Goal: Task Accomplishment & Management: Manage account settings

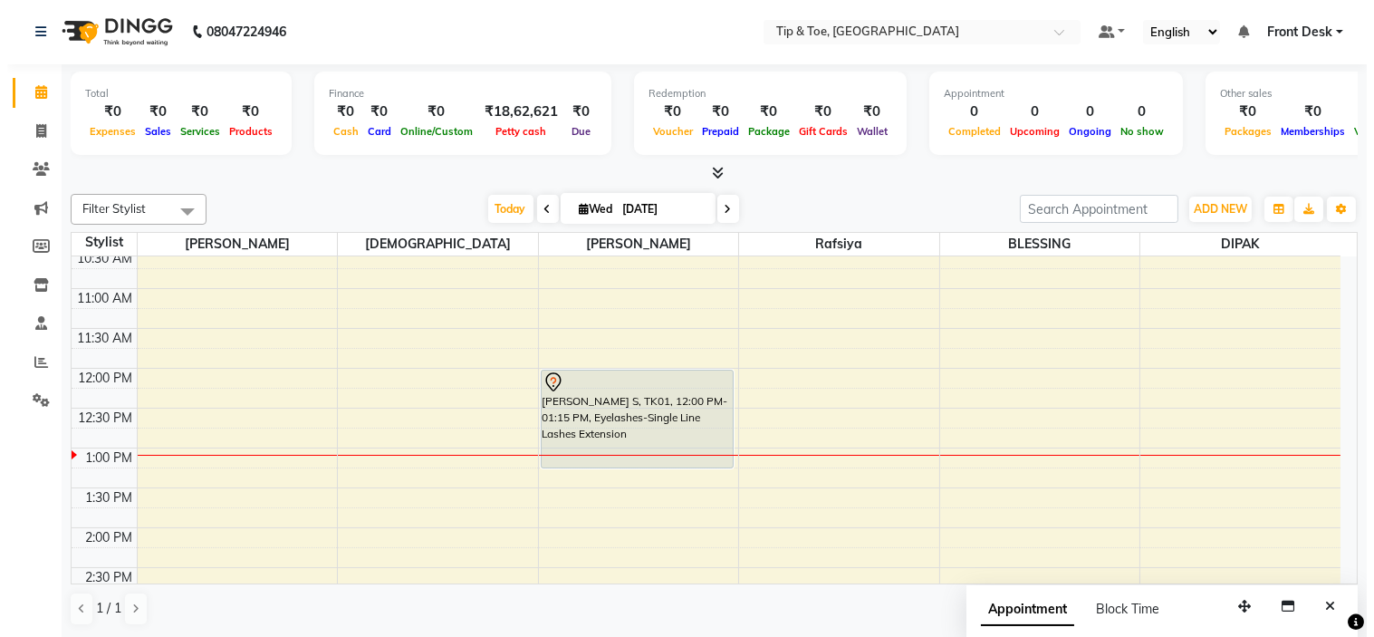
scroll to position [128, 0]
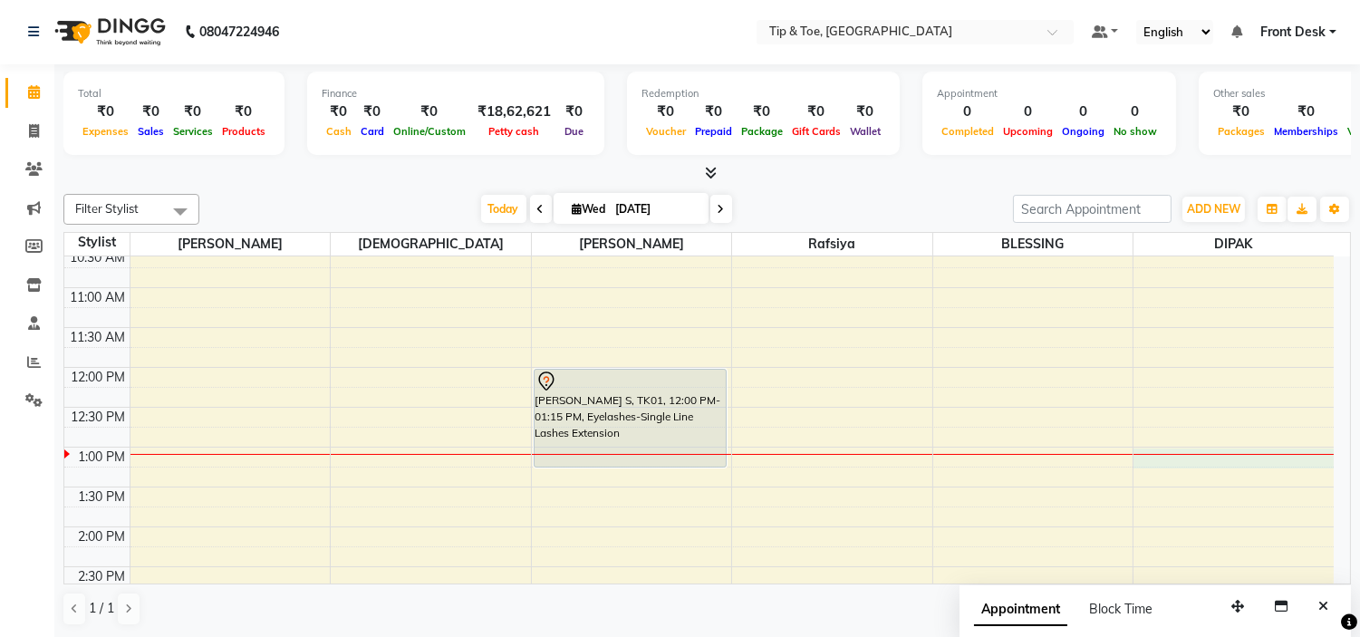
click at [1226, 459] on div "9:00 AM 9:30 AM 10:00 AM 10:30 AM 11:00 AM 11:30 AM 12:00 PM 12:30 PM 1:00 PM 1…" at bounding box center [698, 647] width 1269 height 1036
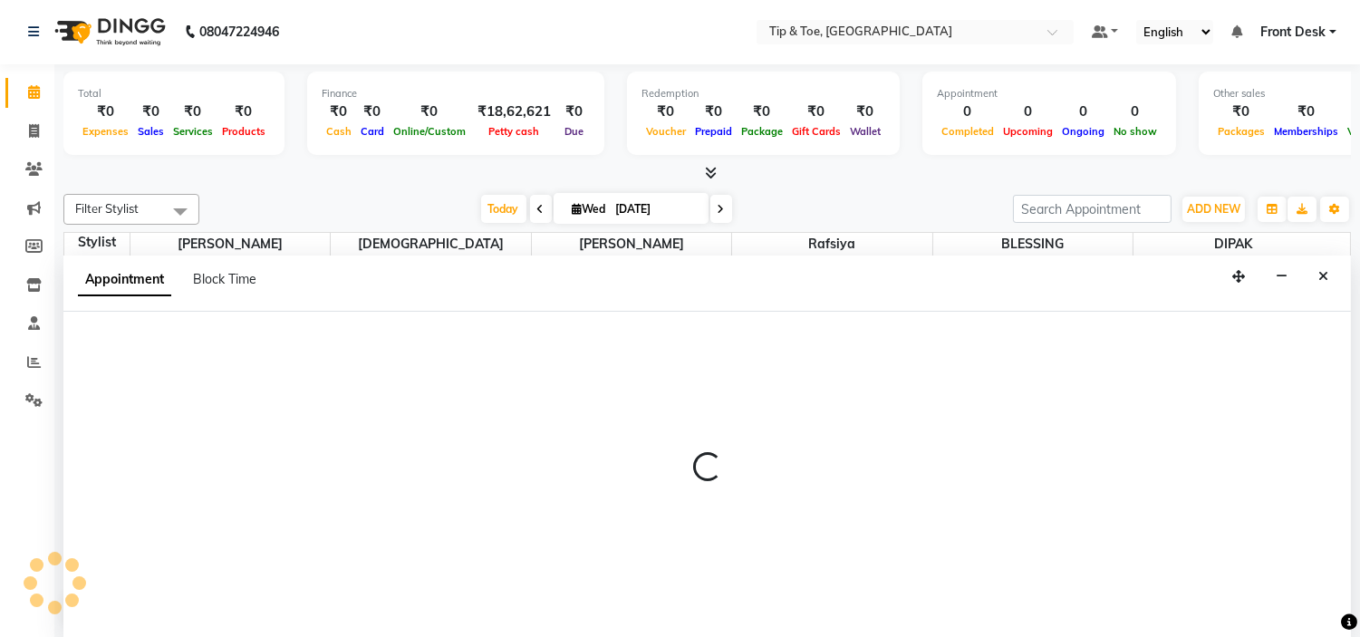
select select "59876"
select select "780"
select select "tentative"
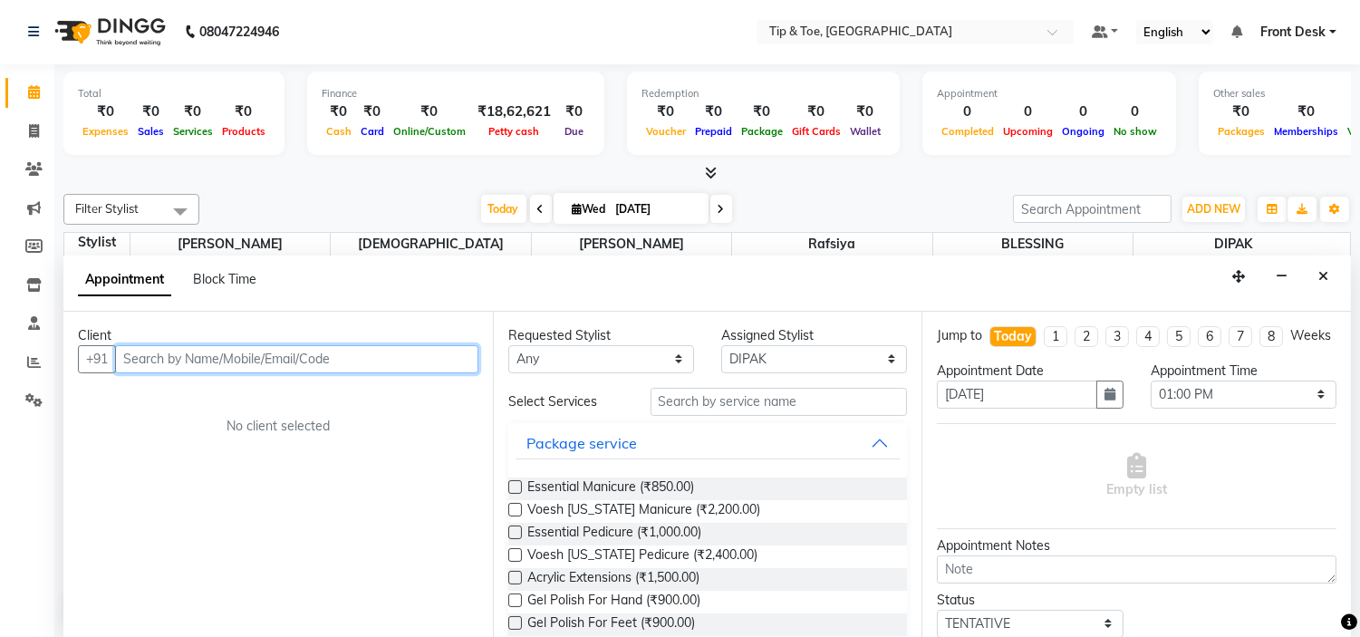
click at [258, 359] on input "text" at bounding box center [296, 359] width 363 height 28
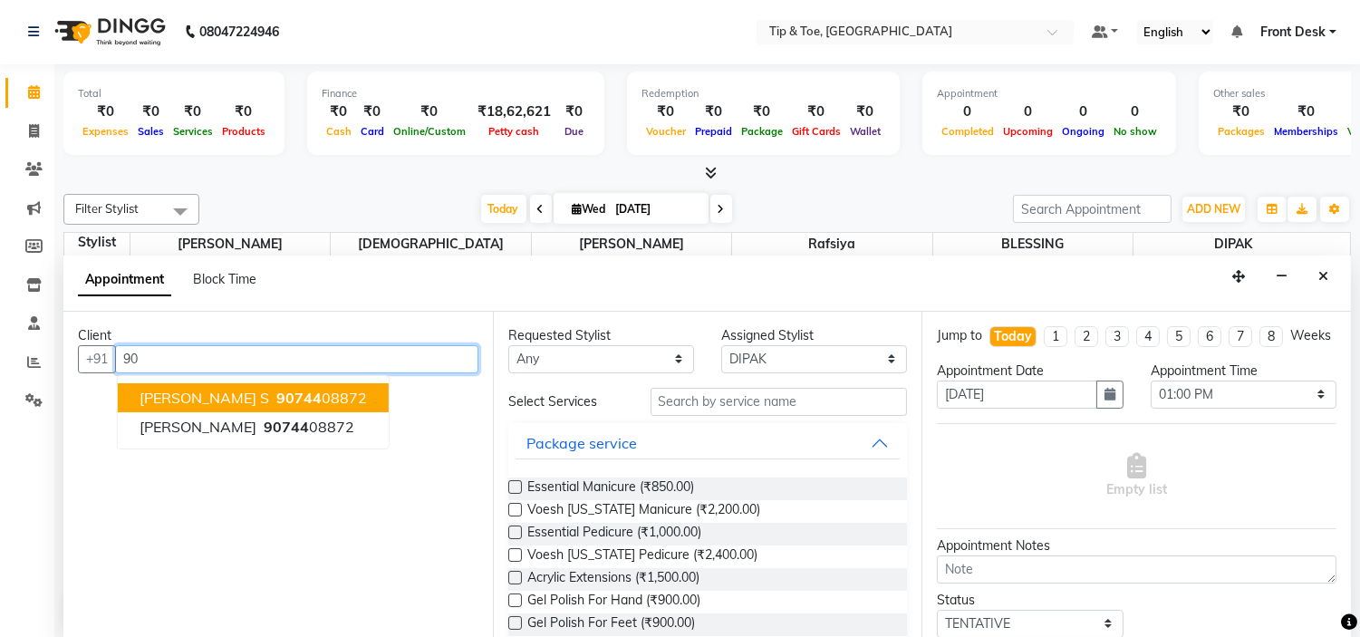
type input "9"
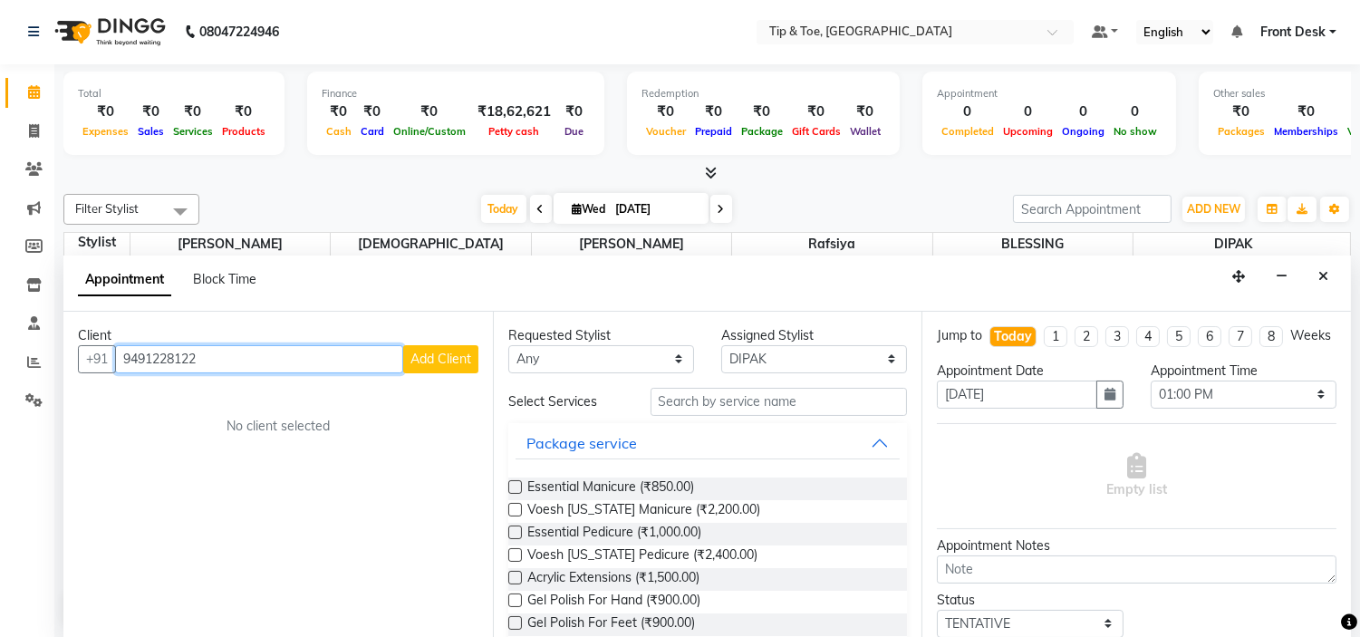
type input "9491228122"
click at [448, 363] on span "Add Client" at bounding box center [440, 359] width 61 height 16
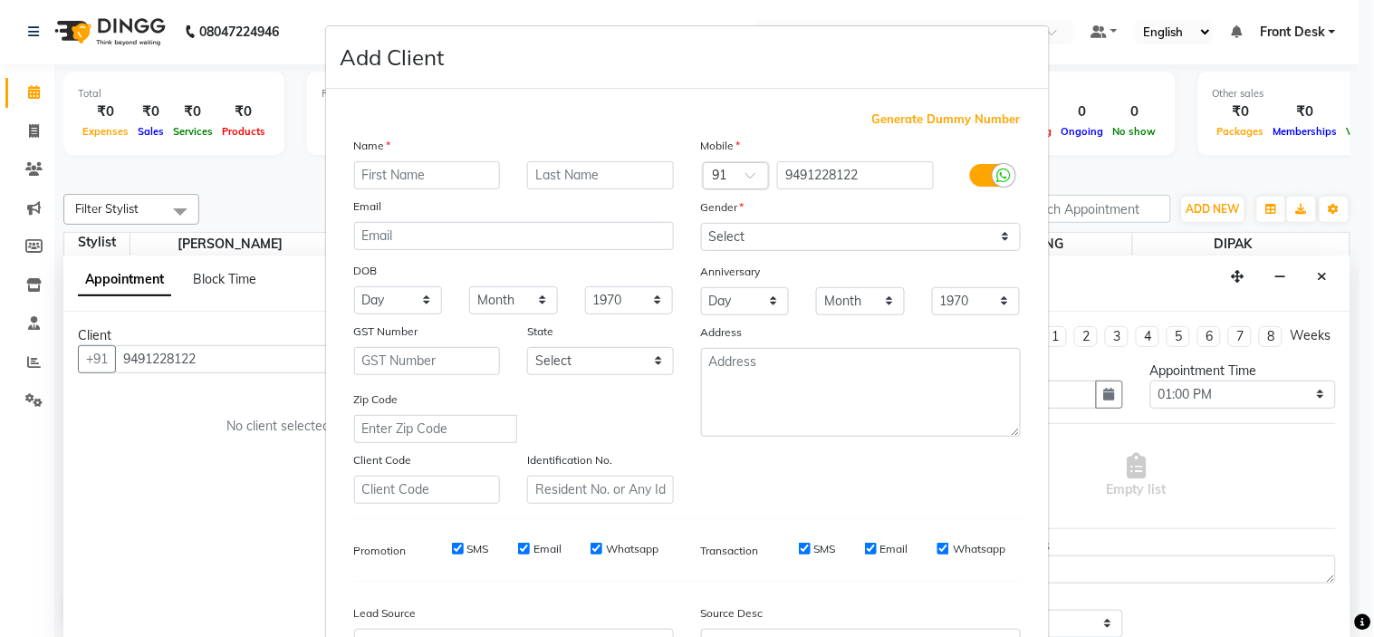
click at [411, 175] on input "text" at bounding box center [427, 175] width 147 height 28
type input "VENKITESH"
click at [858, 237] on select "Select [DEMOGRAPHIC_DATA] [DEMOGRAPHIC_DATA] Other Prefer Not To Say" at bounding box center [861, 237] width 320 height 28
select select "[DEMOGRAPHIC_DATA]"
click at [701, 223] on select "Select [DEMOGRAPHIC_DATA] [DEMOGRAPHIC_DATA] Other Prefer Not To Say" at bounding box center [861, 237] width 320 height 28
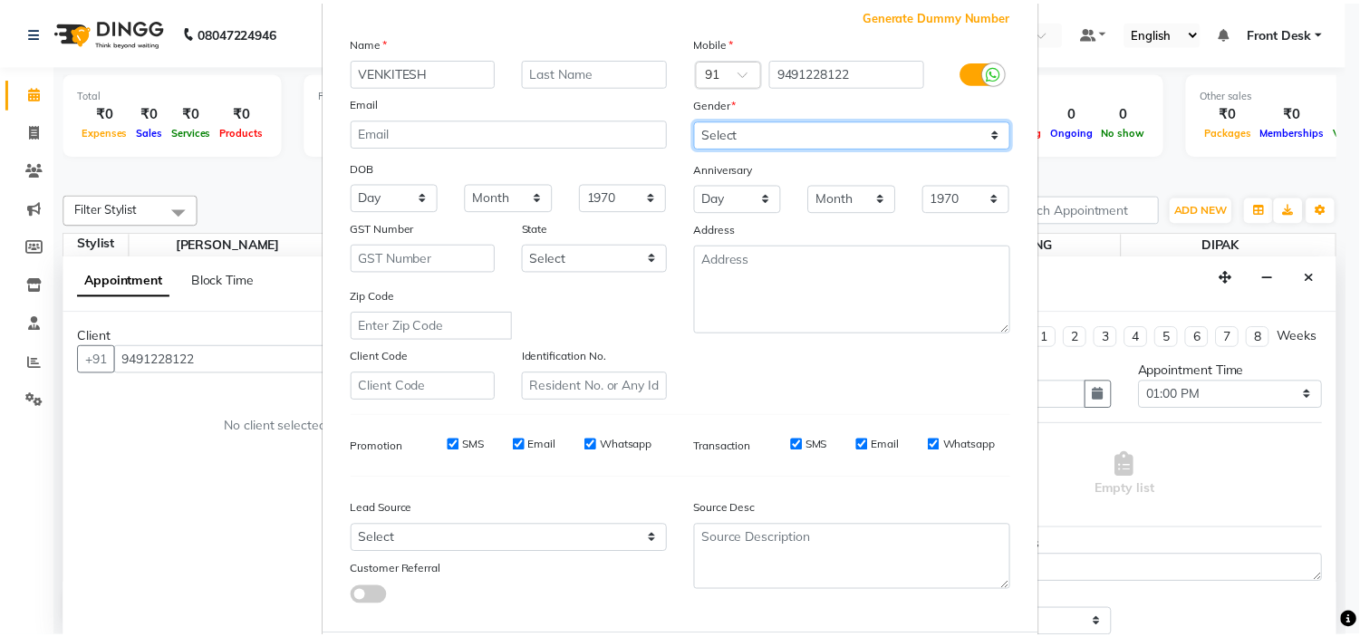
scroll to position [200, 0]
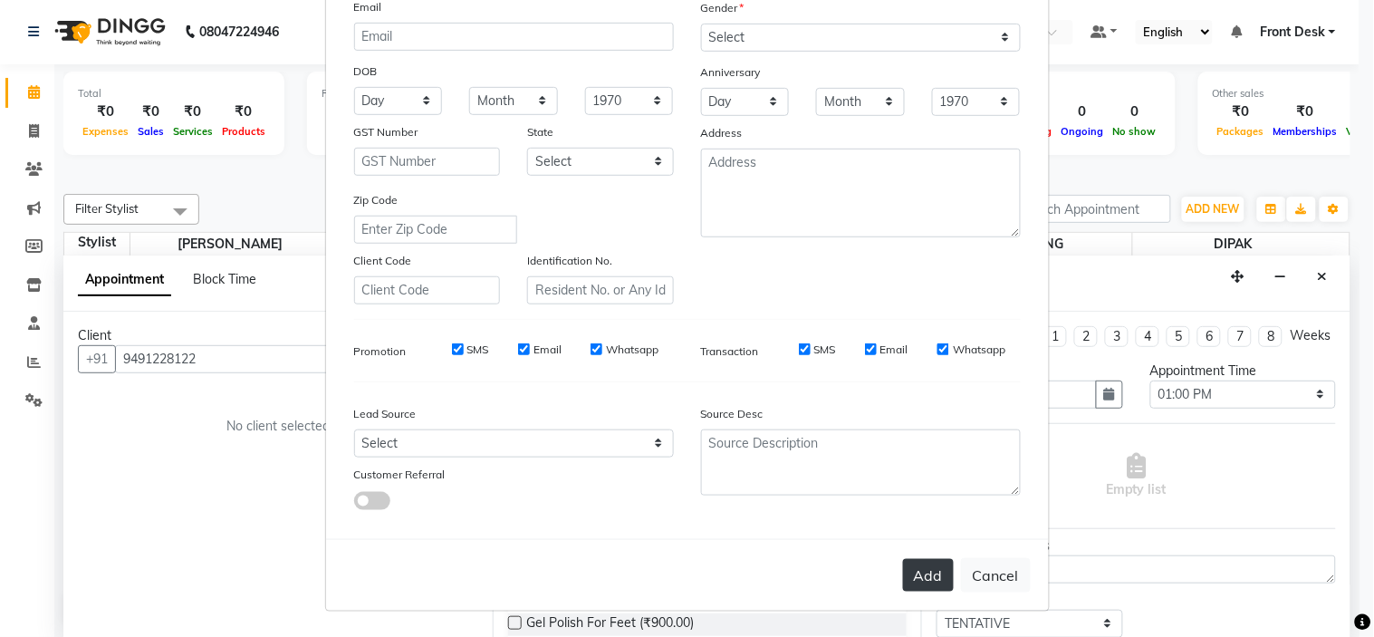
click at [939, 582] on button "Add" at bounding box center [928, 575] width 51 height 33
select select
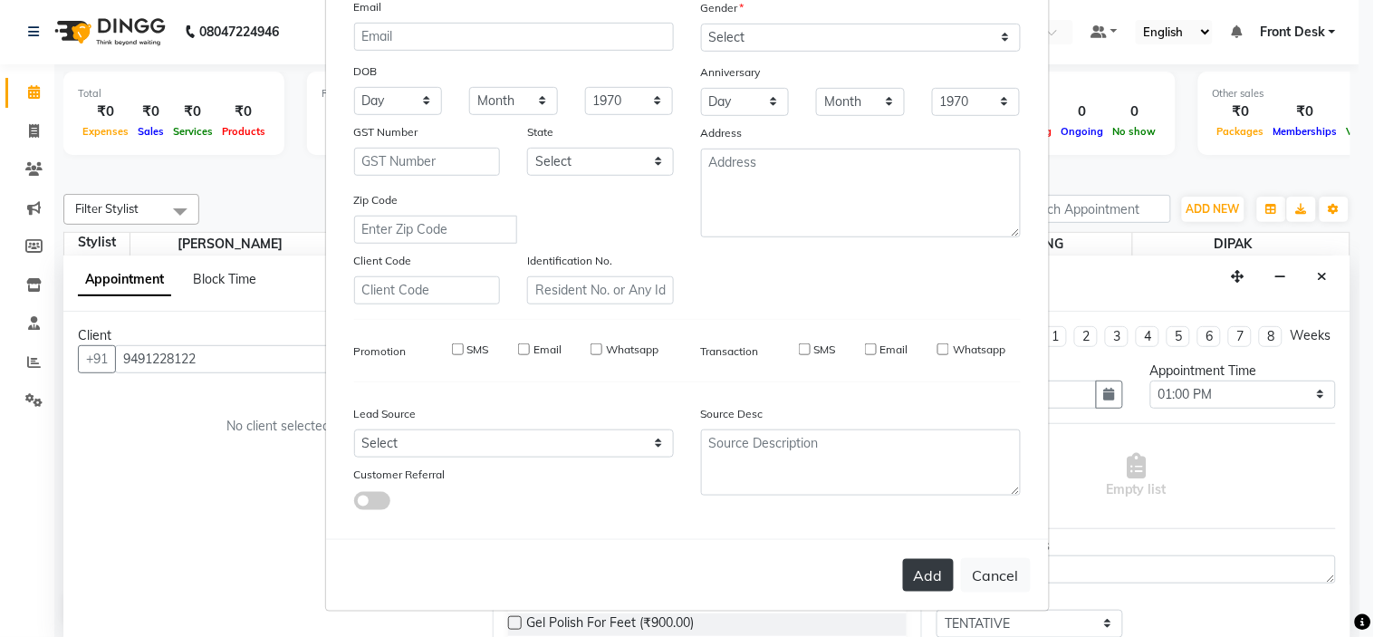
select select
checkbox input "false"
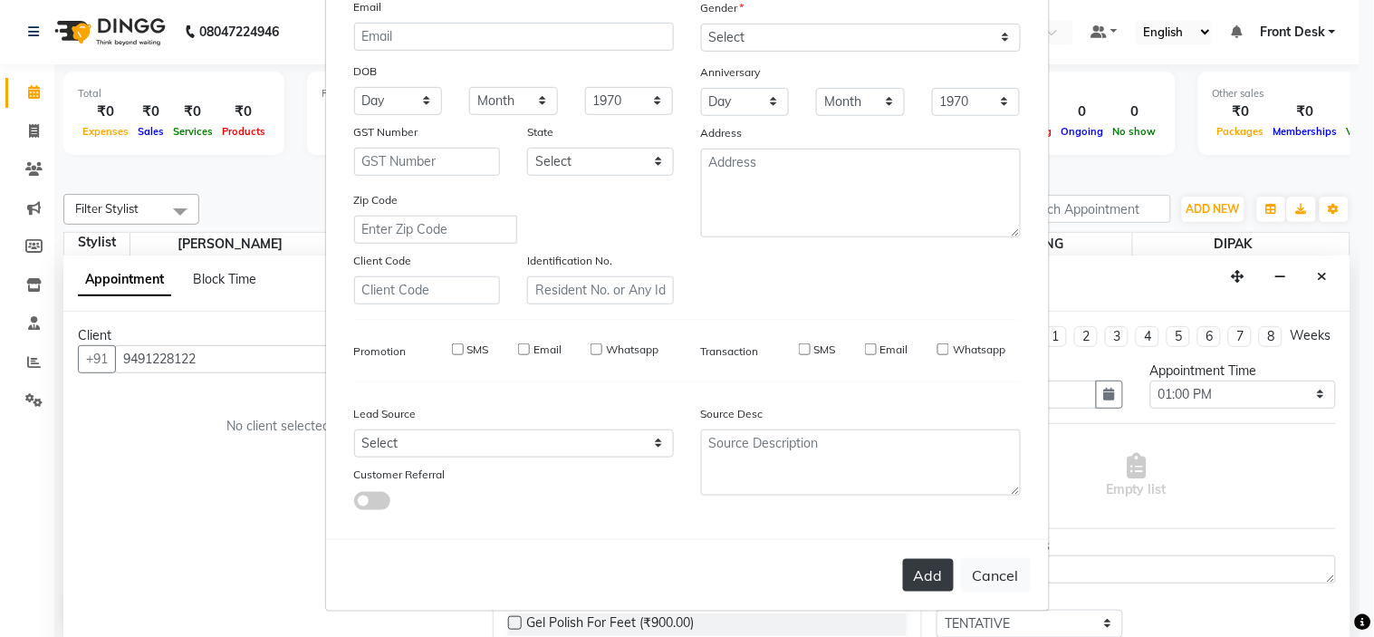
checkbox input "false"
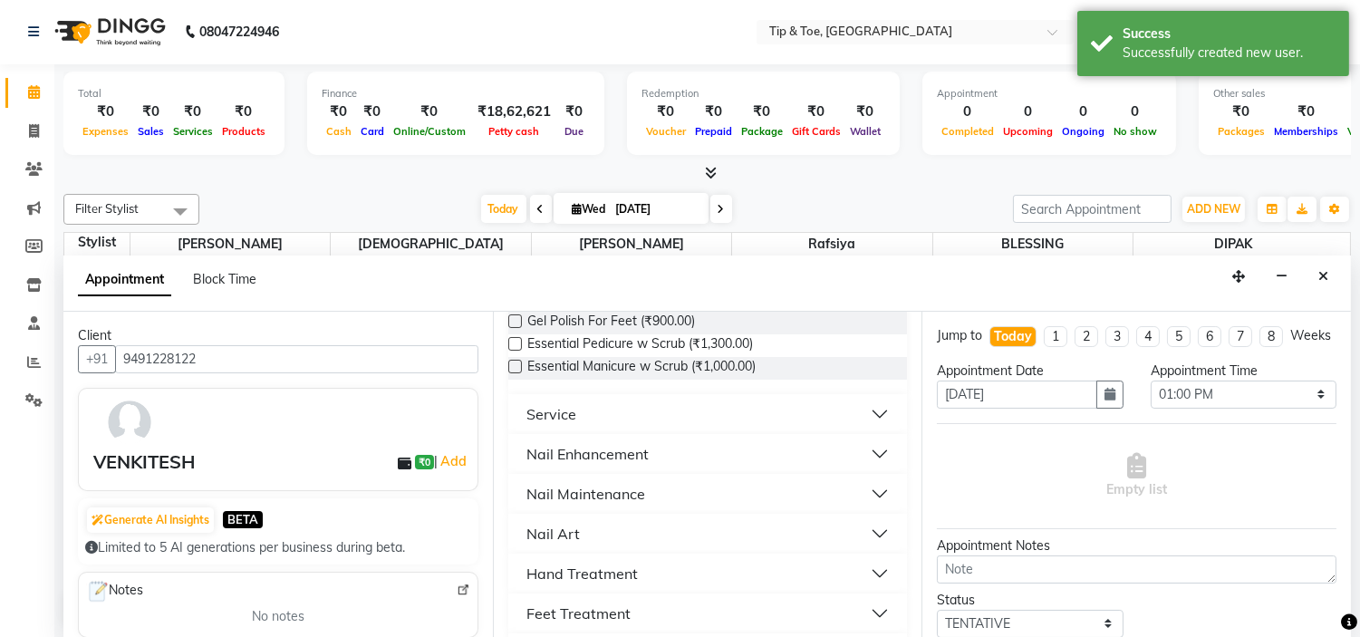
scroll to position [402, 0]
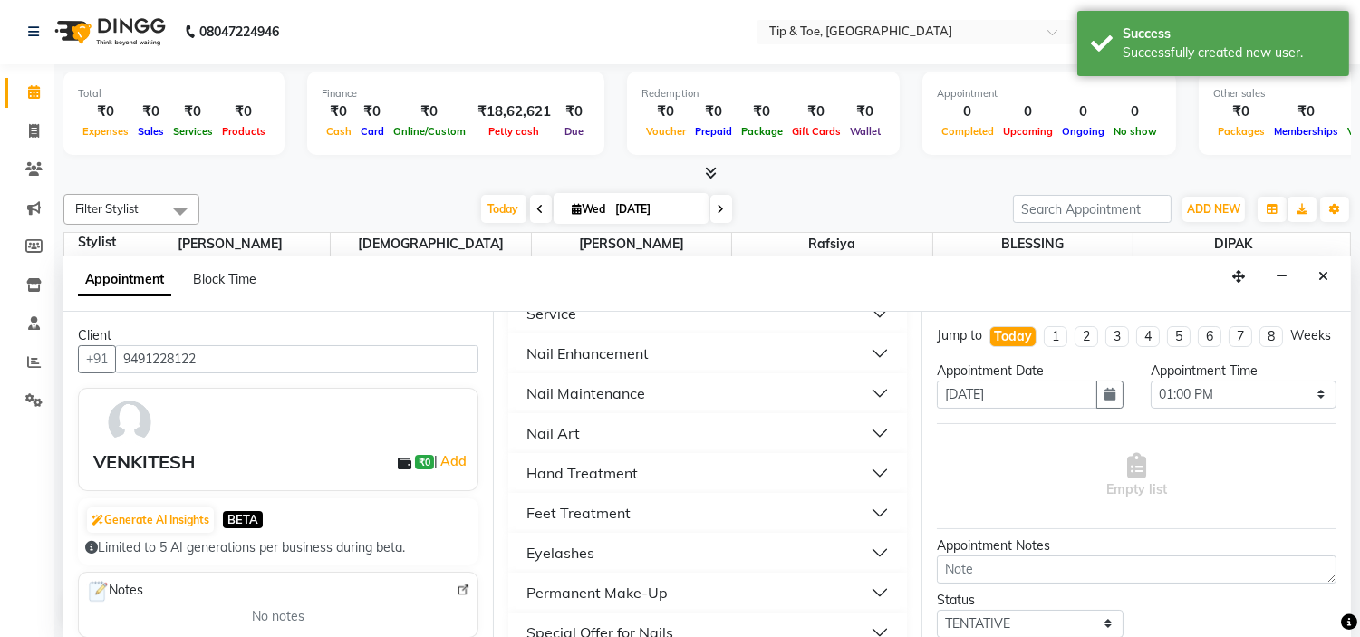
click at [670, 519] on button "Feet Treatment" at bounding box center [708, 512] width 385 height 33
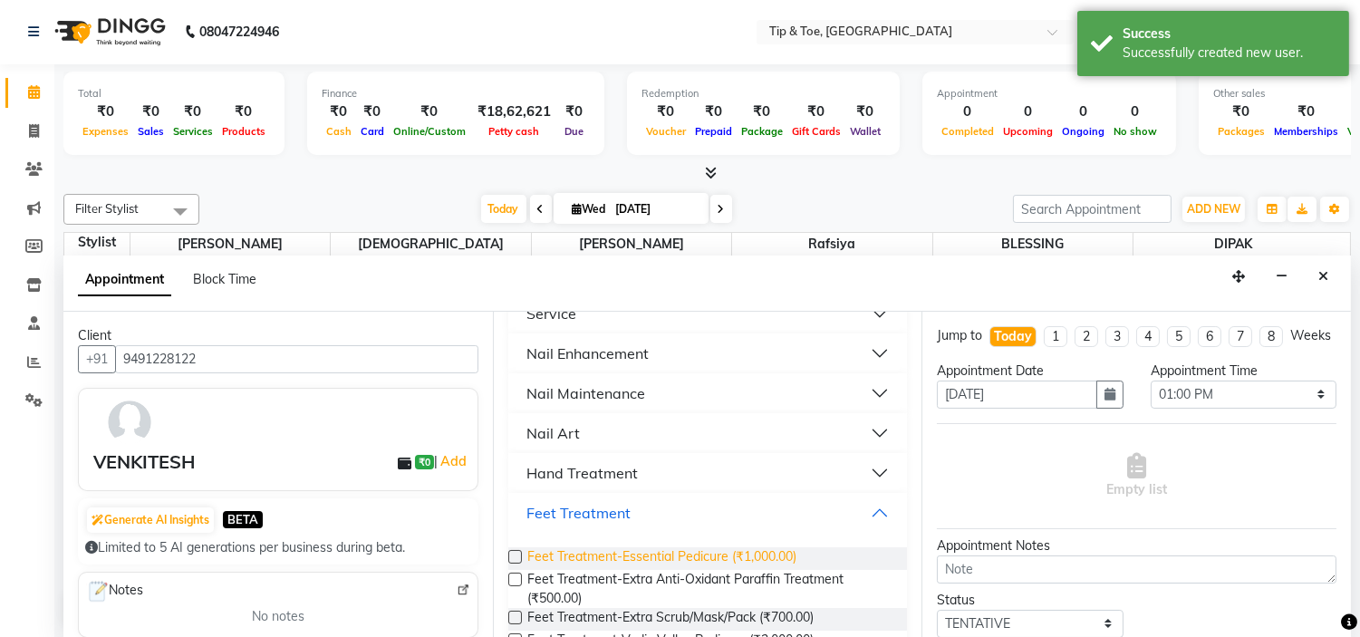
scroll to position [503, 0]
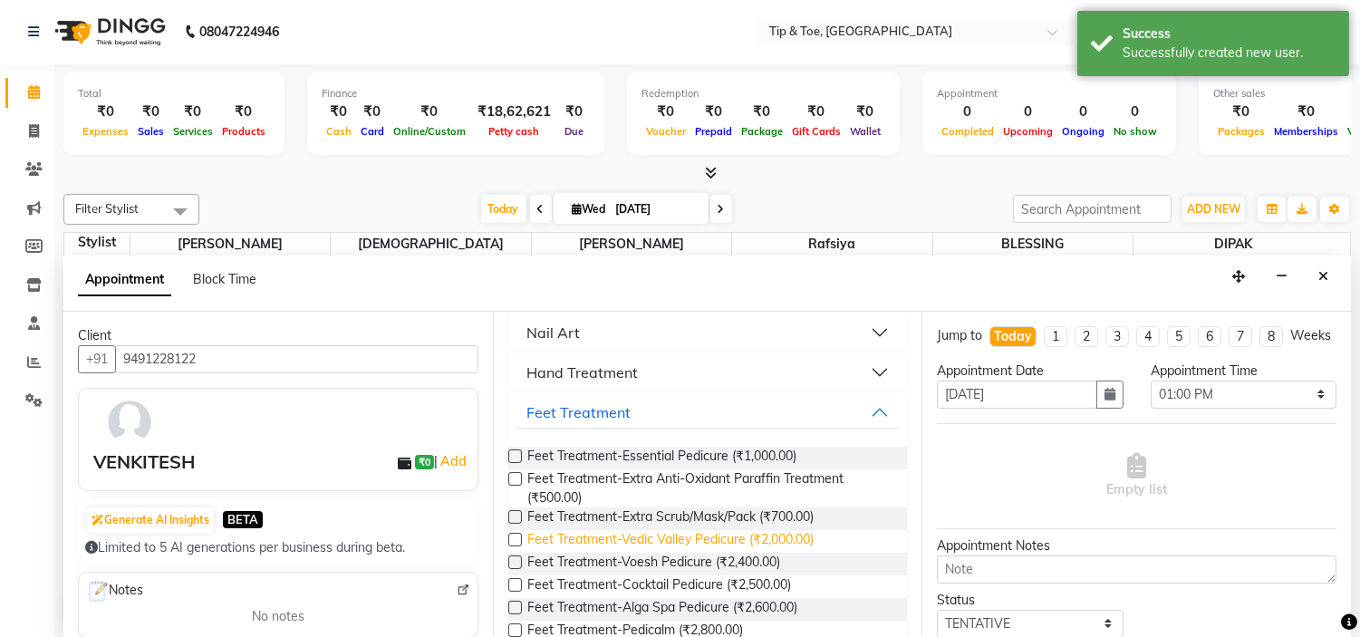
click at [727, 541] on span "Feet Treatment-Vedic Valley Pedicure (₹2,000.00)" at bounding box center [670, 541] width 286 height 23
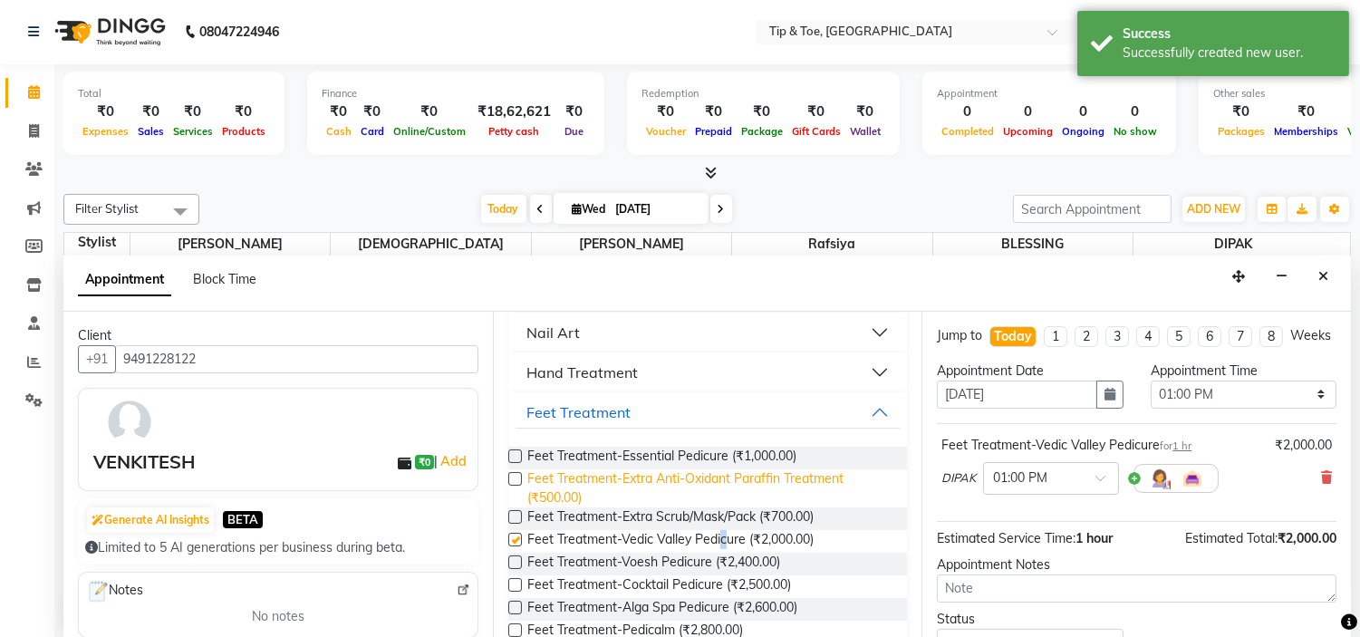
checkbox input "false"
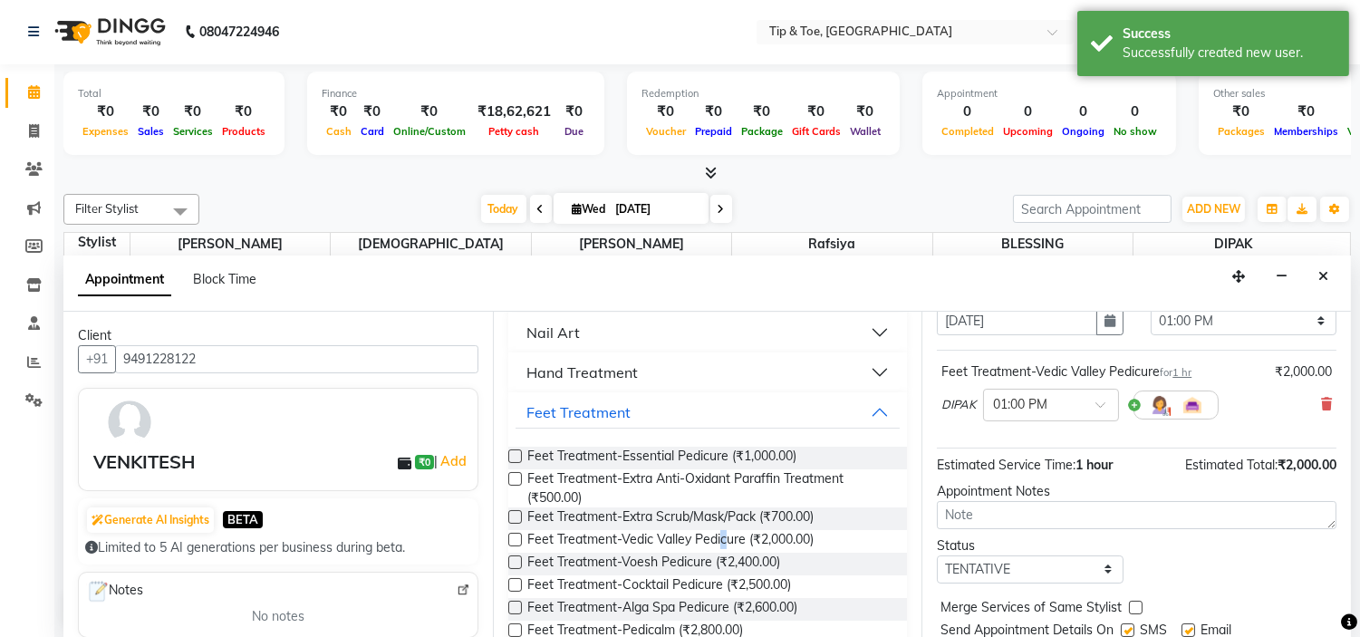
scroll to position [149, 0]
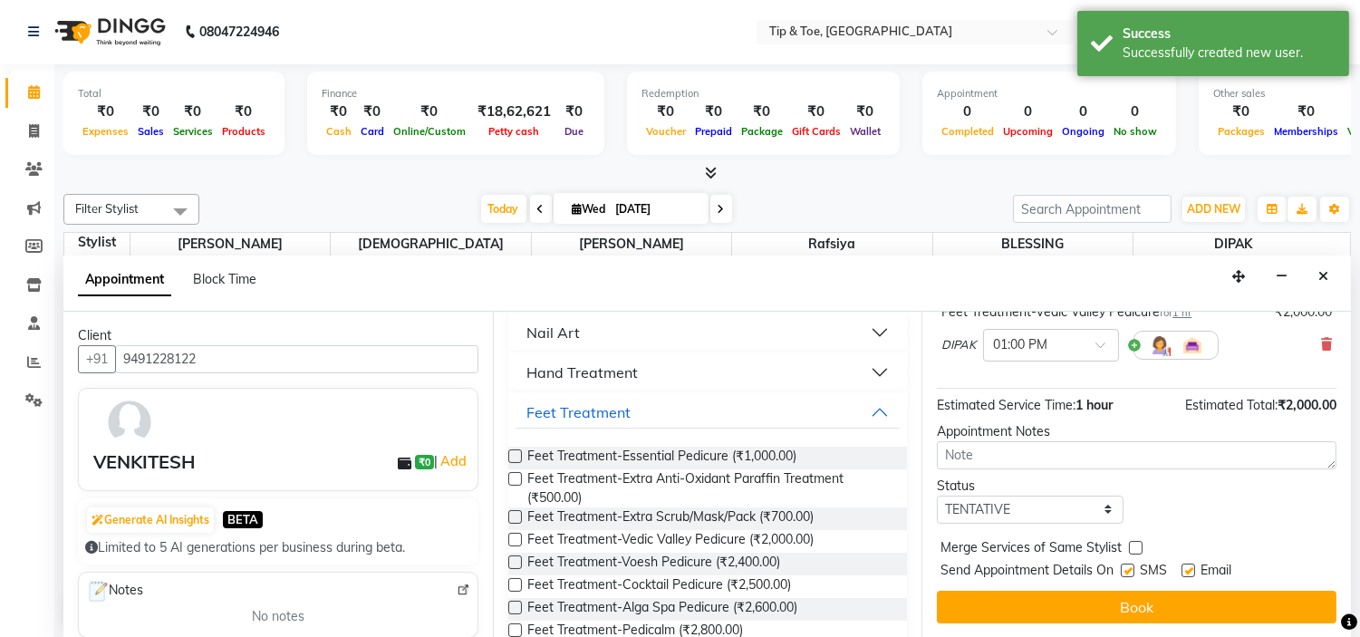
click at [1194, 567] on label at bounding box center [1188, 571] width 14 height 14
click at [1193, 567] on input "checkbox" at bounding box center [1187, 572] width 12 height 12
checkbox input "false"
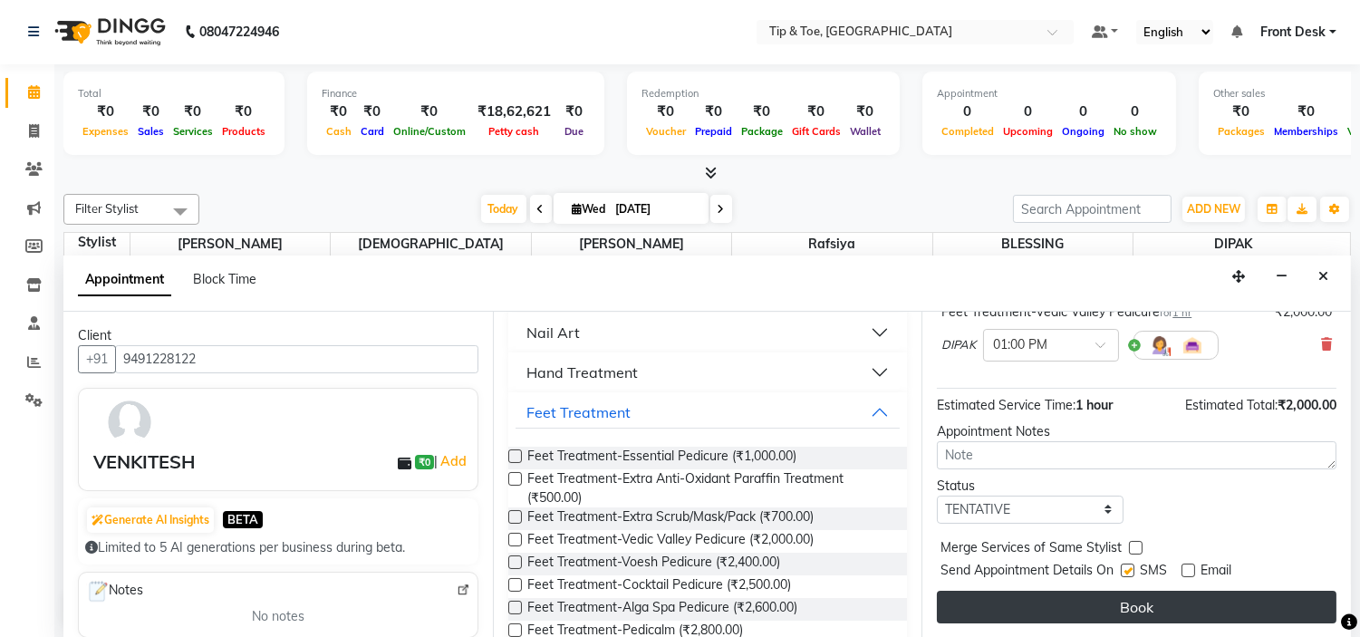
click at [1190, 607] on button "Book" at bounding box center [1137, 607] width 400 height 33
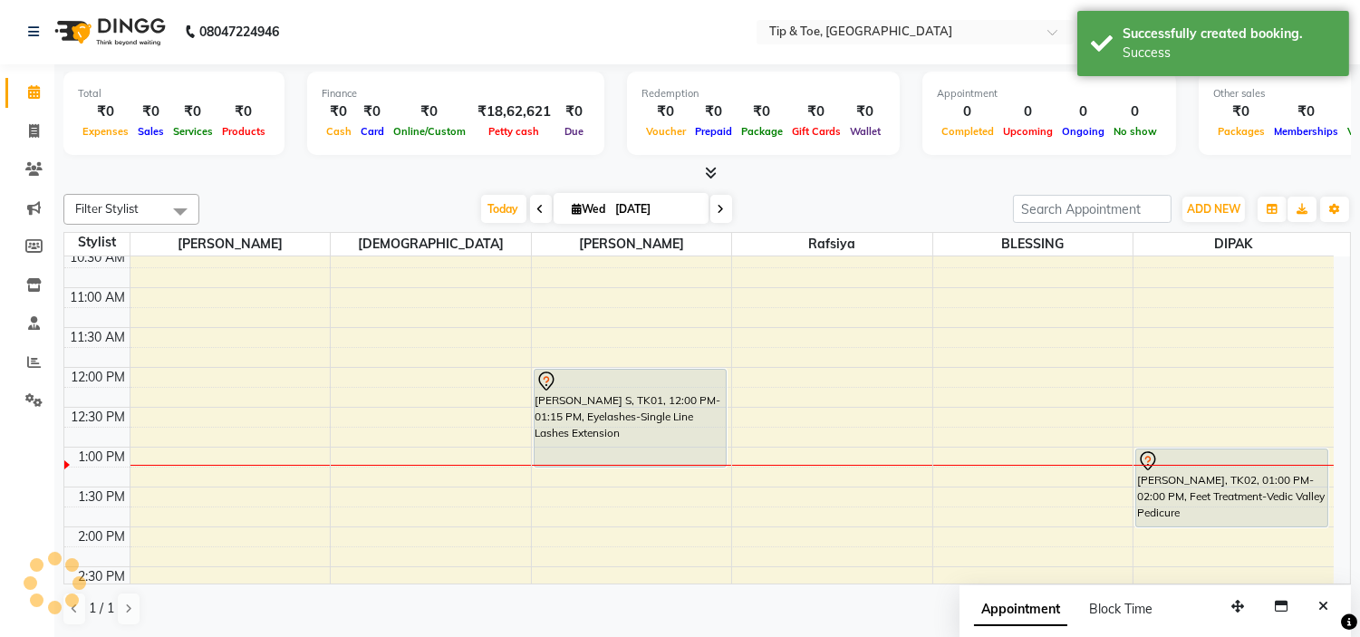
scroll to position [0, 0]
drag, startPoint x: 1221, startPoint y: 526, endPoint x: 1224, endPoint y: 537, distance: 11.2
click at [1224, 537] on div "VENKITESH, TK02, 01:00 PM-02:00 PM, Feet Treatment-Vedic Valley Pedicure VENKIT…" at bounding box center [1233, 648] width 200 height 1036
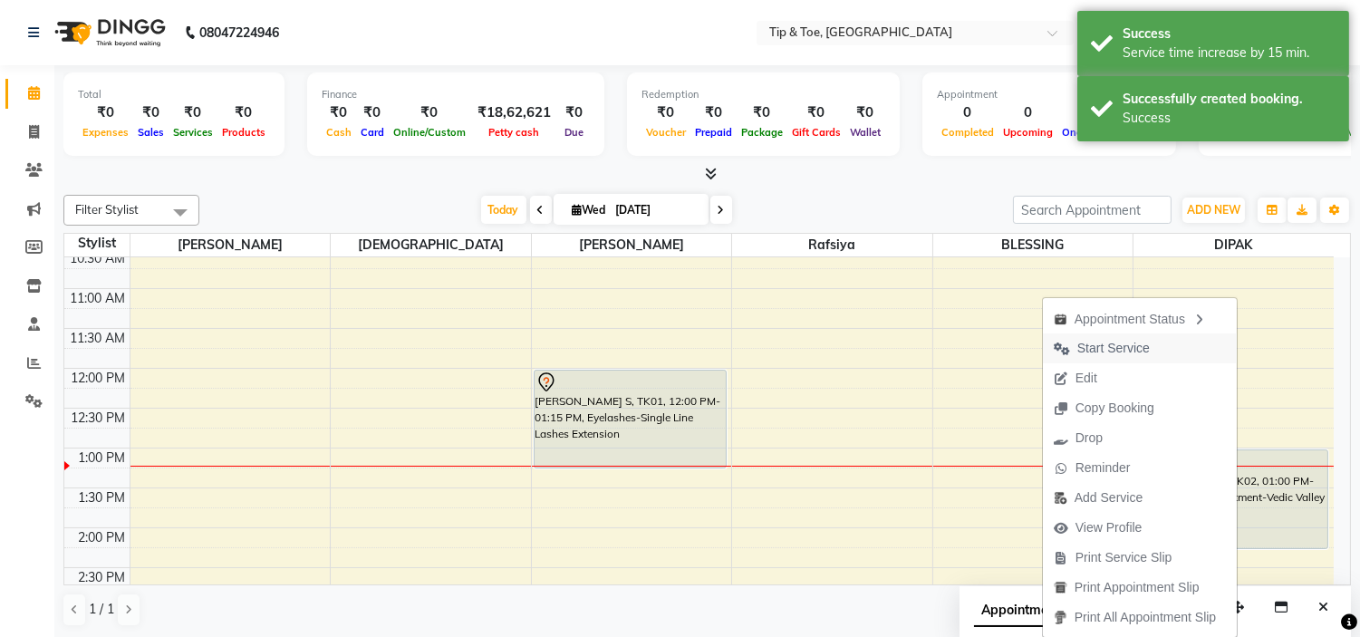
click at [1109, 347] on span "Start Service" at bounding box center [1113, 348] width 72 height 19
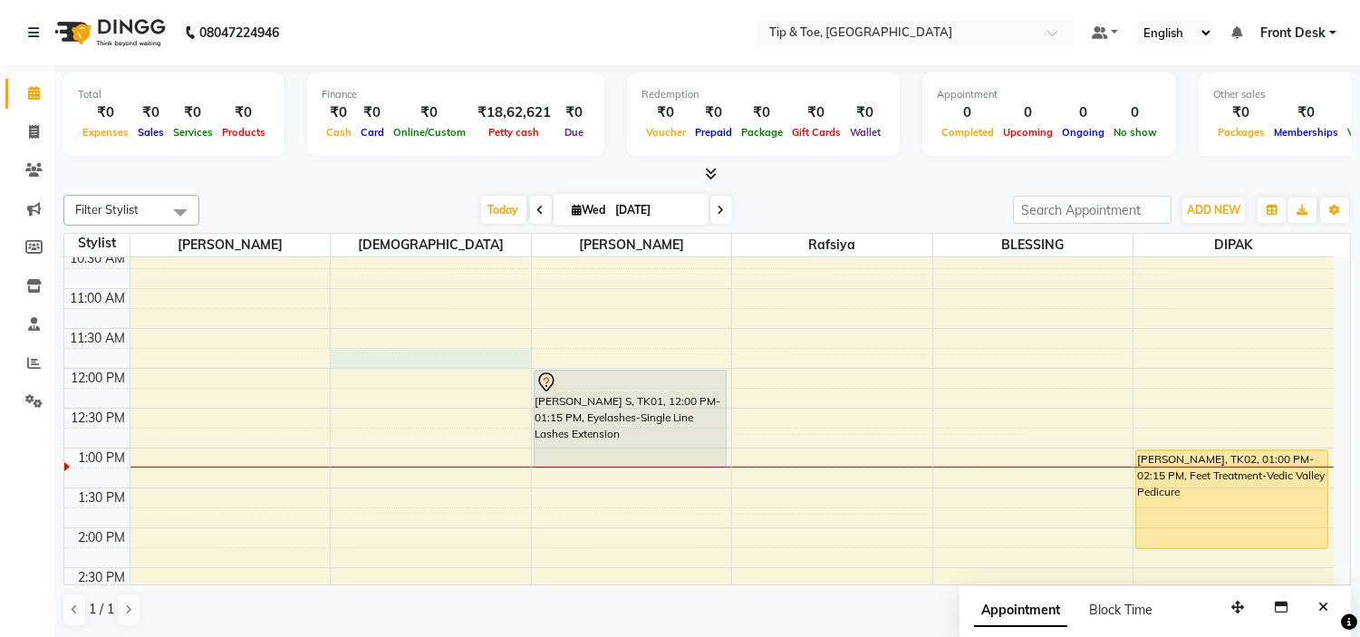
click at [396, 350] on div "9:00 AM 9:30 AM 10:00 AM 10:30 AM 11:00 AM 11:30 AM 12:00 PM 12:30 PM 1:00 PM 1…" at bounding box center [698, 648] width 1269 height 1036
select select "37611"
select select "tentative"
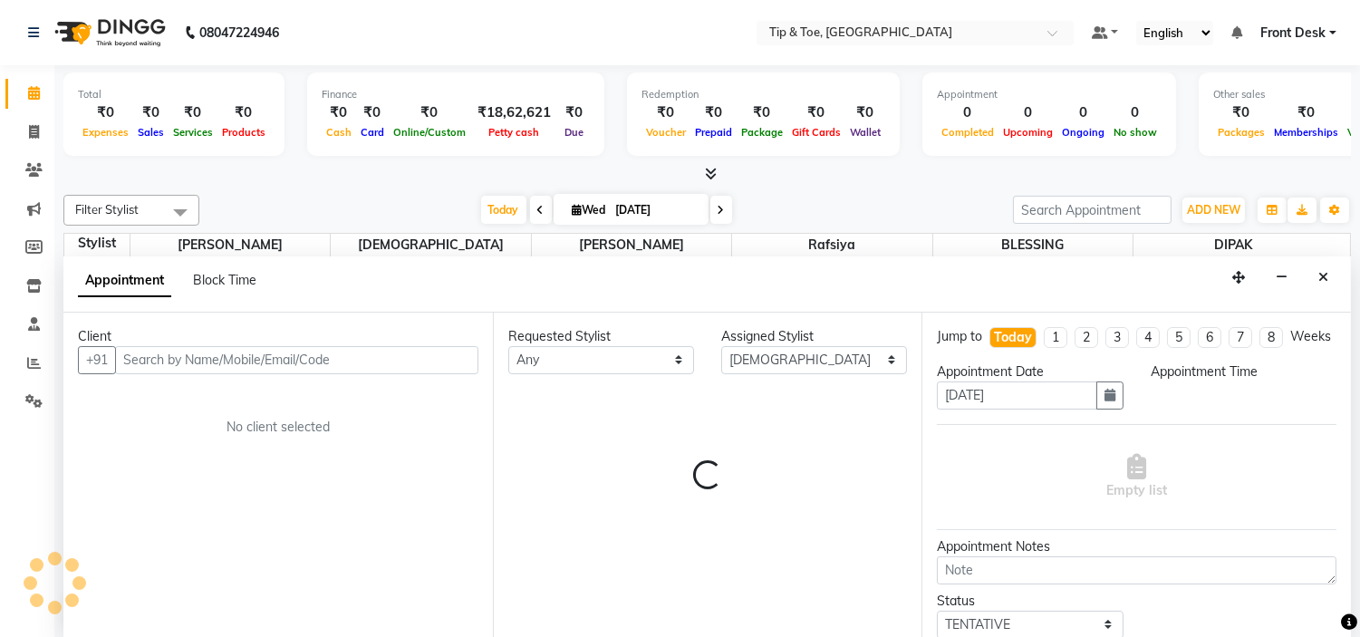
scroll to position [1, 0]
select select "705"
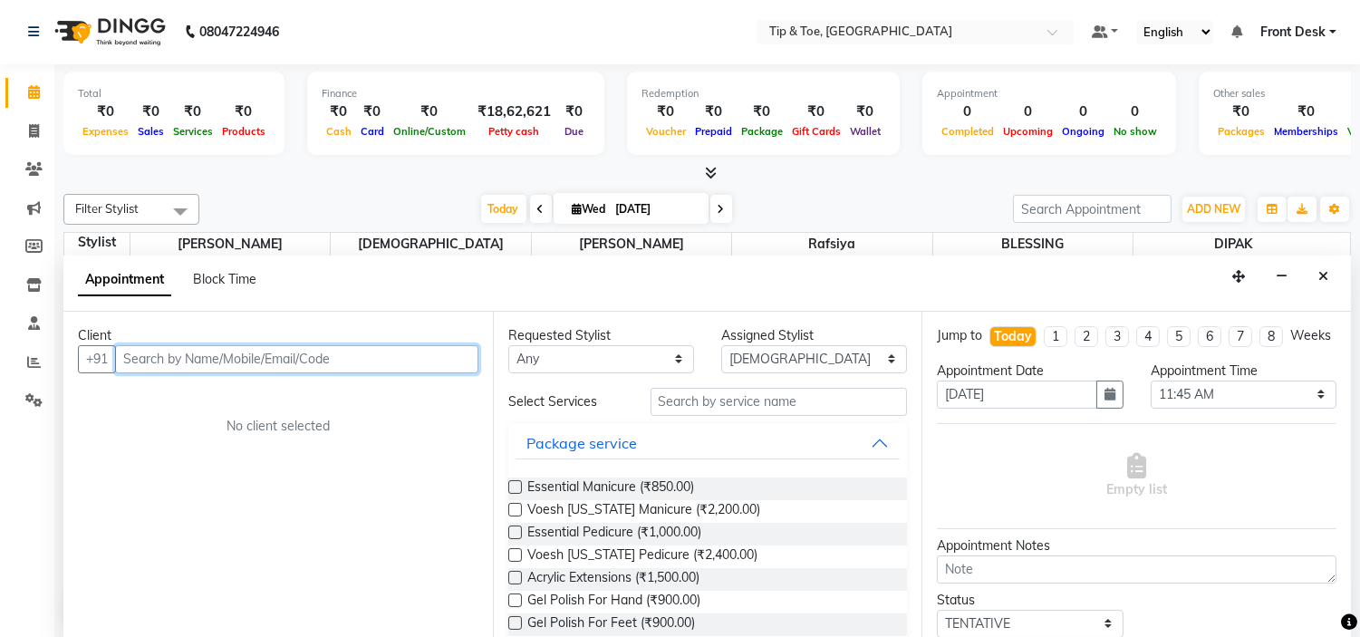
click at [285, 359] on input "text" at bounding box center [296, 359] width 363 height 28
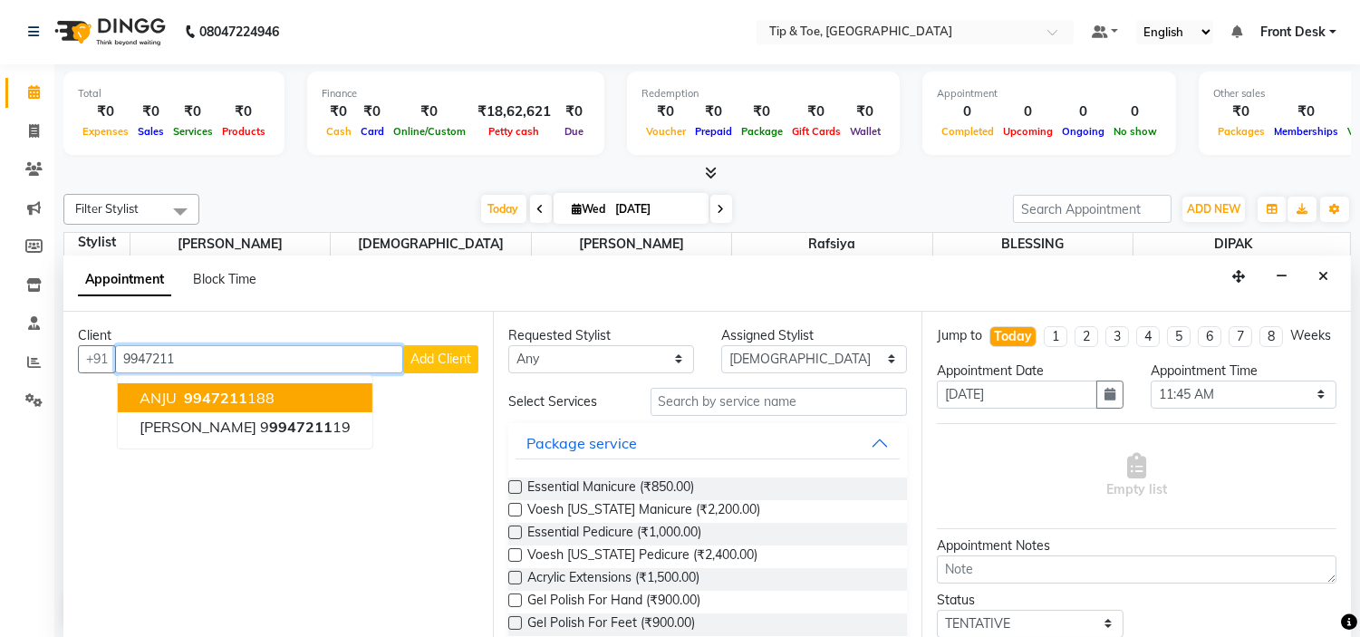
click at [250, 395] on ngb-highlight "9947211 188" at bounding box center [227, 398] width 94 height 18
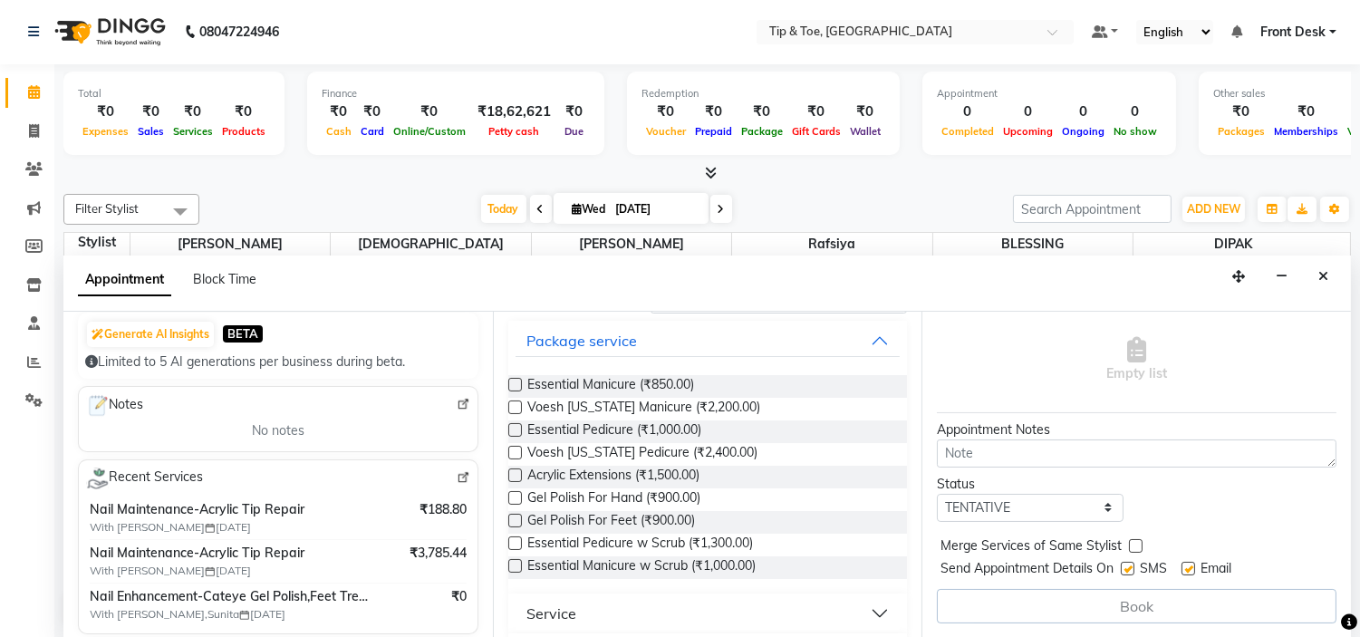
scroll to position [302, 0]
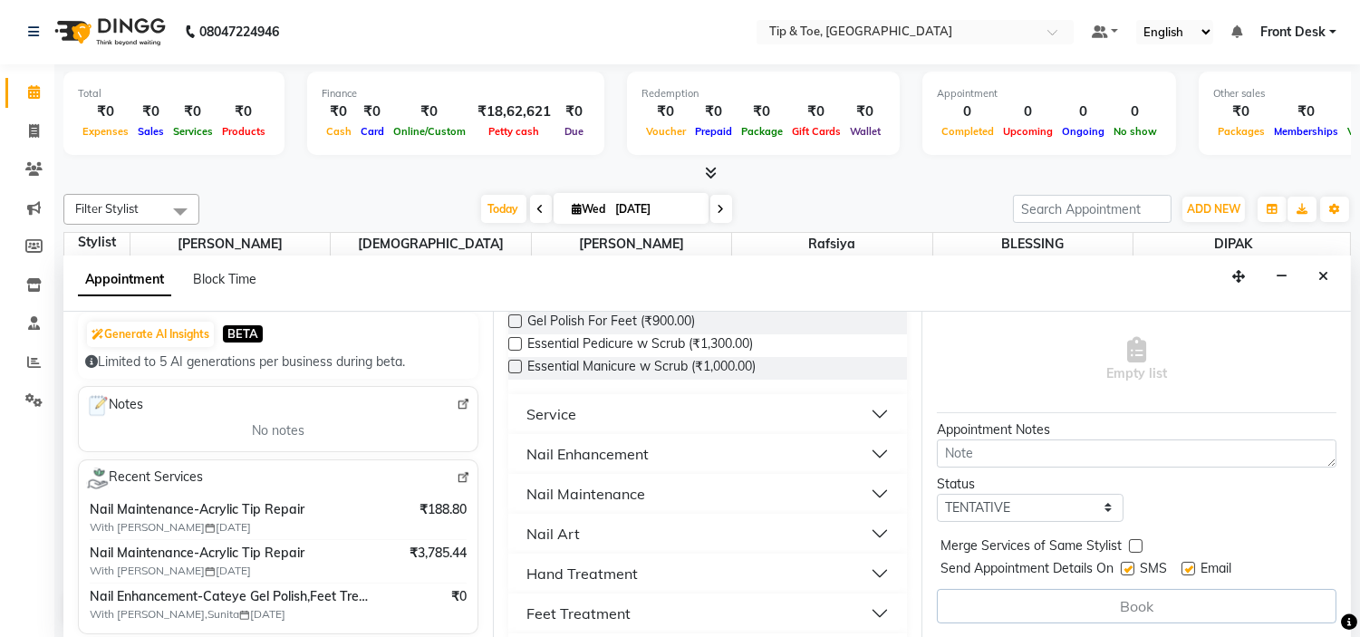
type input "9947211188"
click at [700, 444] on button "Nail Enhancement" at bounding box center [708, 454] width 385 height 33
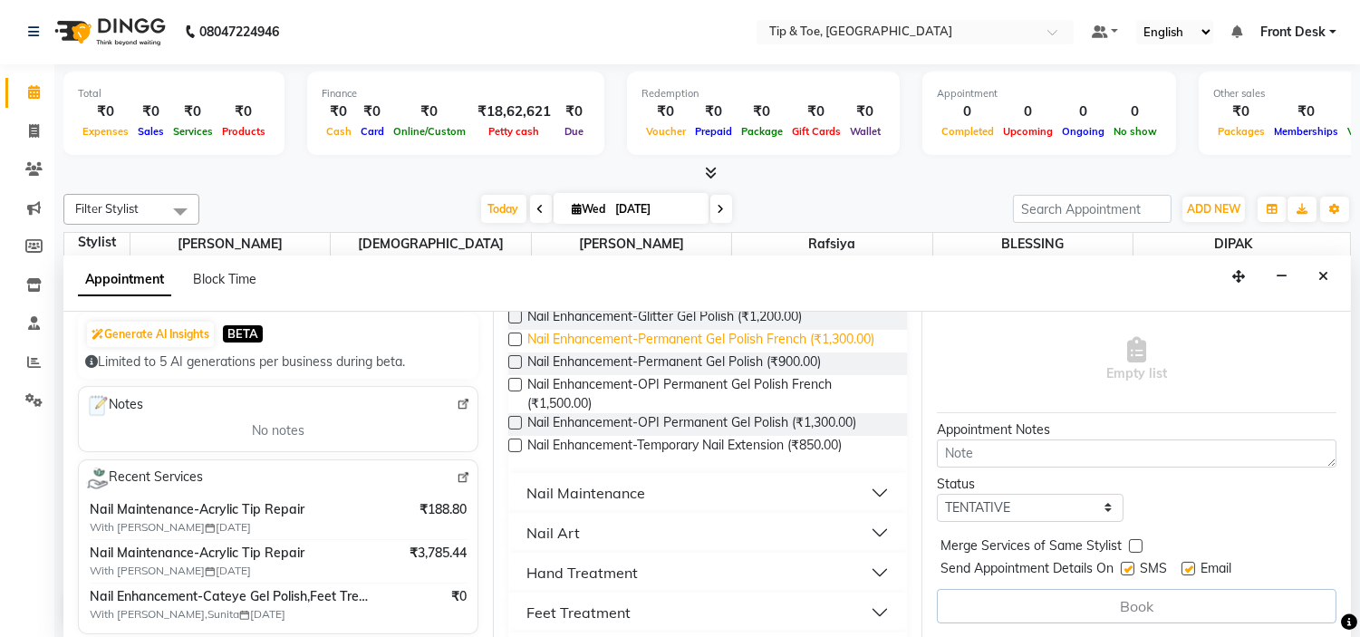
scroll to position [1107, 0]
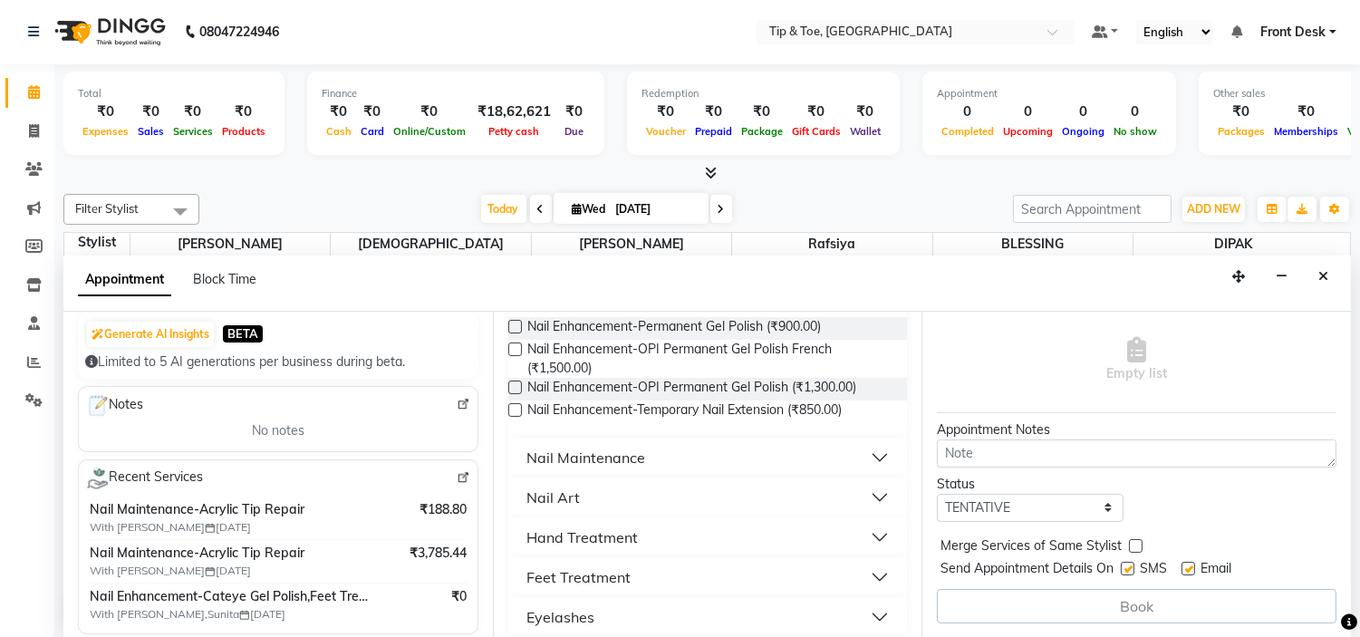
click at [785, 272] on span "Nail Enhancement-Cateye Gel Polish (₹1,300.00)" at bounding box center [667, 260] width 281 height 23
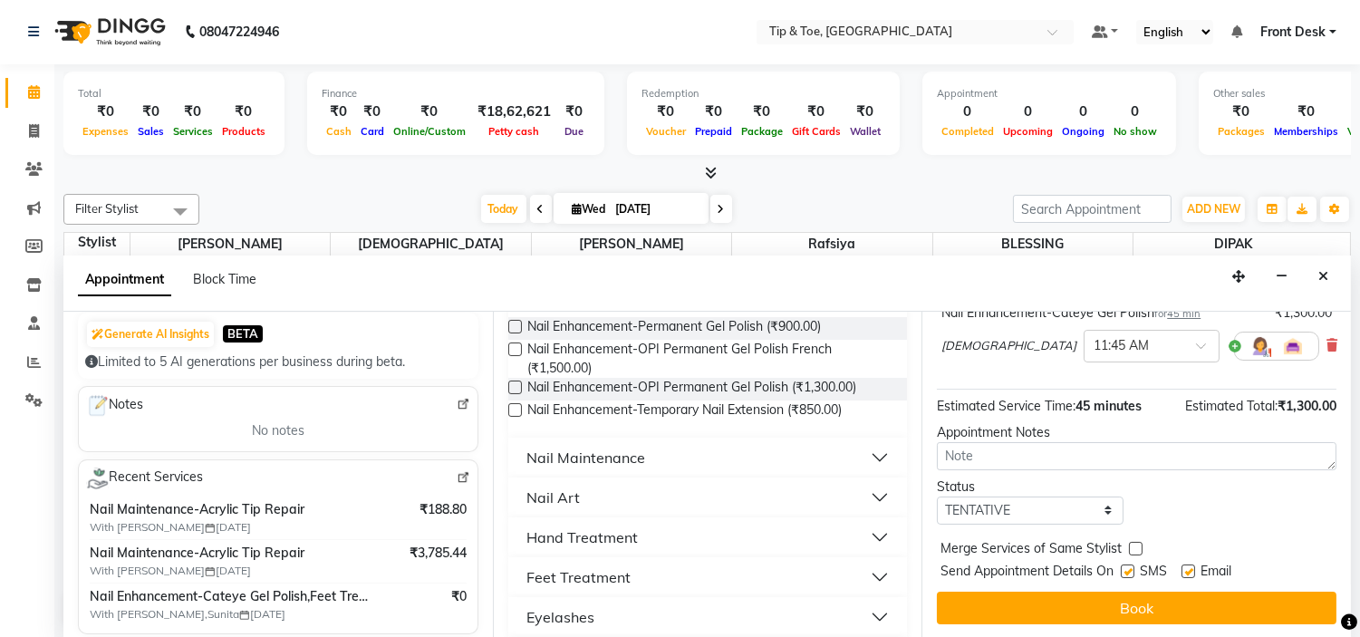
checkbox input "false"
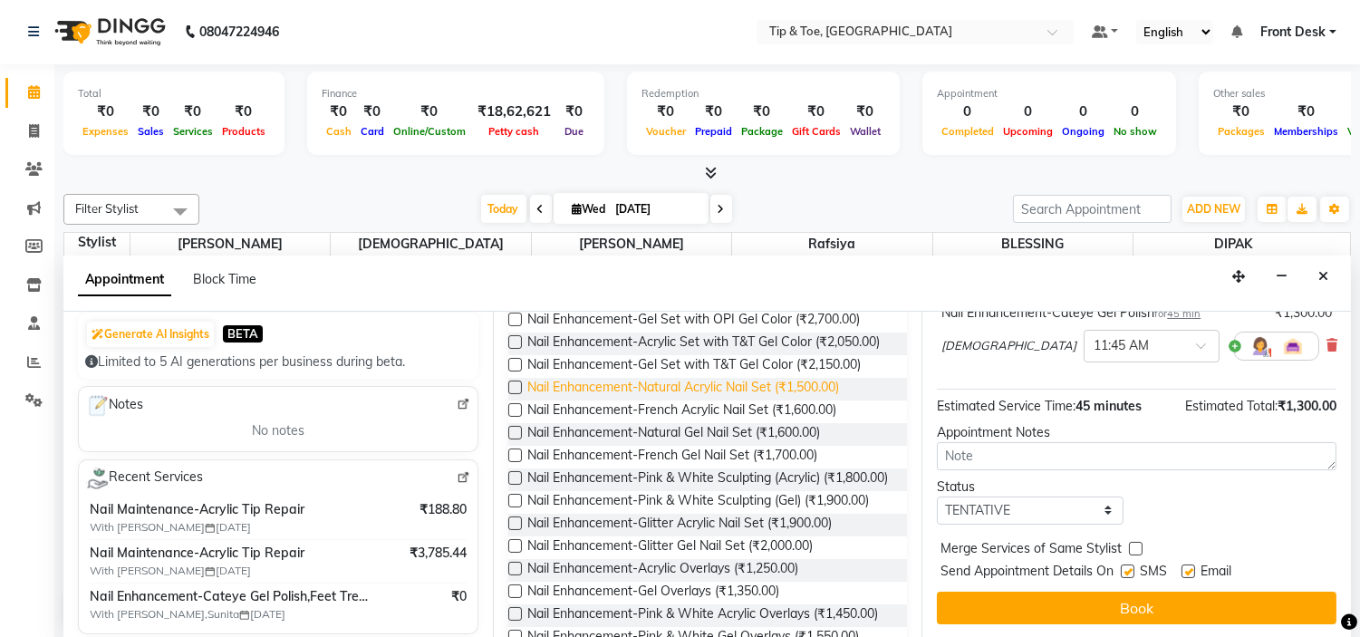
scroll to position [402, 0]
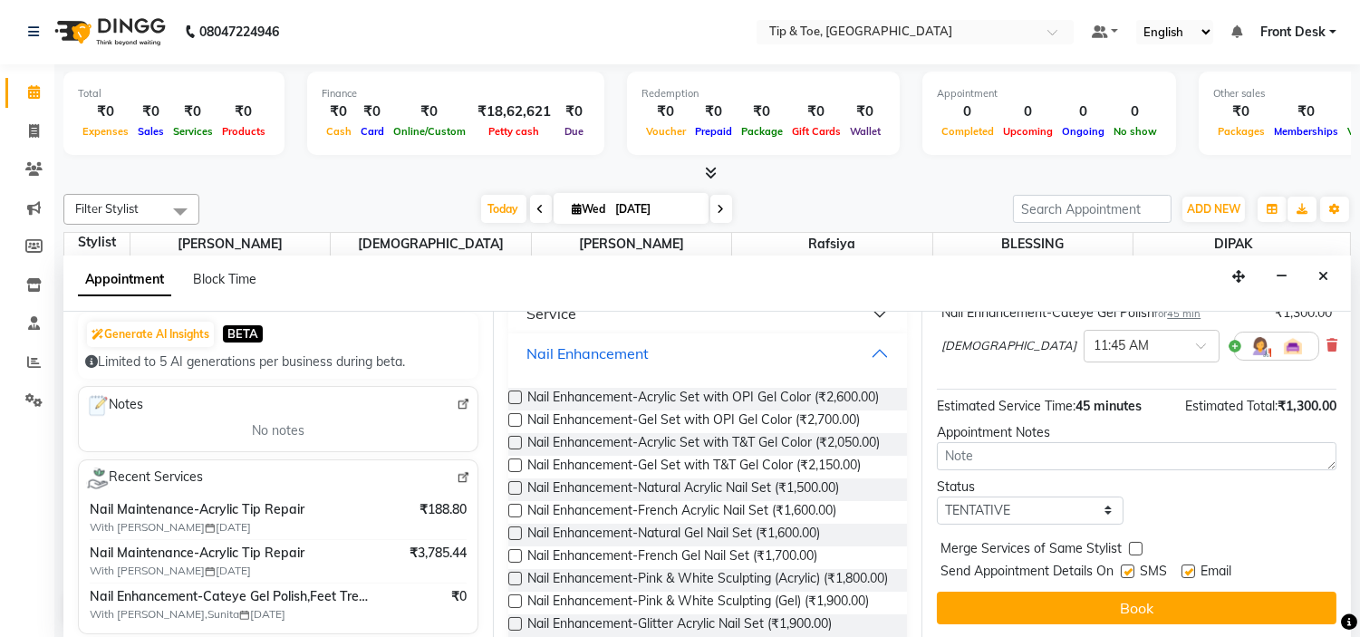
click at [682, 348] on button "Nail Enhancement" at bounding box center [708, 353] width 385 height 33
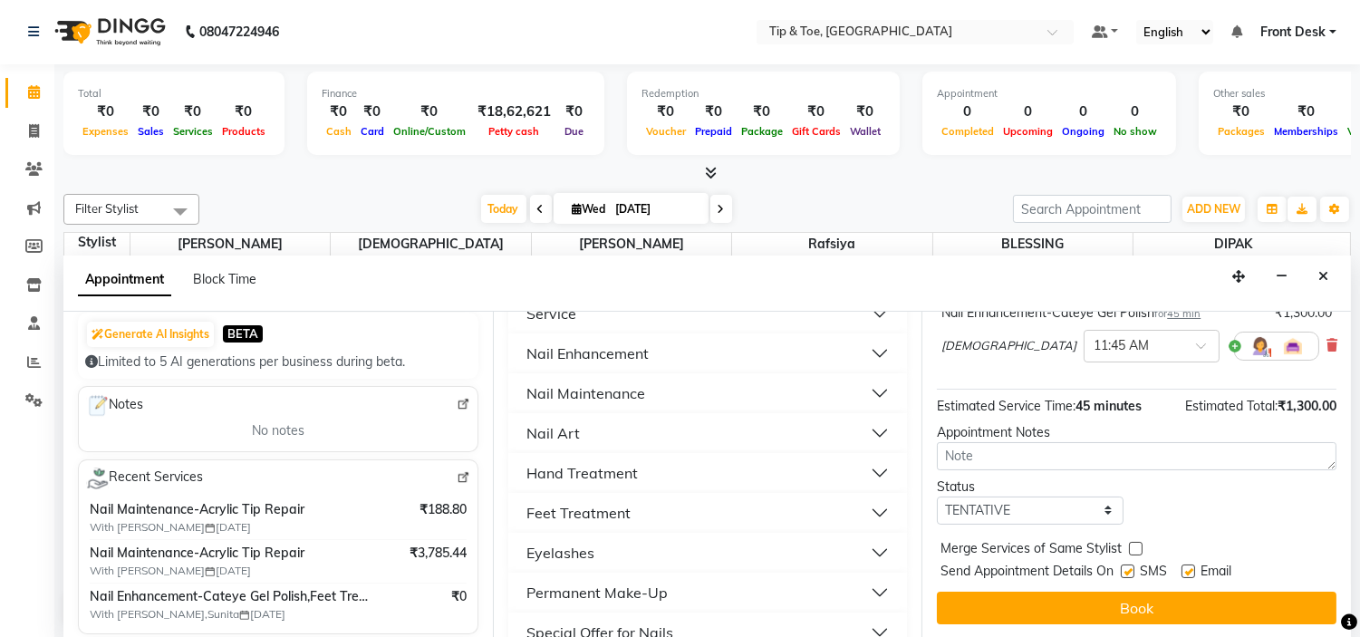
click at [670, 393] on button "Nail Maintenance" at bounding box center [708, 393] width 385 height 33
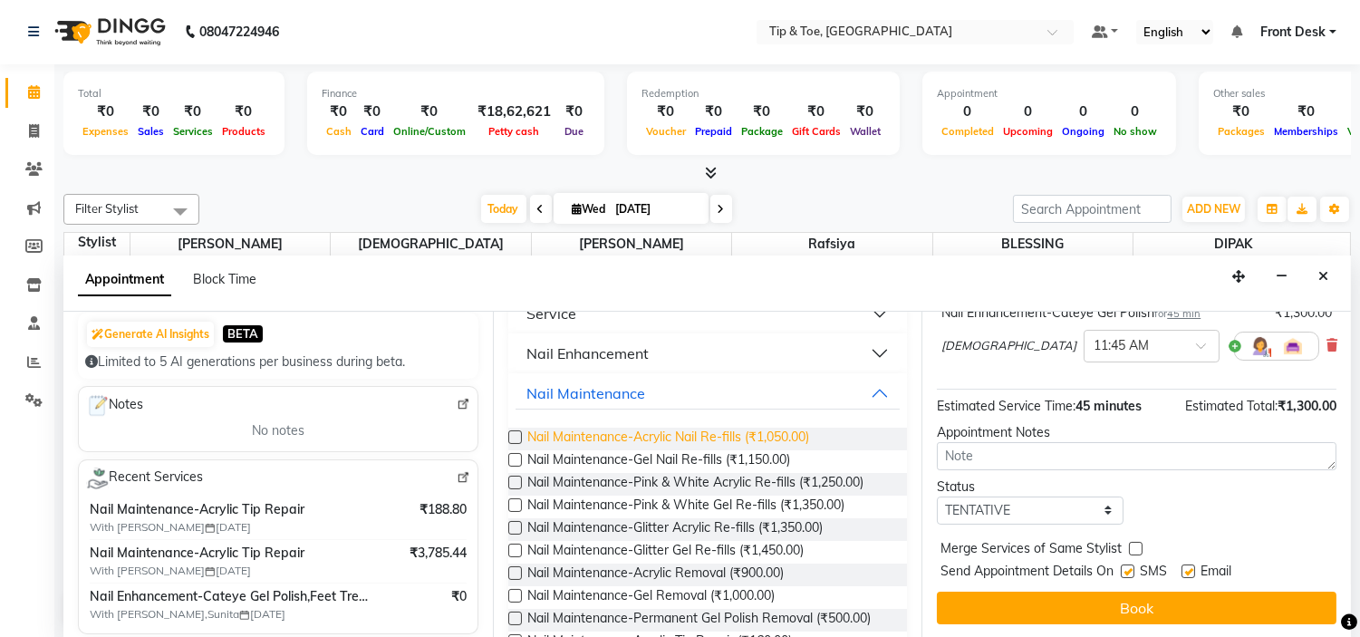
click at [738, 438] on span "Nail Maintenance-Acrylic Nail Re-fills (₹1,050.00)" at bounding box center [668, 439] width 282 height 23
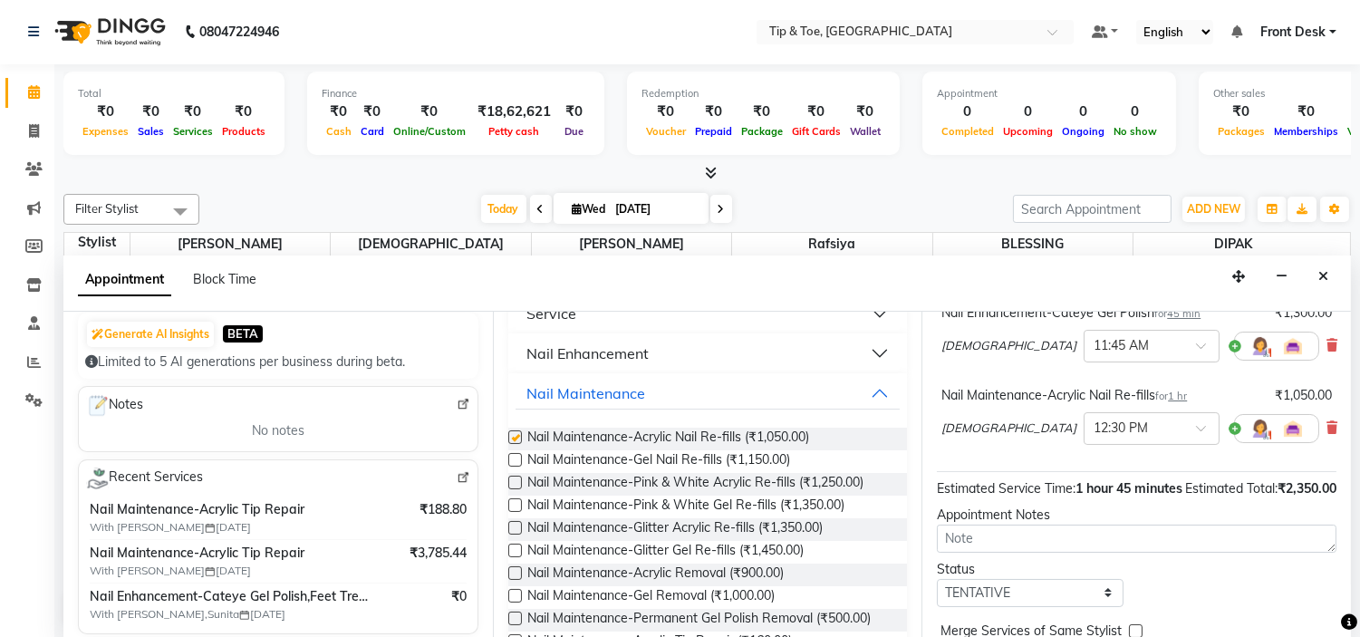
checkbox input "false"
click at [692, 392] on button "Nail Maintenance" at bounding box center [708, 393] width 385 height 33
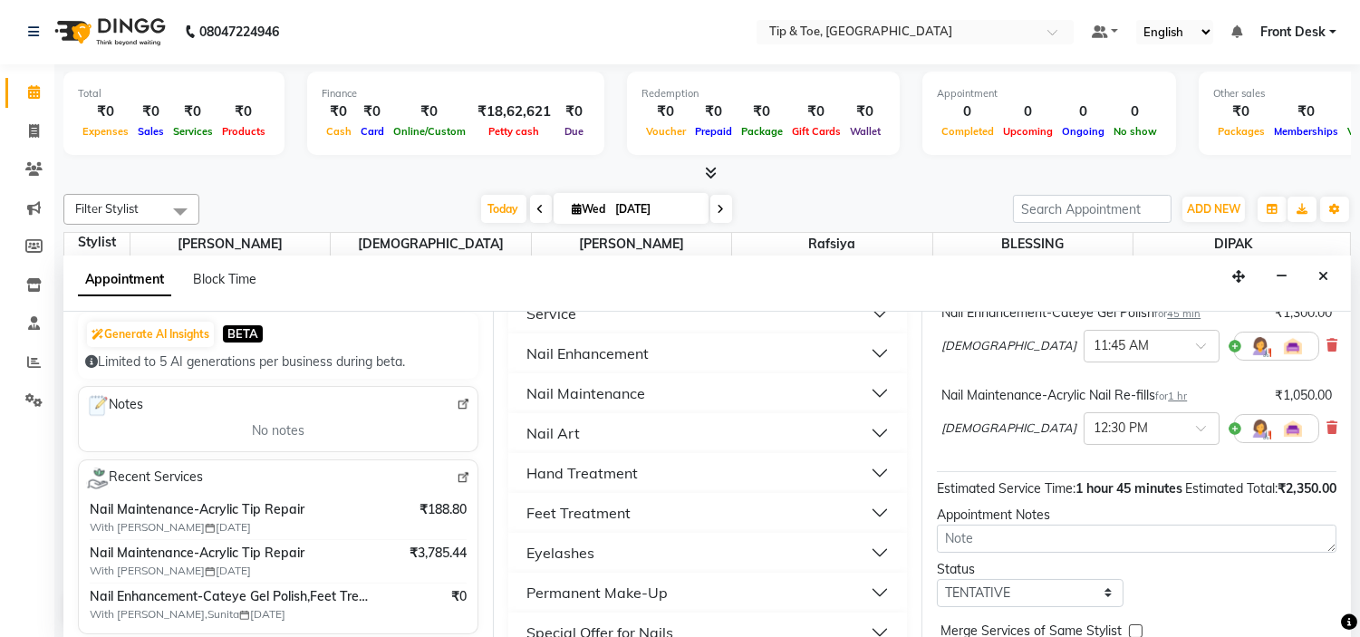
click at [704, 350] on button "Nail Enhancement" at bounding box center [708, 353] width 385 height 33
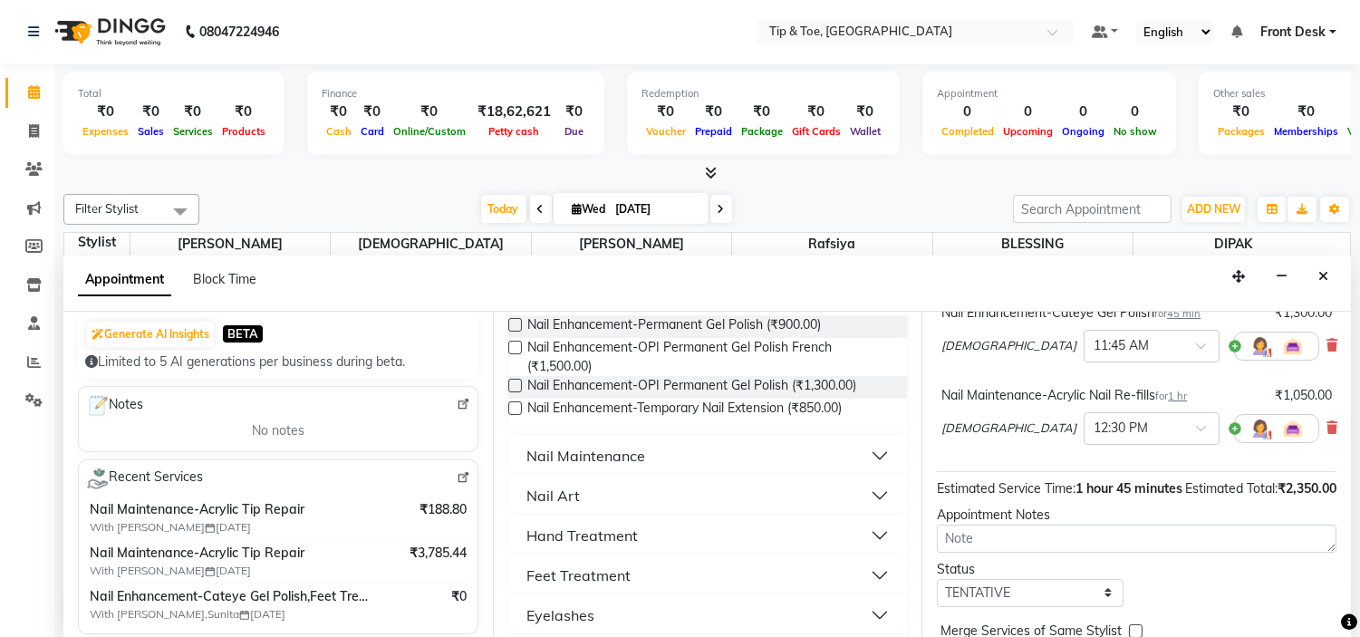
scroll to position [1007, 0]
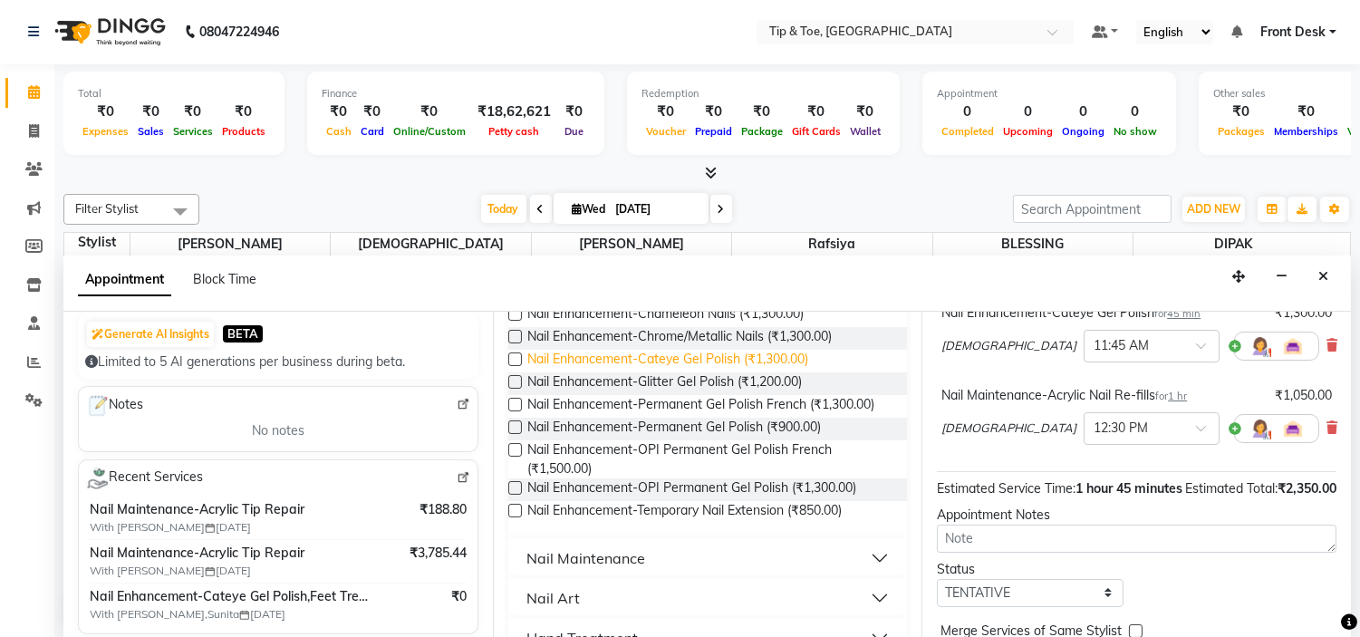
click at [732, 372] on span "Nail Enhancement-Cateye Gel Polish (₹1,300.00)" at bounding box center [667, 361] width 281 height 23
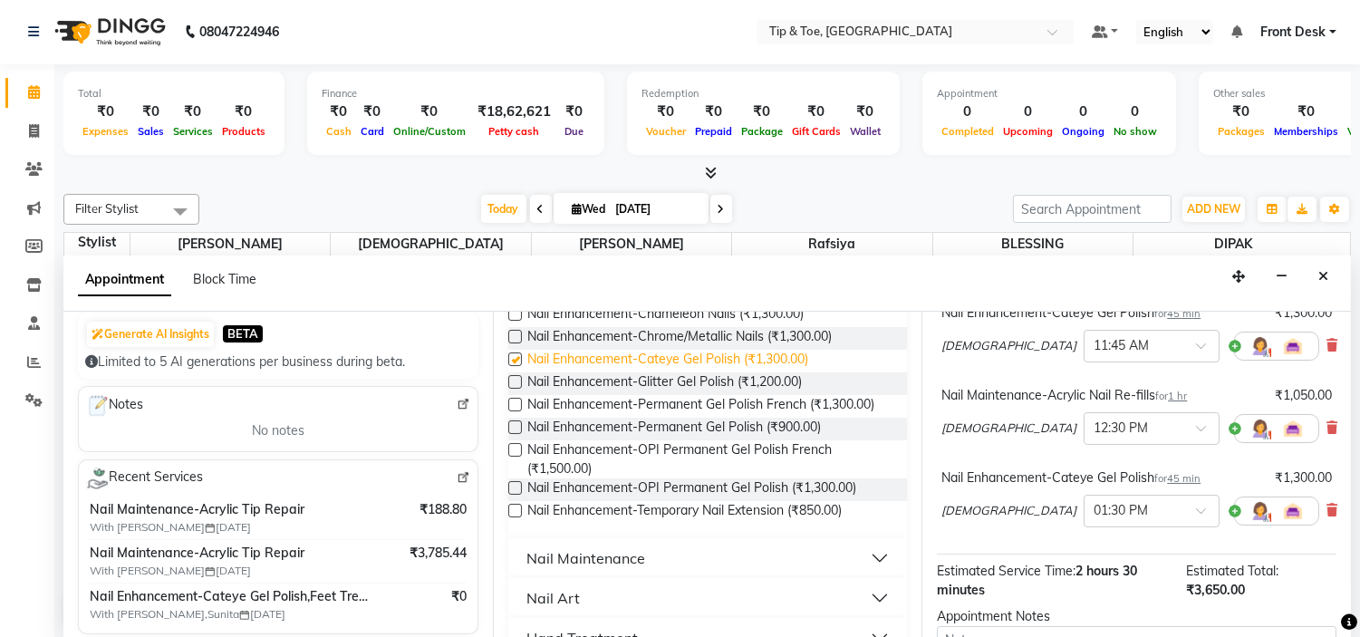
checkbox input "false"
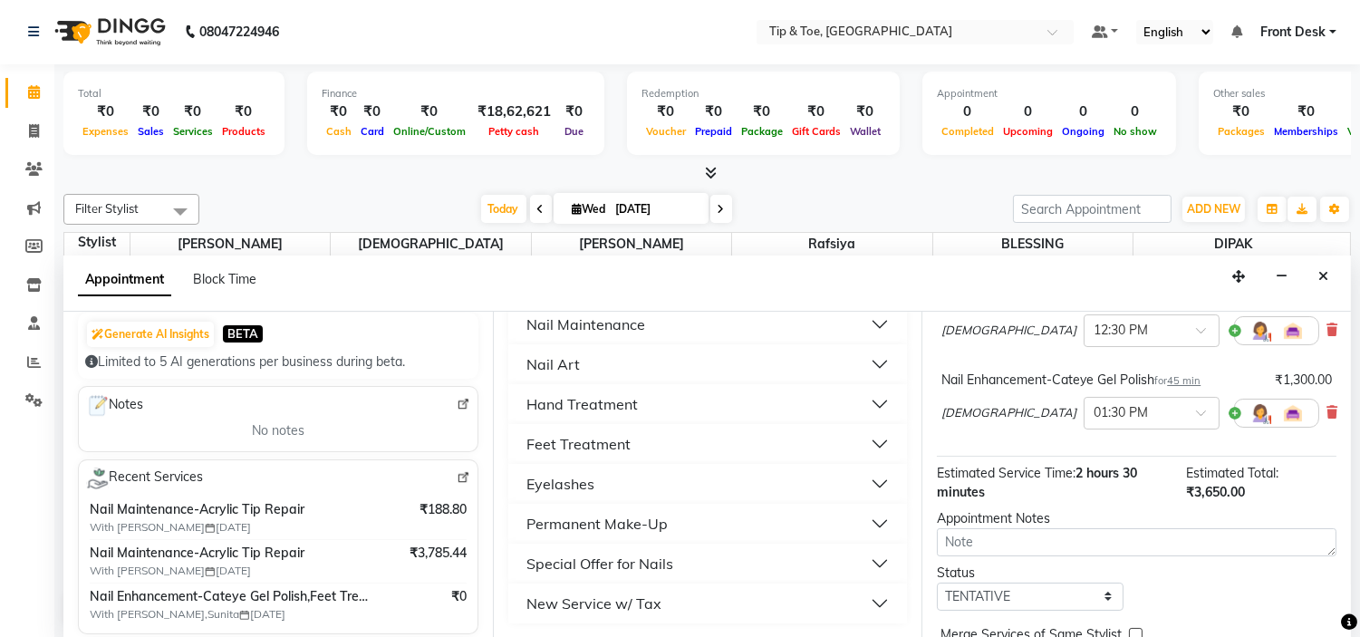
scroll to position [333, 0]
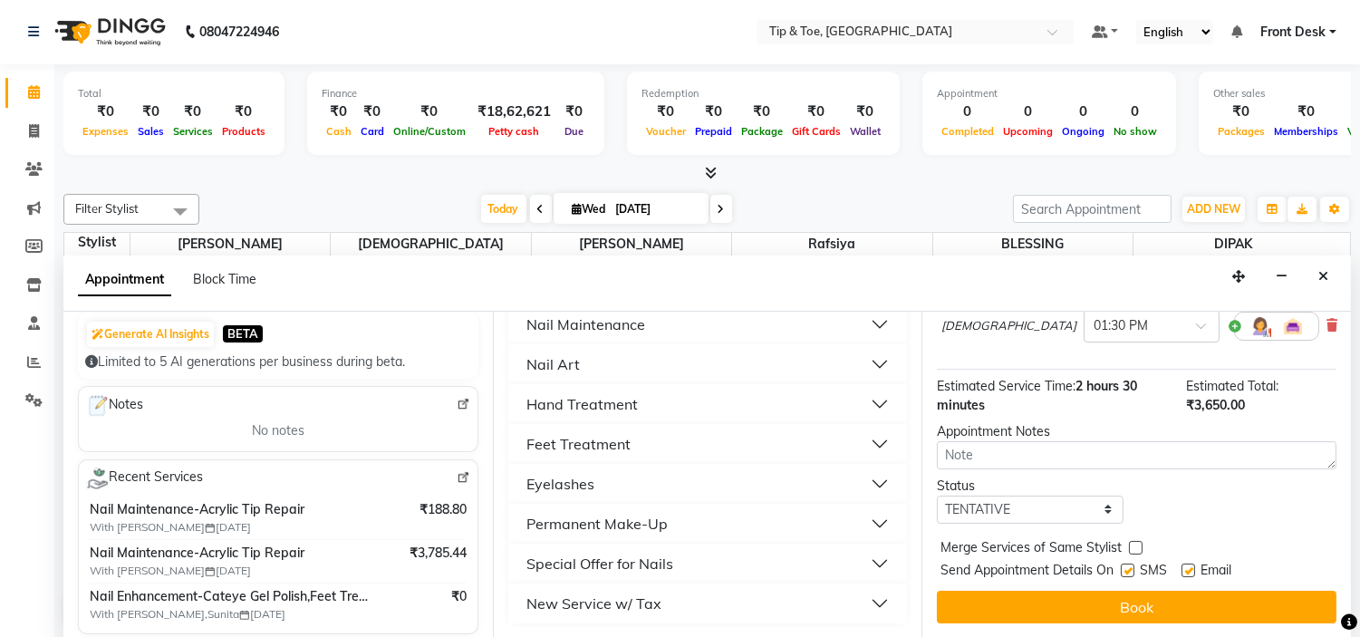
click at [1190, 569] on label at bounding box center [1188, 571] width 14 height 14
click at [1190, 569] on input "checkbox" at bounding box center [1187, 572] width 12 height 12
checkbox input "false"
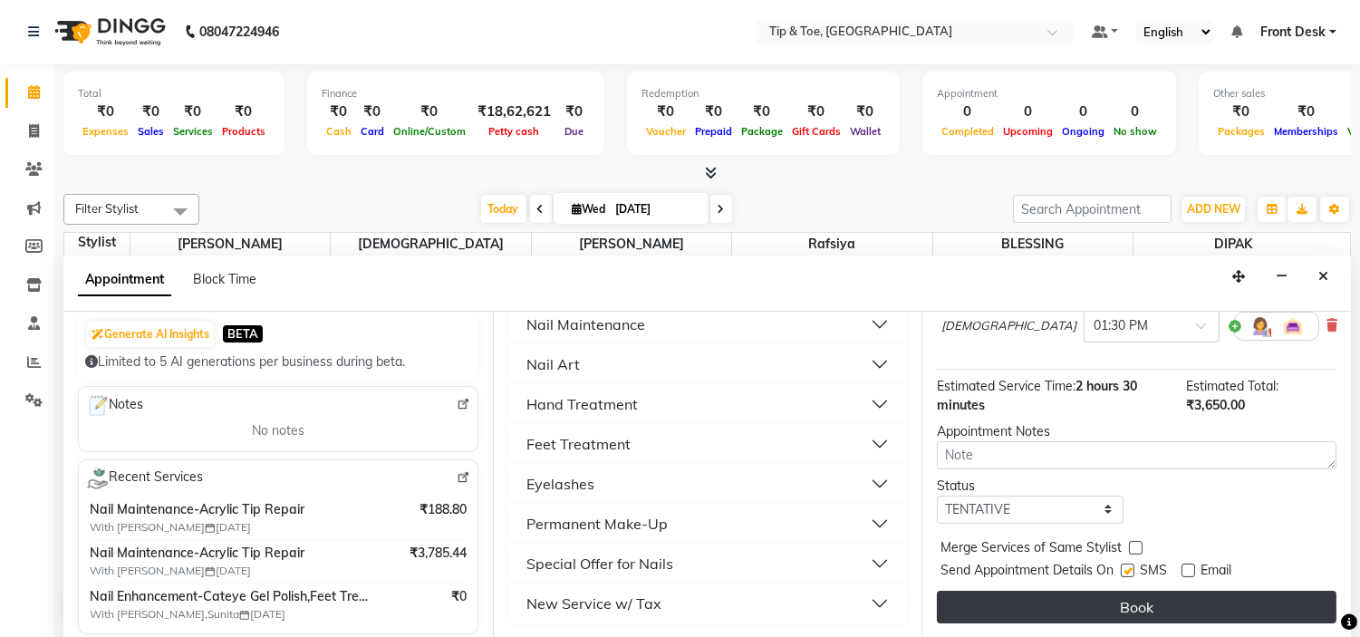
click at [1191, 607] on button "Book" at bounding box center [1137, 607] width 400 height 33
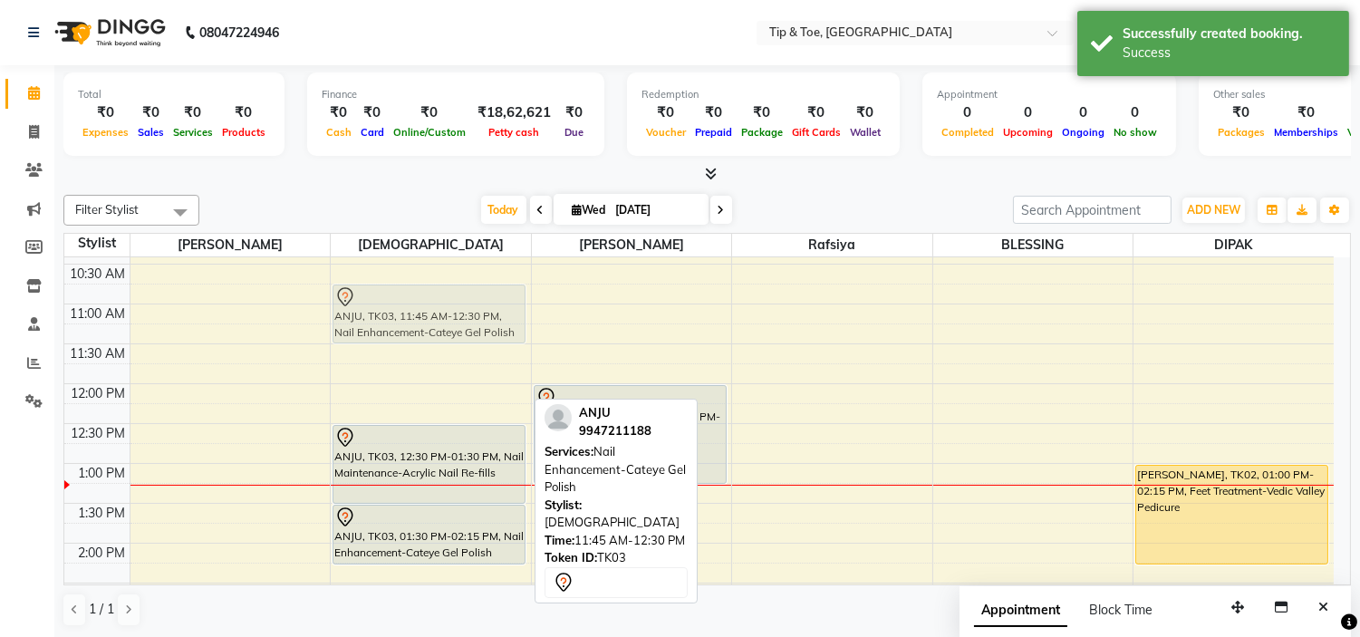
scroll to position [111, 0]
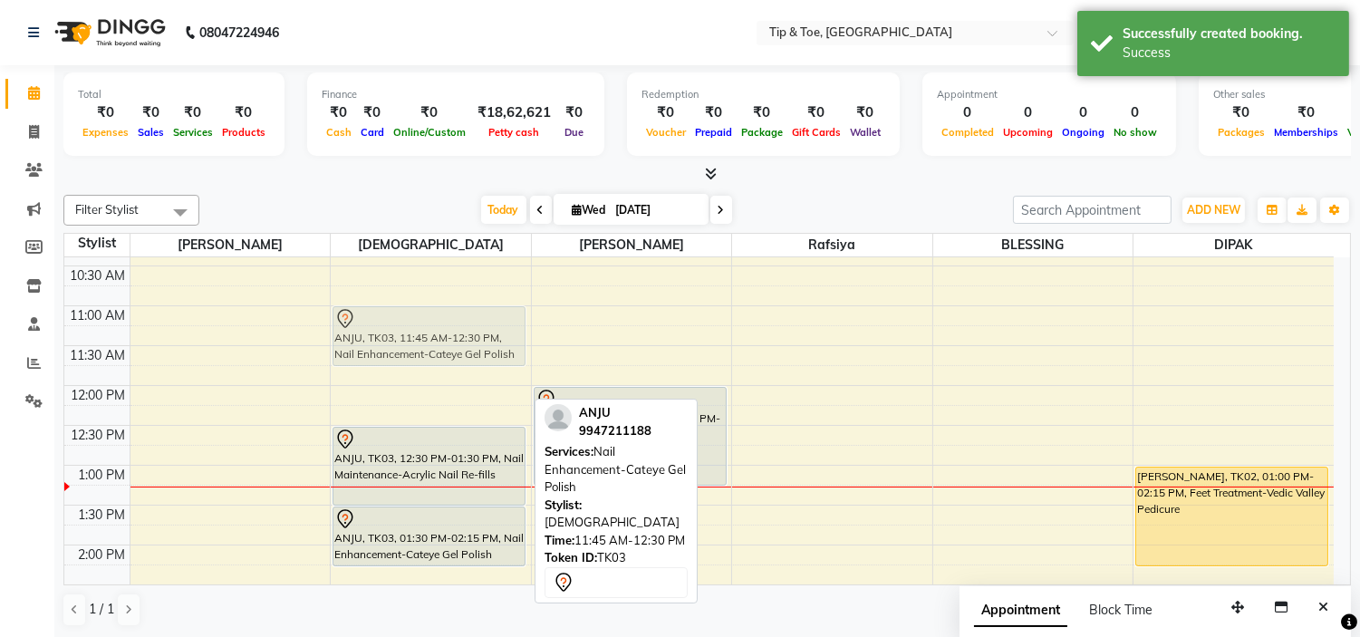
drag, startPoint x: 475, startPoint y: 358, endPoint x: 490, endPoint y: 308, distance: 52.2
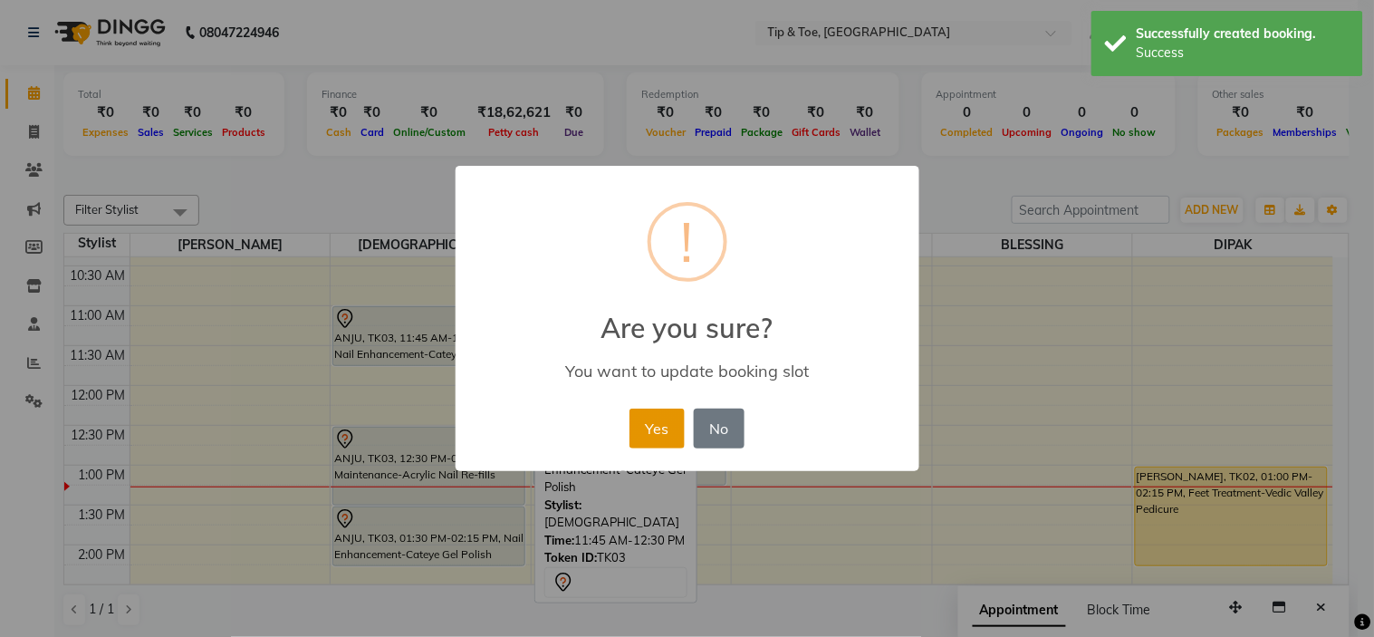
click at [651, 424] on button "Yes" at bounding box center [657, 429] width 55 height 40
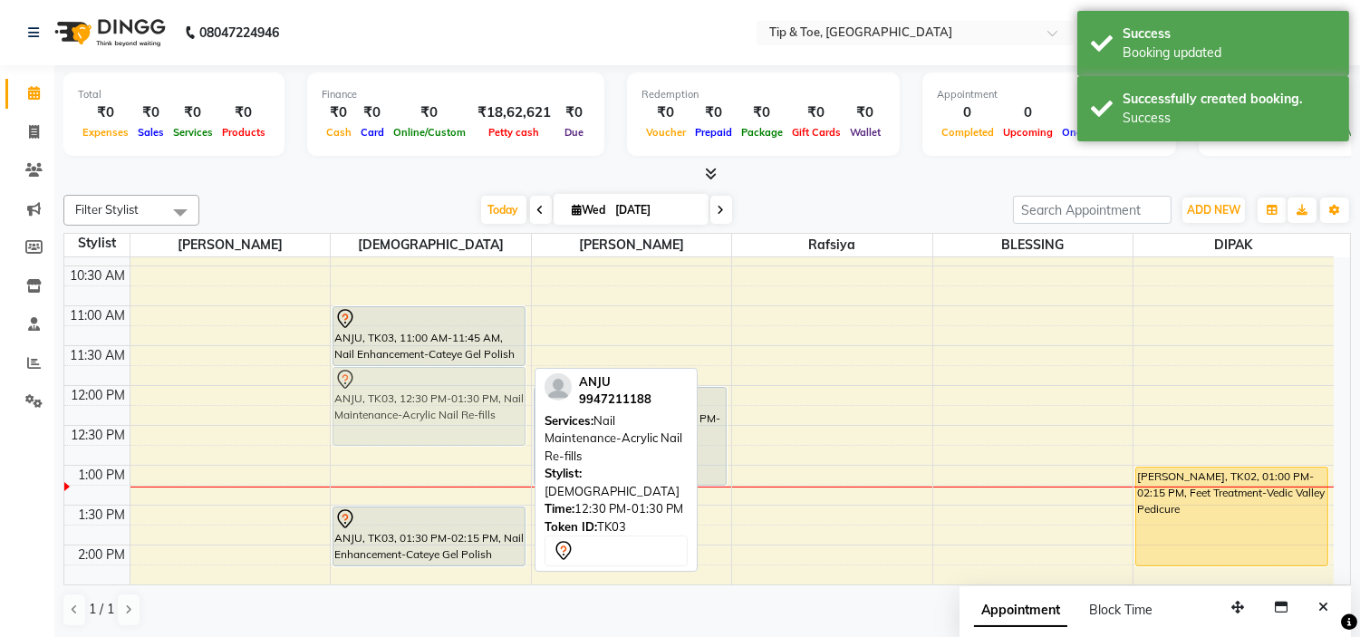
drag, startPoint x: 471, startPoint y: 465, endPoint x: 462, endPoint y: 412, distance: 53.3
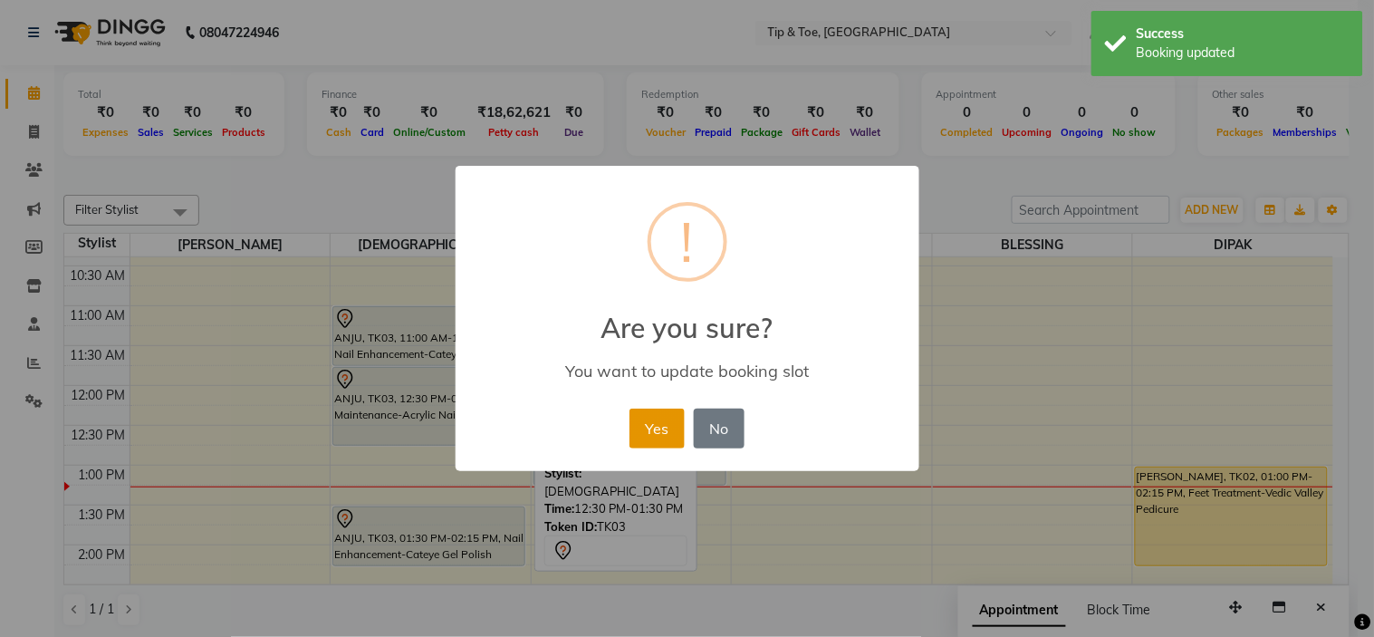
click at [674, 432] on button "Yes" at bounding box center [657, 429] width 55 height 40
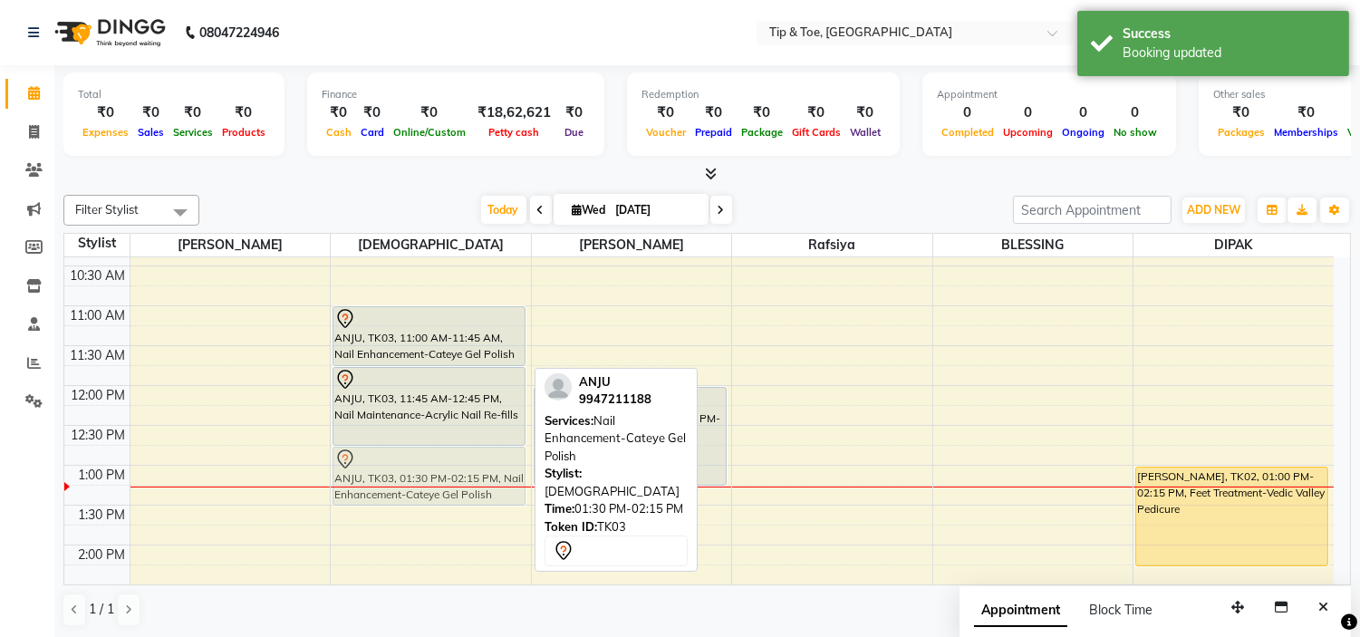
drag, startPoint x: 447, startPoint y: 538, endPoint x: 458, endPoint y: 472, distance: 67.2
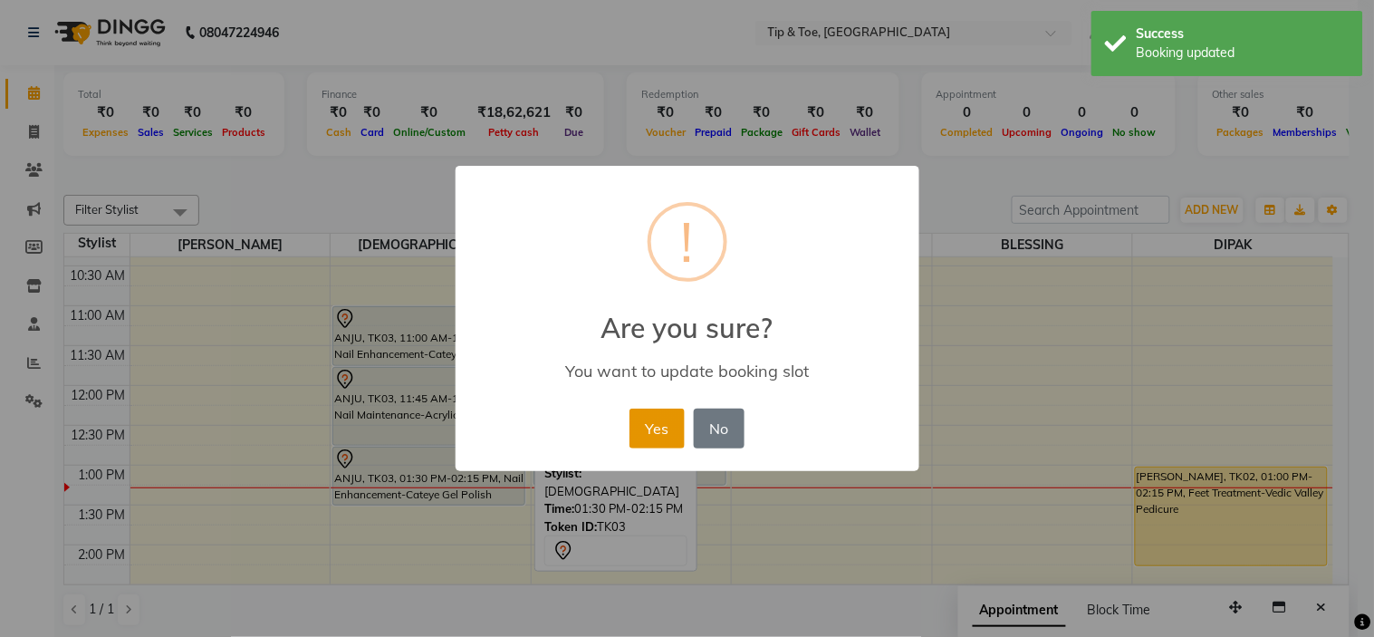
click at [641, 439] on button "Yes" at bounding box center [657, 429] width 55 height 40
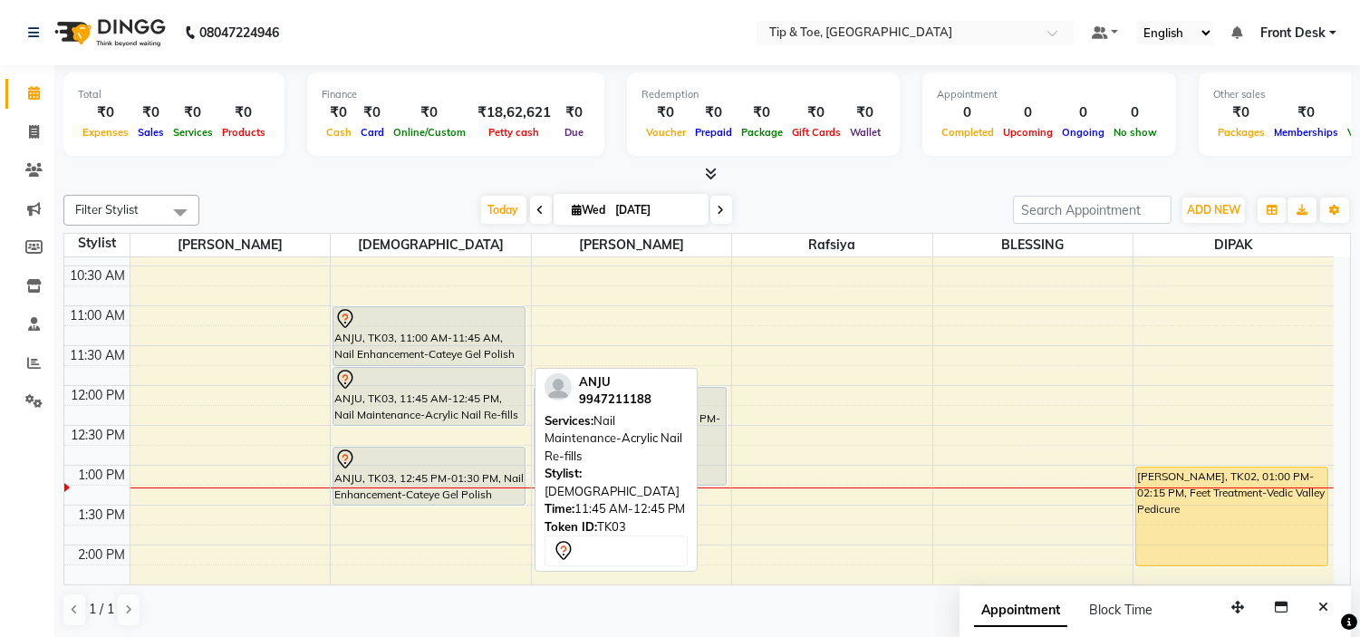
drag, startPoint x: 493, startPoint y: 439, endPoint x: 501, endPoint y: 420, distance: 20.7
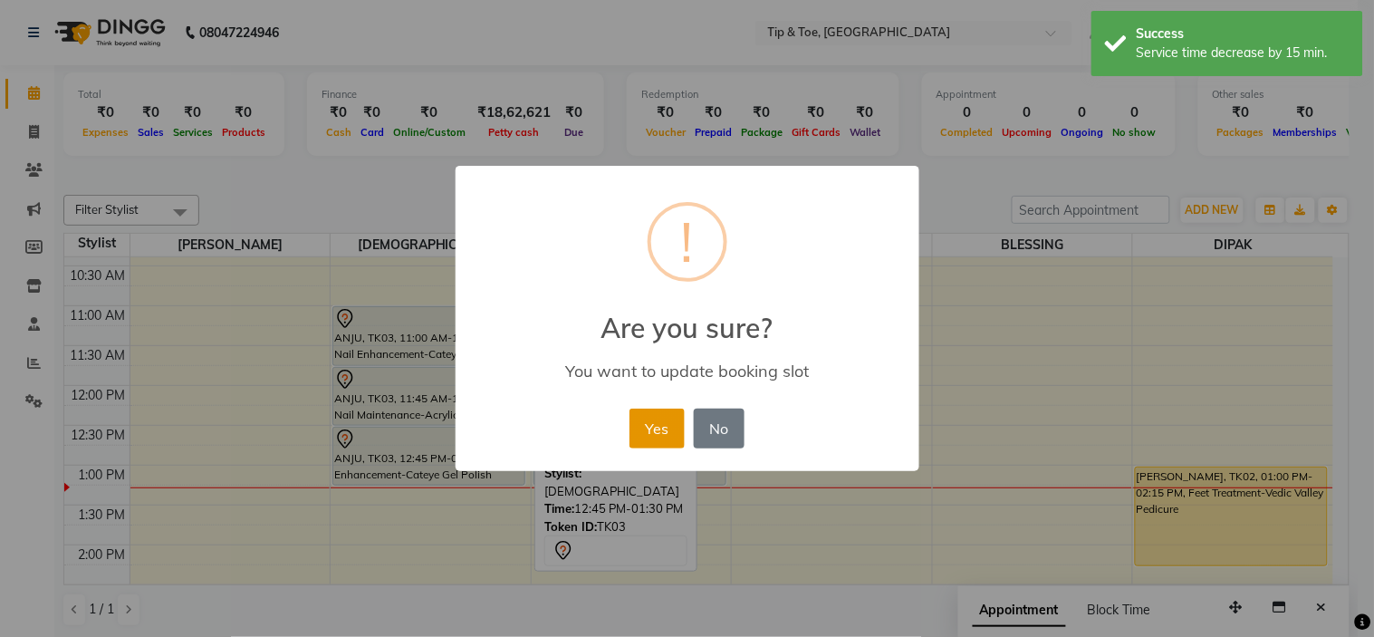
click at [652, 419] on button "Yes" at bounding box center [657, 429] width 55 height 40
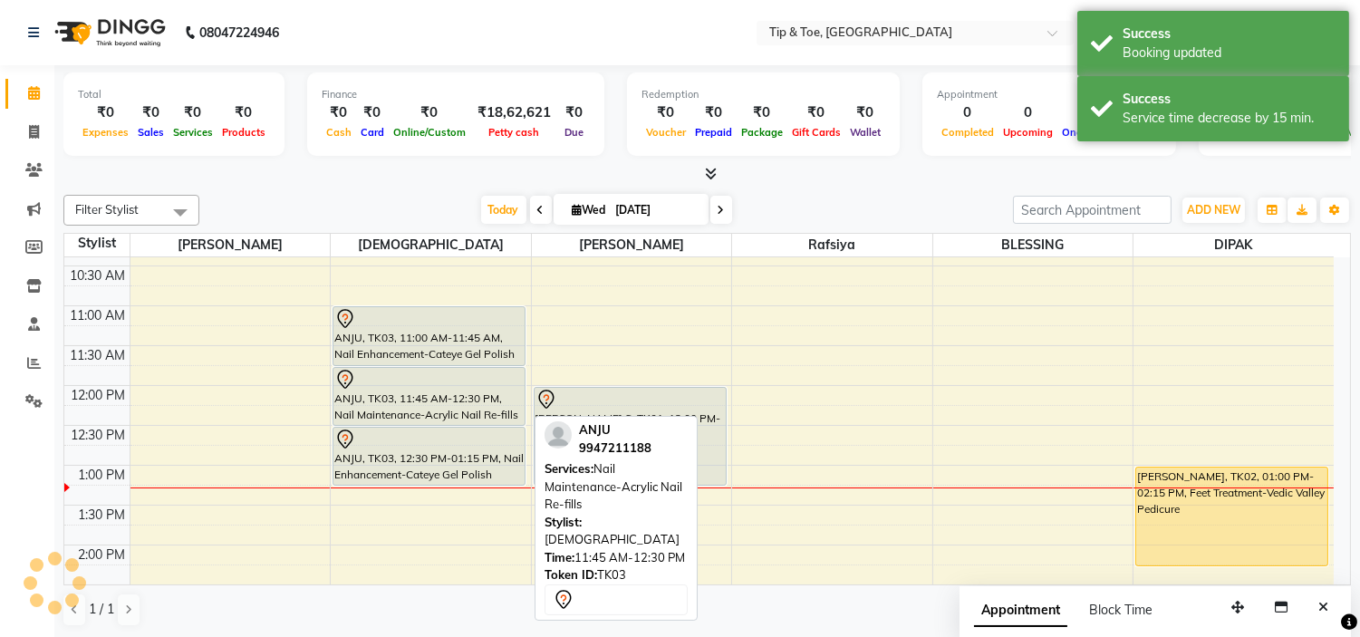
click at [462, 374] on div at bounding box center [428, 380] width 189 height 22
select select "7"
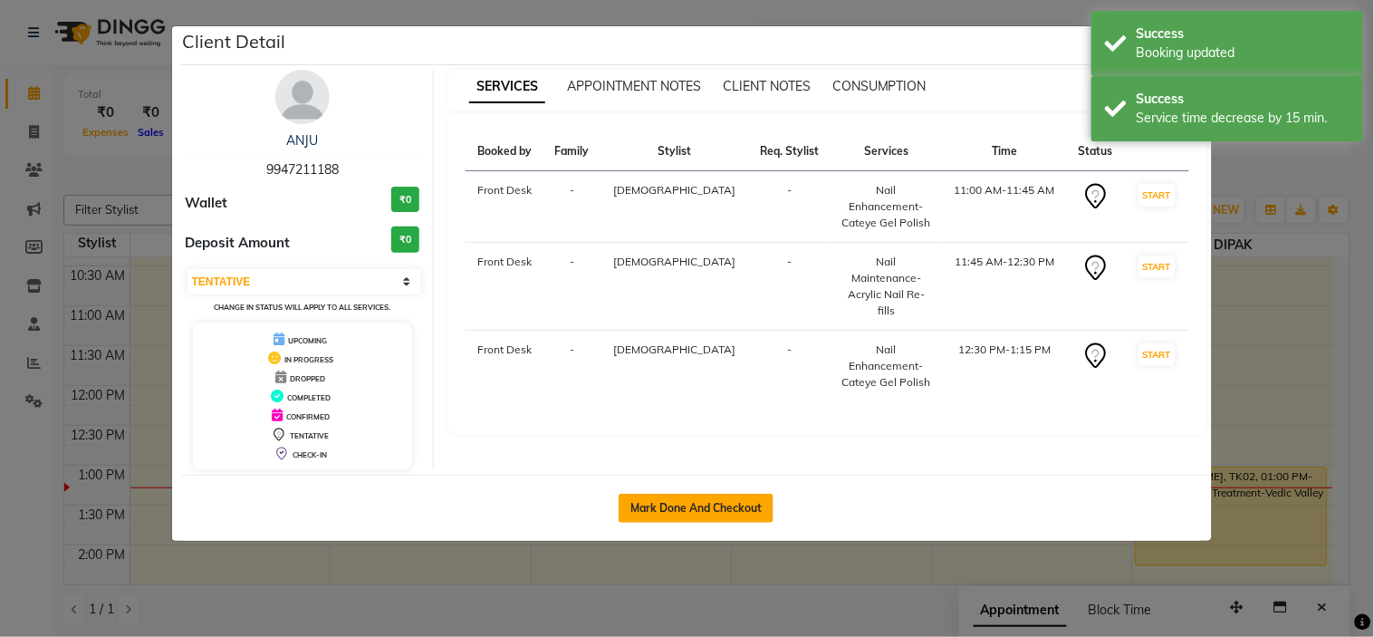
click at [658, 505] on button "Mark Done And Checkout" at bounding box center [696, 508] width 155 height 29
select select "service"
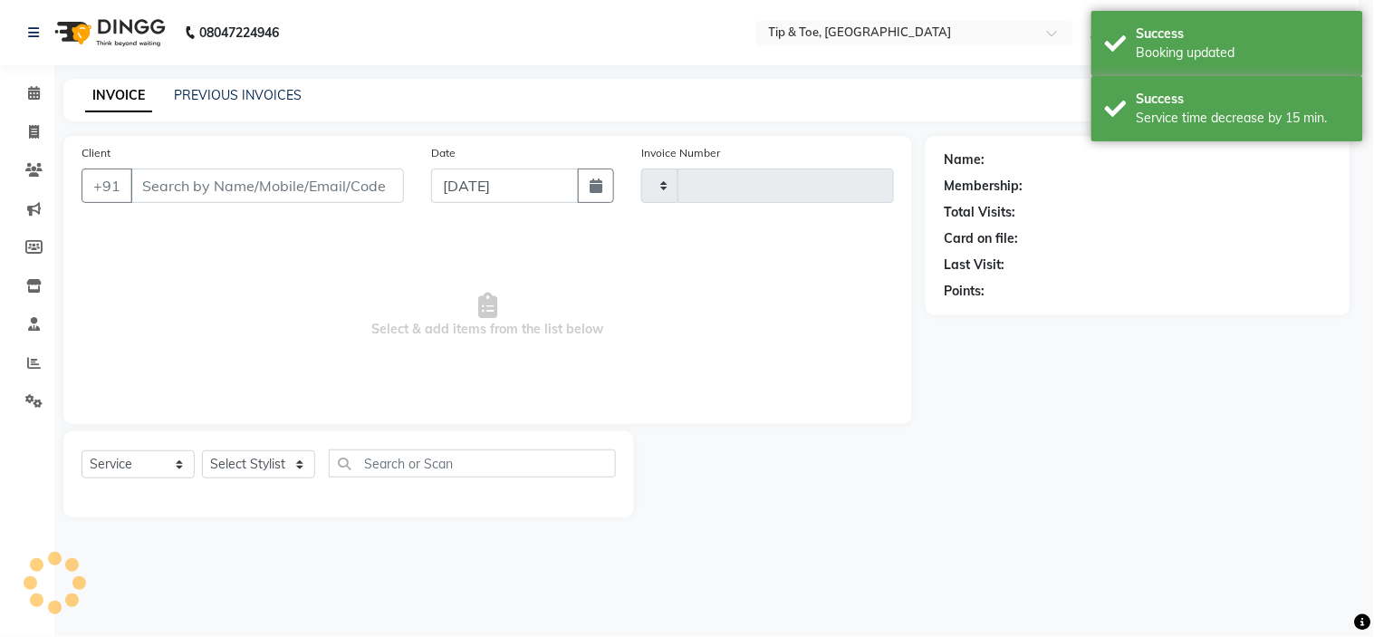
type input "1000"
select select "5360"
type input "9947211188"
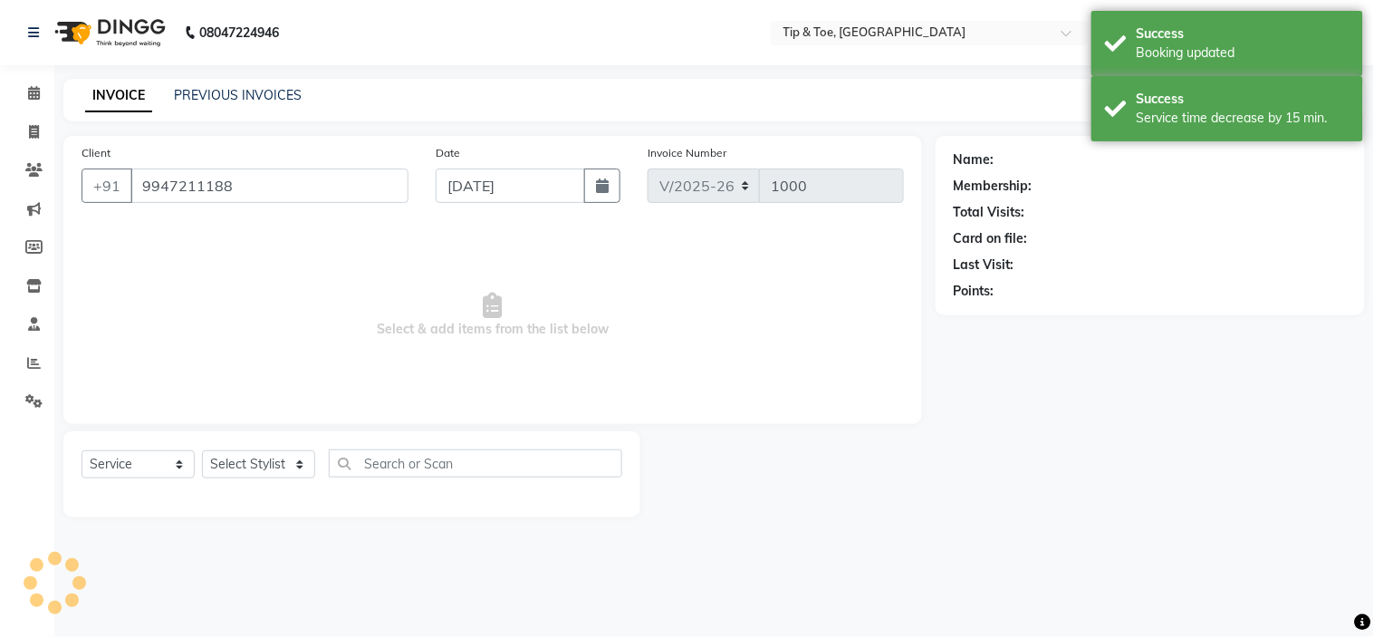
select select "37611"
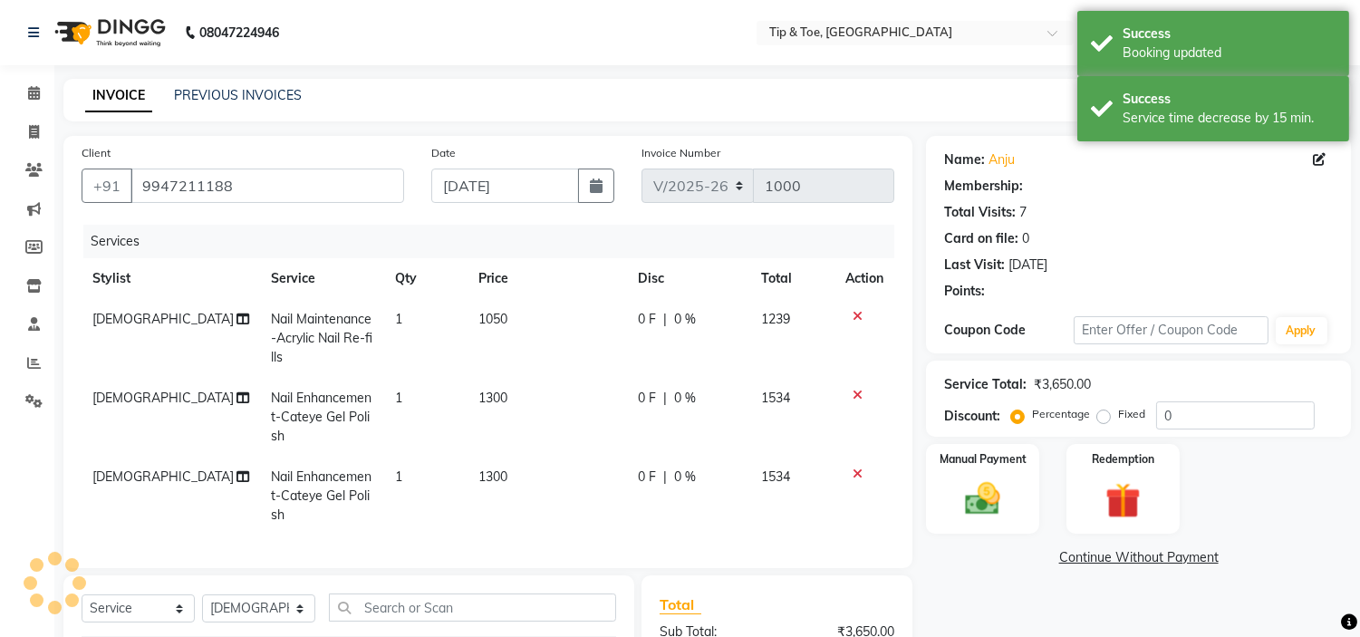
type input "20"
select select "1: Object"
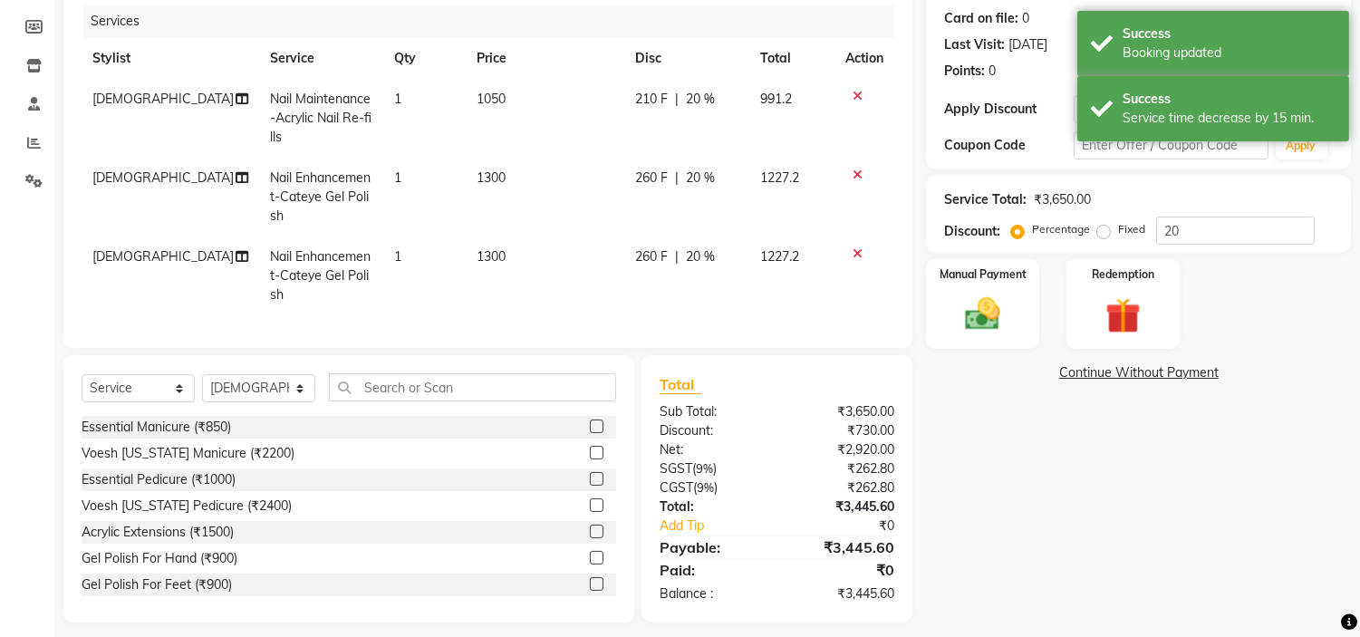
scroll to position [247, 0]
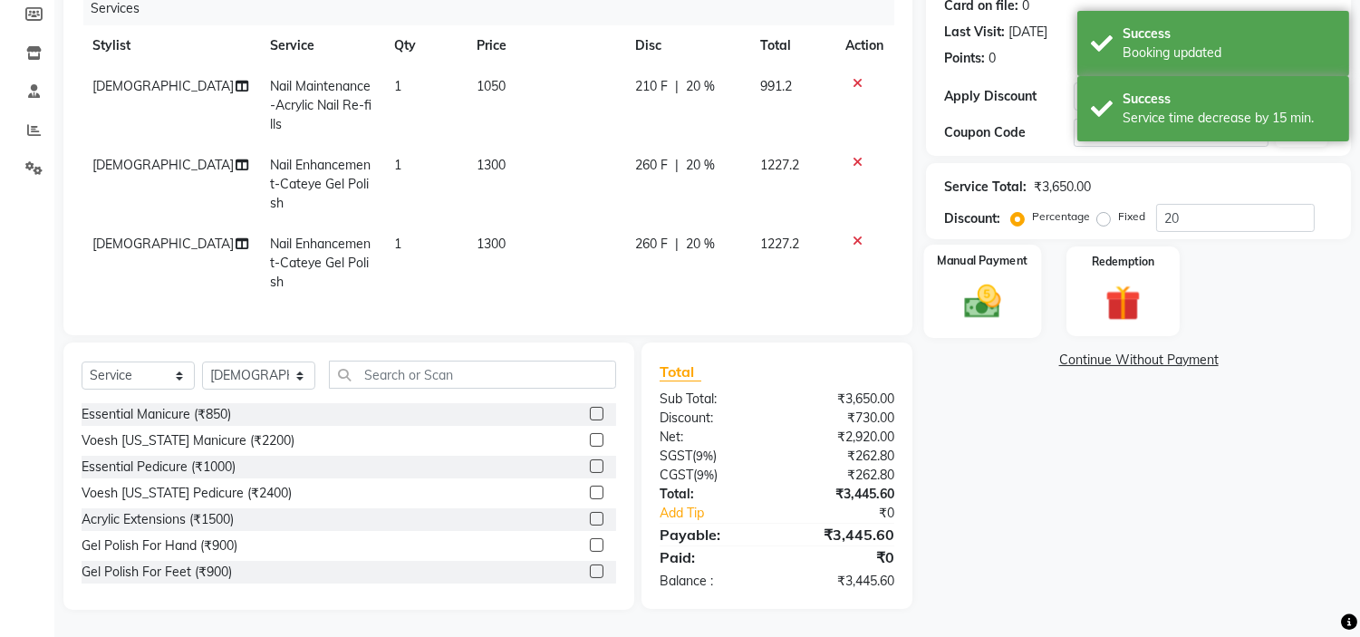
click at [992, 301] on img at bounding box center [983, 302] width 60 height 43
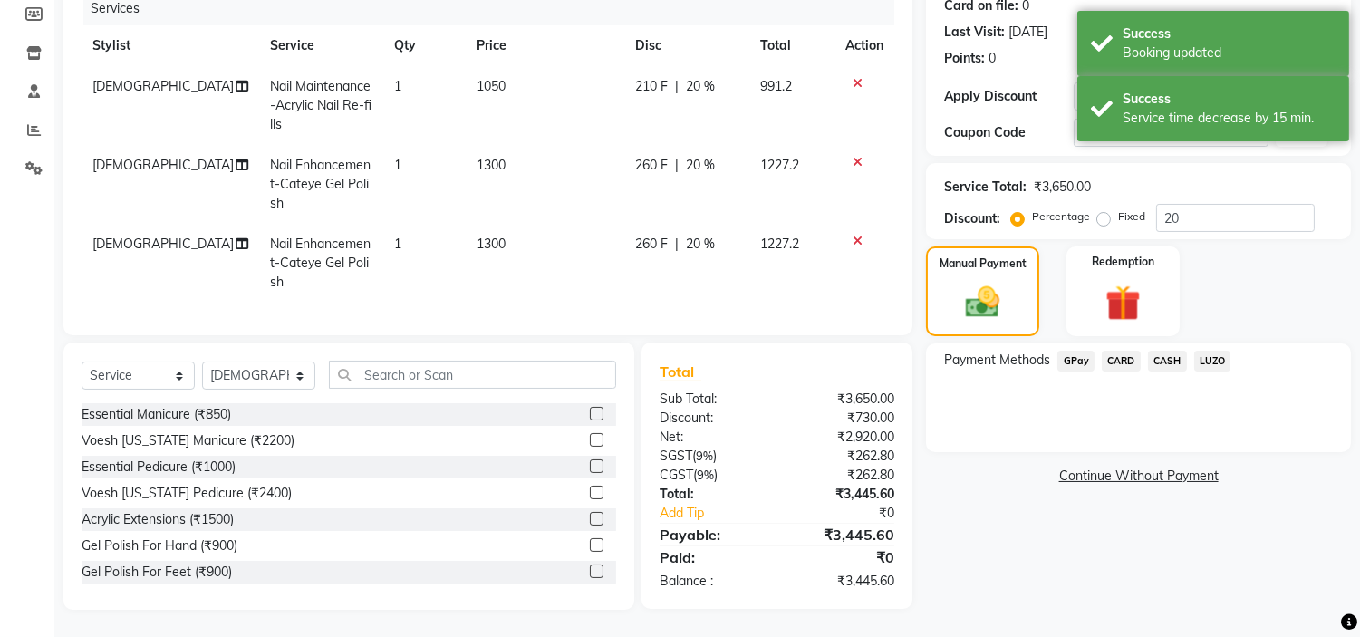
click at [1129, 351] on span "CARD" at bounding box center [1121, 361] width 39 height 21
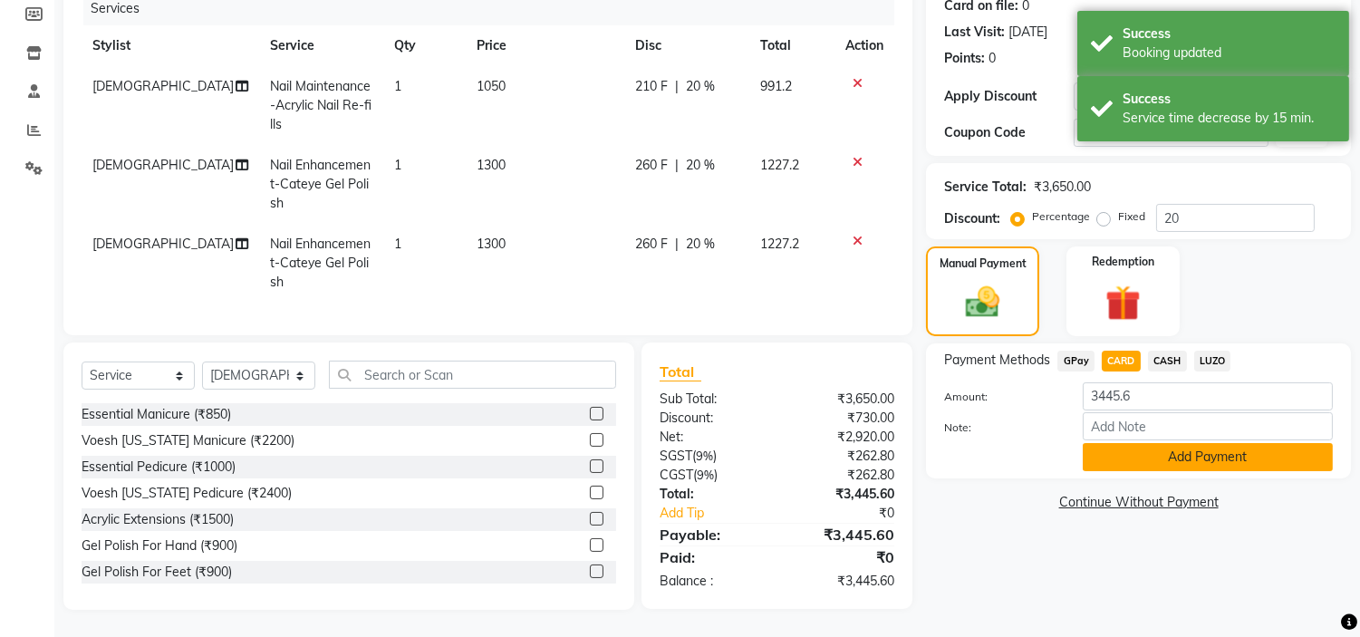
click at [1181, 445] on button "Add Payment" at bounding box center [1208, 457] width 250 height 28
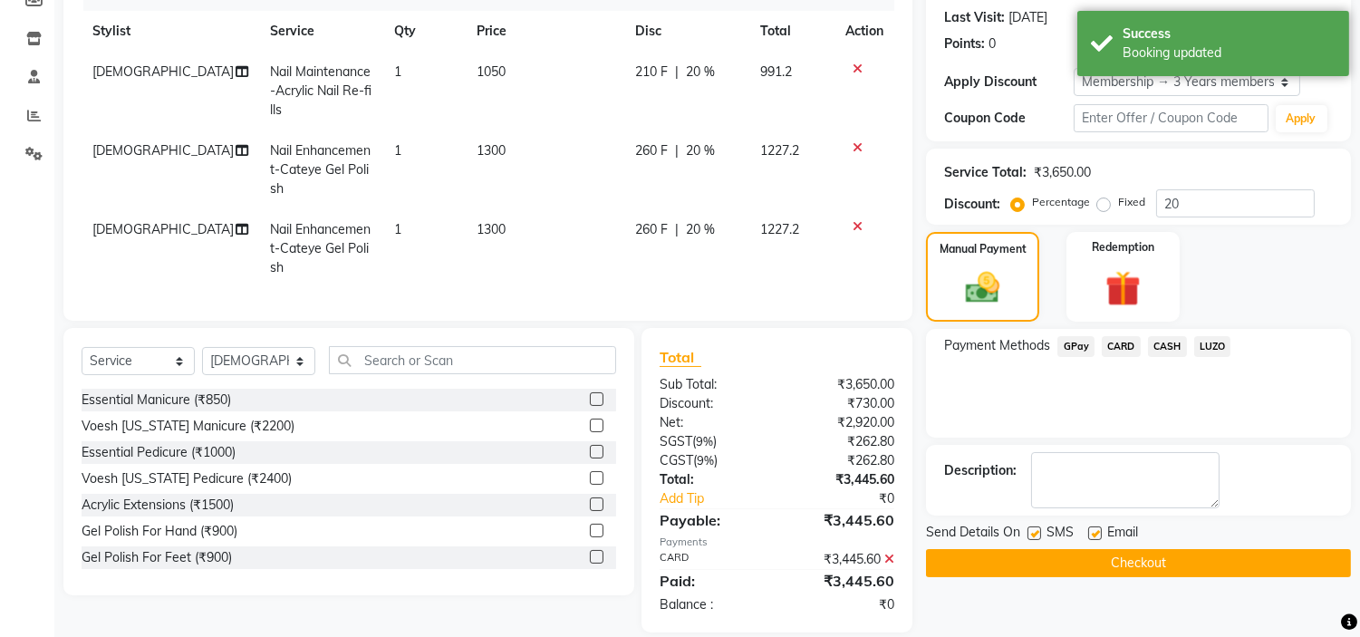
scroll to position [284, 0]
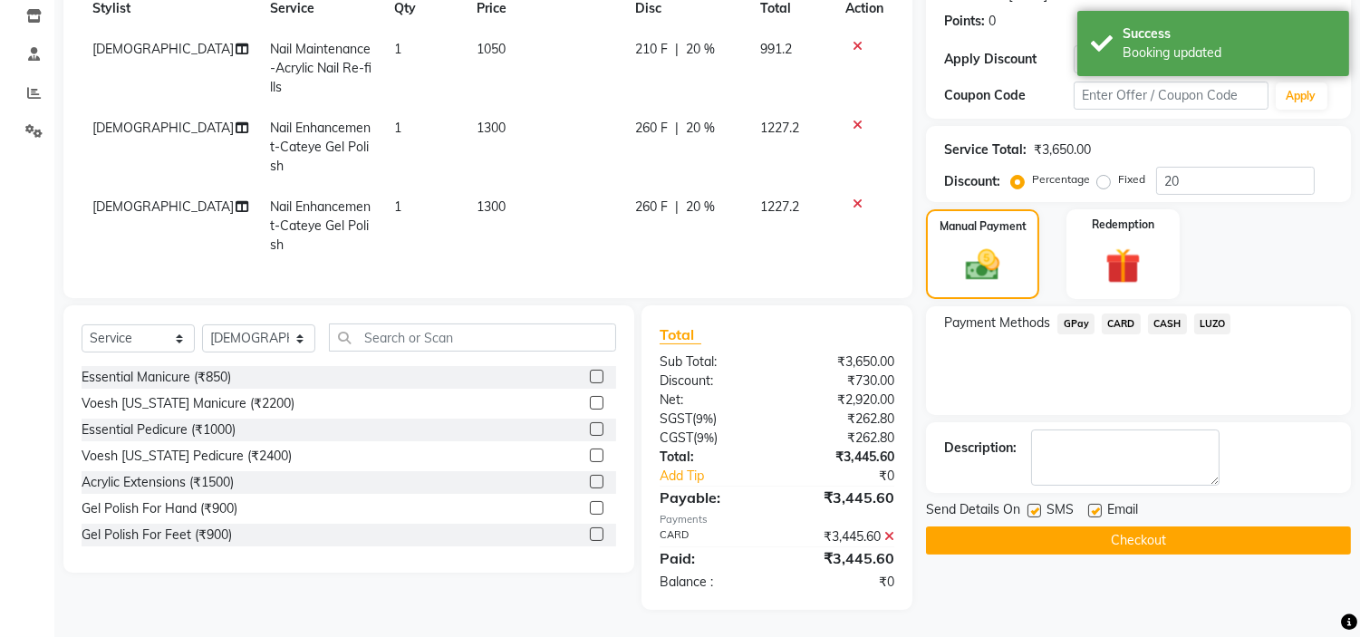
click at [1090, 504] on label at bounding box center [1095, 511] width 14 height 14
click at [1090, 506] on input "checkbox" at bounding box center [1094, 512] width 12 height 12
checkbox input "false"
click at [1108, 528] on button "Checkout" at bounding box center [1138, 540] width 425 height 28
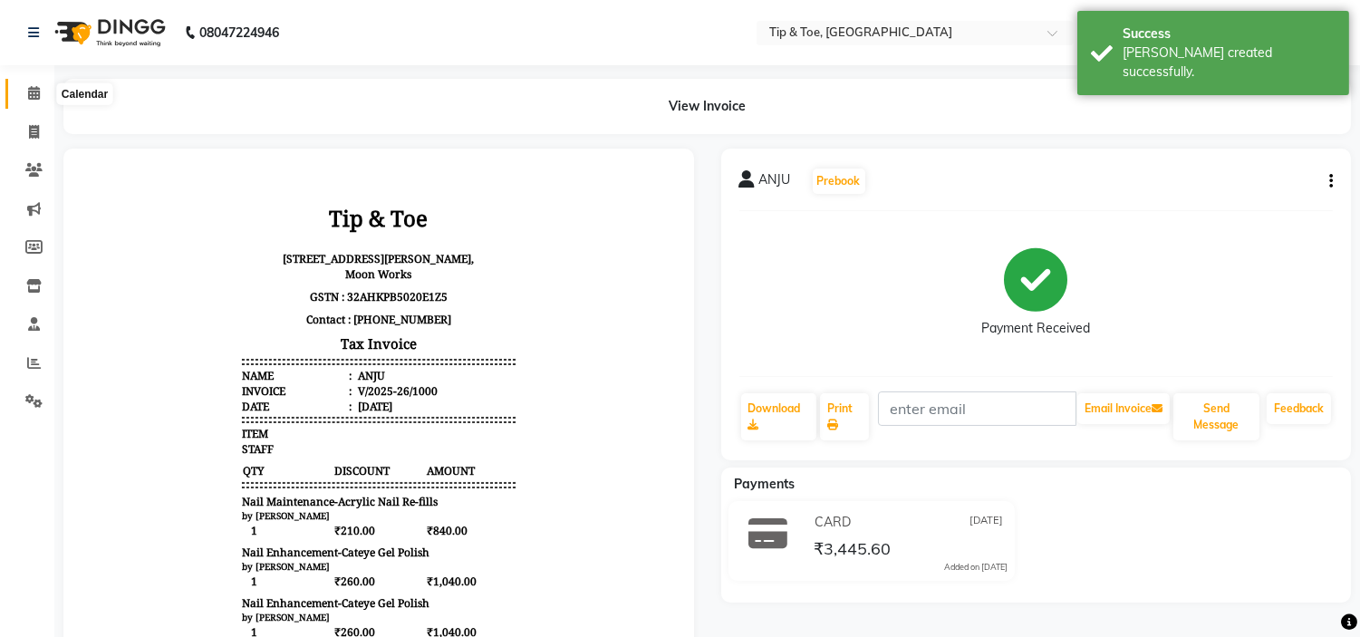
click at [28, 98] on icon at bounding box center [34, 93] width 12 height 14
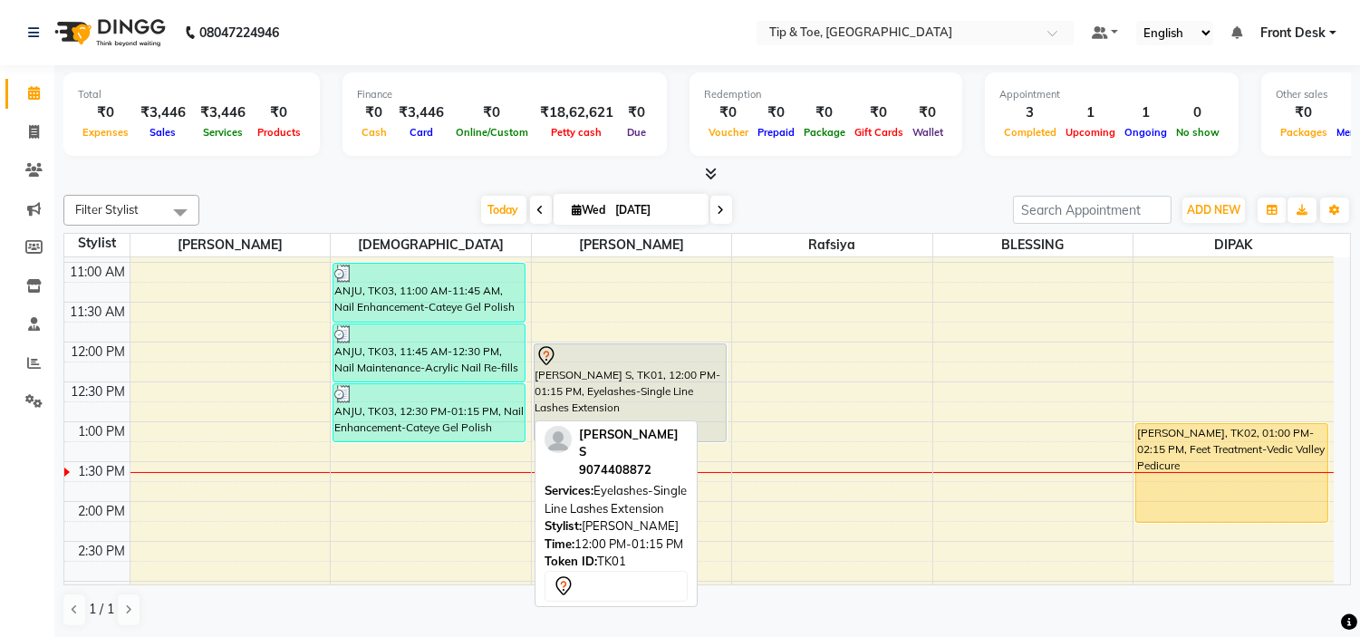
scroll to position [201, 0]
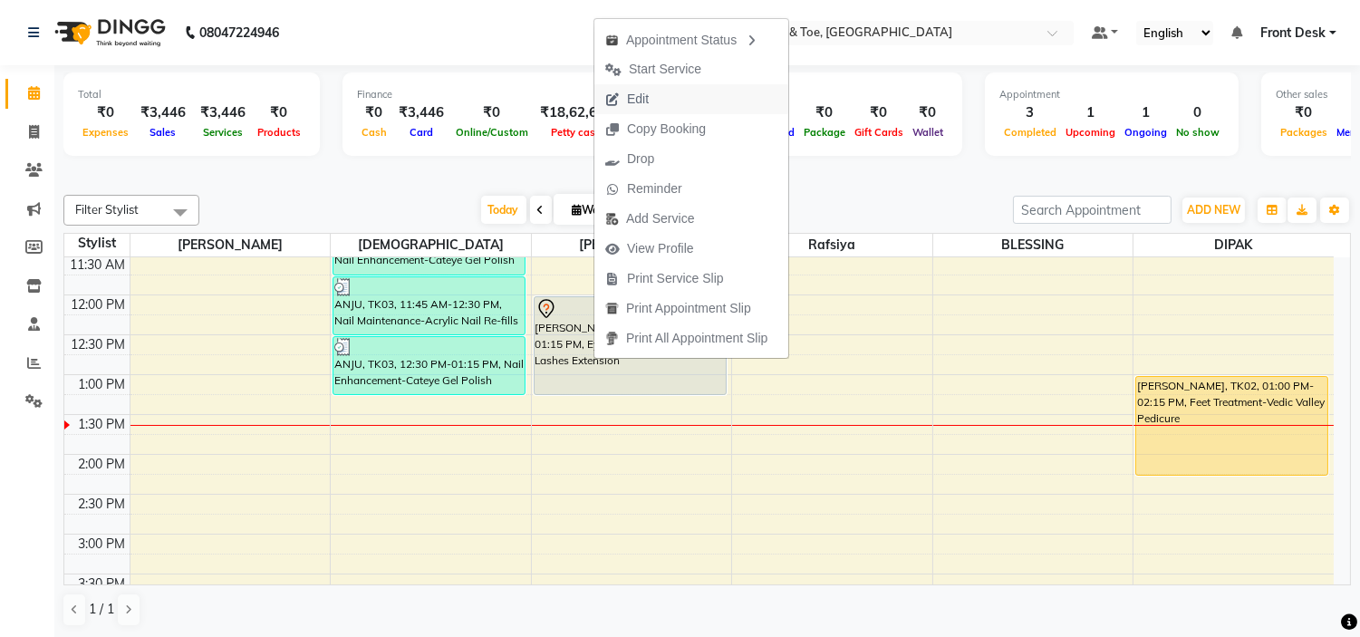
click at [665, 86] on button "Edit" at bounding box center [691, 99] width 194 height 30
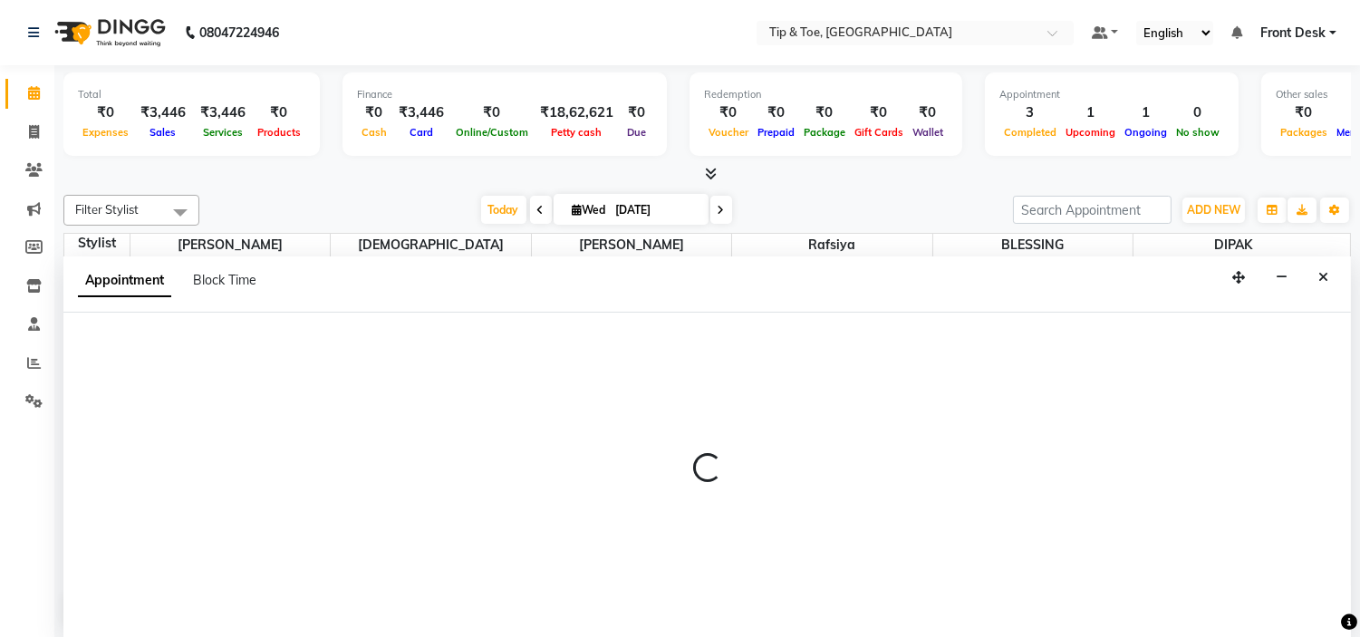
scroll to position [1, 0]
select select "tentative"
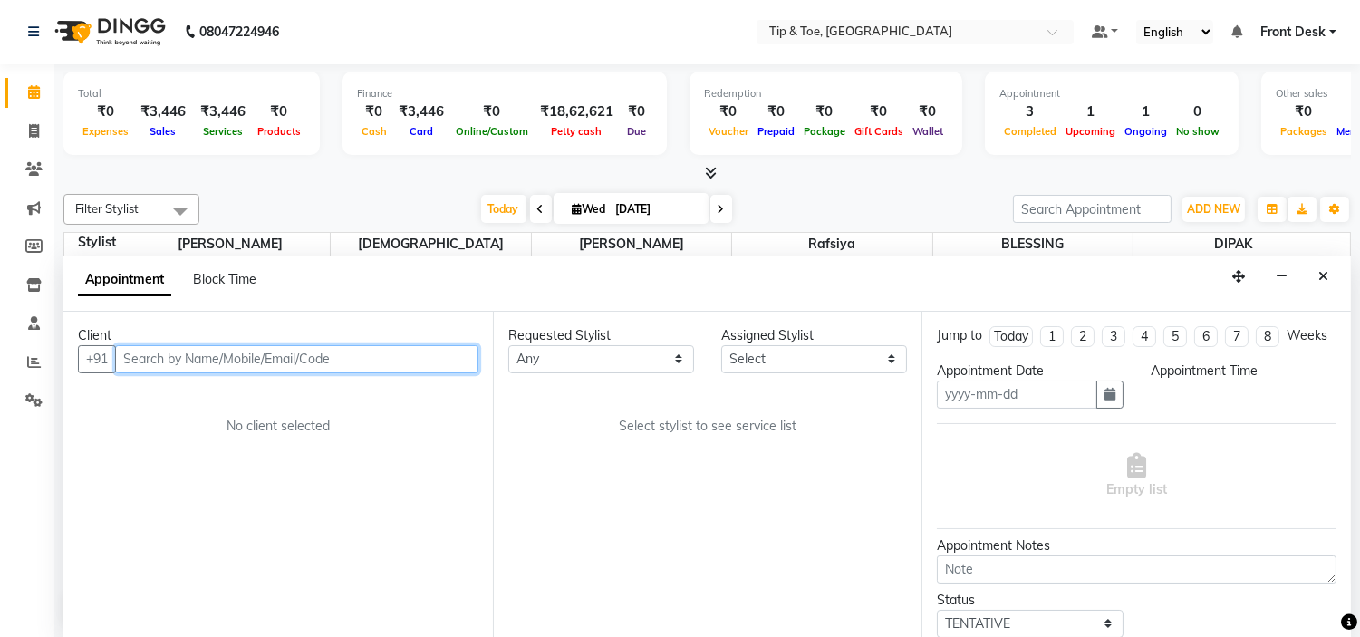
type input "[DATE]"
select select "46387"
select select "720"
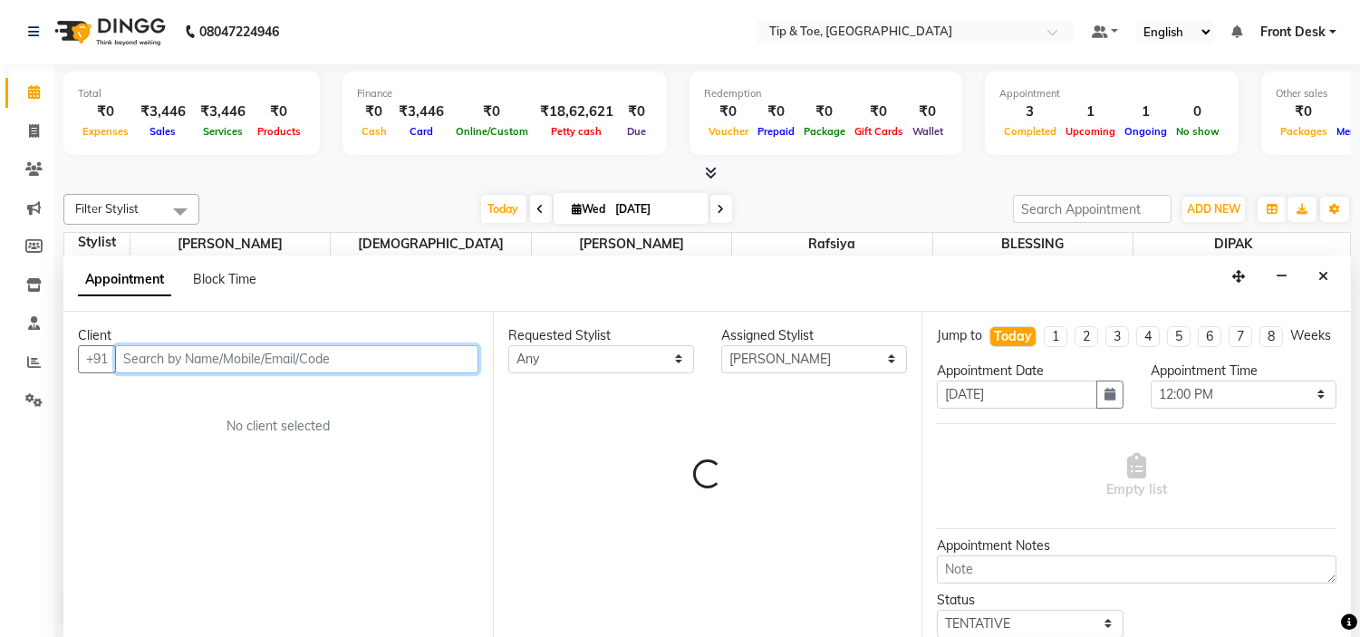
select select "2436"
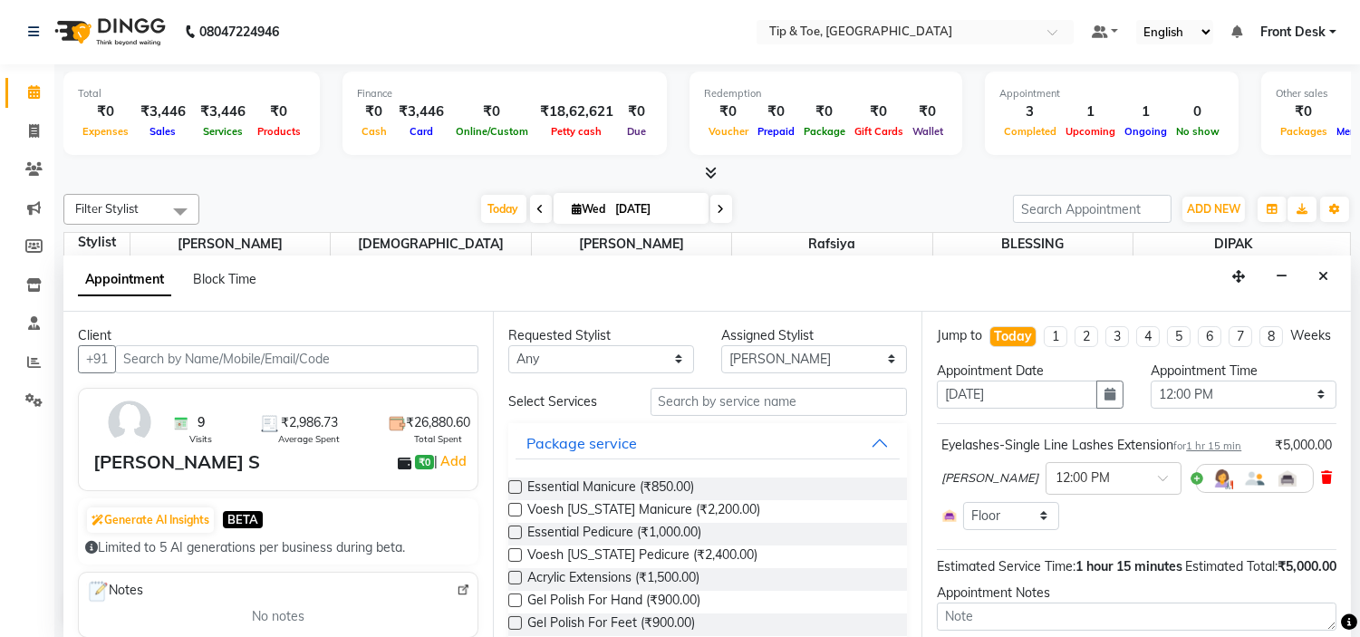
click at [1321, 484] on icon at bounding box center [1326, 477] width 11 height 13
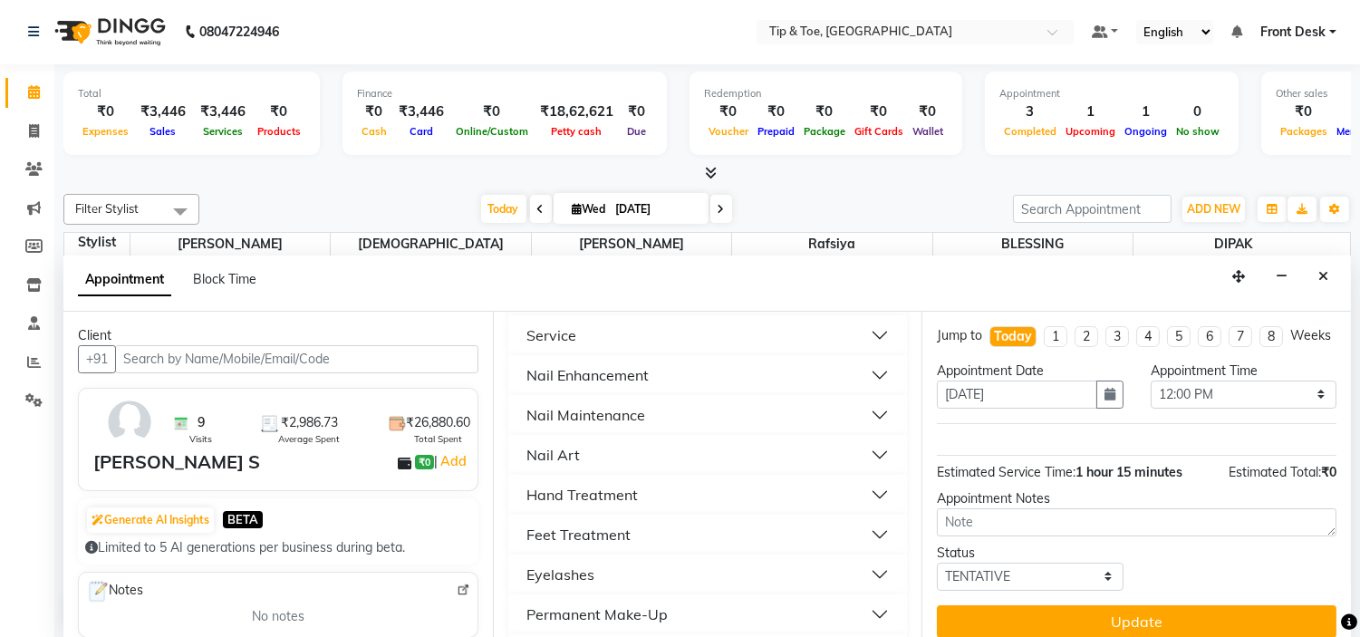
scroll to position [402, 0]
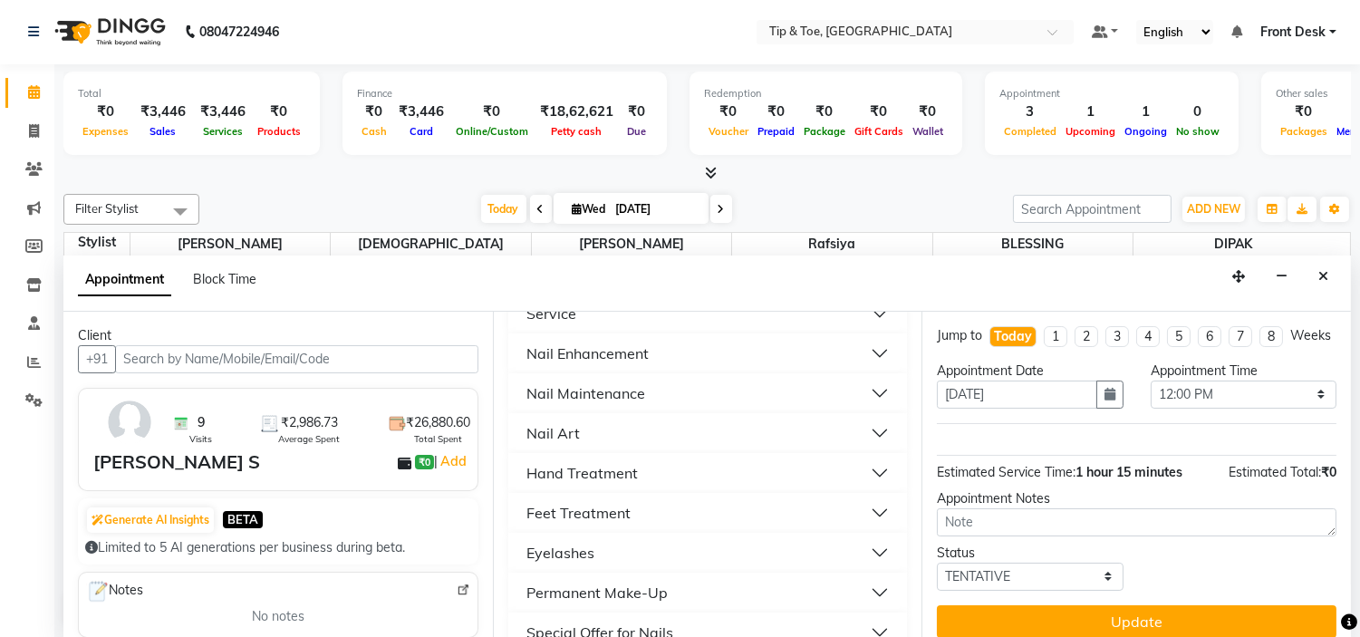
click at [625, 553] on button "Eyelashes" at bounding box center [708, 552] width 385 height 33
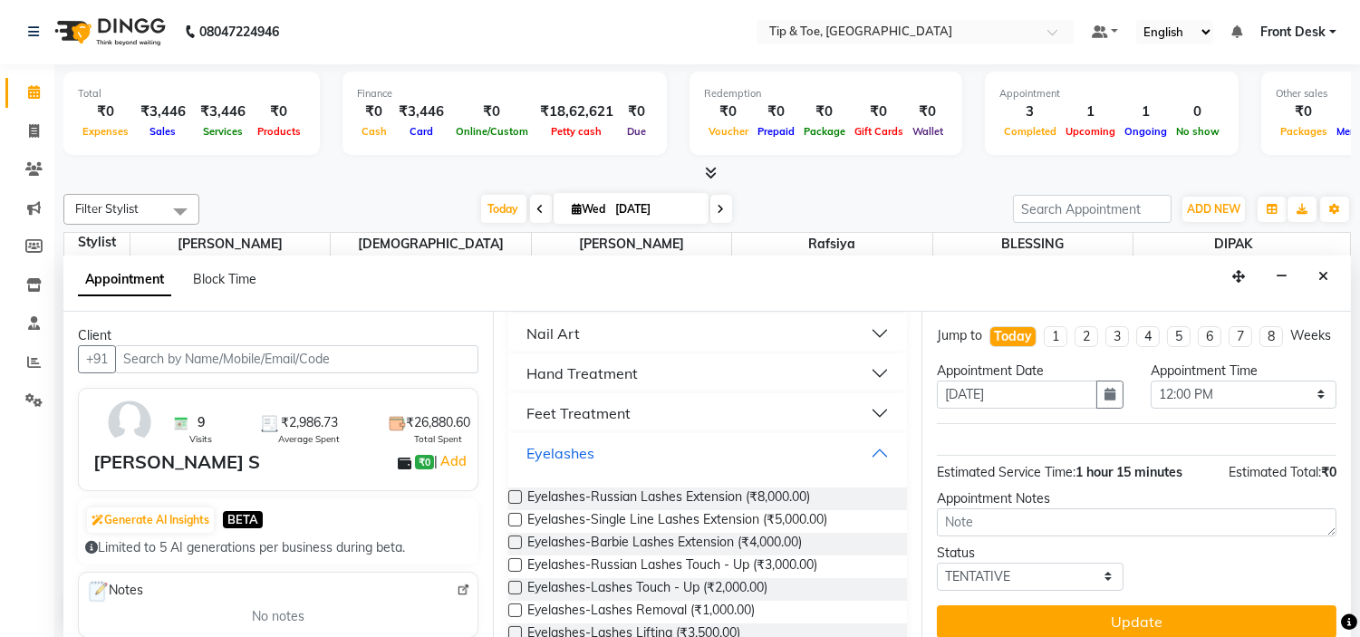
scroll to position [503, 0]
click at [759, 577] on span "Eyelashes-Lashes Touch - Up (₹2,000.00)" at bounding box center [647, 588] width 240 height 23
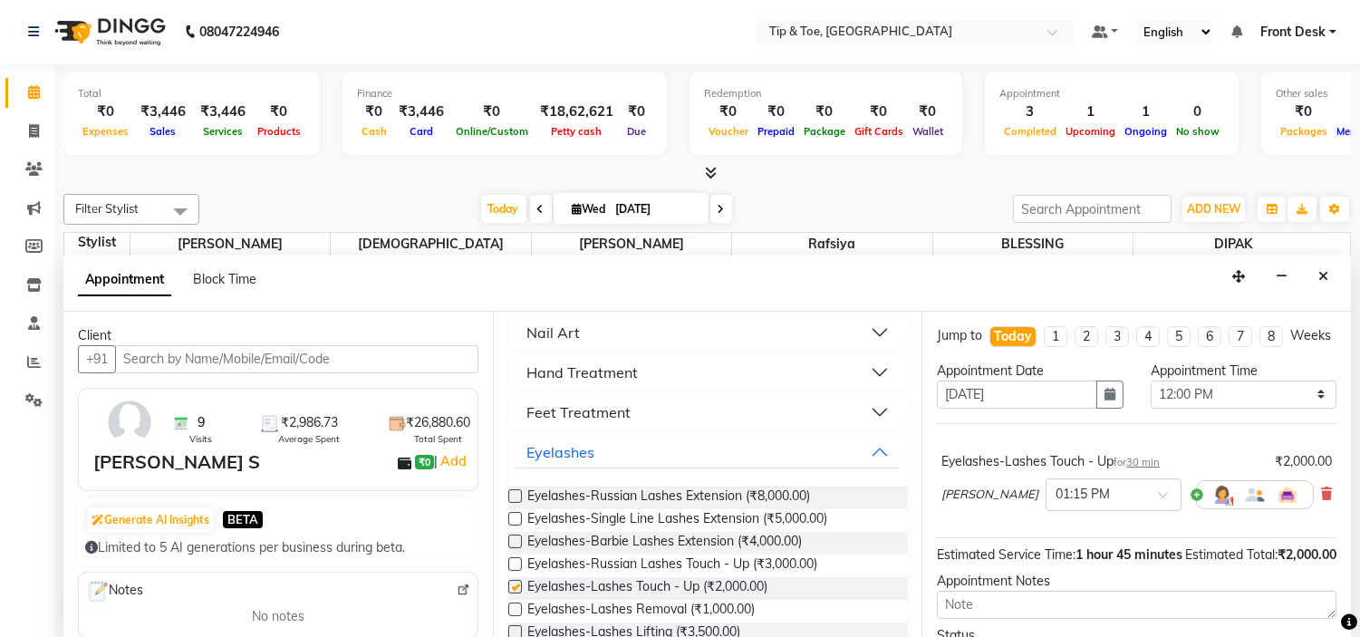
checkbox input "false"
click at [616, 444] on button "Eyelashes" at bounding box center [708, 452] width 385 height 33
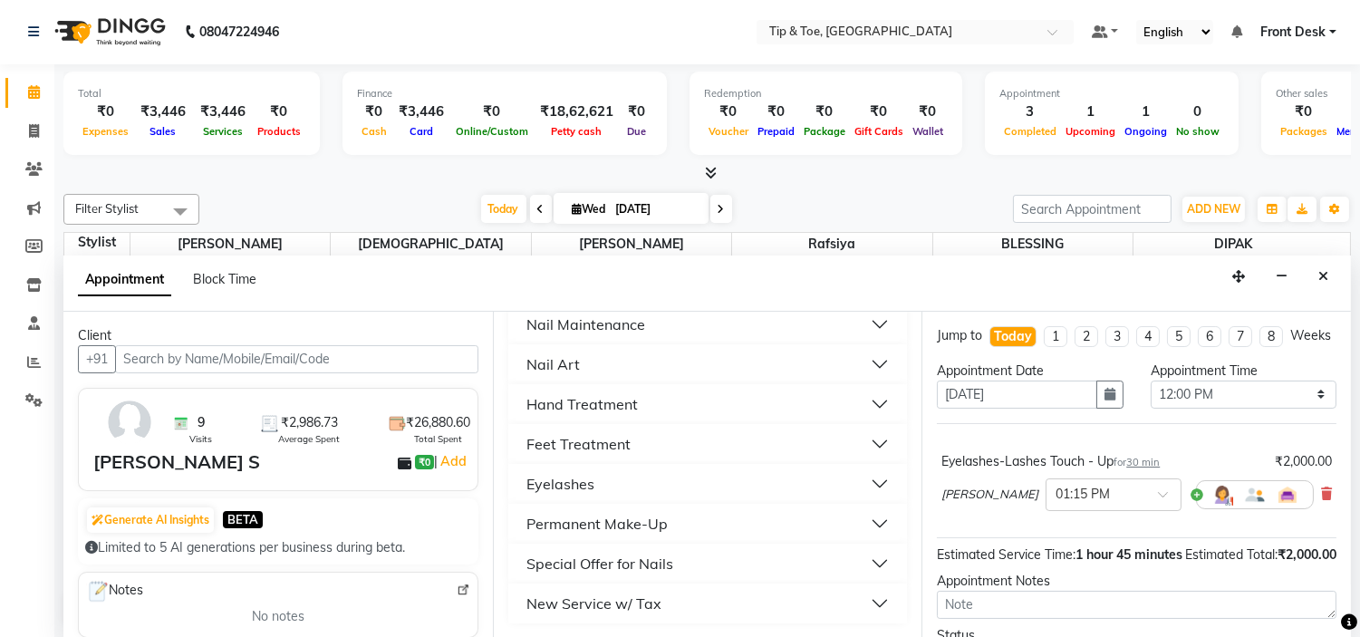
scroll to position [370, 0]
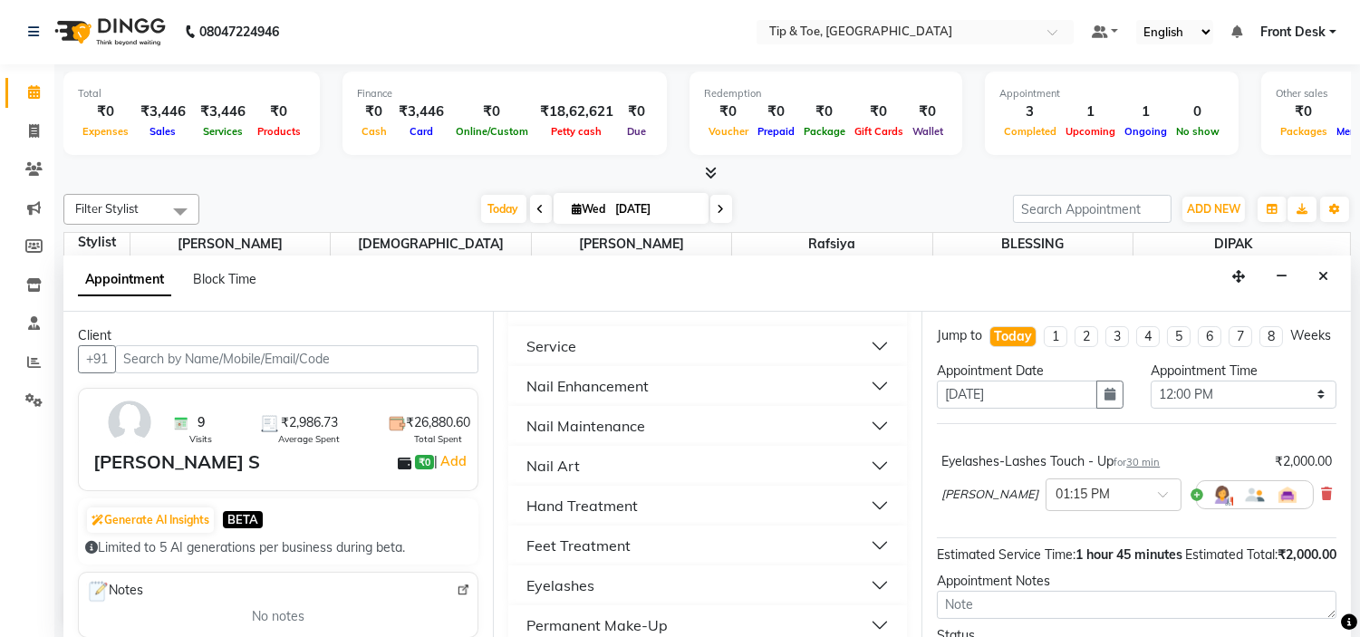
click at [691, 381] on button "Nail Enhancement" at bounding box center [708, 386] width 385 height 33
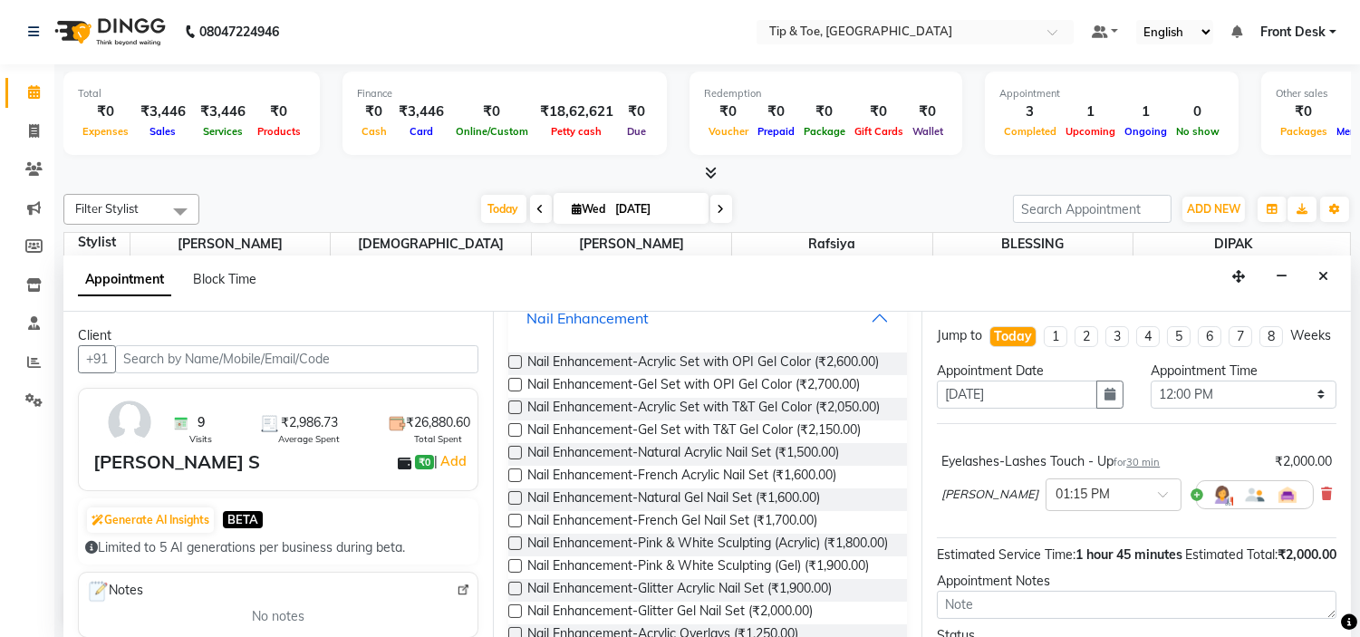
scroll to position [269, 0]
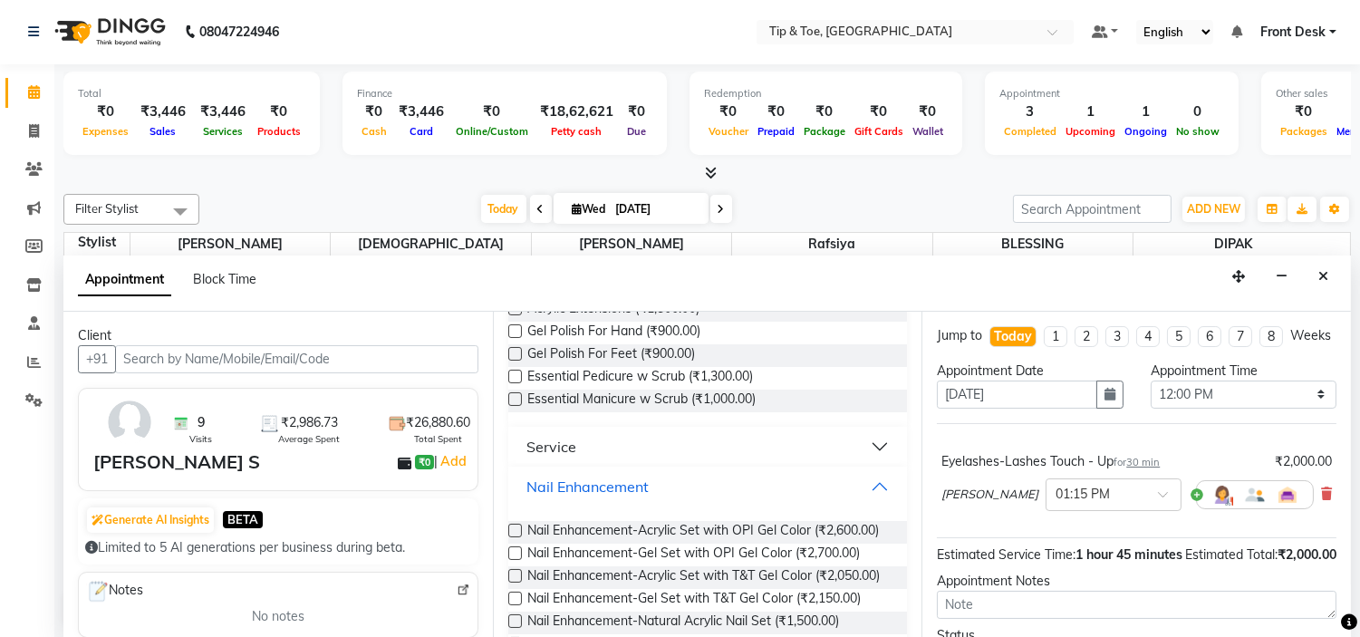
click at [676, 476] on button "Nail Enhancement" at bounding box center [708, 486] width 385 height 33
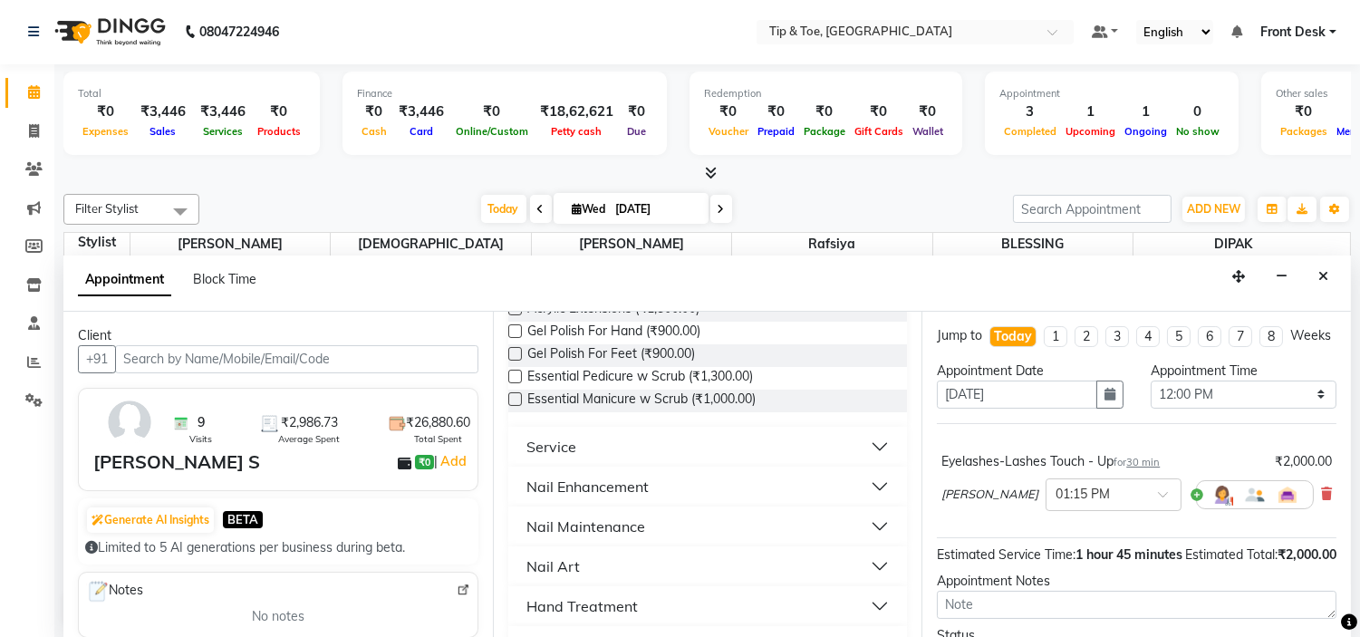
scroll to position [370, 0]
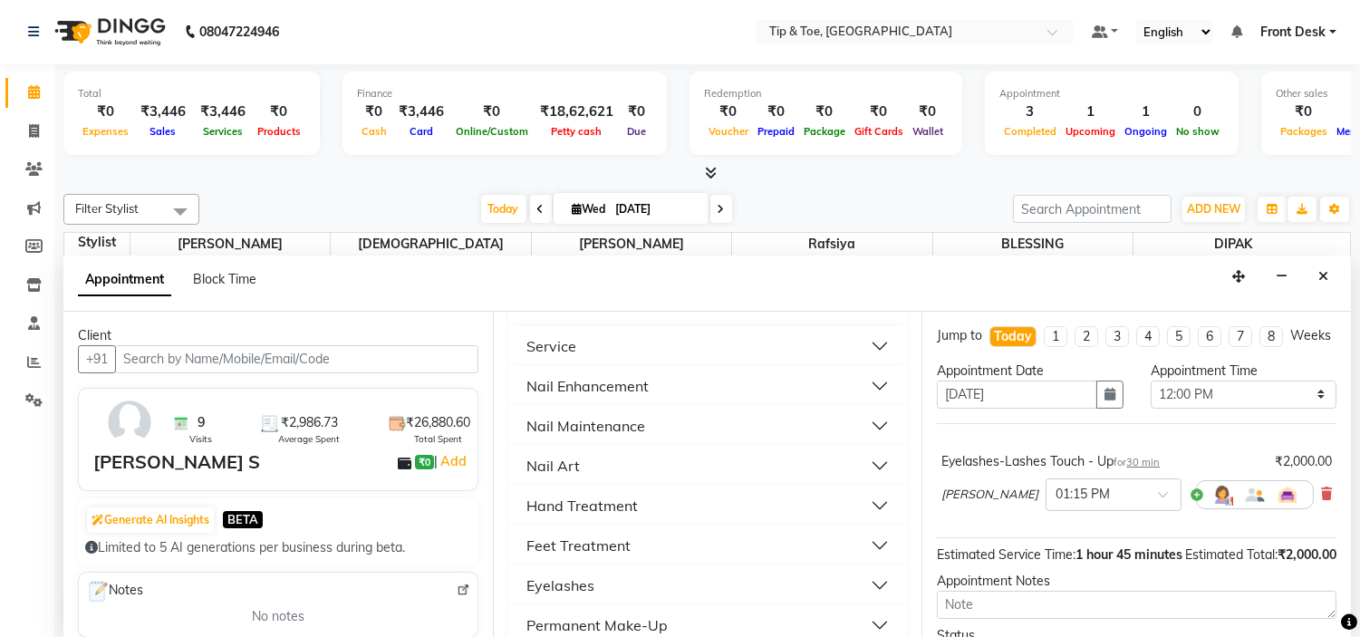
click at [669, 430] on button "Nail Maintenance" at bounding box center [708, 426] width 385 height 33
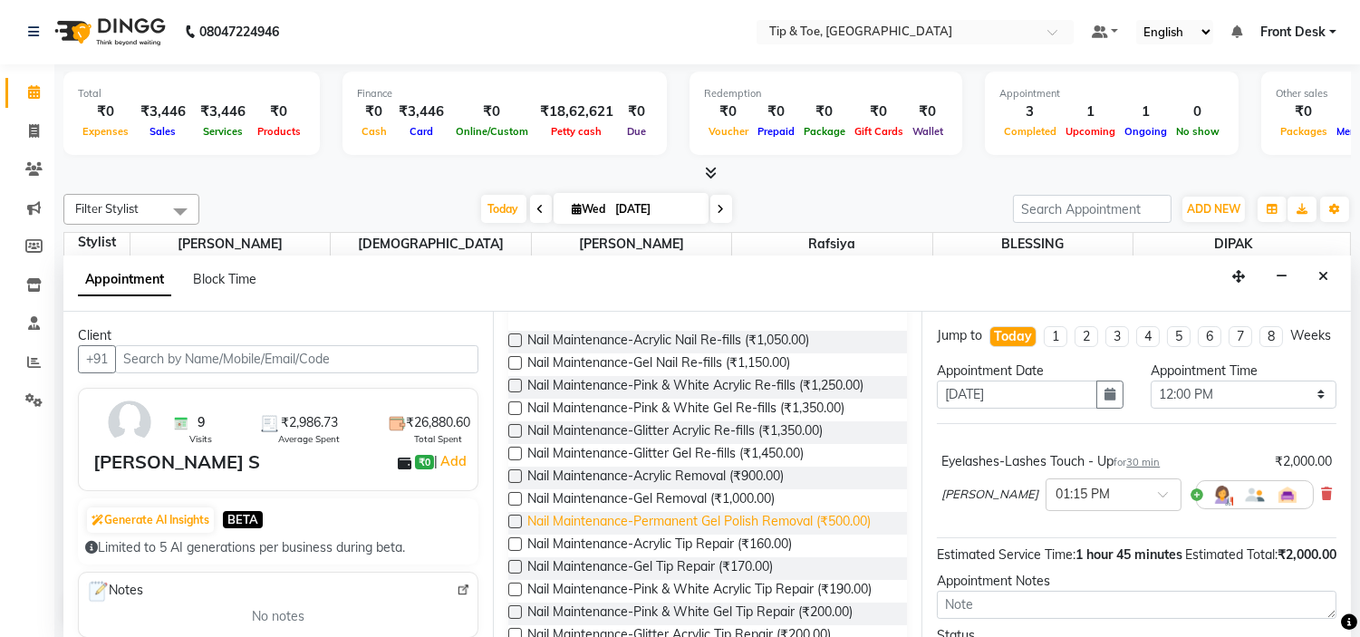
scroll to position [572, 0]
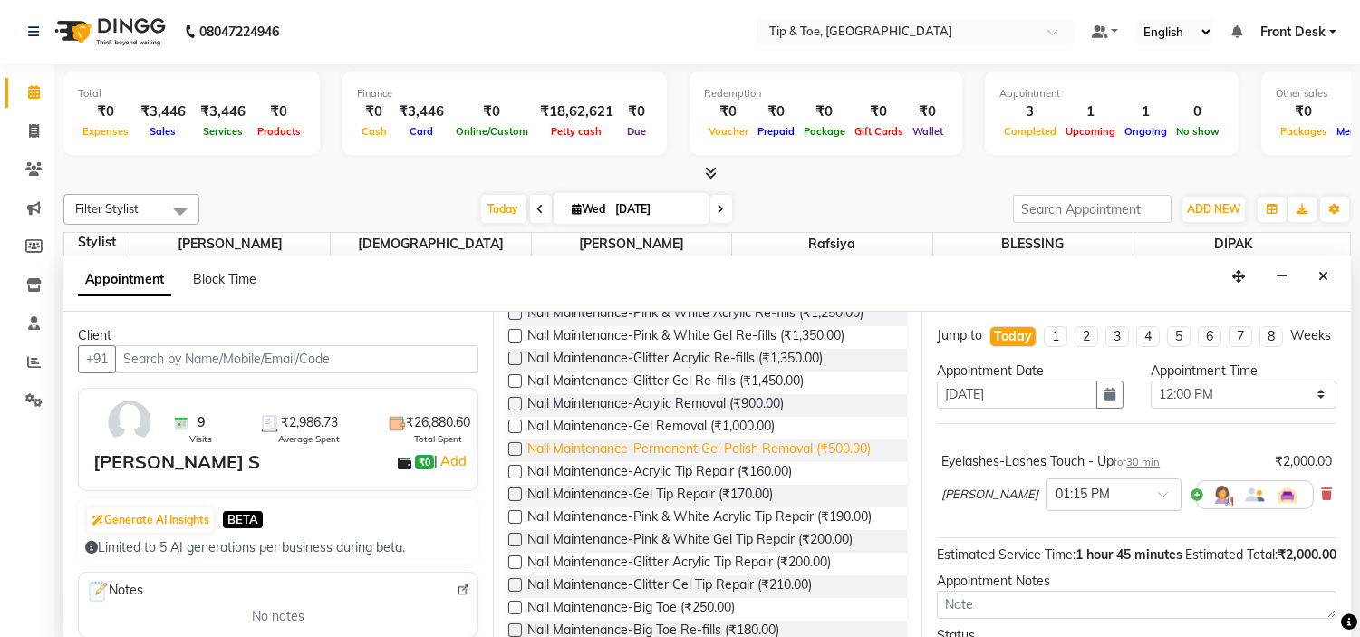
click at [817, 444] on span "Nail Maintenance-Permanent Gel Polish Removal (₹500.00)" at bounding box center [698, 450] width 343 height 23
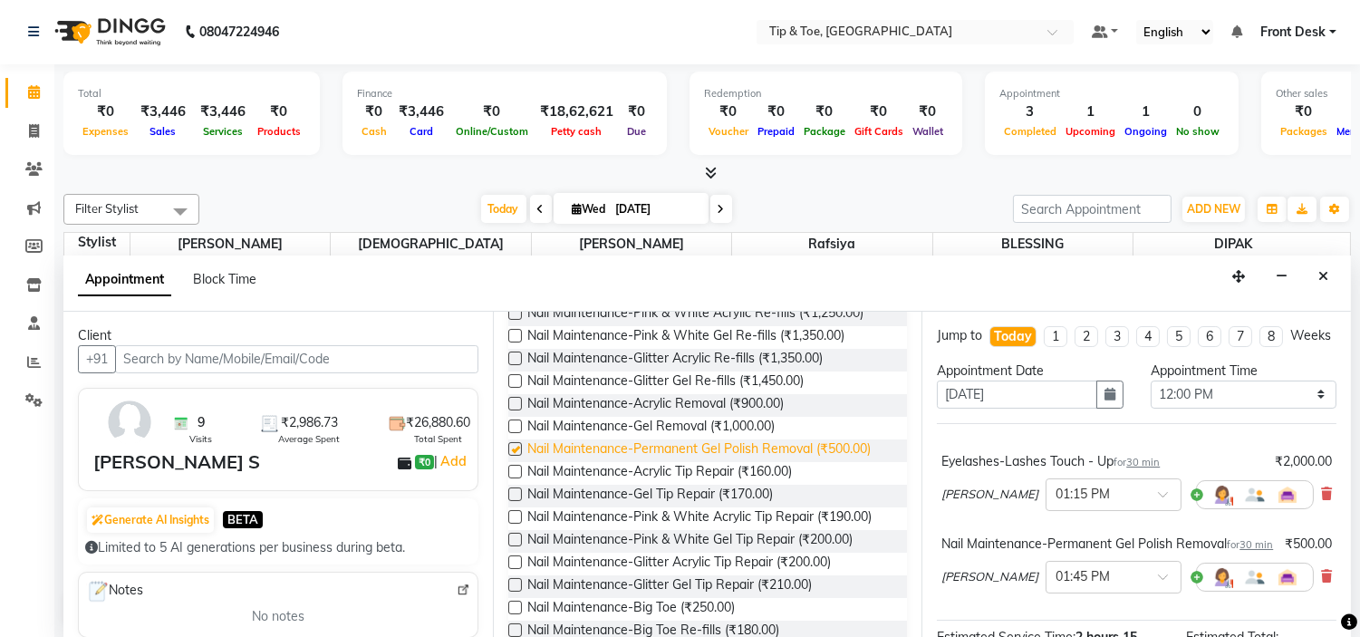
checkbox input "false"
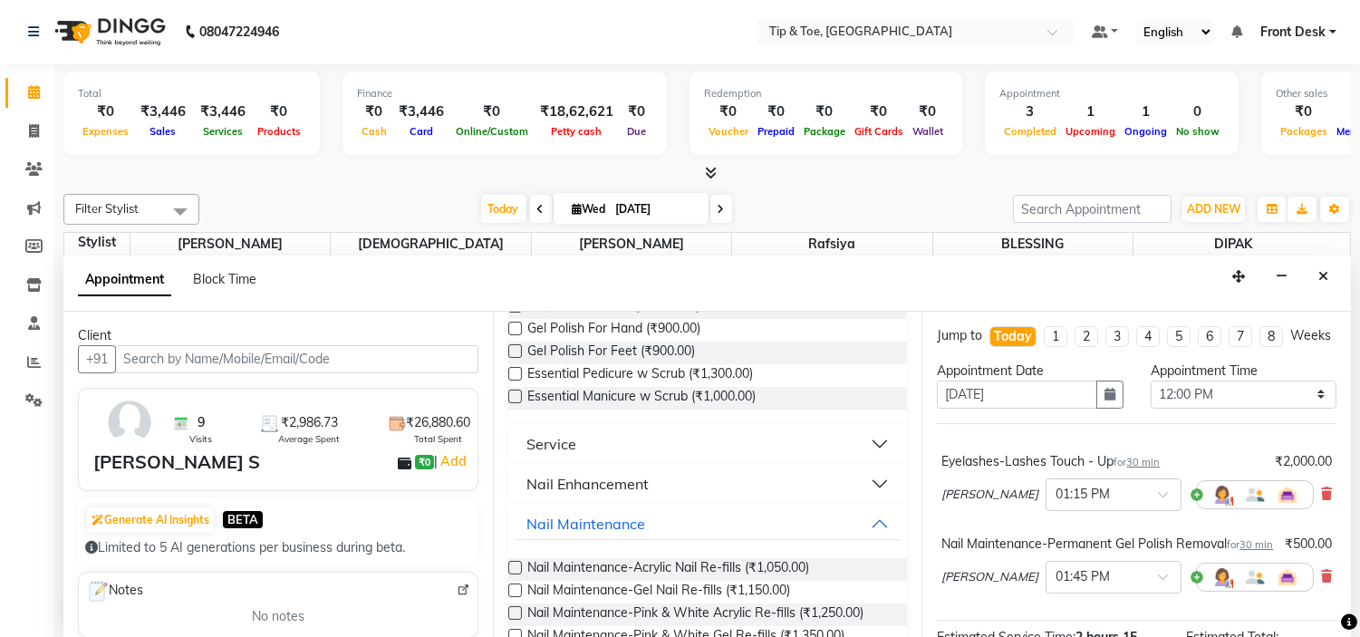
scroll to position [269, 0]
click at [674, 523] on button "Nail Maintenance" at bounding box center [708, 526] width 385 height 33
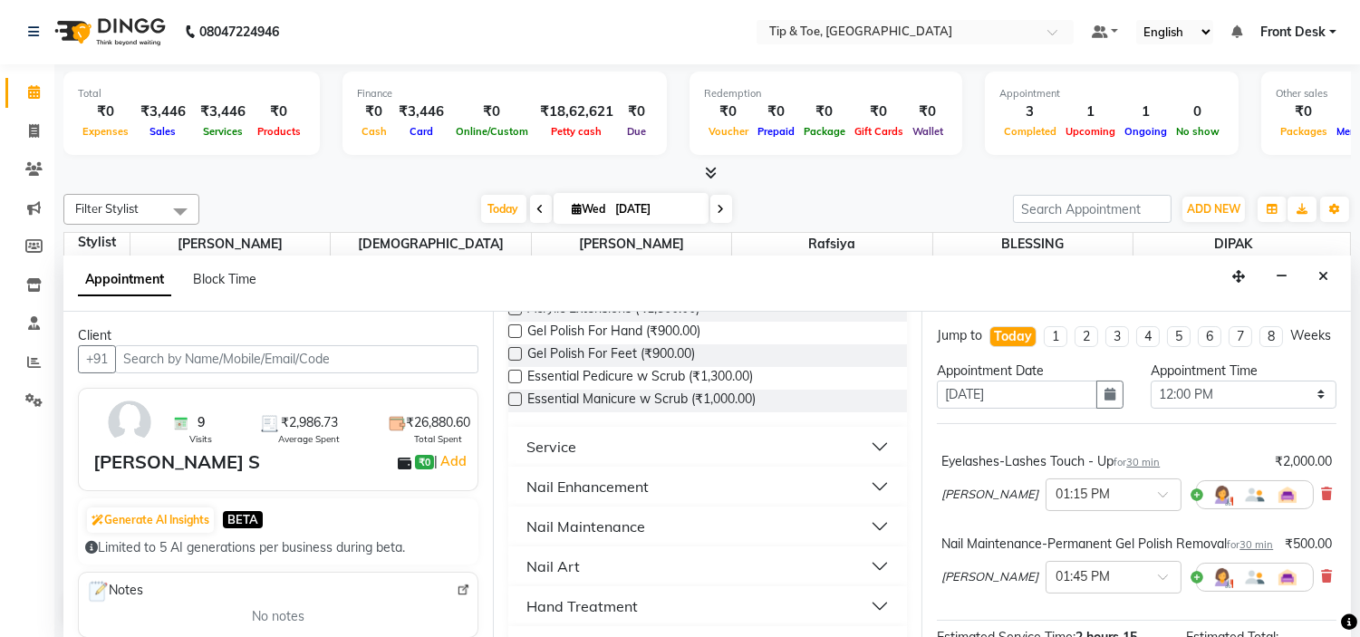
click at [699, 482] on button "Nail Enhancement" at bounding box center [708, 486] width 385 height 33
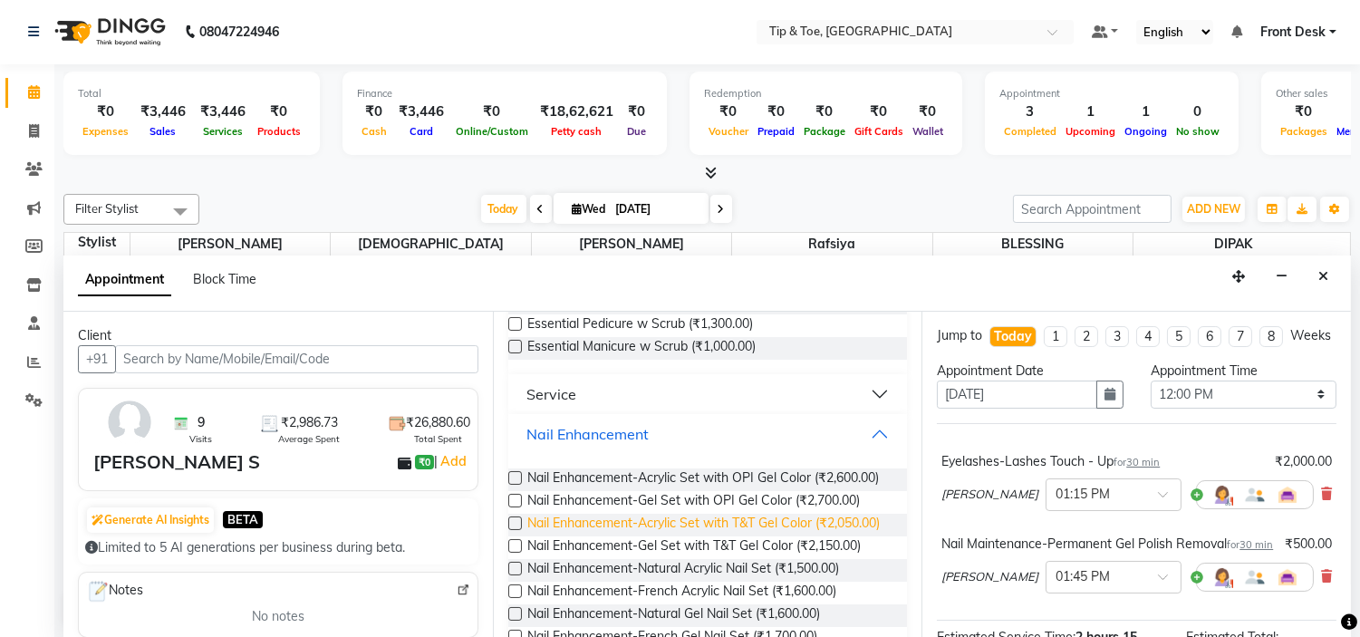
scroll to position [370, 0]
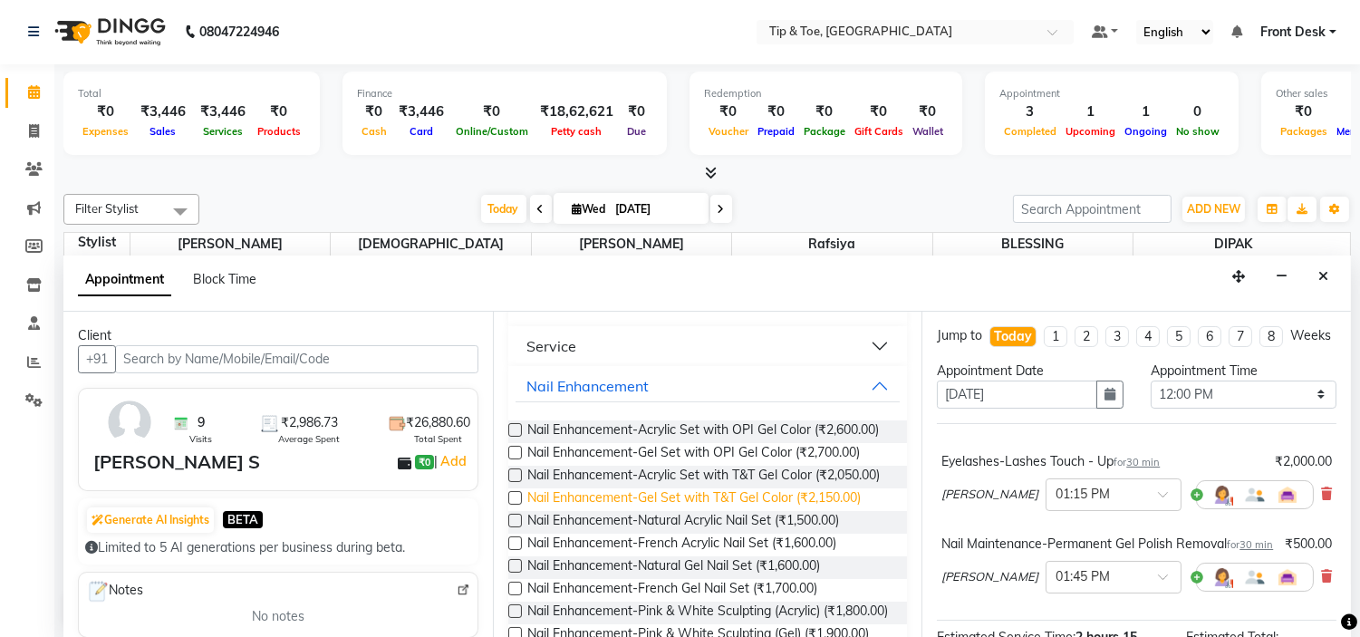
drag, startPoint x: 757, startPoint y: 527, endPoint x: 857, endPoint y: 538, distance: 101.2
click at [759, 511] on span "Nail Enhancement-Gel Set with T&T Gel Color (₹2,150.00)" at bounding box center [693, 499] width 333 height 23
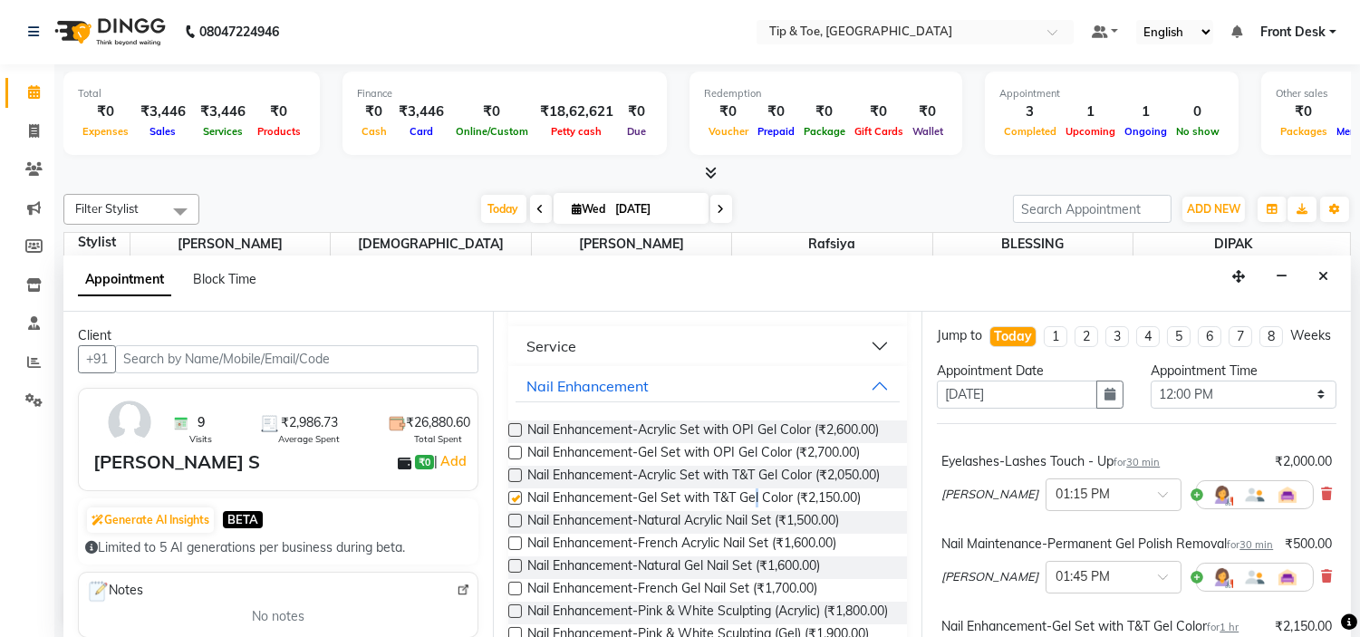
checkbox input "false"
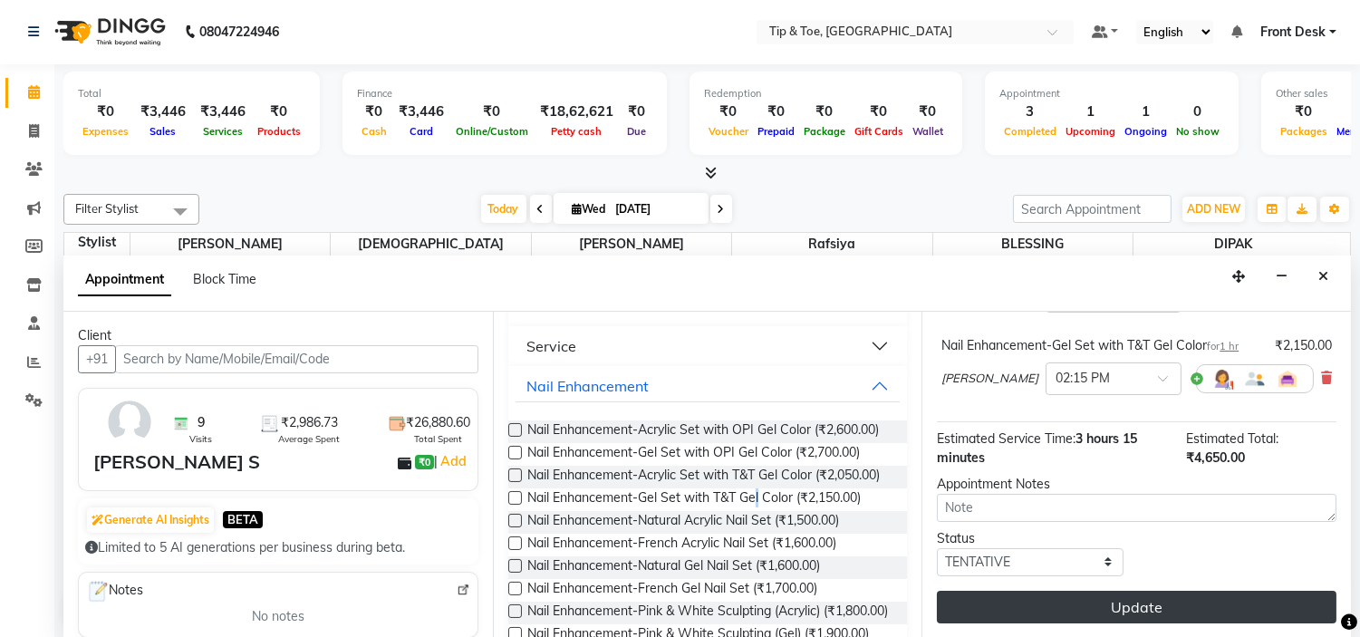
scroll to position [317, 0]
click at [1211, 612] on button "Update" at bounding box center [1137, 607] width 400 height 33
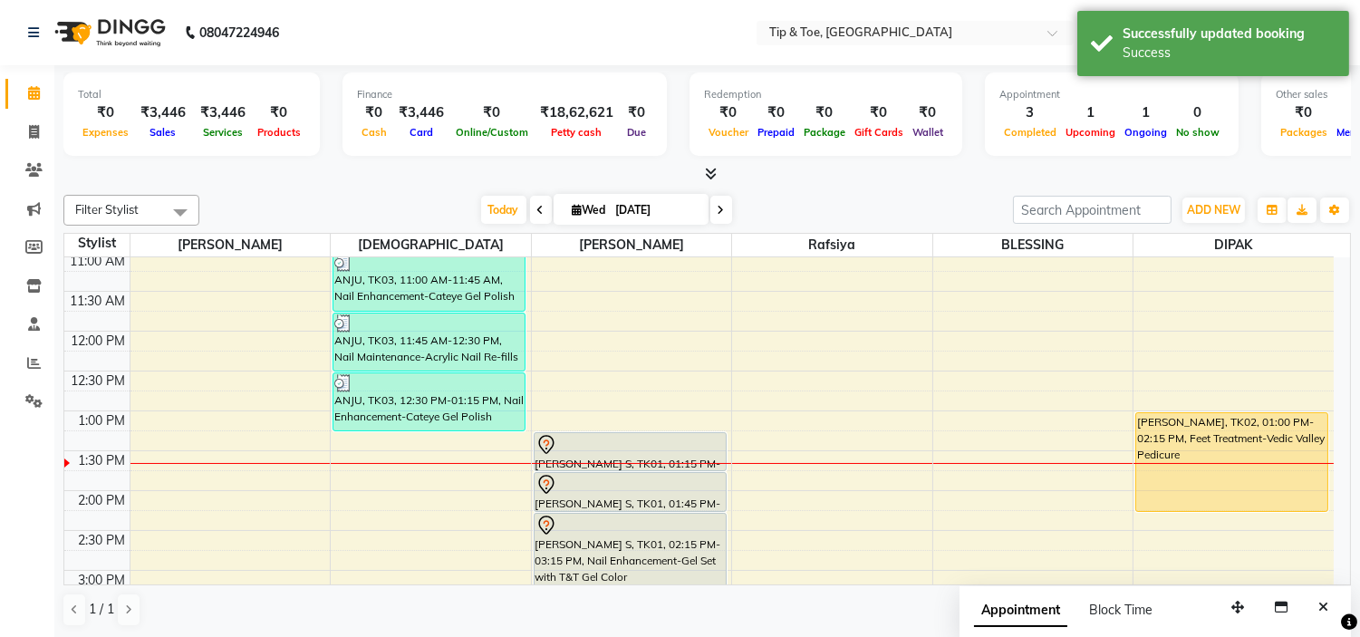
scroll to position [121, 0]
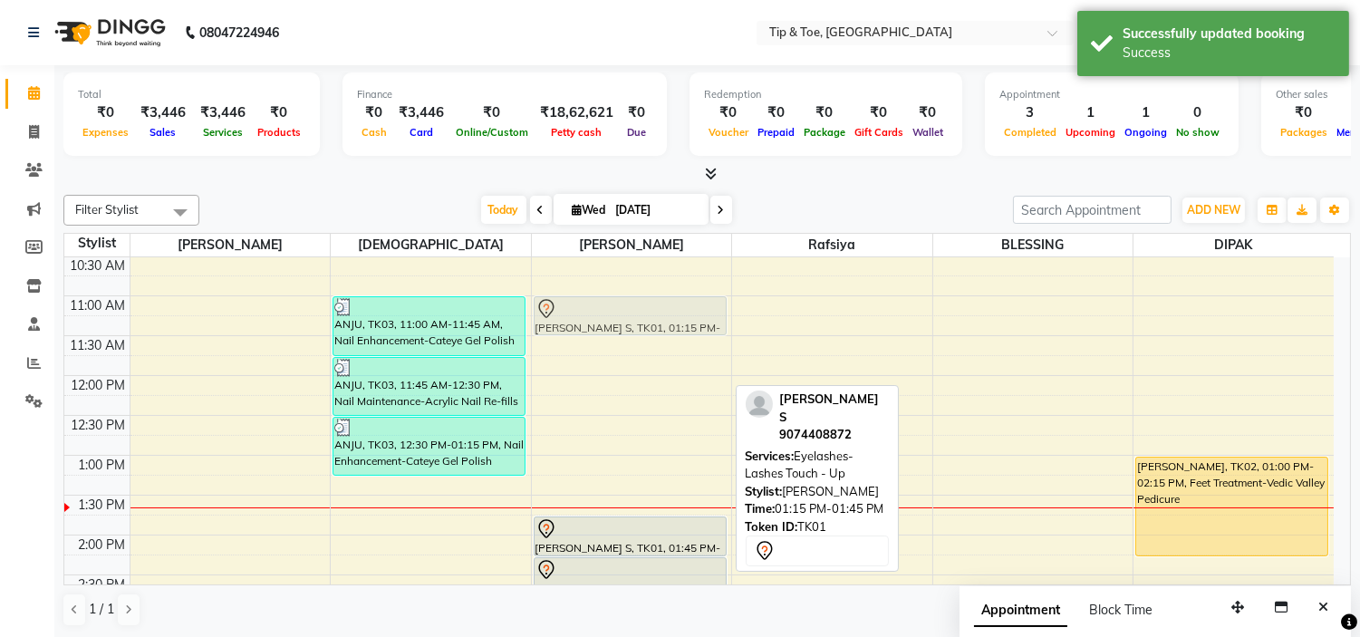
drag, startPoint x: 641, startPoint y: 485, endPoint x: 632, endPoint y: 310, distance: 175.1
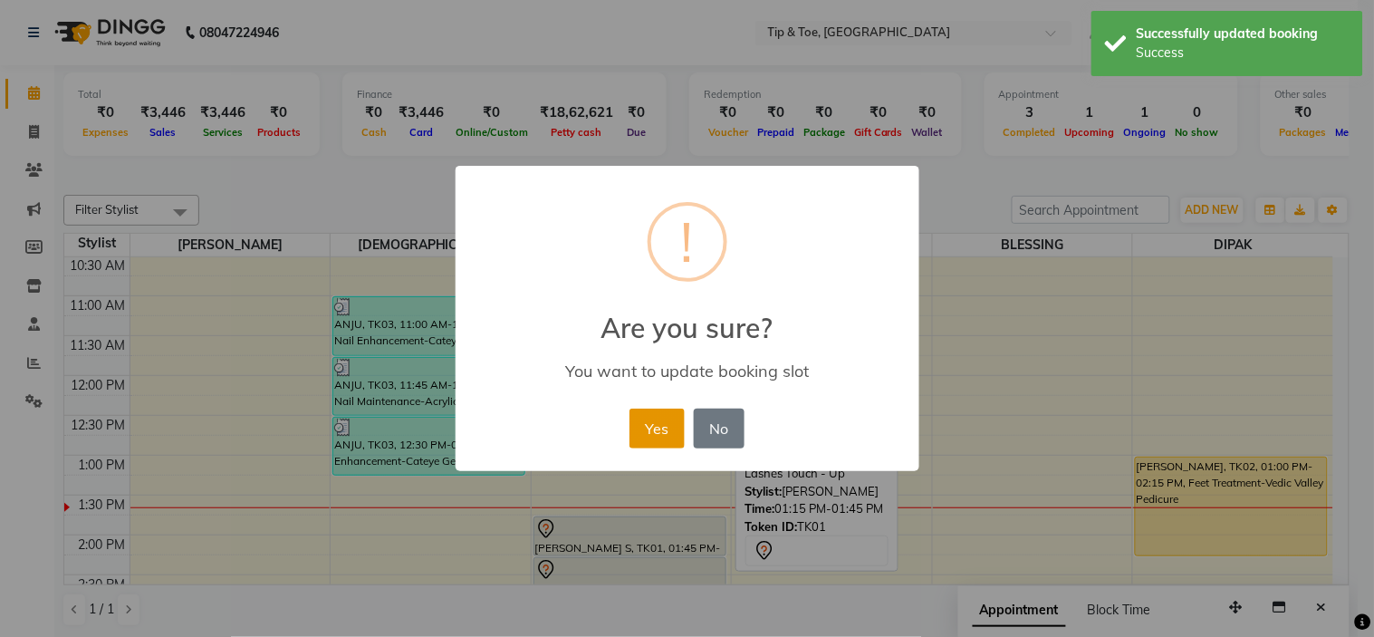
click at [643, 439] on button "Yes" at bounding box center [657, 429] width 55 height 40
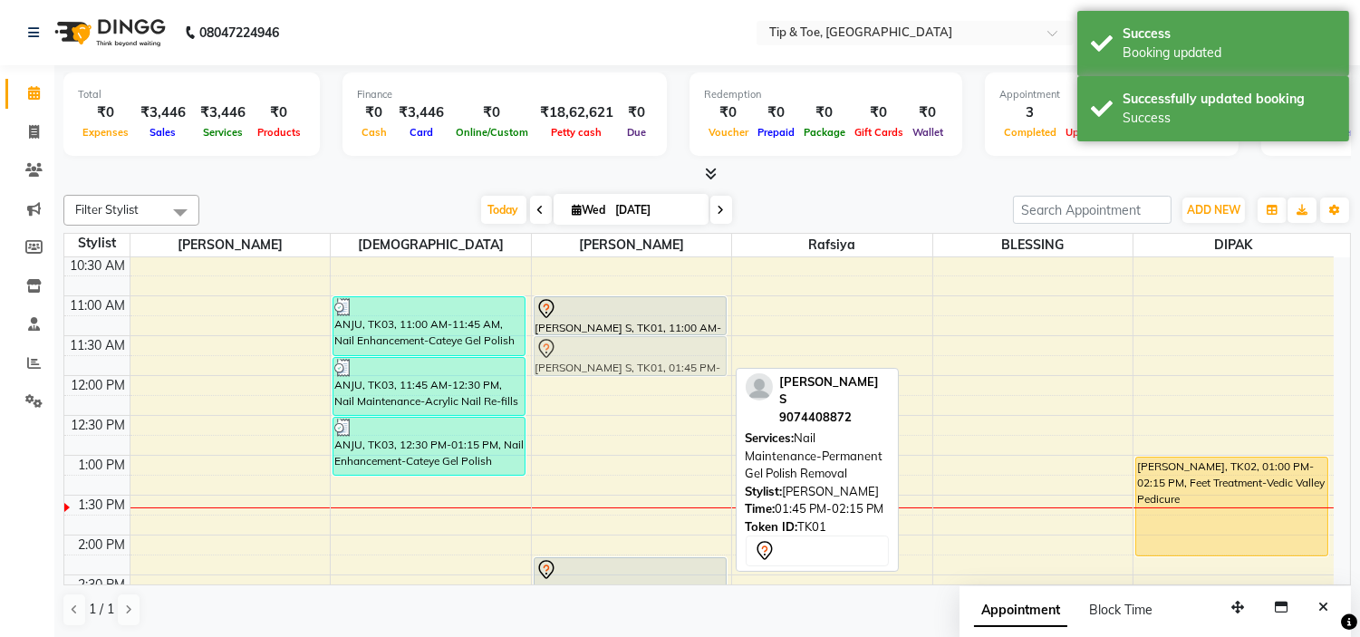
drag, startPoint x: 614, startPoint y: 538, endPoint x: 623, endPoint y: 361, distance: 177.8
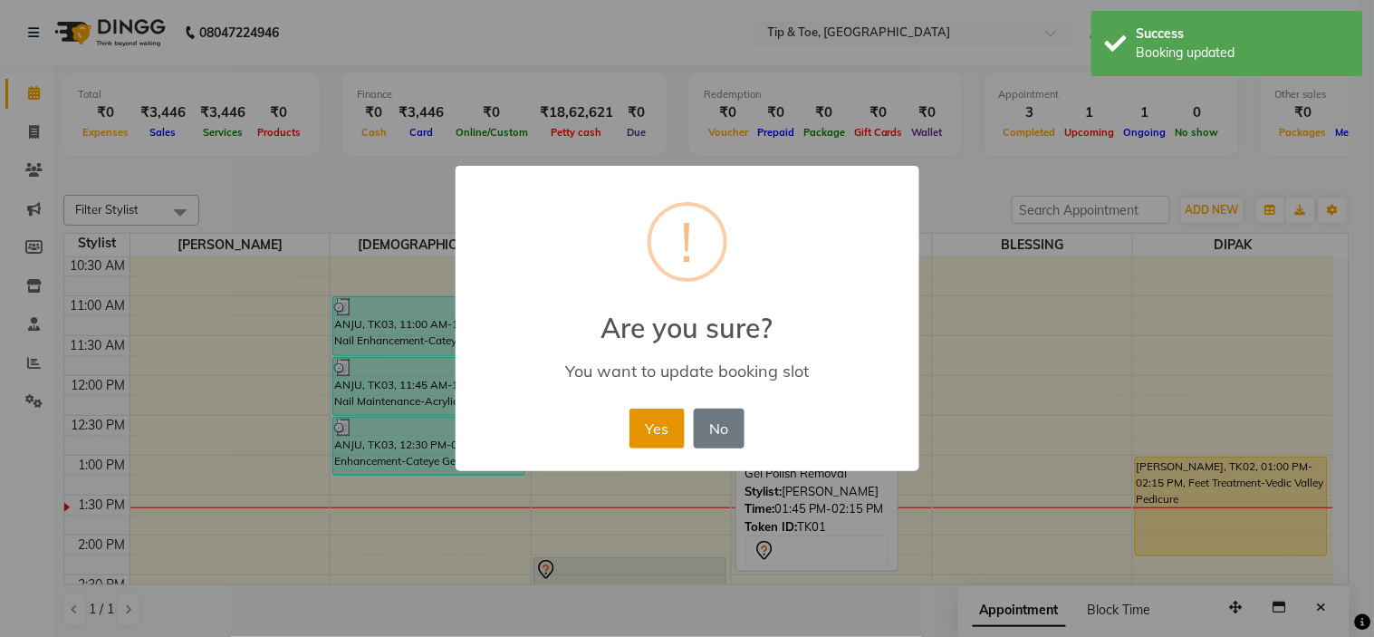
click at [666, 421] on button "Yes" at bounding box center [657, 429] width 55 height 40
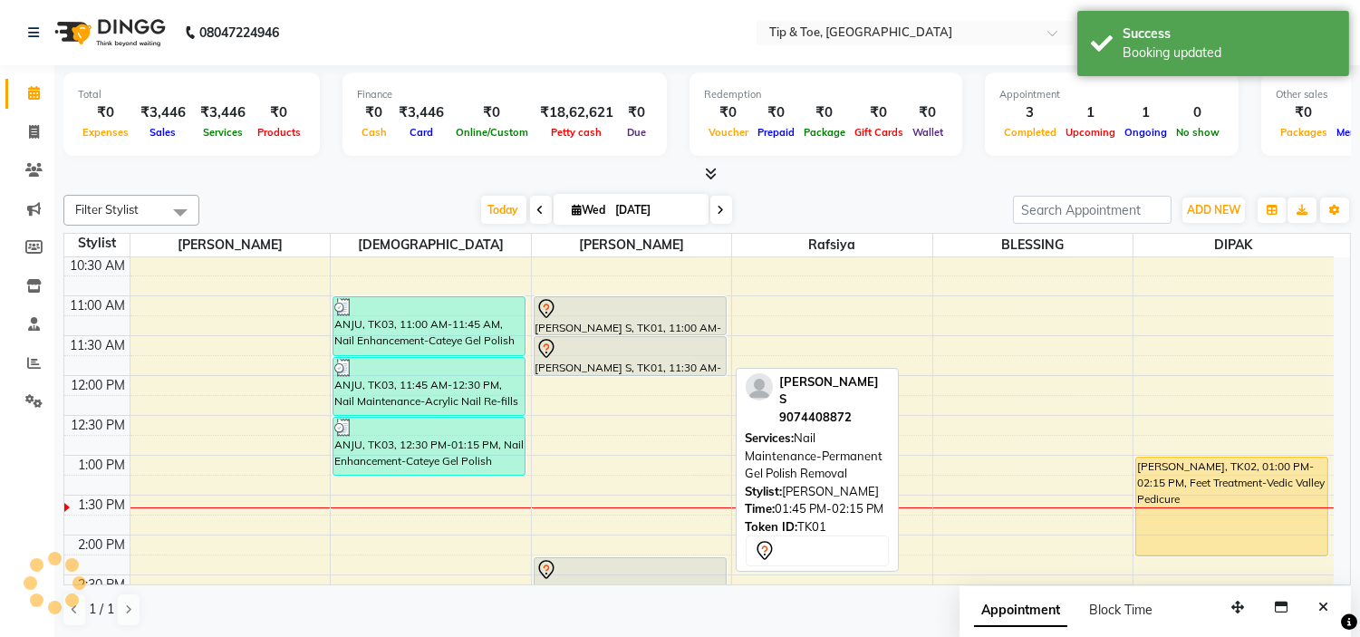
scroll to position [322, 0]
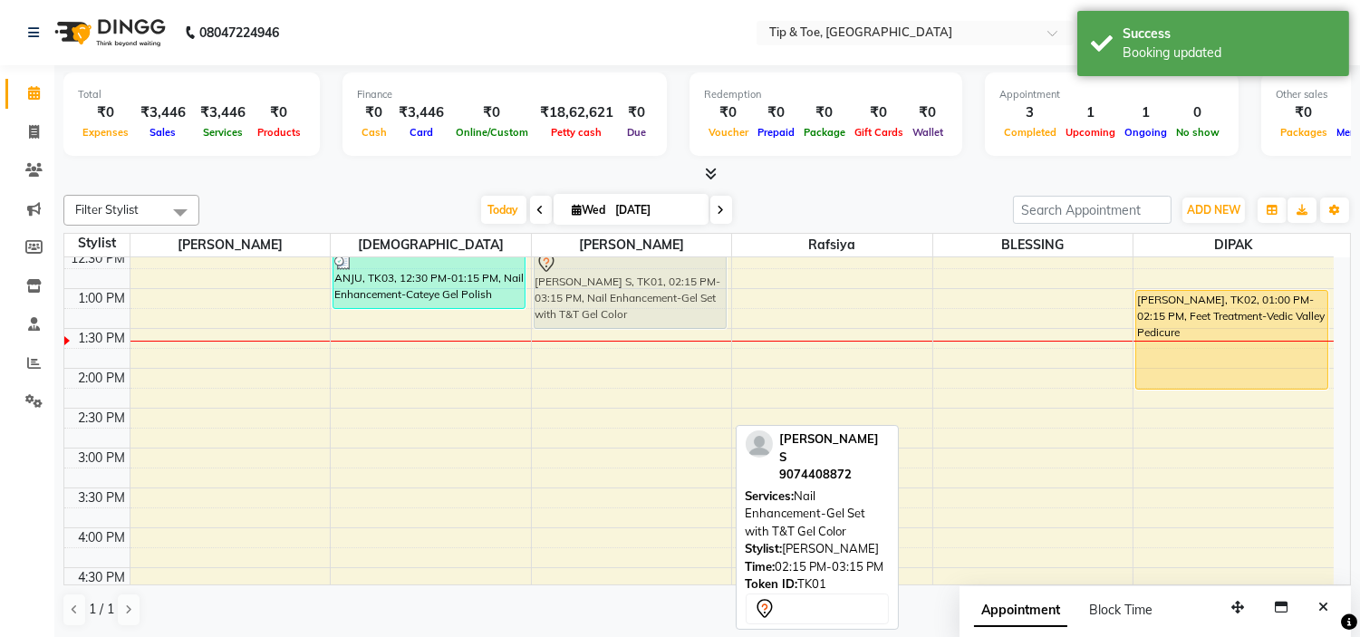
drag, startPoint x: 666, startPoint y: 404, endPoint x: 670, endPoint y: 296, distance: 107.9
click at [670, 296] on div "[PERSON_NAME] S, TK01, 11:00 AM-11:30 AM, Eyelashes-Lashes Touch - Up [PERSON_N…" at bounding box center [632, 488] width 200 height 1036
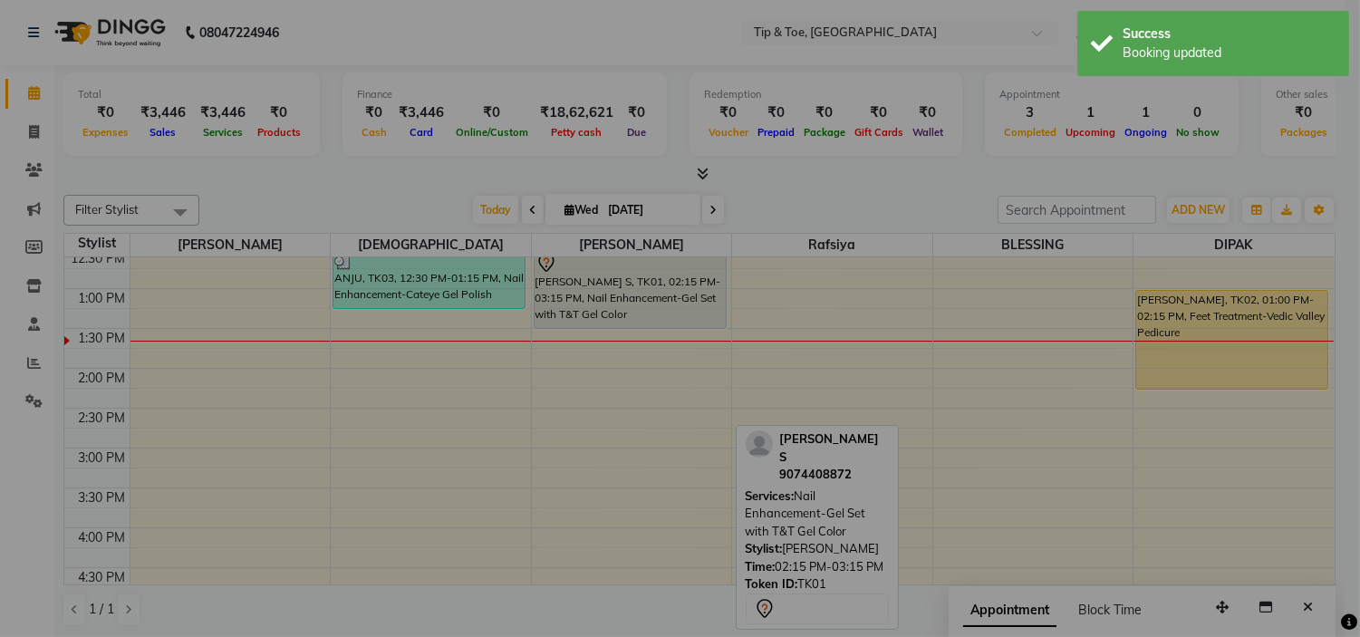
scroll to position [286, 0]
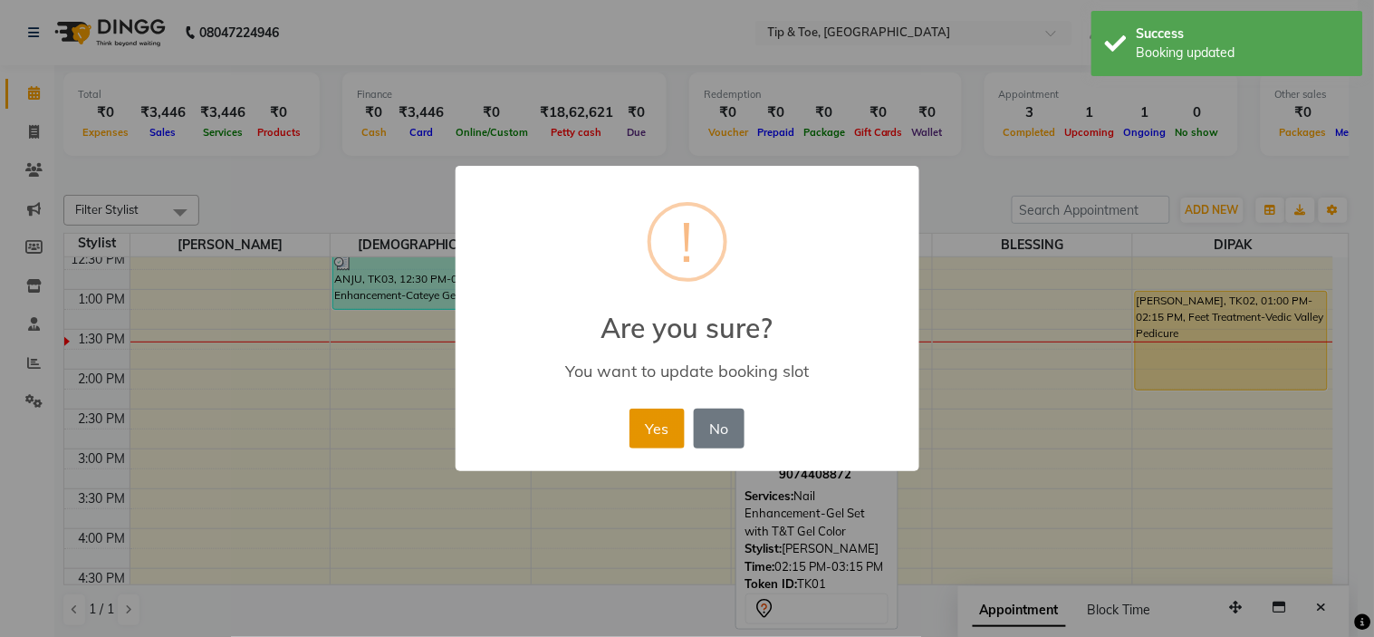
click at [657, 426] on button "Yes" at bounding box center [657, 429] width 55 height 40
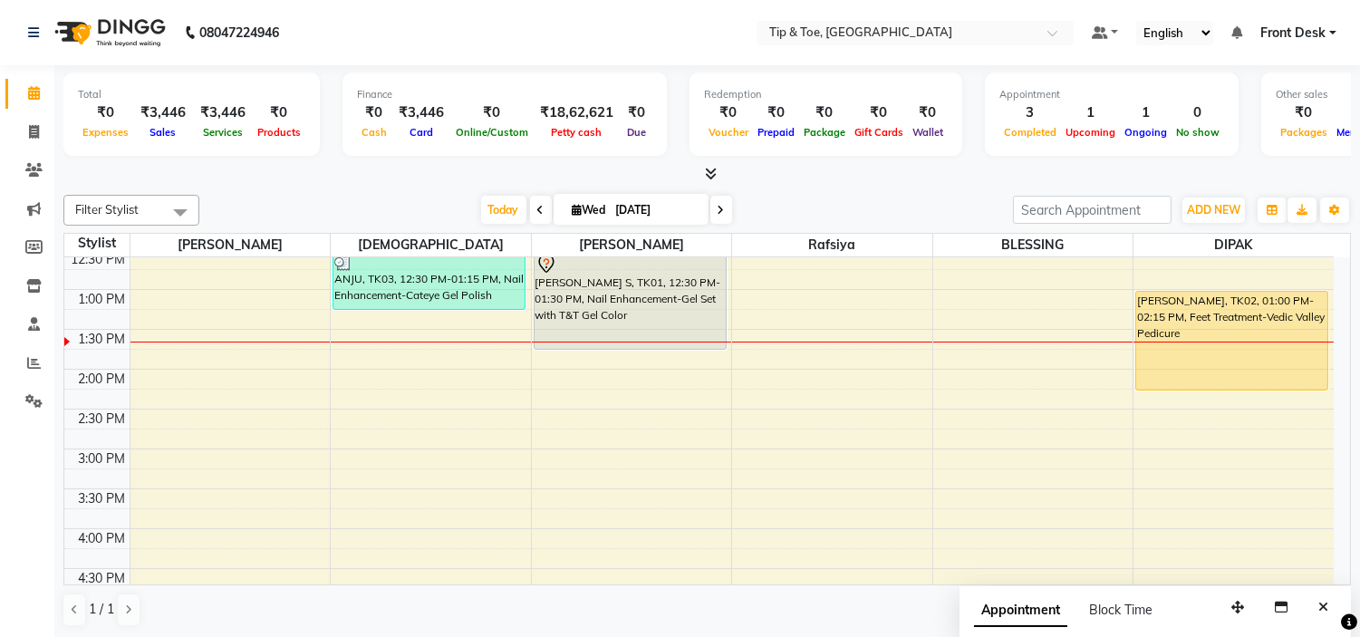
click at [627, 337] on div "[PERSON_NAME] S, TK01, 11:00 AM-11:30 AM, Eyelashes-Lashes Touch - Up [PERSON_N…" at bounding box center [632, 489] width 200 height 1036
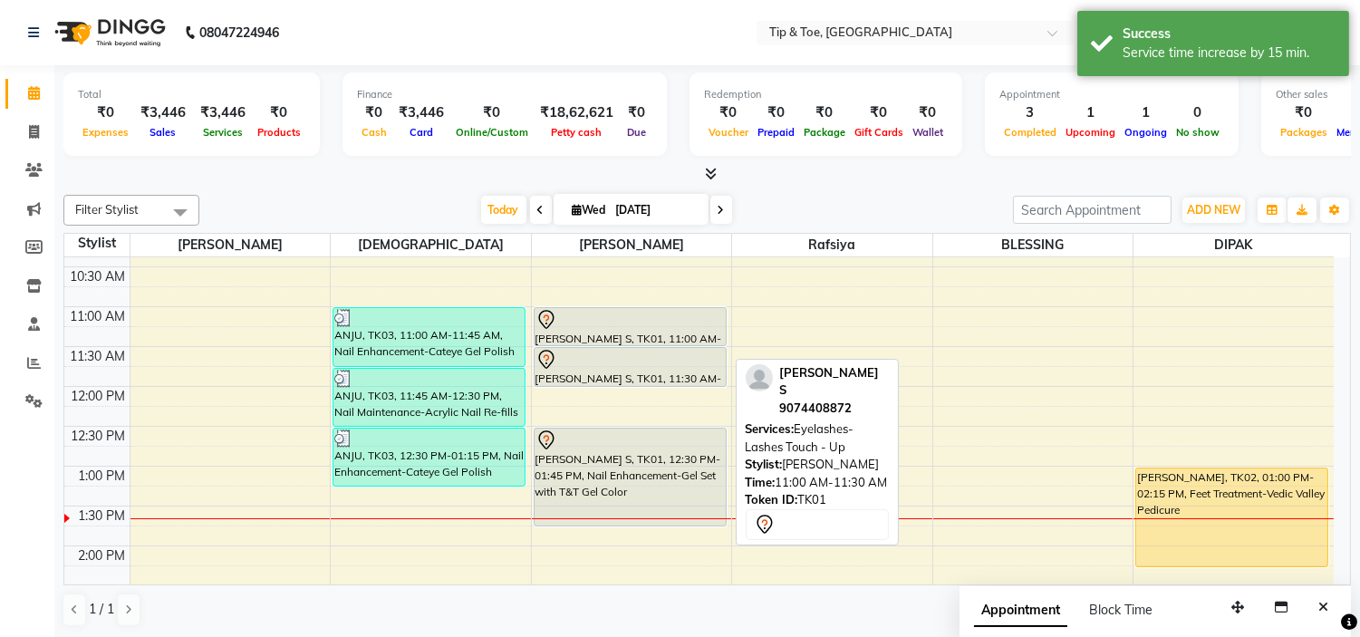
scroll to position [85, 0]
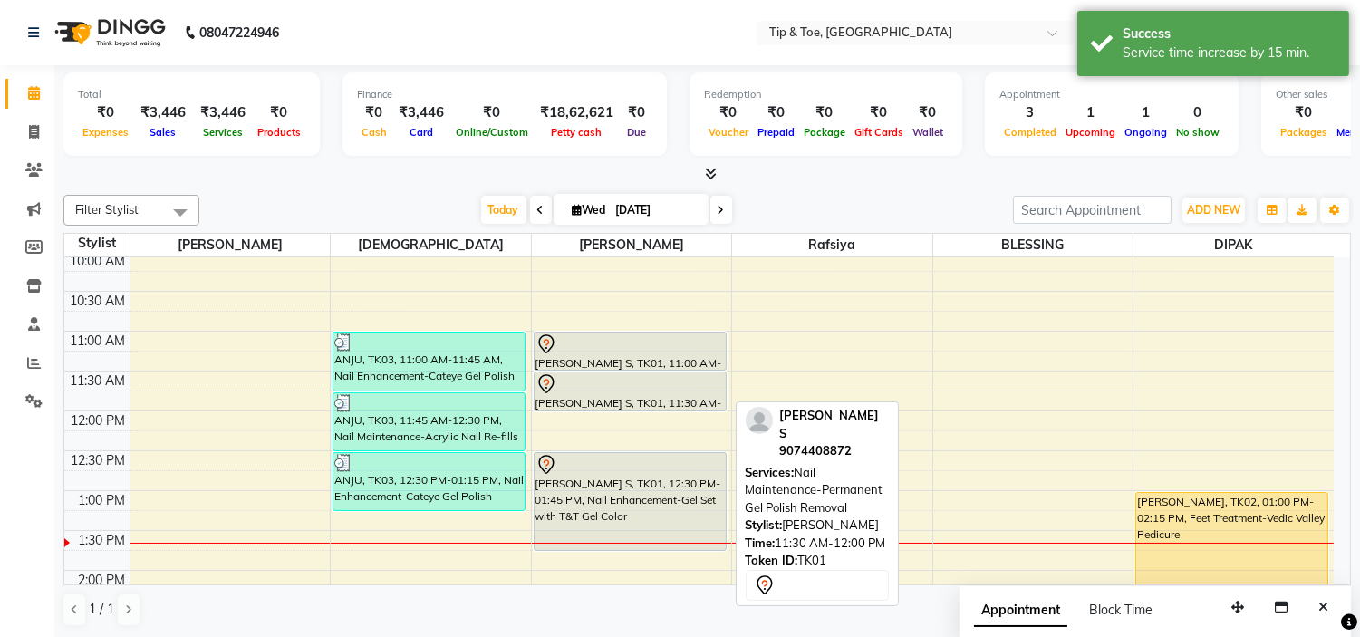
click at [627, 395] on div "[PERSON_NAME] S, TK01, 11:30 AM-12:00 PM, Nail Maintenance-Permanent Gel Polish…" at bounding box center [630, 391] width 191 height 38
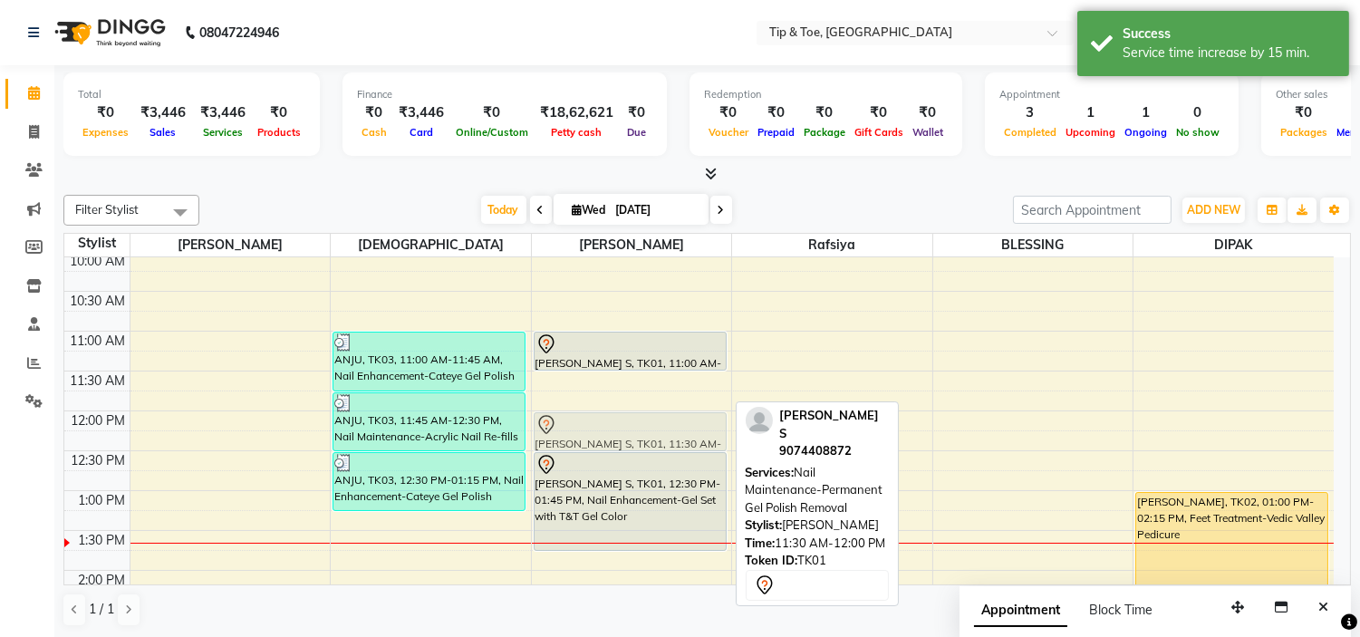
drag, startPoint x: 628, startPoint y: 386, endPoint x: 630, endPoint y: 418, distance: 31.8
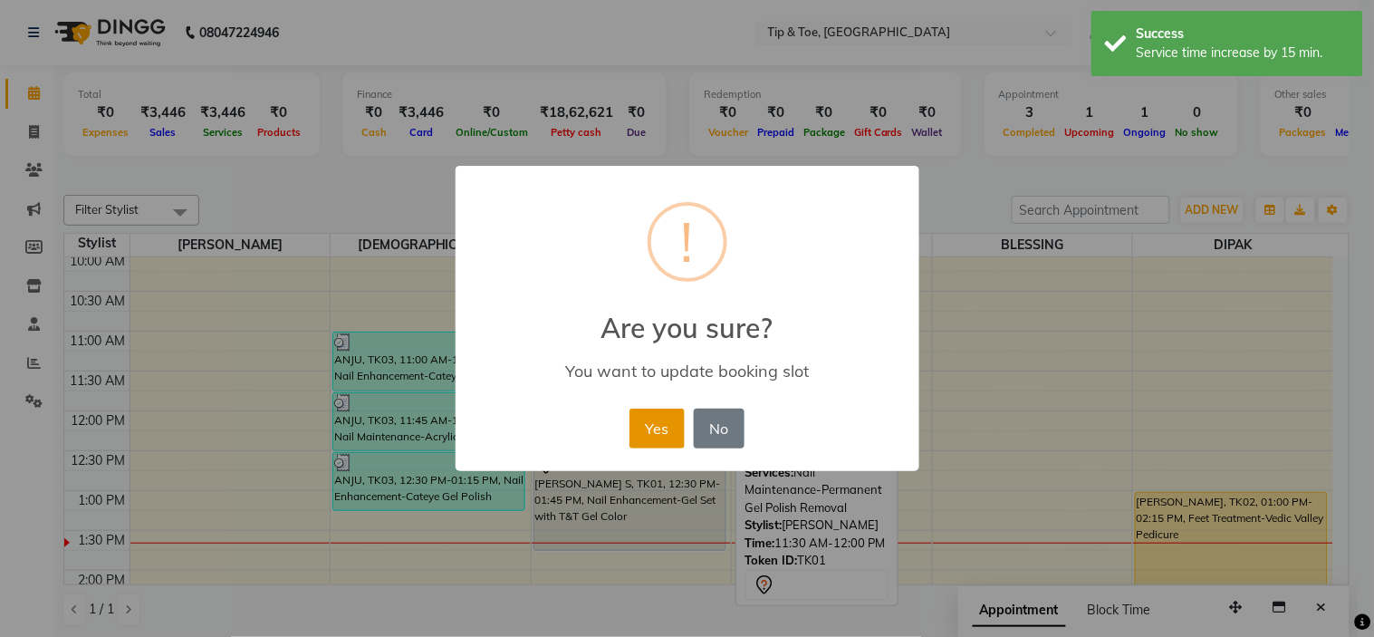
click at [653, 415] on button "Yes" at bounding box center [657, 429] width 55 height 40
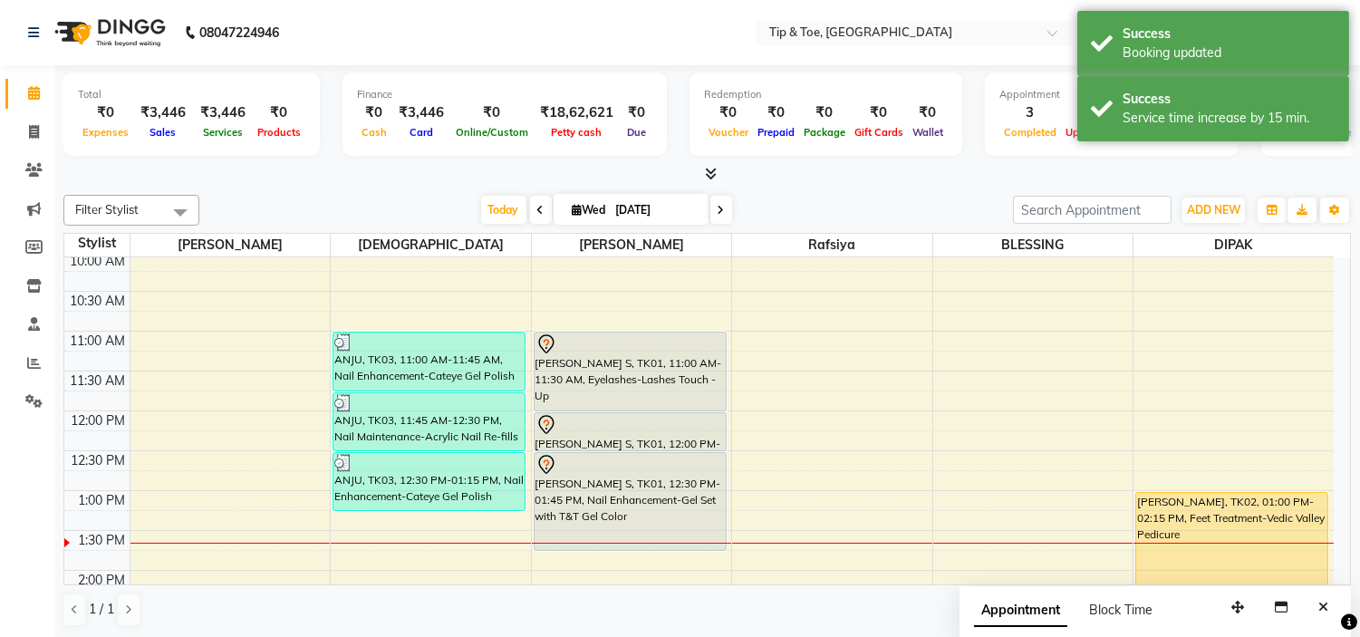
drag, startPoint x: 652, startPoint y: 366, endPoint x: 652, endPoint y: 397, distance: 30.8
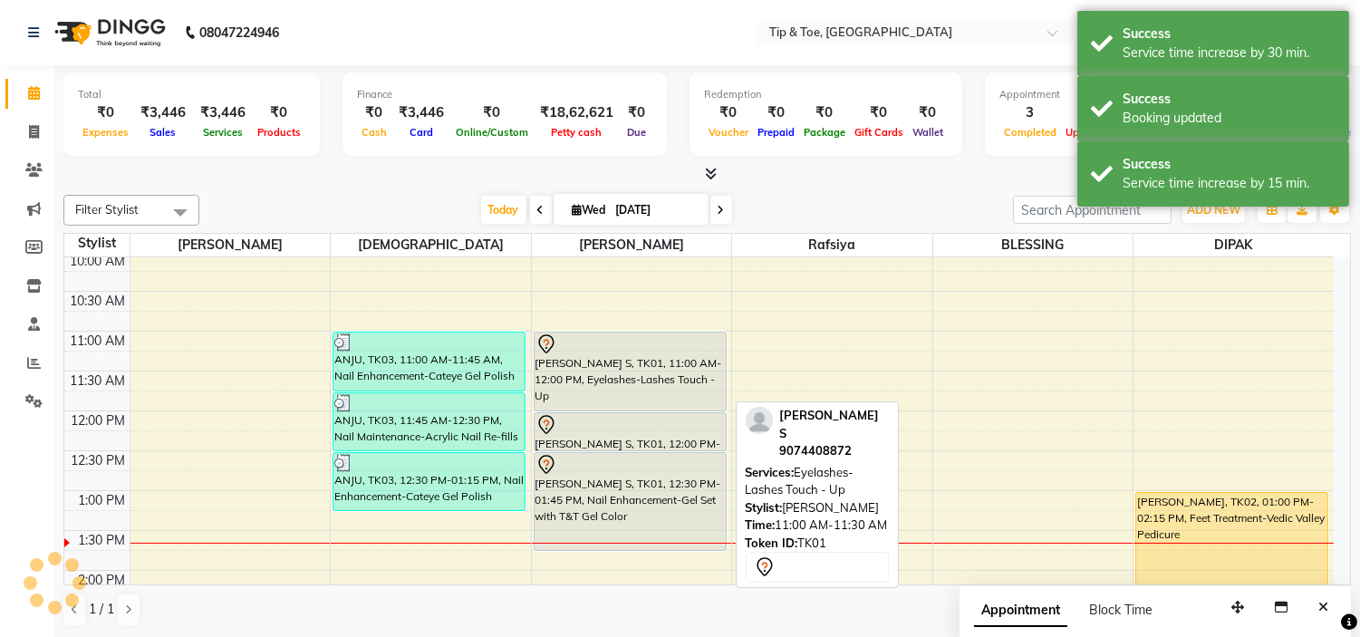
click at [658, 382] on div "[PERSON_NAME] S, TK01, 11:00 AM-12:00 PM, Eyelashes-Lashes Touch - Up" at bounding box center [630, 372] width 191 height 78
click at [658, 381] on div "[PERSON_NAME] S, TK01, 11:00 AM-12:00 PM, Eyelashes-Lashes Touch - Up" at bounding box center [630, 372] width 191 height 78
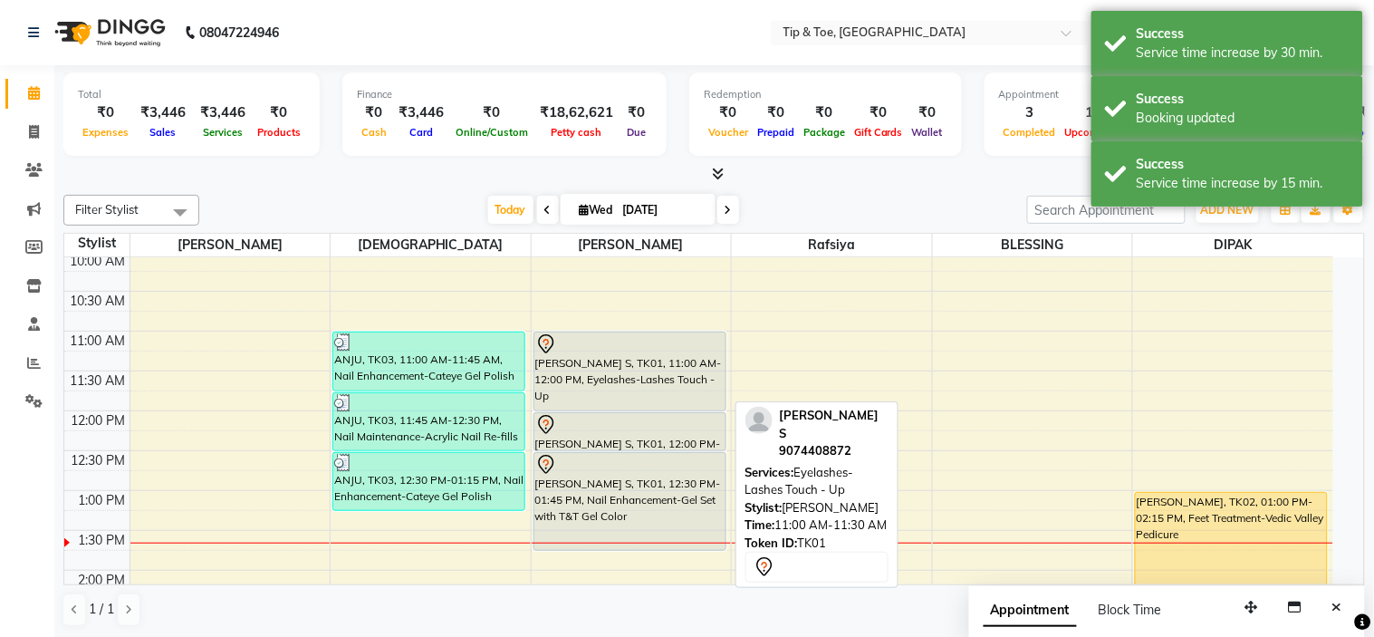
select select "7"
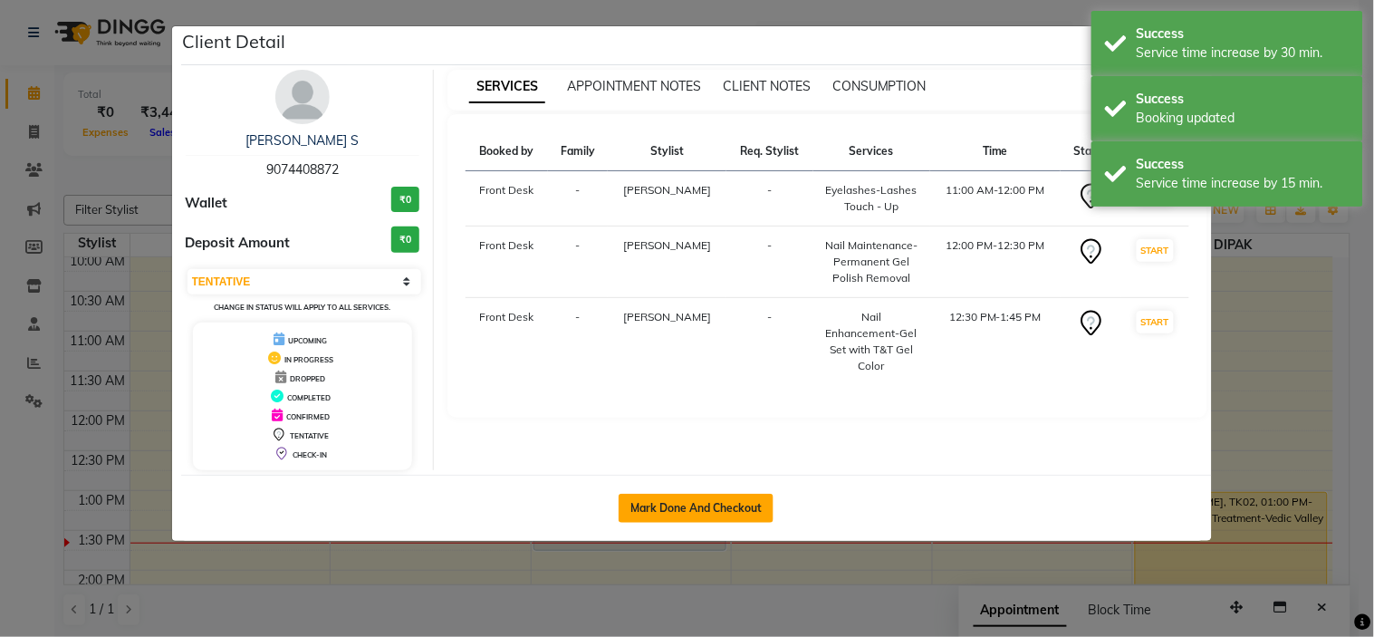
click at [674, 506] on button "Mark Done And Checkout" at bounding box center [696, 508] width 155 height 29
select select "service"
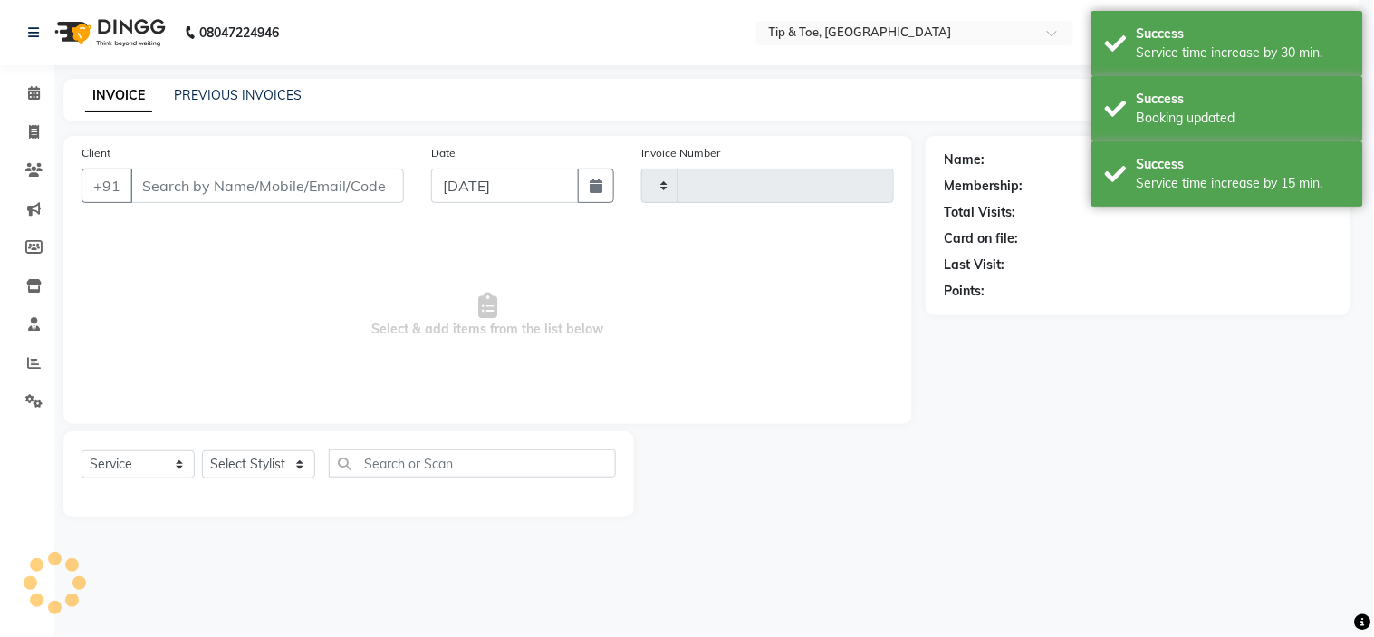
type input "1001"
select select "5360"
type input "9074408872"
select select "46387"
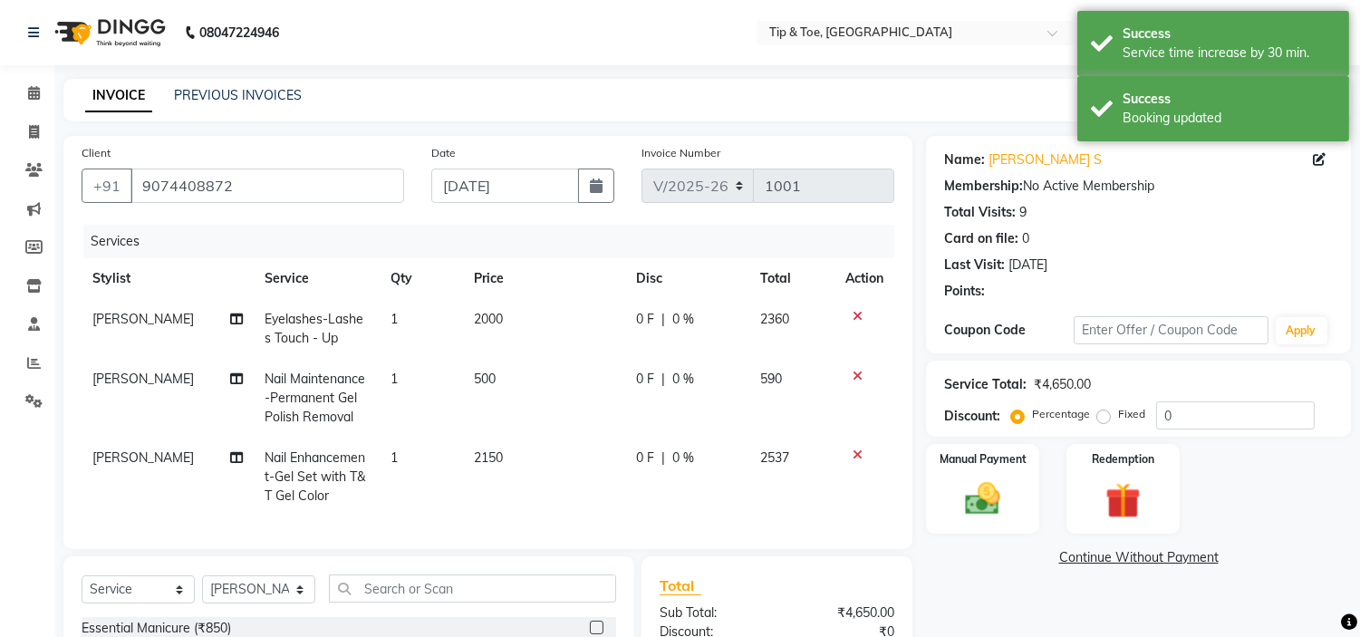
scroll to position [101, 0]
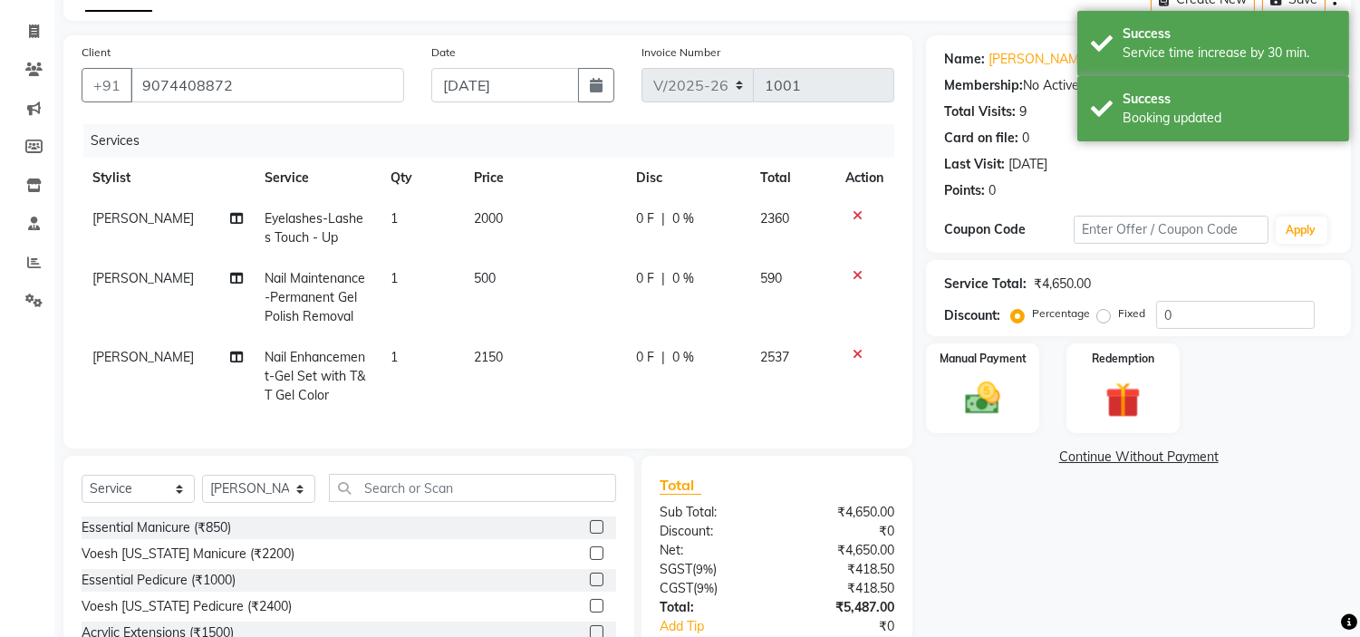
click at [526, 219] on td "2000" at bounding box center [544, 228] width 162 height 60
select select "46387"
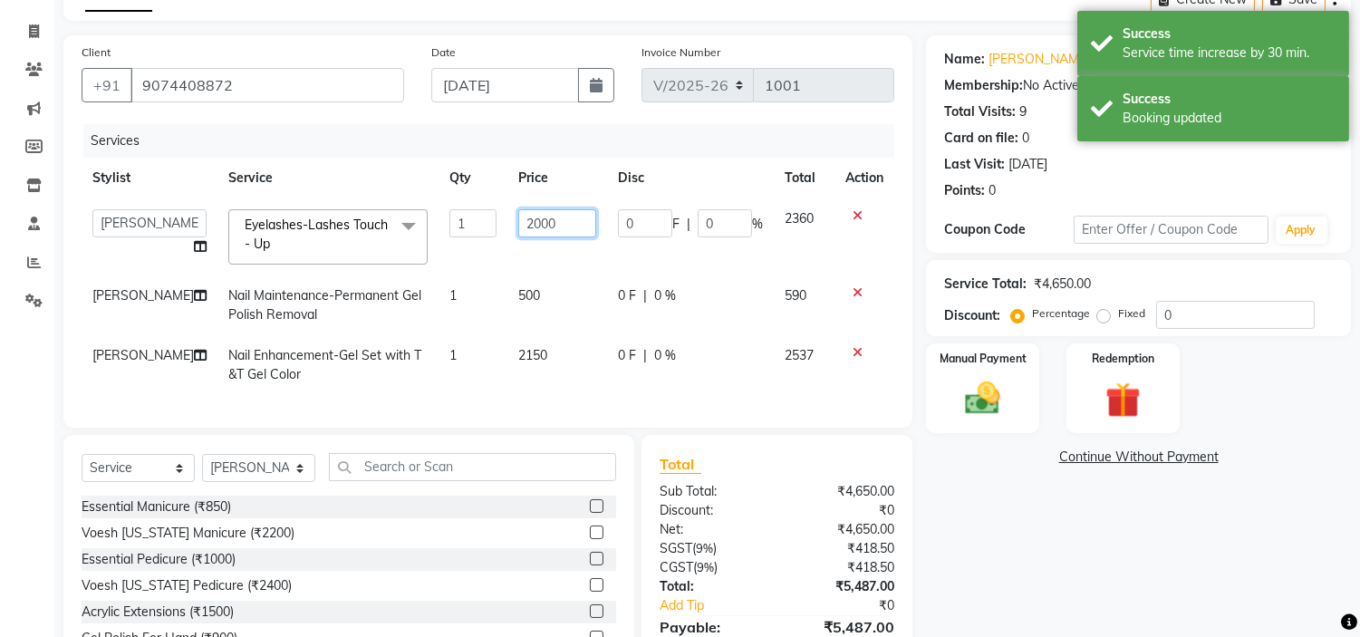
click at [553, 221] on input "2000" at bounding box center [557, 223] width 78 height 28
type input "2"
type input "1500"
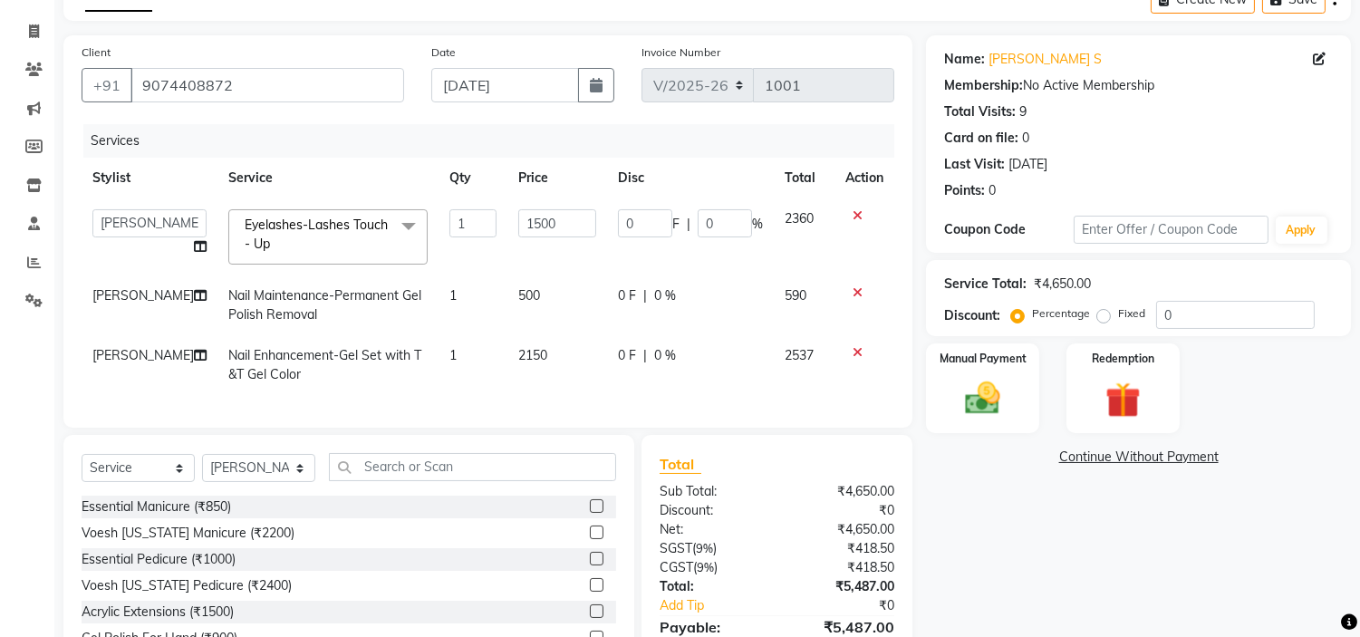
click at [591, 328] on td "500" at bounding box center [557, 305] width 100 height 60
select select "46387"
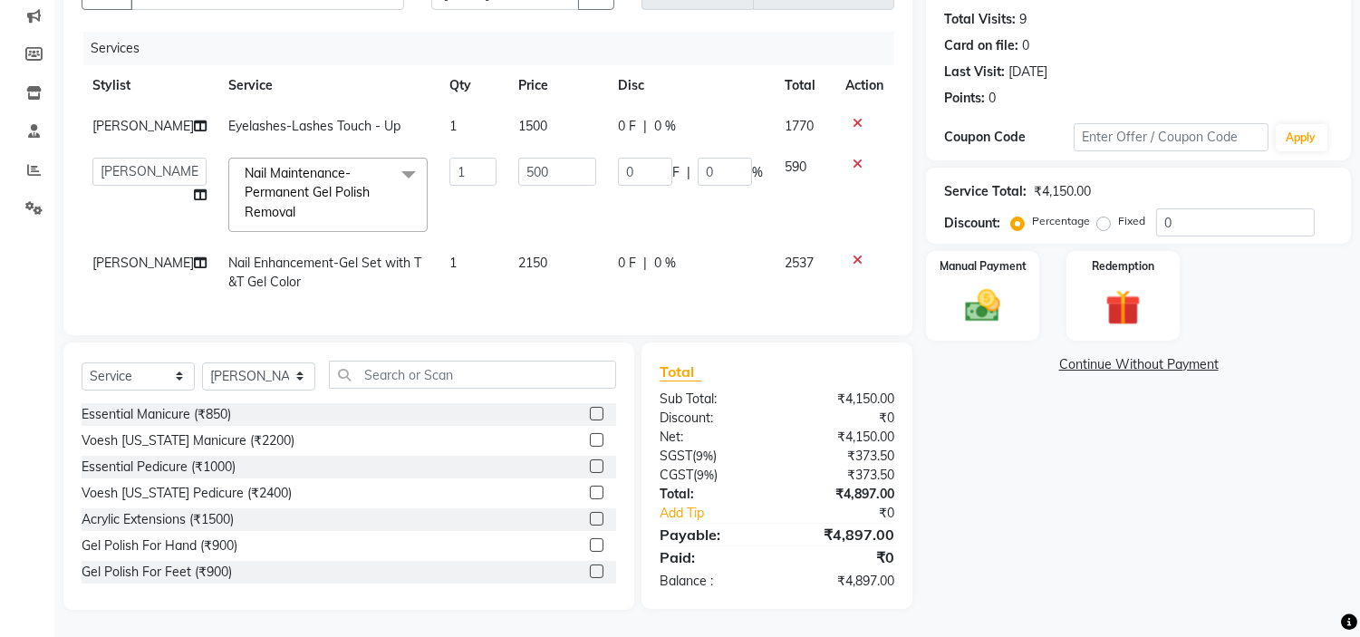
scroll to position [208, 0]
click at [545, 245] on td "2150" at bounding box center [557, 273] width 100 height 60
select select "46387"
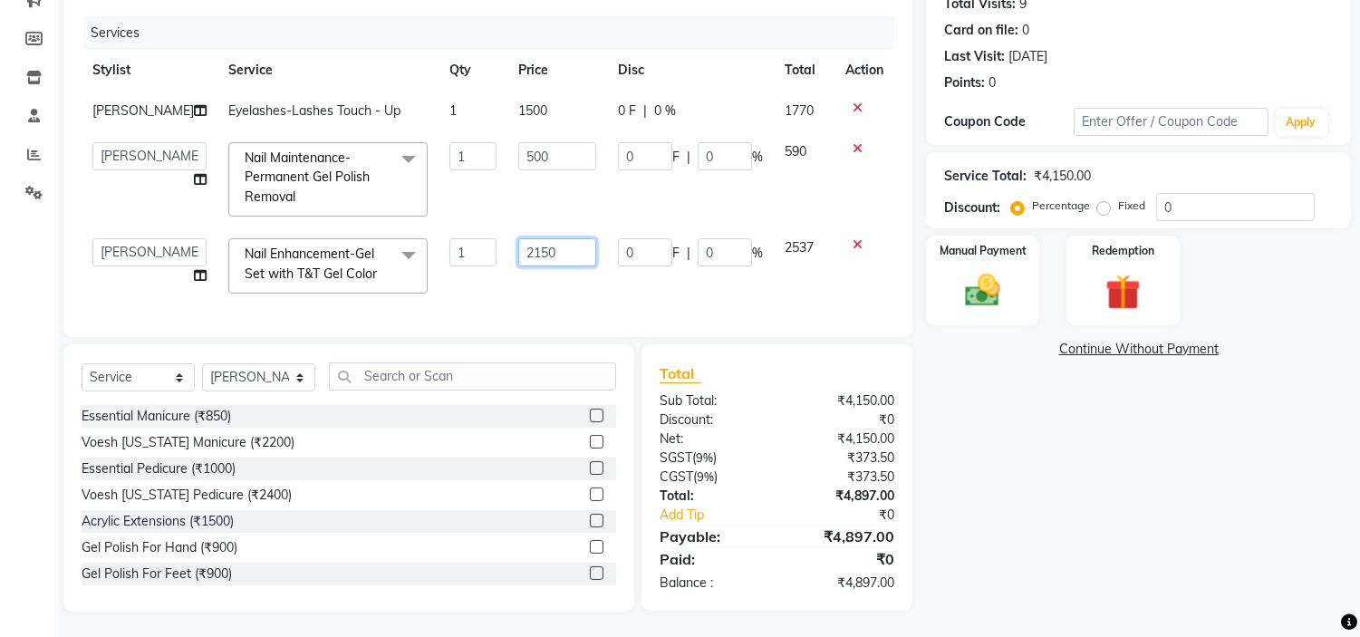
click at [553, 247] on input "2150" at bounding box center [557, 252] width 78 height 28
click at [535, 120] on td "1500" at bounding box center [557, 111] width 100 height 41
select select "46387"
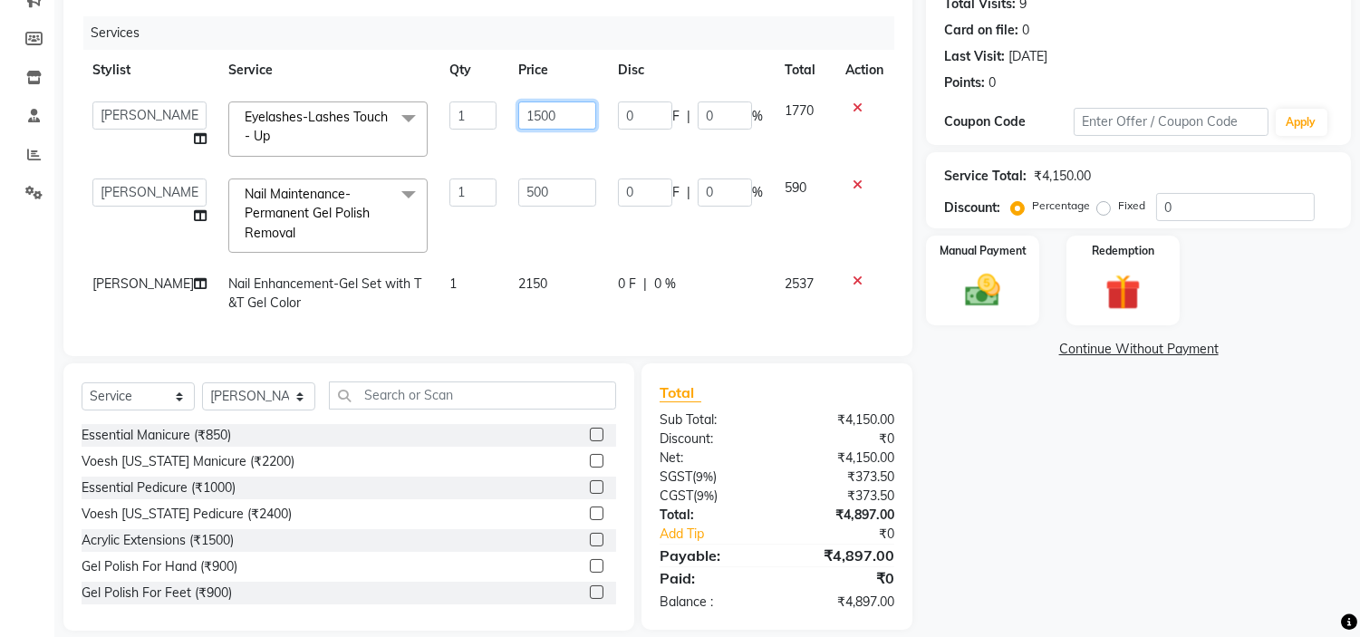
click at [544, 113] on input "1500" at bounding box center [557, 115] width 78 height 28
type input "1"
type input "2000"
click at [546, 318] on div "Client [PHONE_NUMBER] Date [DATE] Invoice Number V/2025 V/[PHONE_NUMBER] Servic…" at bounding box center [487, 142] width 849 height 429
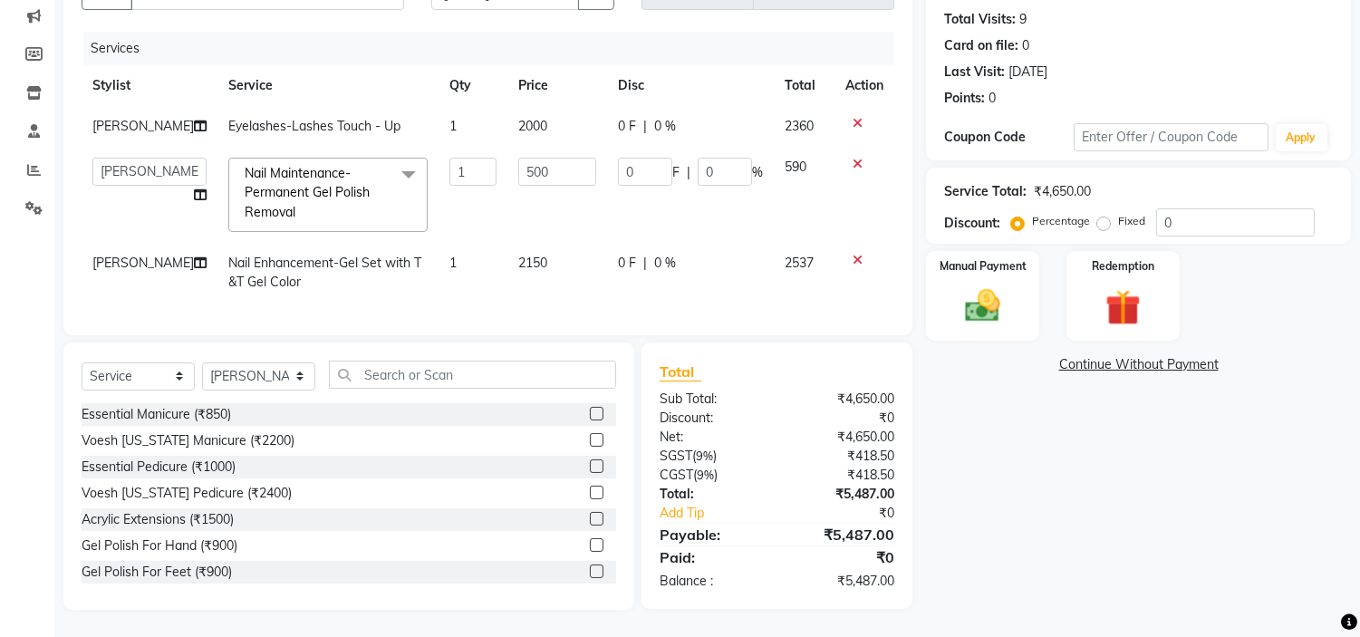
click at [553, 243] on td "2150" at bounding box center [557, 273] width 100 height 60
select select "46387"
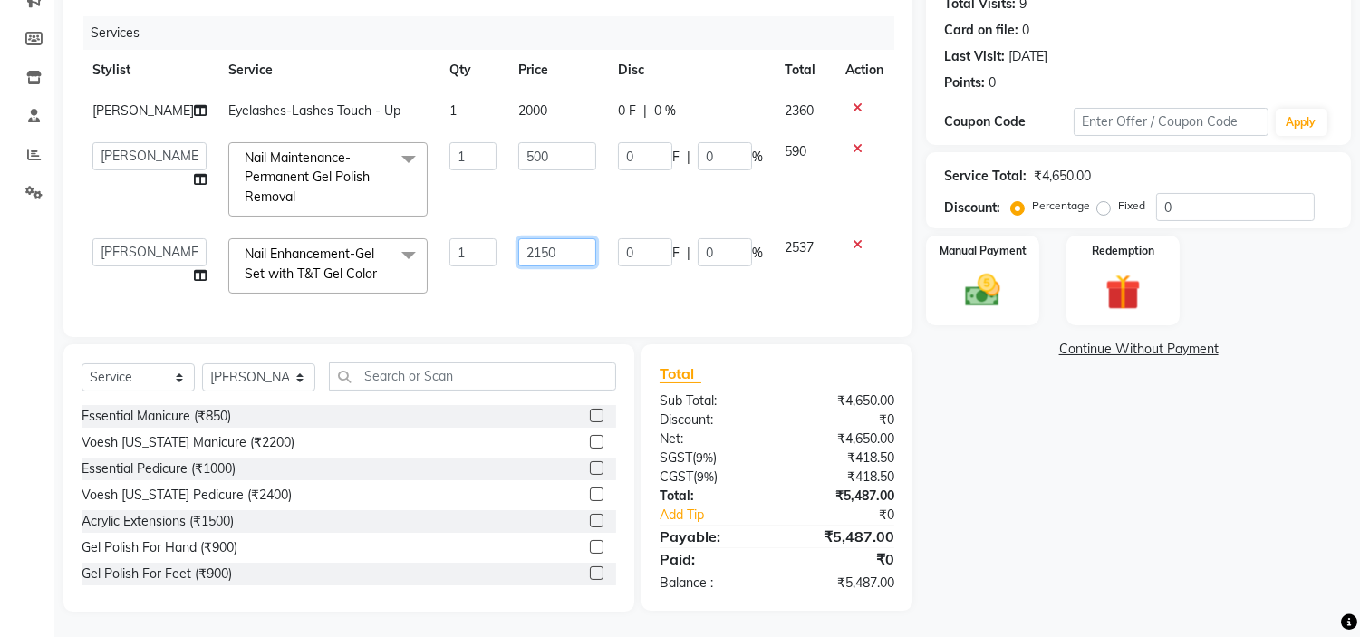
click at [548, 243] on input "2150" at bounding box center [557, 252] width 78 height 28
type input "2"
type input "2500"
click at [531, 284] on td "2500" at bounding box center [557, 265] width 100 height 77
select select "46387"
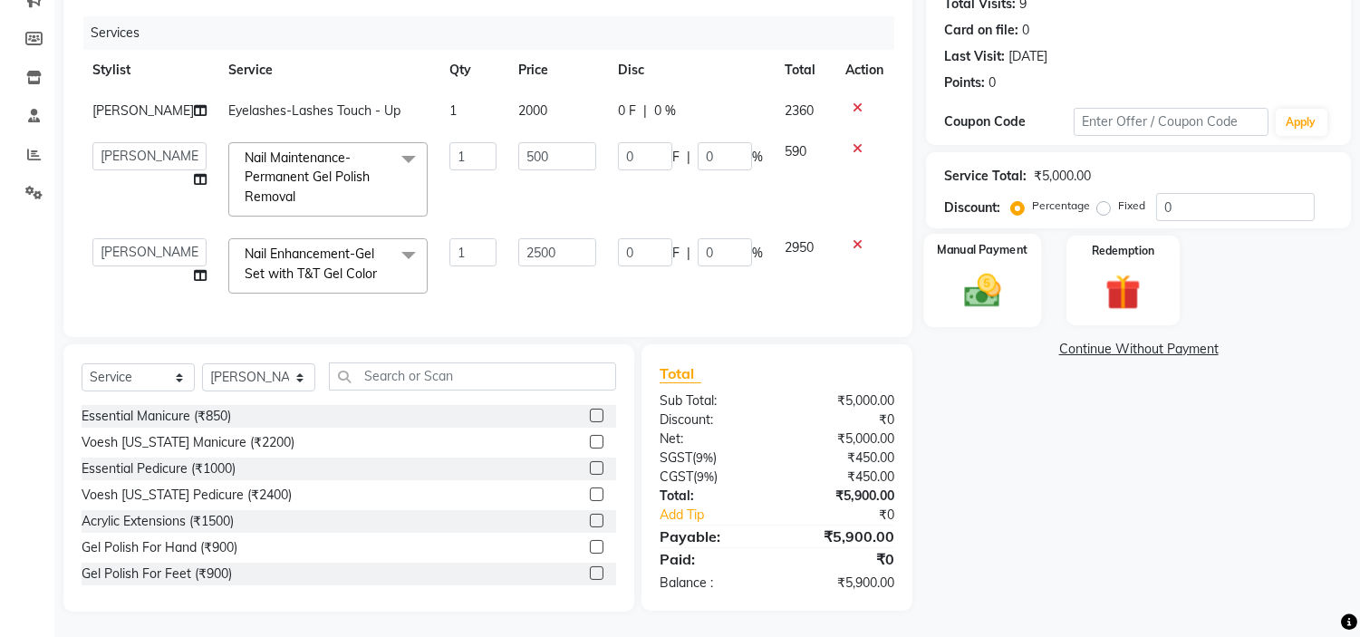
click at [1002, 304] on img at bounding box center [983, 291] width 60 height 43
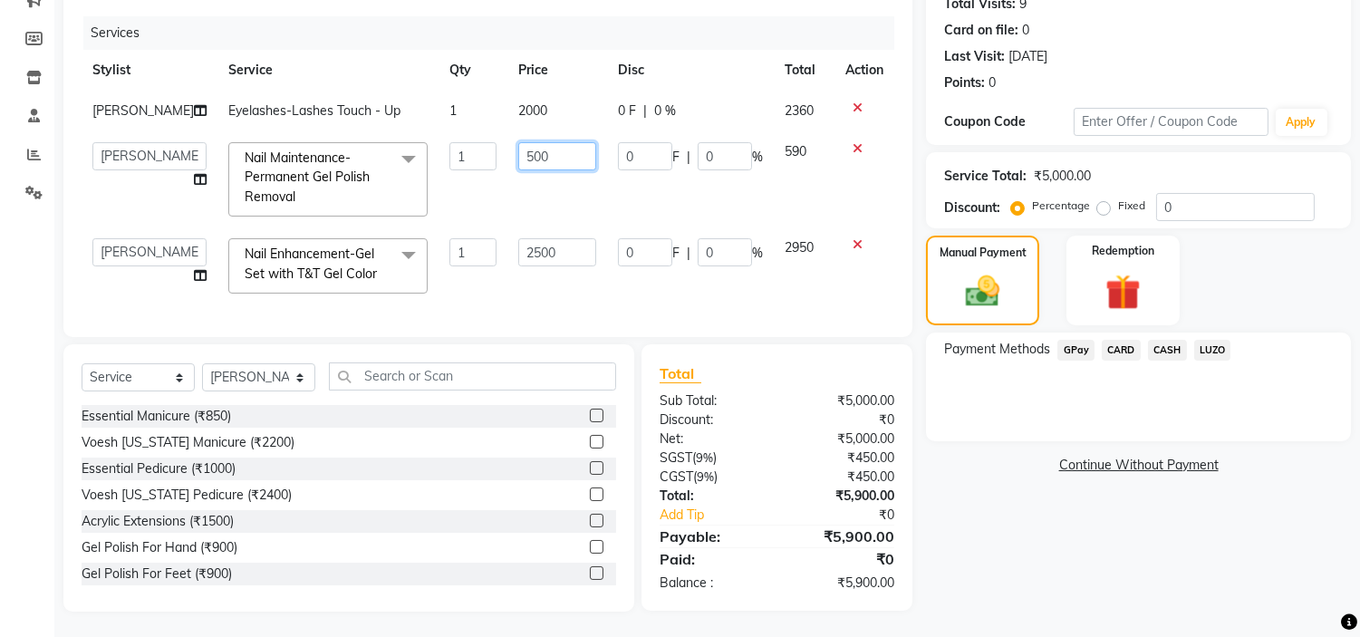
click at [536, 157] on input "500" at bounding box center [557, 156] width 78 height 28
click at [518, 151] on input "500" at bounding box center [557, 156] width 78 height 28
type input "300"
click at [539, 201] on td "300" at bounding box center [557, 179] width 100 height 96
select select "46387"
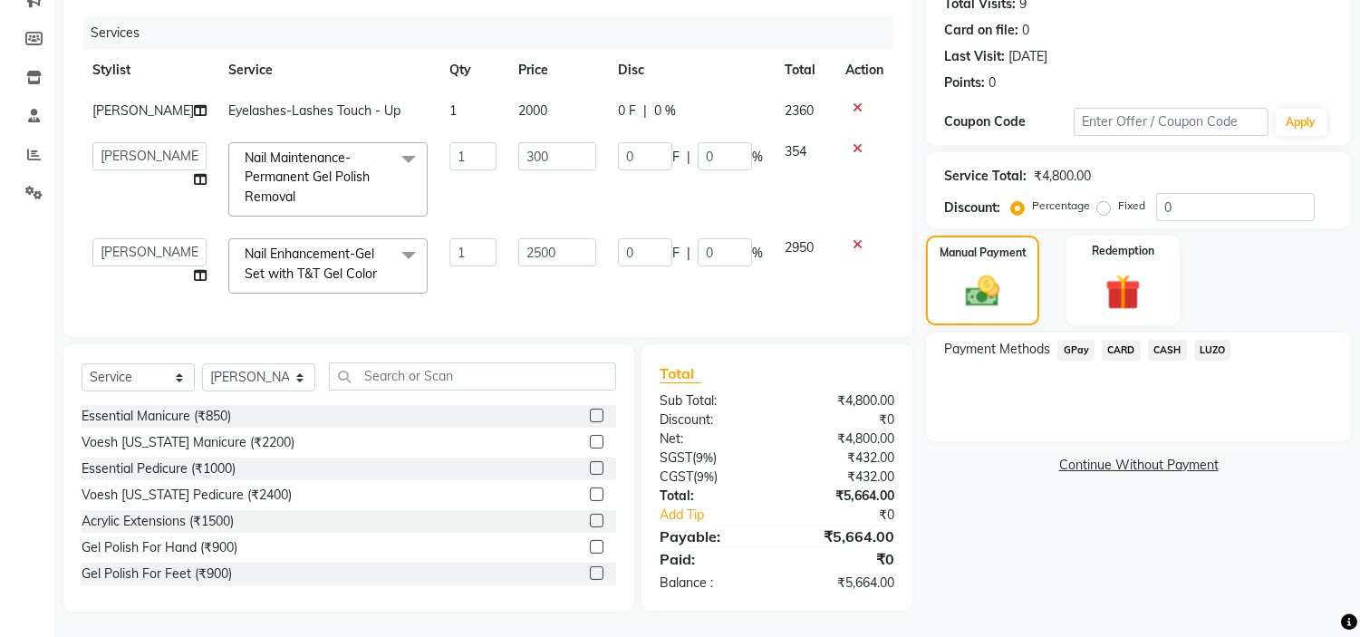
click at [1071, 349] on span "GPay" at bounding box center [1075, 350] width 37 height 21
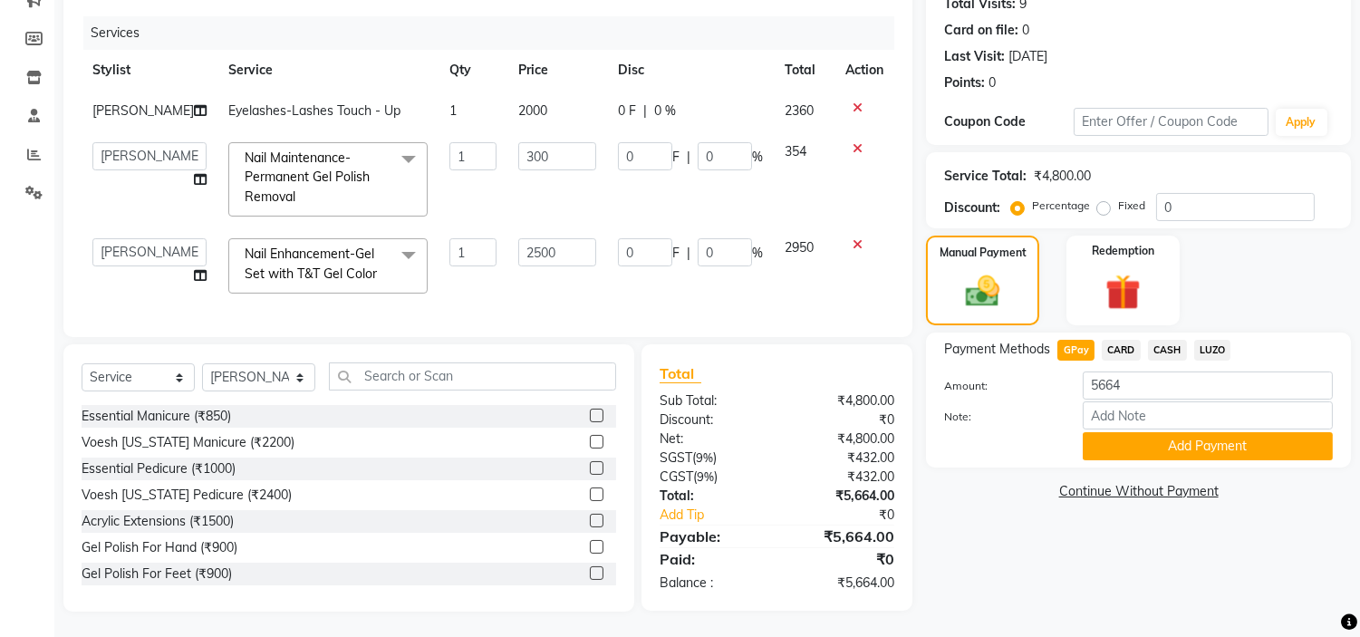
click at [1142, 439] on button "Add Payment" at bounding box center [1208, 446] width 250 height 28
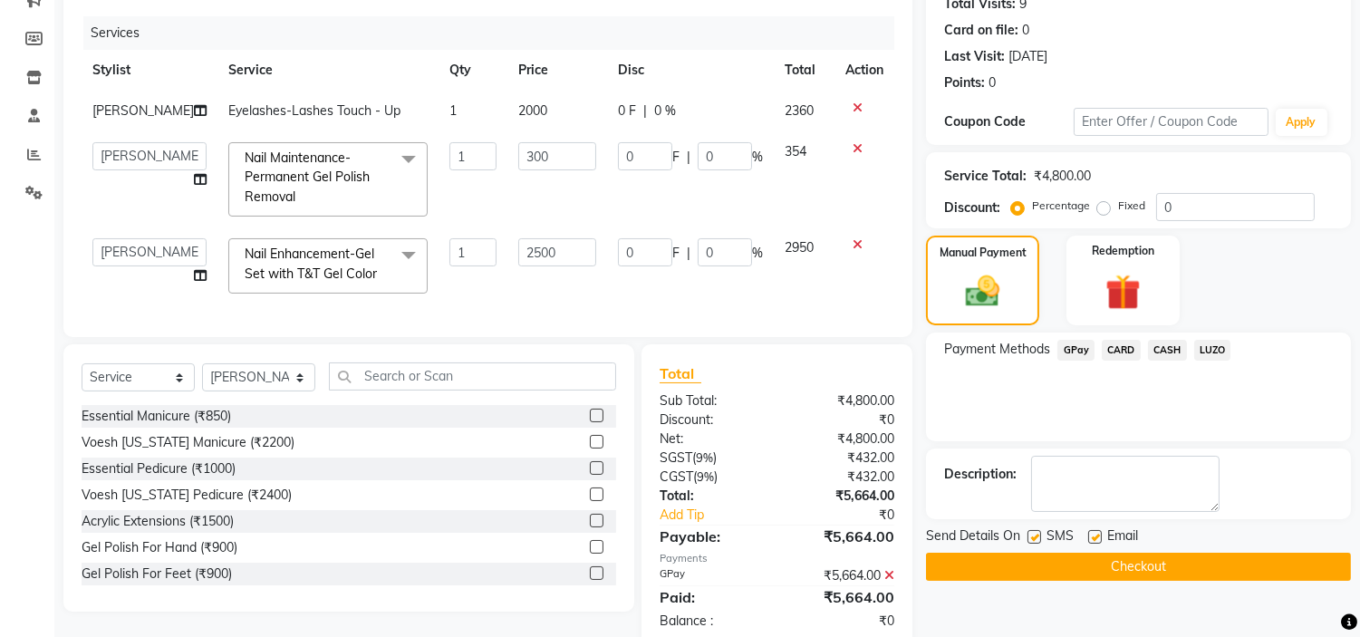
click at [1094, 539] on label at bounding box center [1095, 537] width 14 height 14
click at [1094, 539] on input "checkbox" at bounding box center [1094, 538] width 12 height 12
checkbox input "false"
click at [1117, 562] on button "Checkout" at bounding box center [1138, 567] width 425 height 28
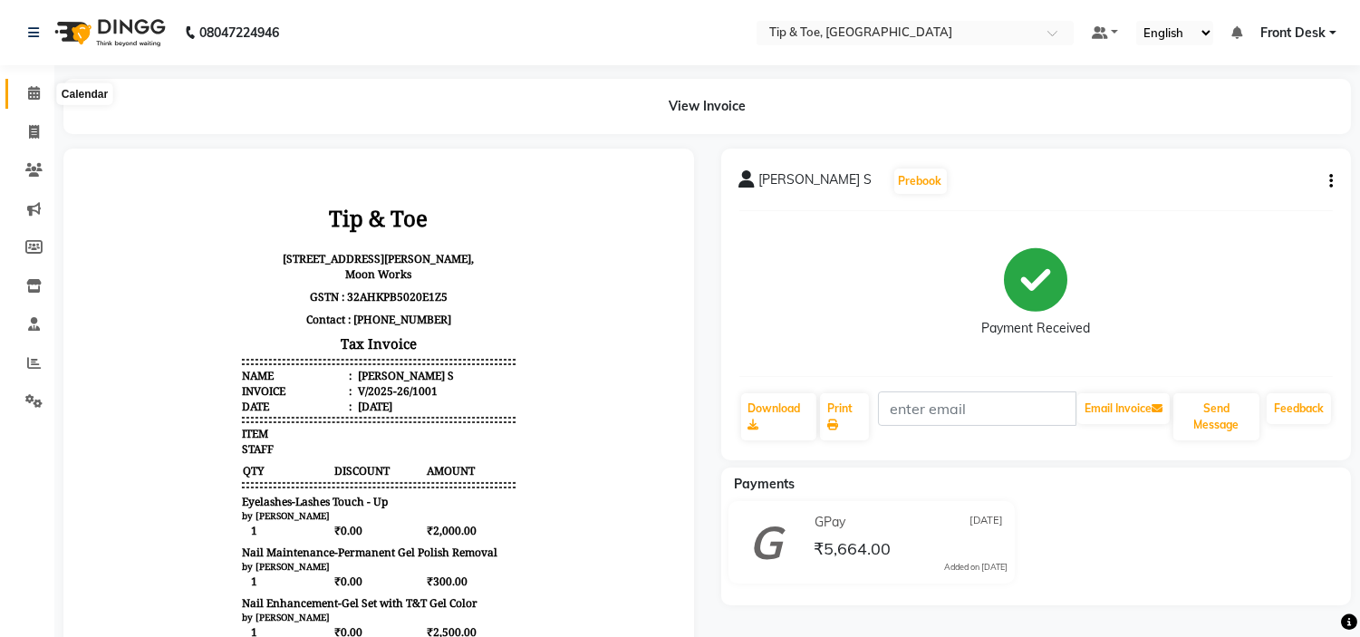
click at [16, 87] on link "Calendar" at bounding box center [26, 94] width 43 height 30
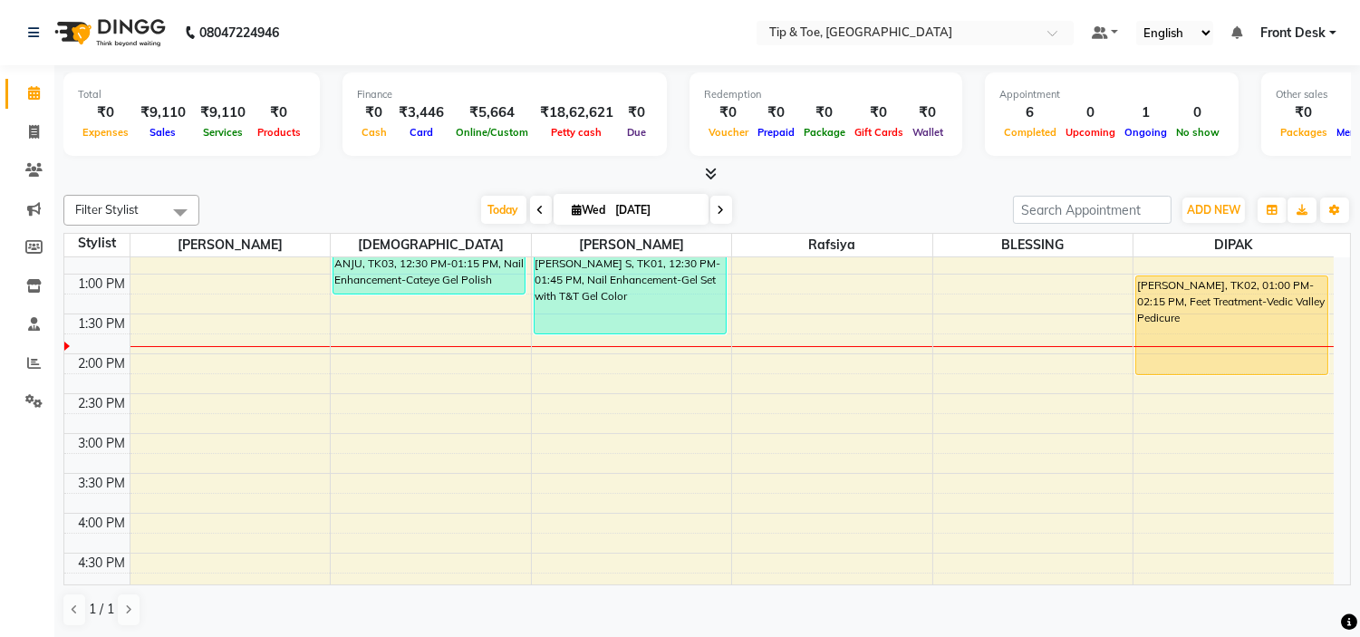
scroll to position [201, 0]
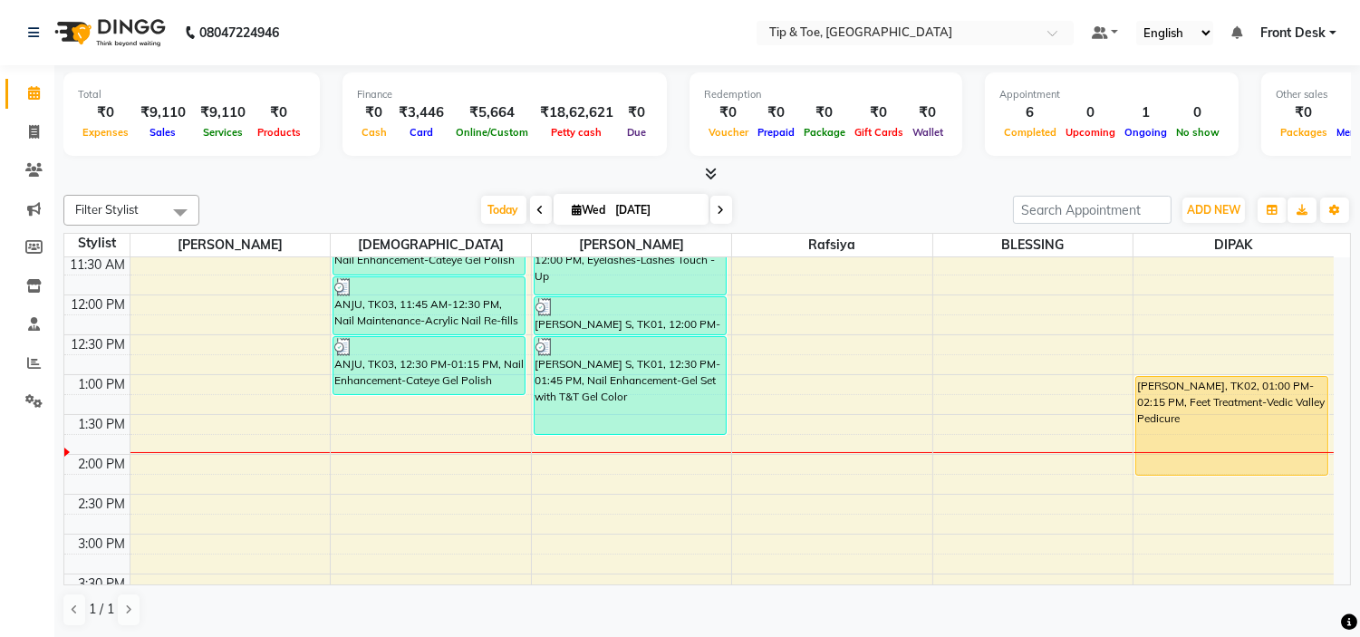
click at [629, 202] on input "[DATE]" at bounding box center [656, 210] width 91 height 27
select select "9"
select select "2025"
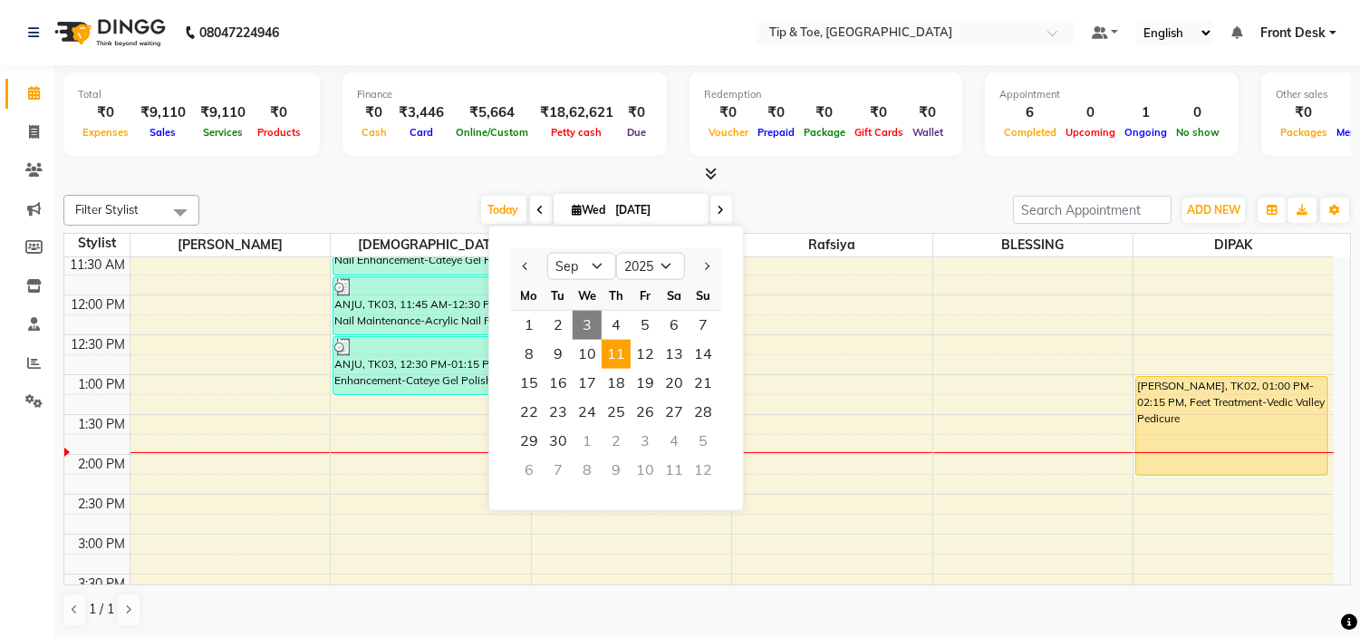
click at [626, 355] on span "11" at bounding box center [616, 354] width 29 height 29
type input "[DATE]"
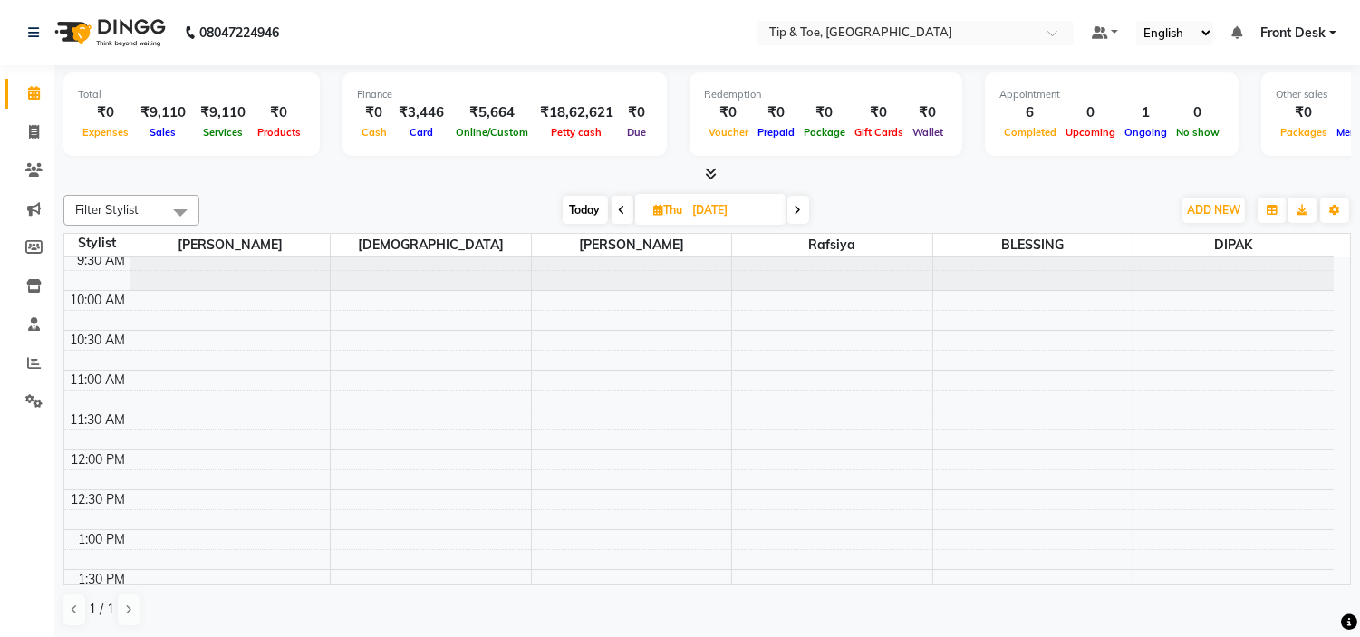
scroll to position [0, 0]
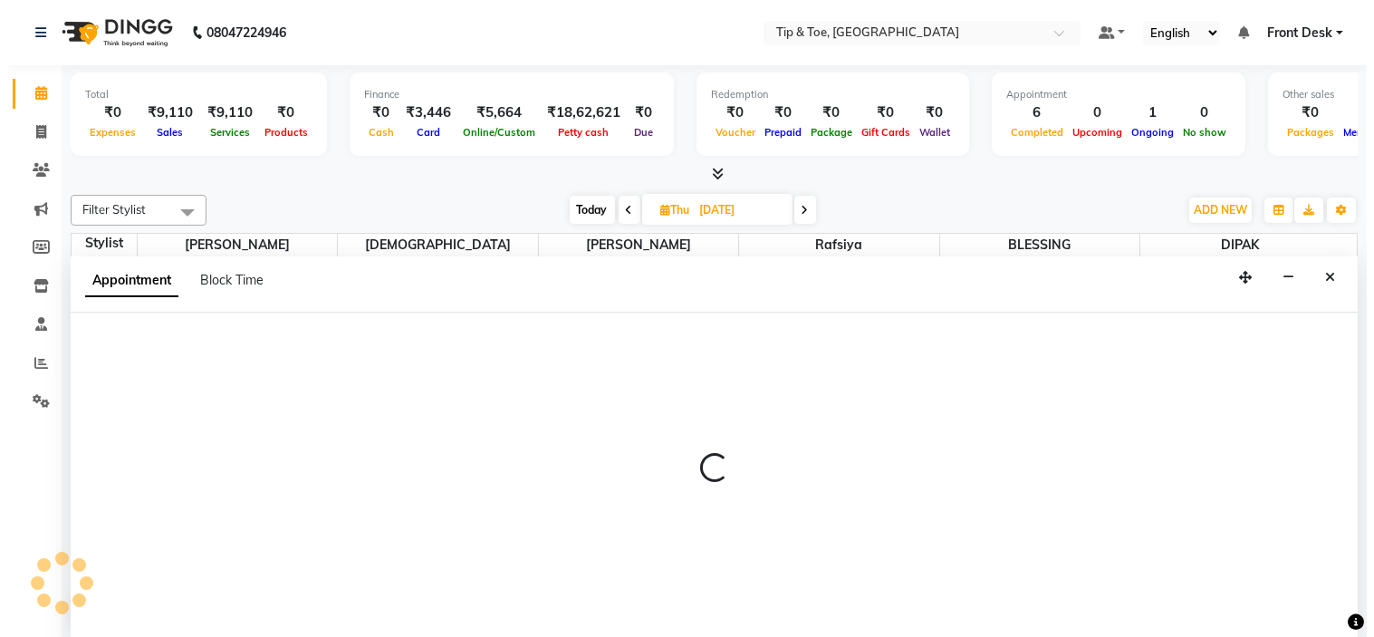
scroll to position [1, 0]
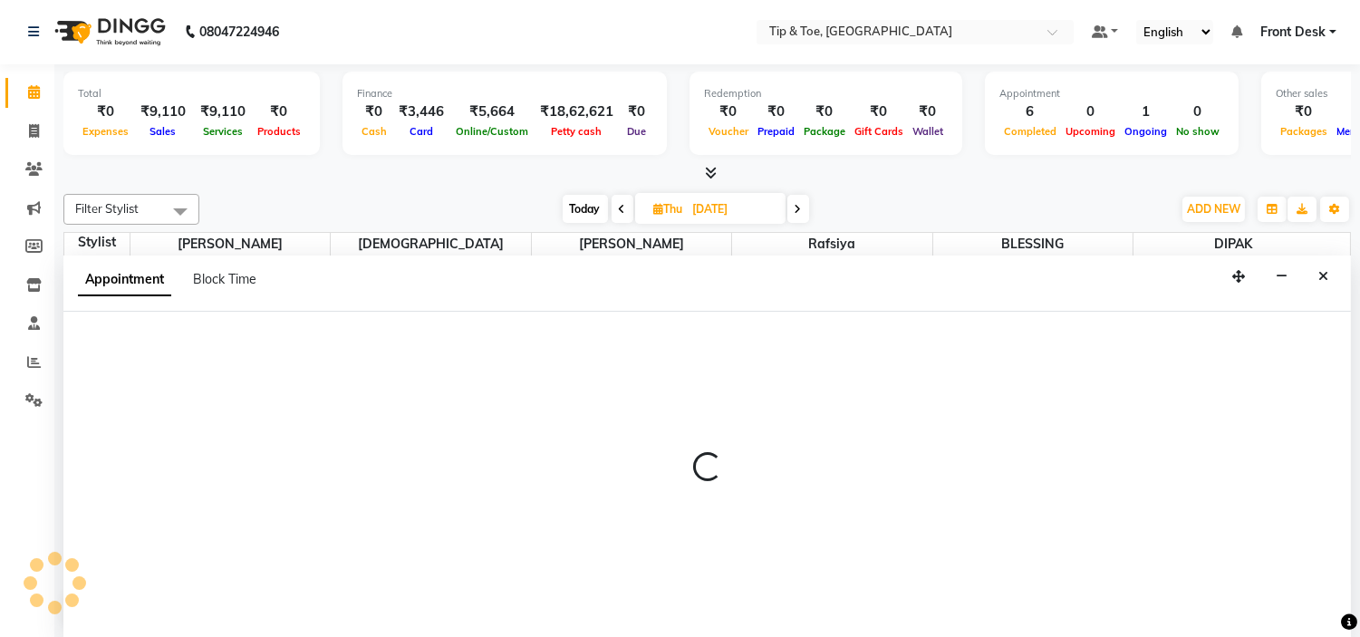
select select "48143"
select select "630"
select select "tentative"
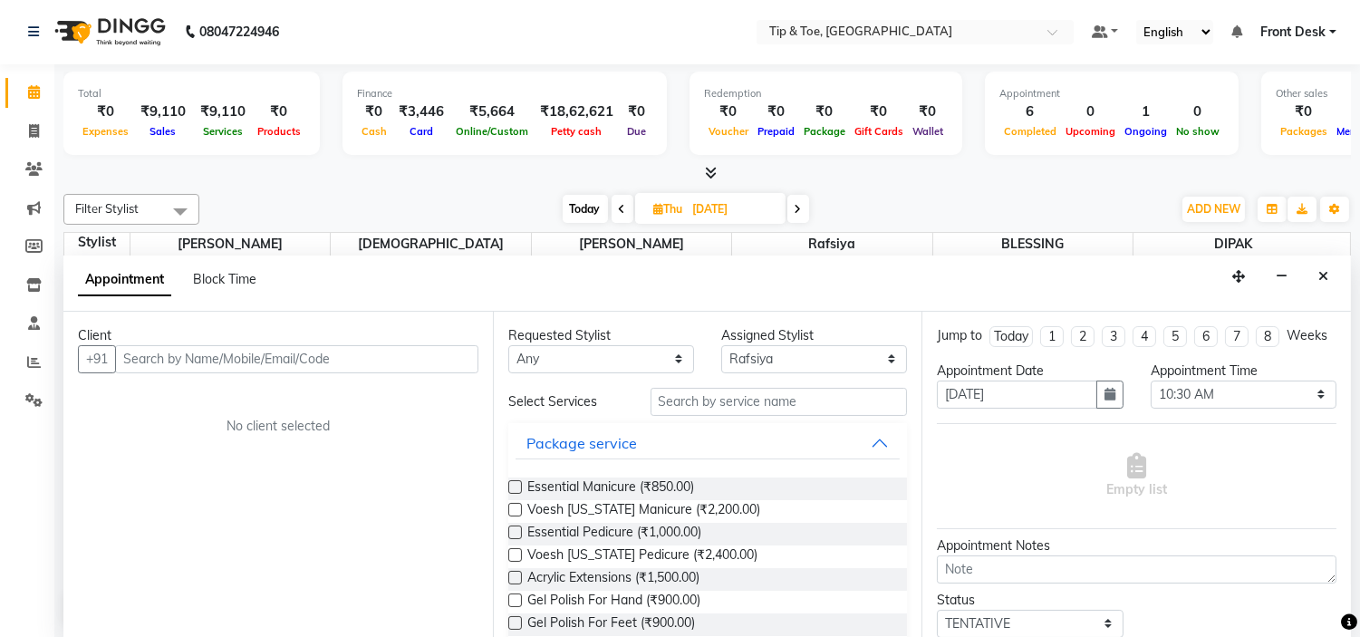
click at [344, 365] on input "text" at bounding box center [296, 359] width 363 height 28
click at [350, 356] on input "text" at bounding box center [296, 359] width 363 height 28
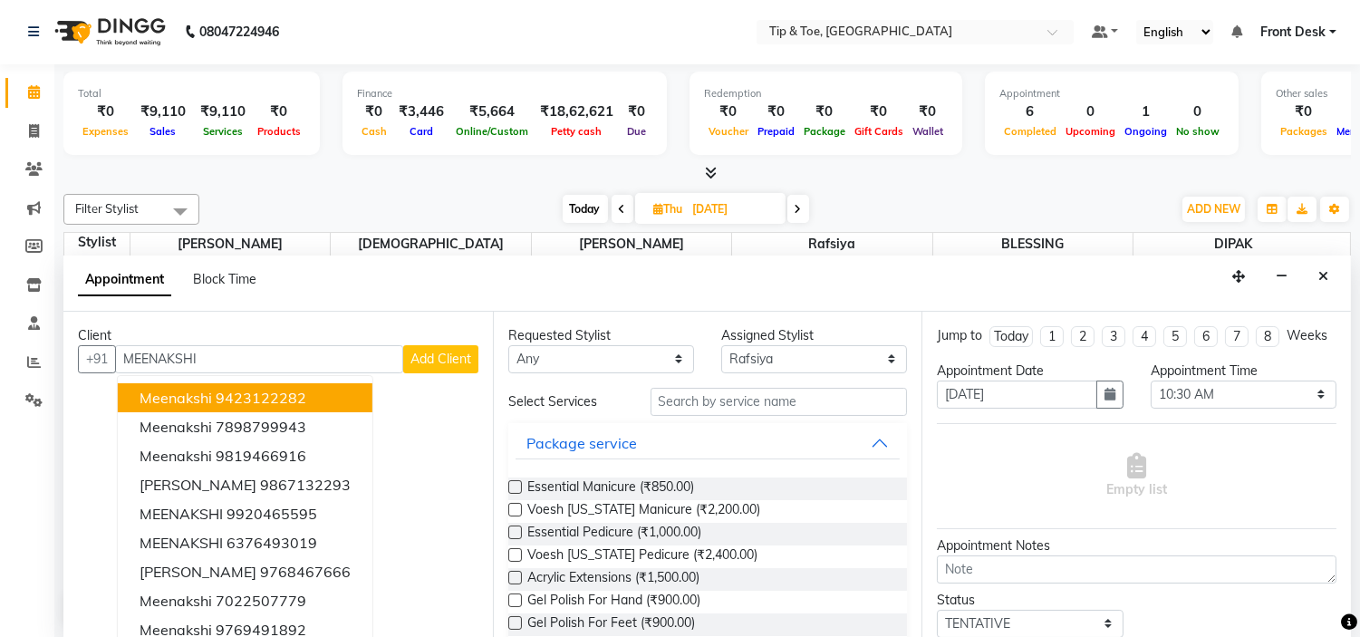
type input "MEENAKSHI"
click at [410, 352] on span "Add Client" at bounding box center [440, 359] width 61 height 16
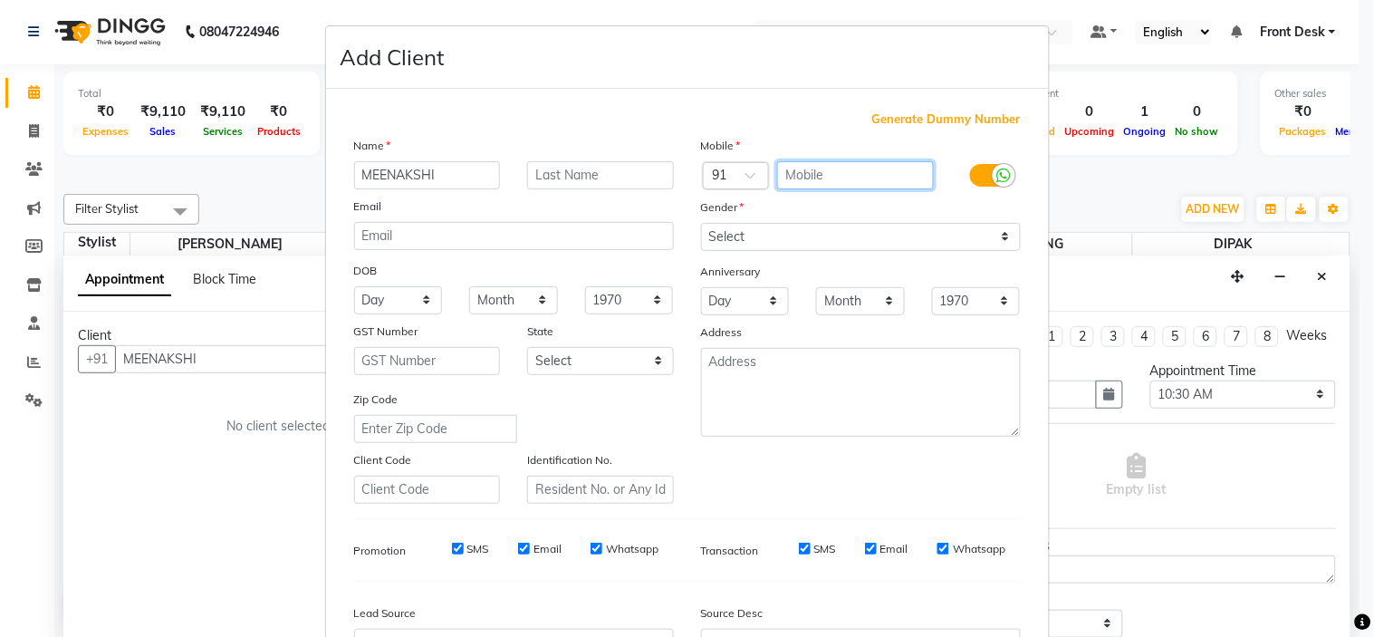
click at [797, 177] on input "text" at bounding box center [855, 175] width 157 height 28
type input "96455457855"
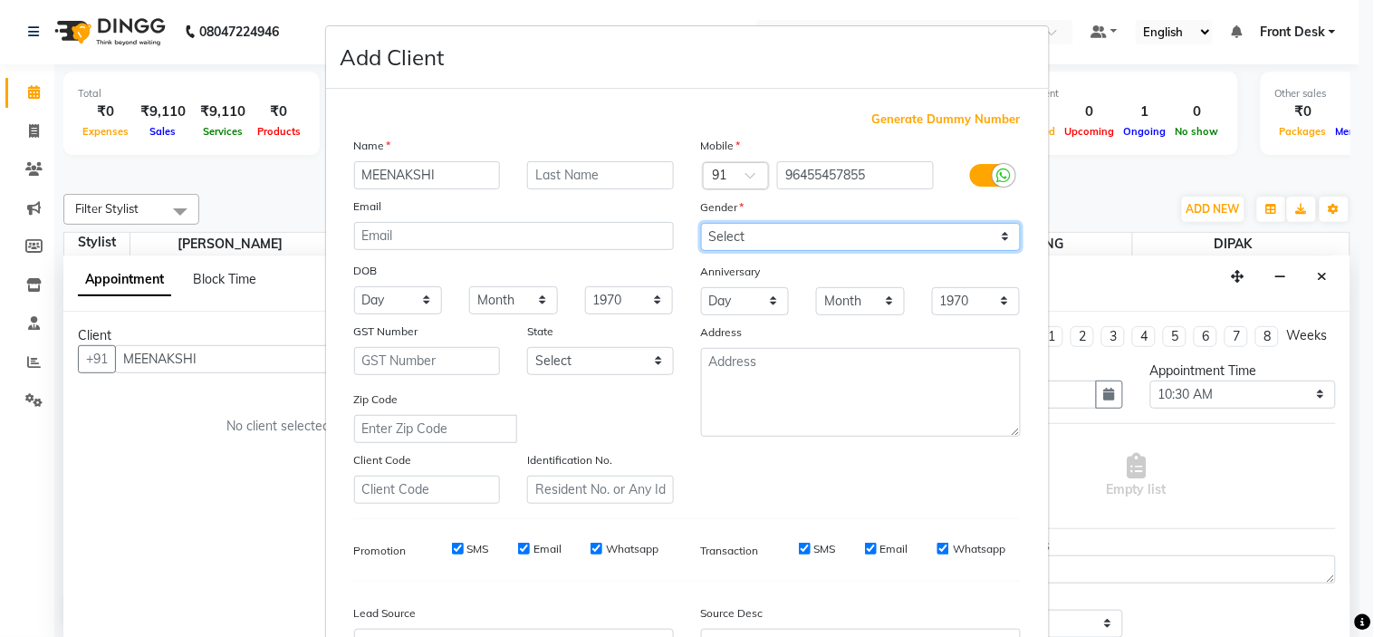
click at [840, 228] on select "Select [DEMOGRAPHIC_DATA] [DEMOGRAPHIC_DATA] Other Prefer Not To Say" at bounding box center [861, 237] width 320 height 28
select select "[DEMOGRAPHIC_DATA]"
click at [701, 223] on select "Select [DEMOGRAPHIC_DATA] [DEMOGRAPHIC_DATA] Other Prefer Not To Say" at bounding box center [861, 237] width 320 height 28
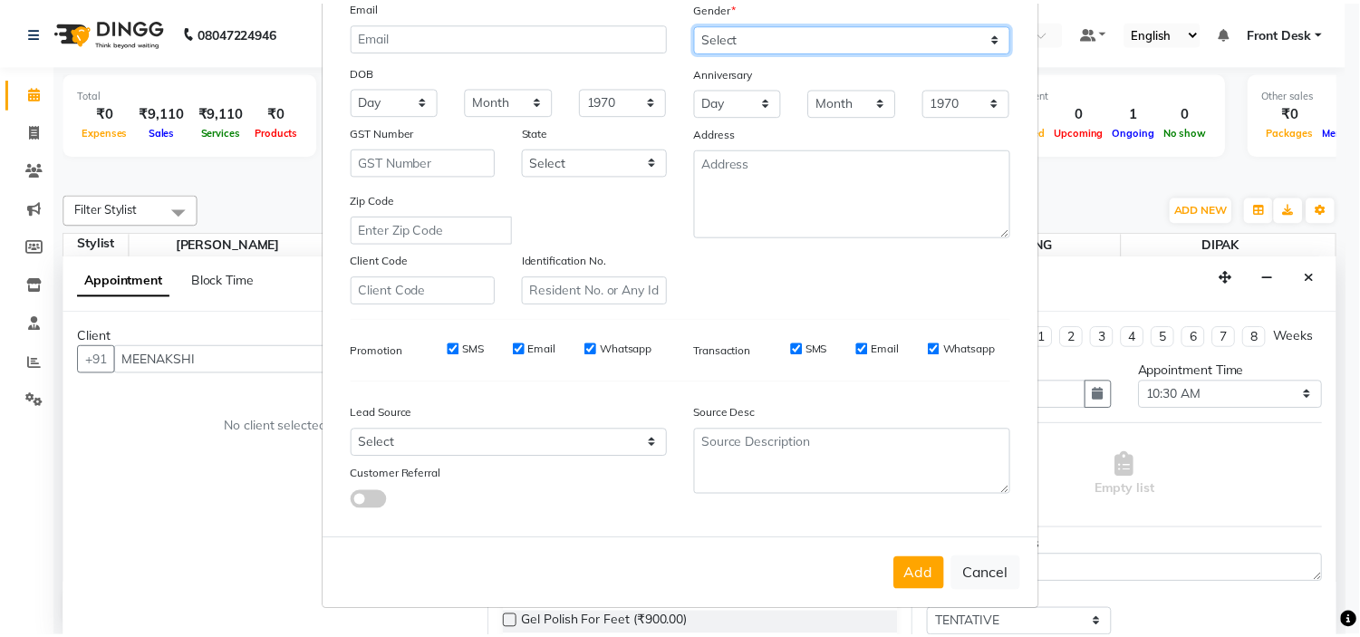
scroll to position [200, 0]
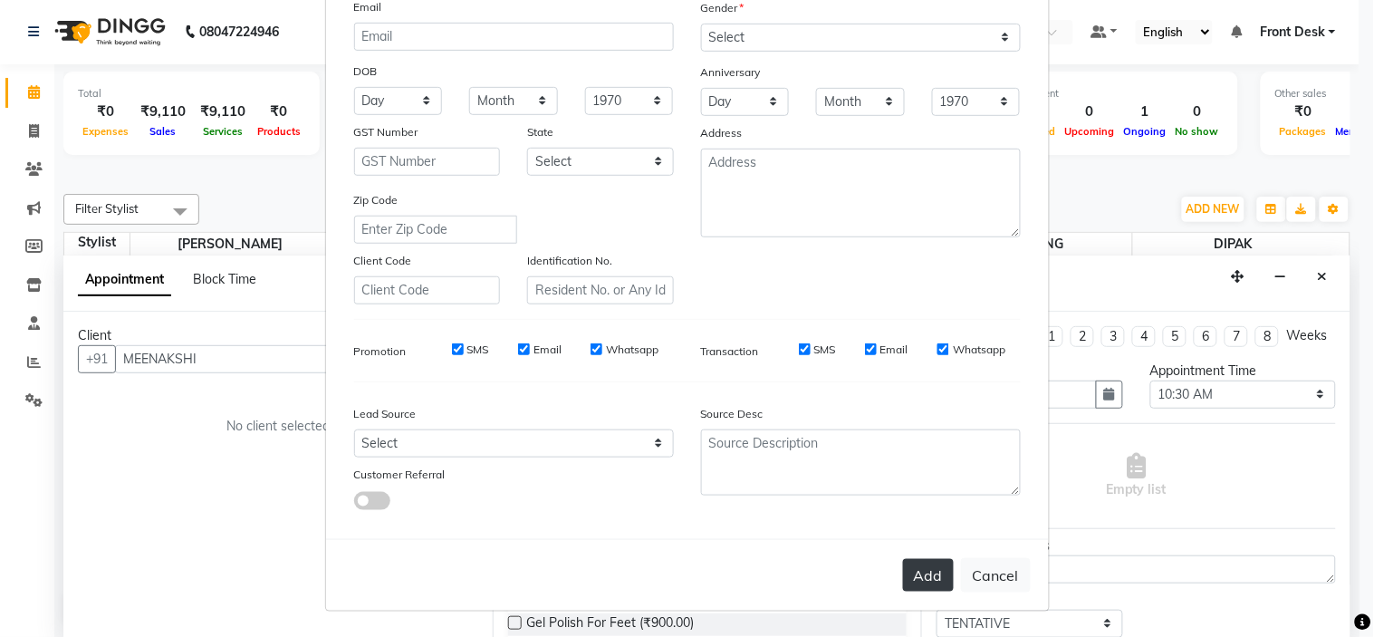
click at [930, 569] on button "Add" at bounding box center [928, 575] width 51 height 33
type input "96455457855"
select select
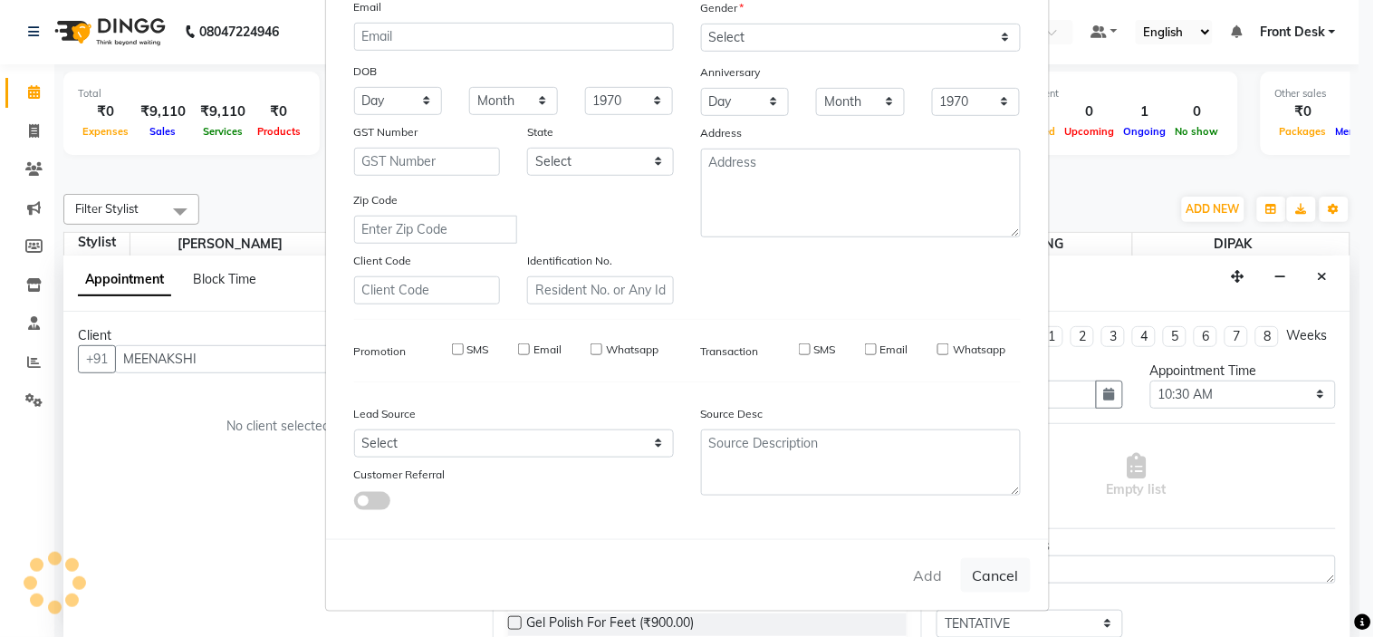
select select
checkbox input "false"
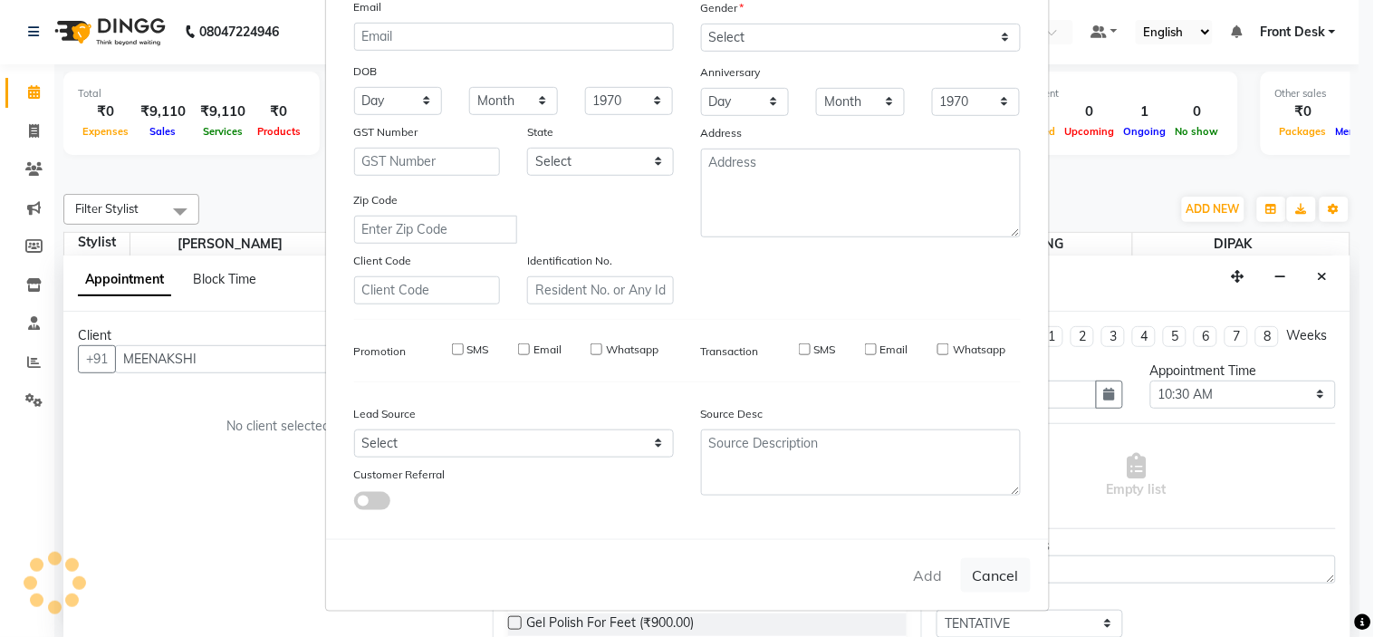
checkbox input "false"
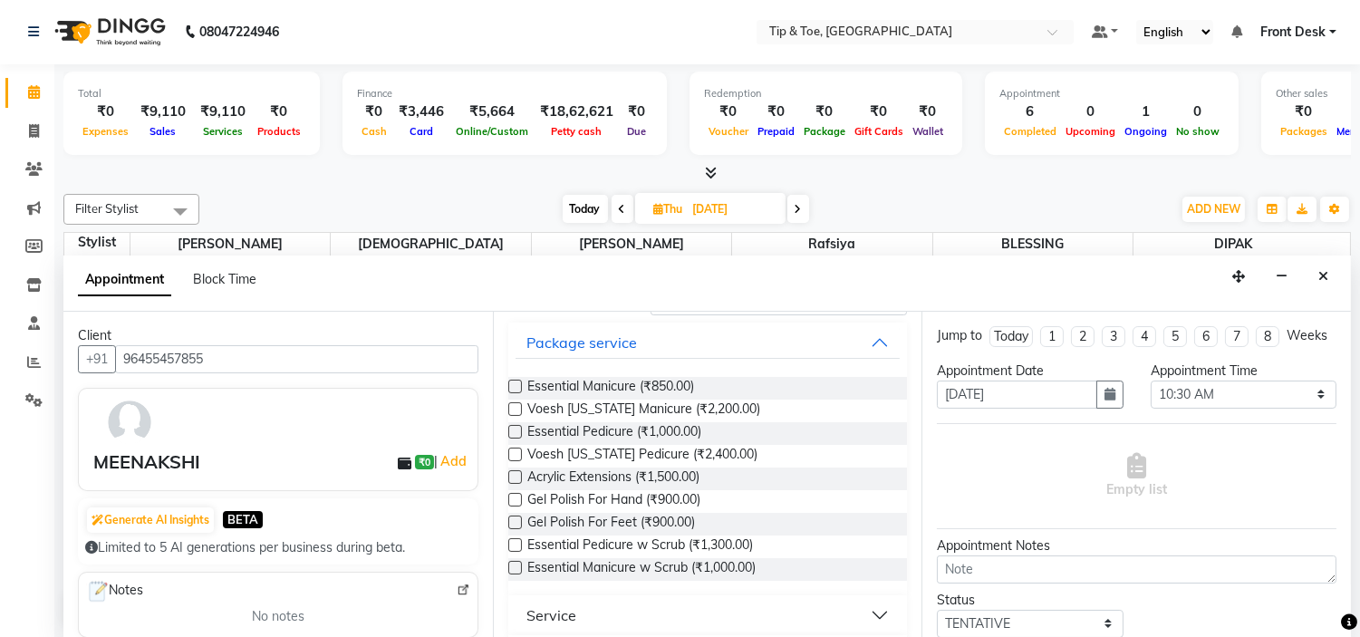
scroll to position [302, 0]
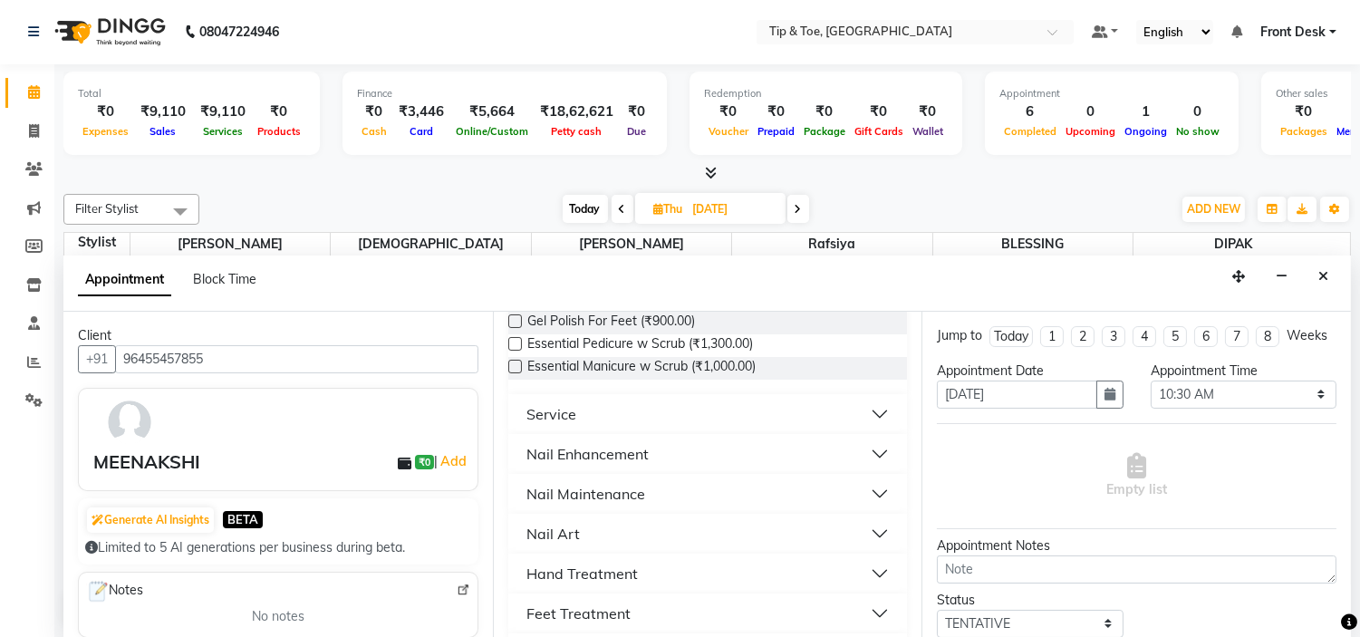
click at [667, 458] on button "Nail Enhancement" at bounding box center [708, 454] width 385 height 33
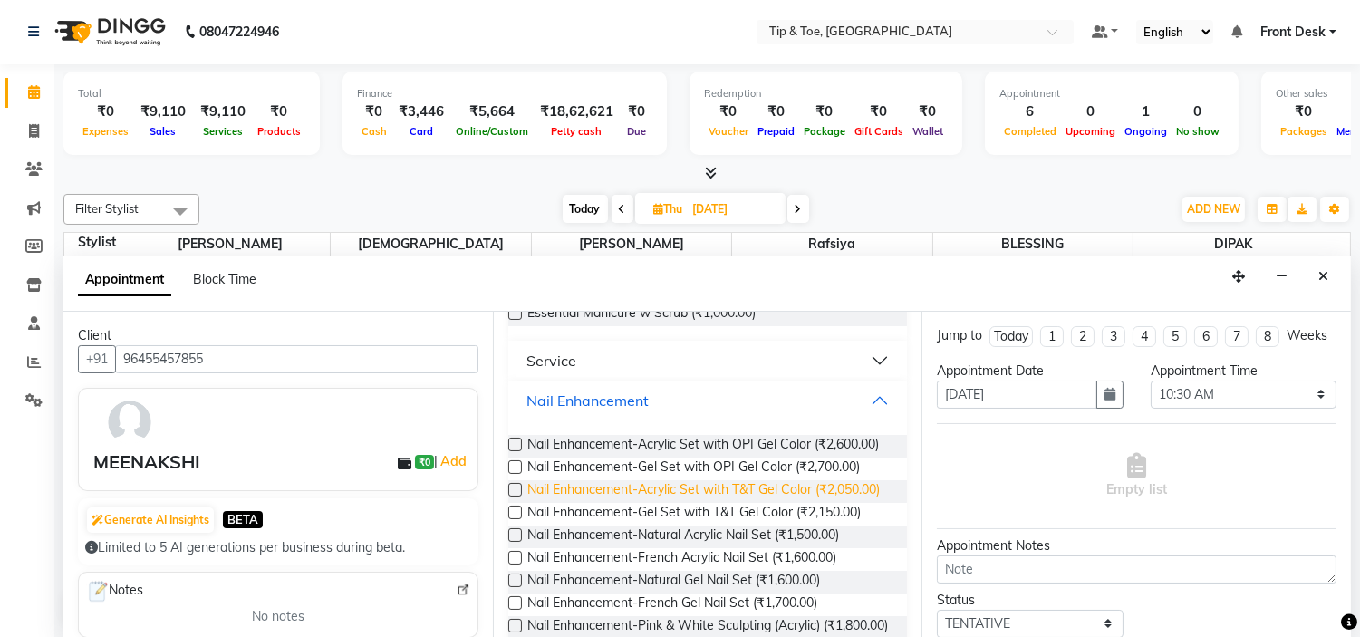
scroll to position [402, 0]
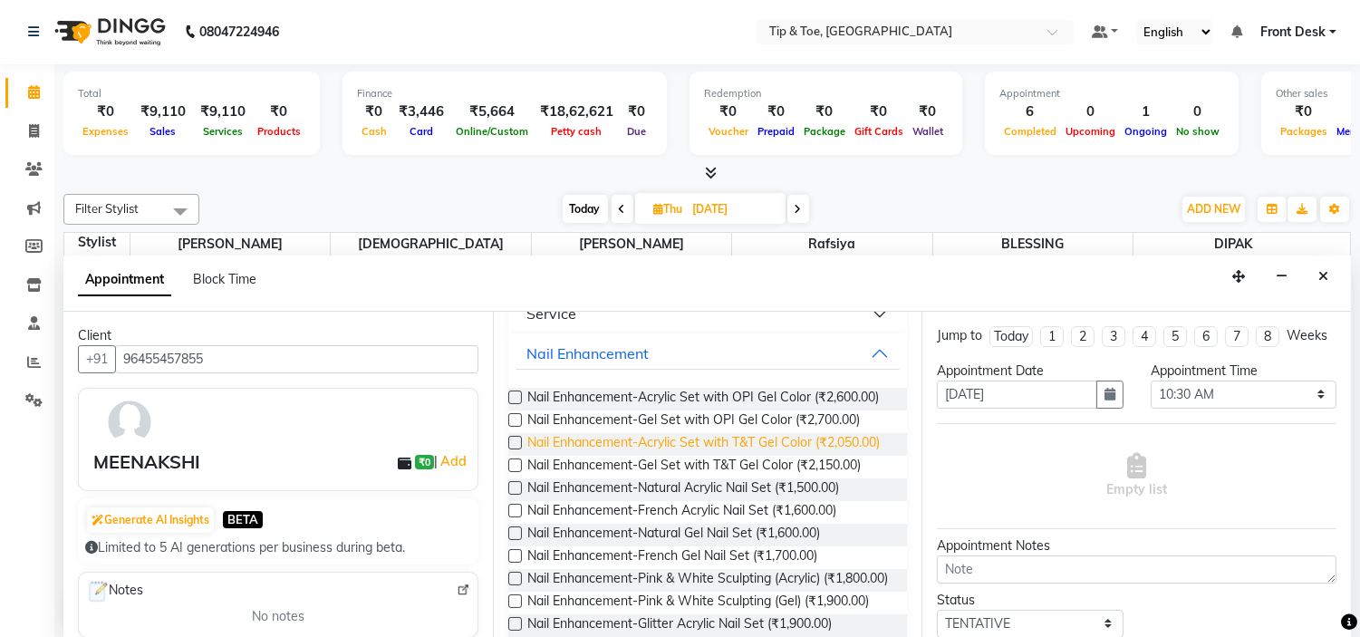
click at [737, 456] on span "Nail Enhancement-Acrylic Set with T&T Gel Color (₹2,050.00)" at bounding box center [703, 444] width 352 height 23
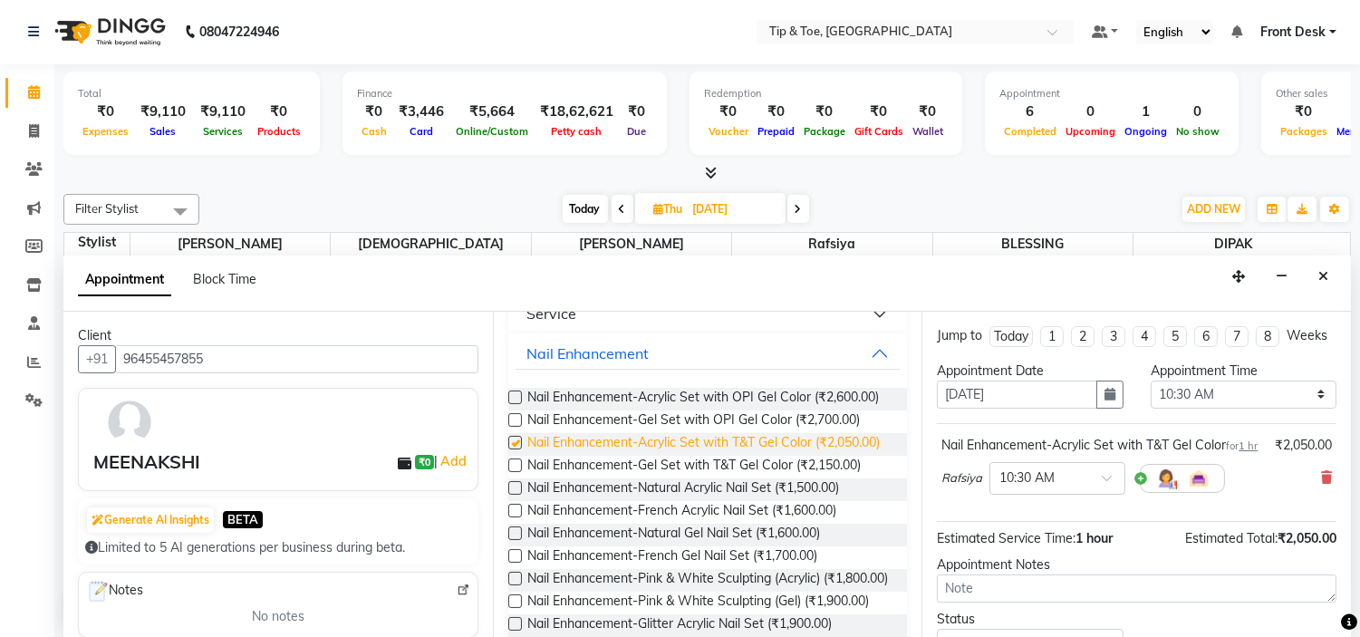
checkbox input "false"
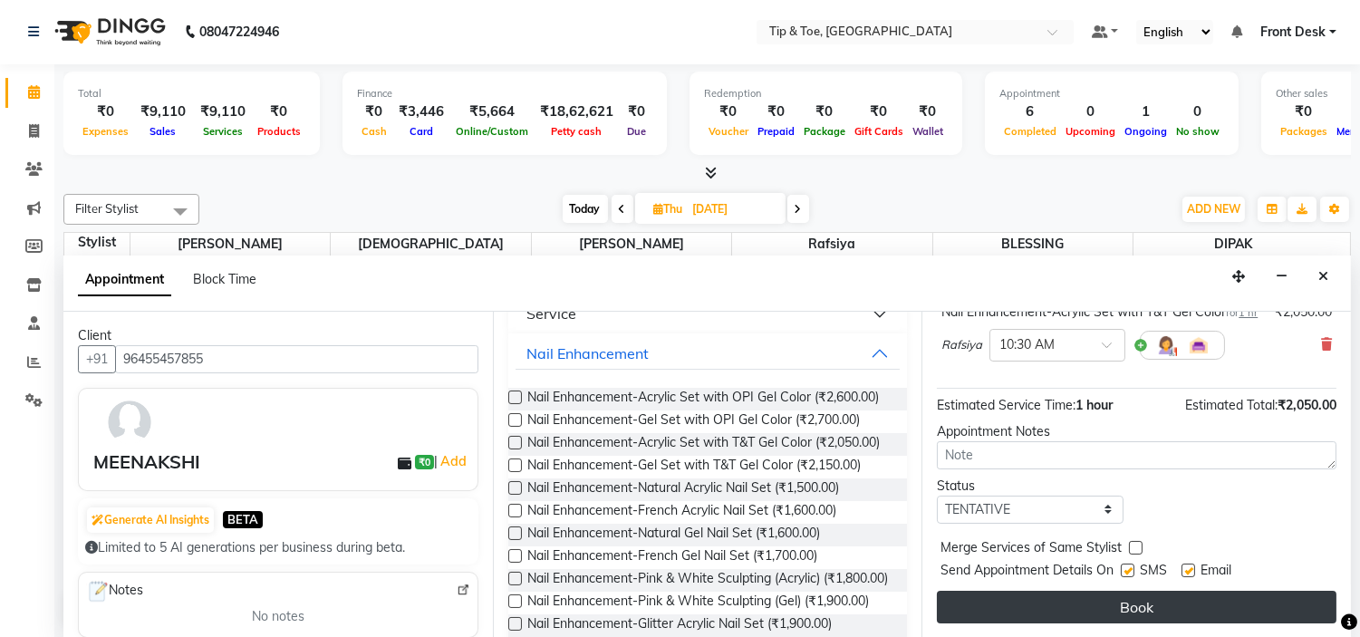
scroll to position [169, 0]
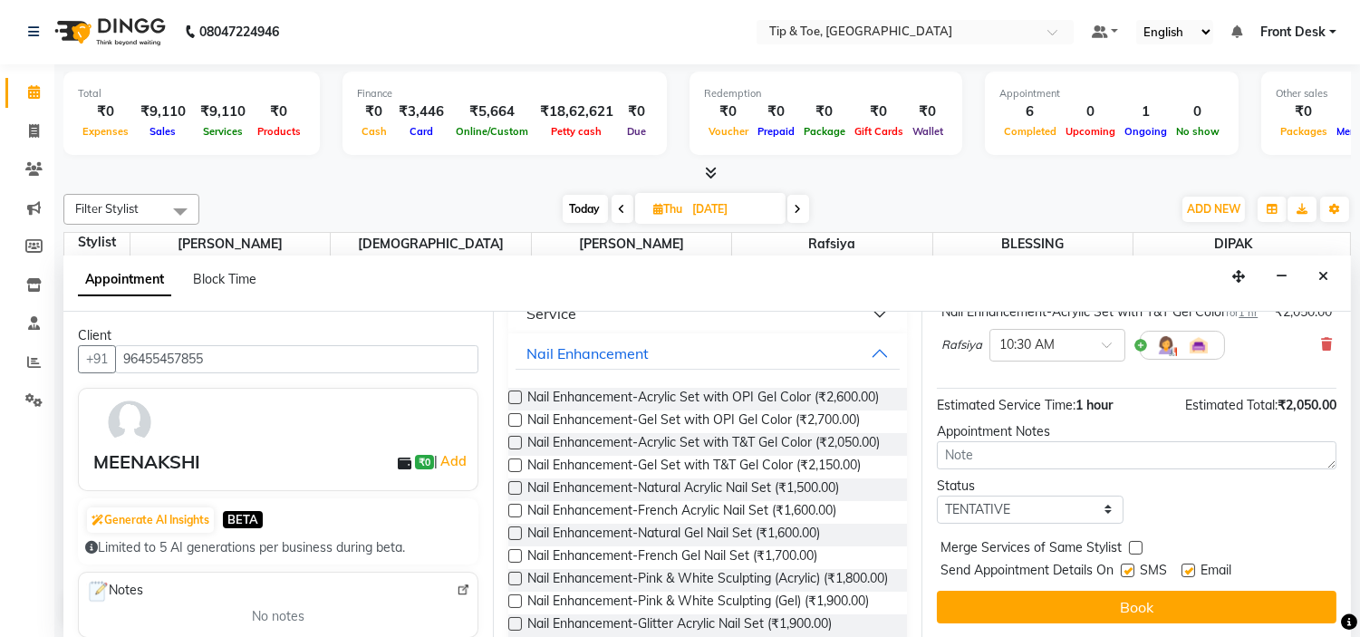
click at [1191, 572] on label at bounding box center [1188, 571] width 14 height 14
click at [1191, 572] on input "checkbox" at bounding box center [1187, 572] width 12 height 12
checkbox input "false"
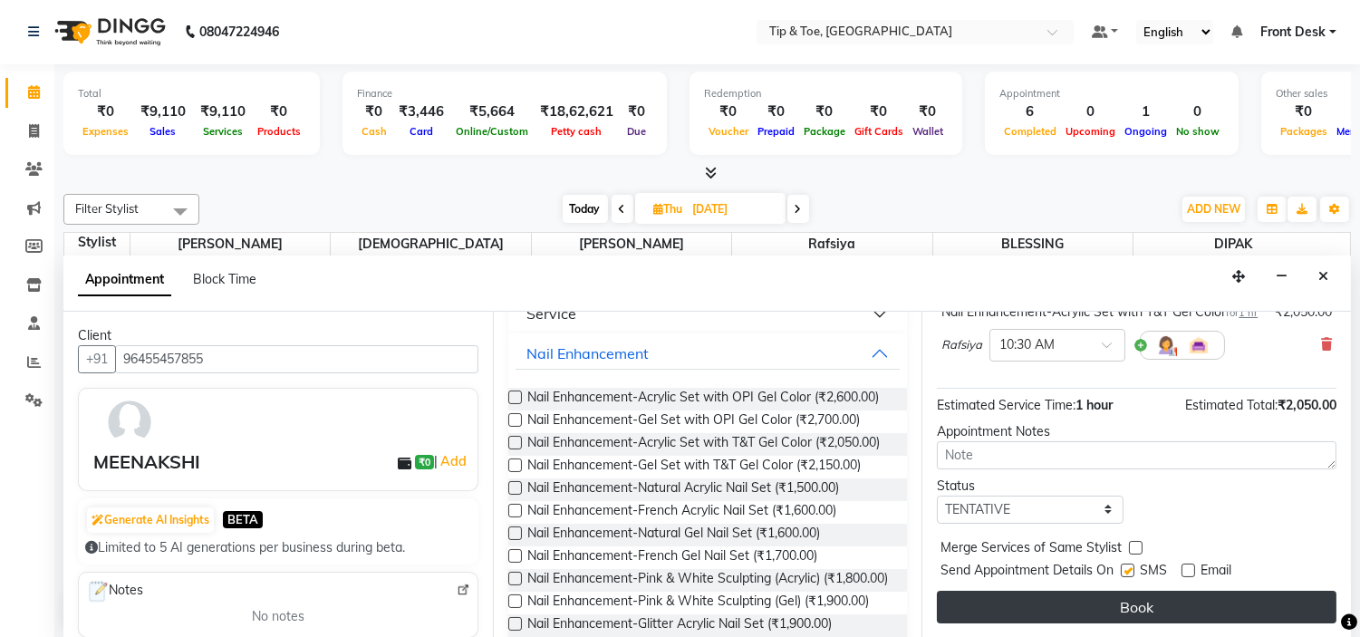
click at [1203, 607] on button "Book" at bounding box center [1137, 607] width 400 height 33
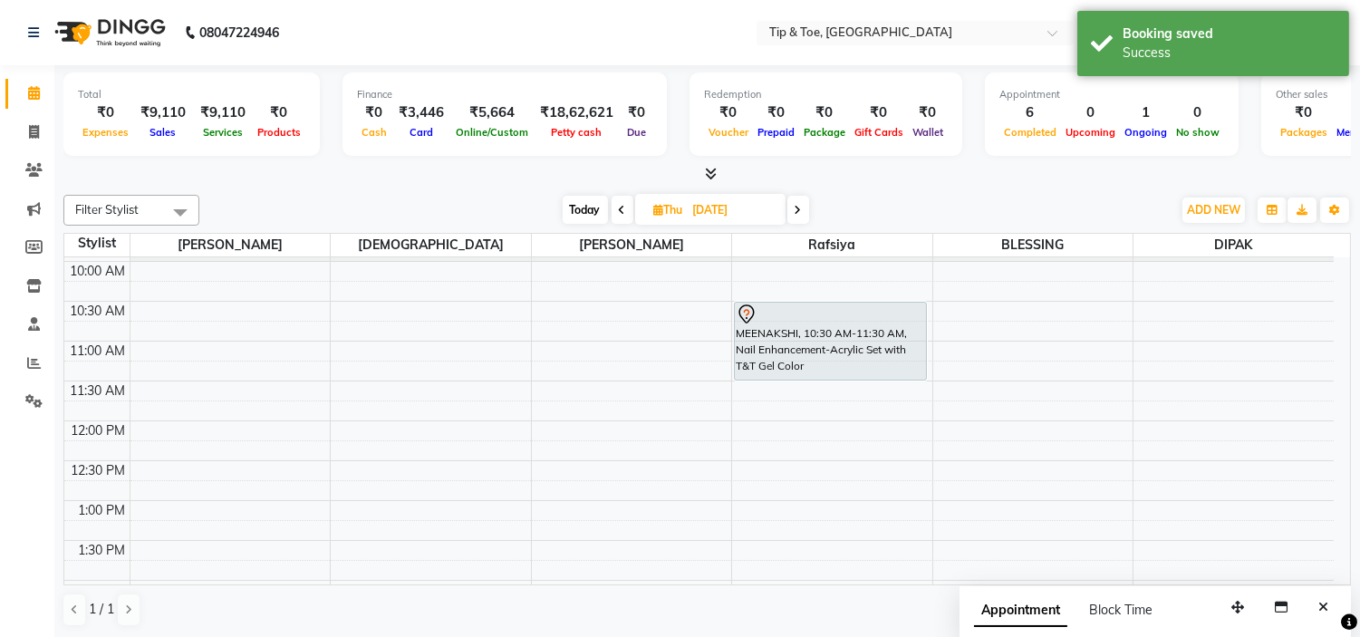
scroll to position [101, 0]
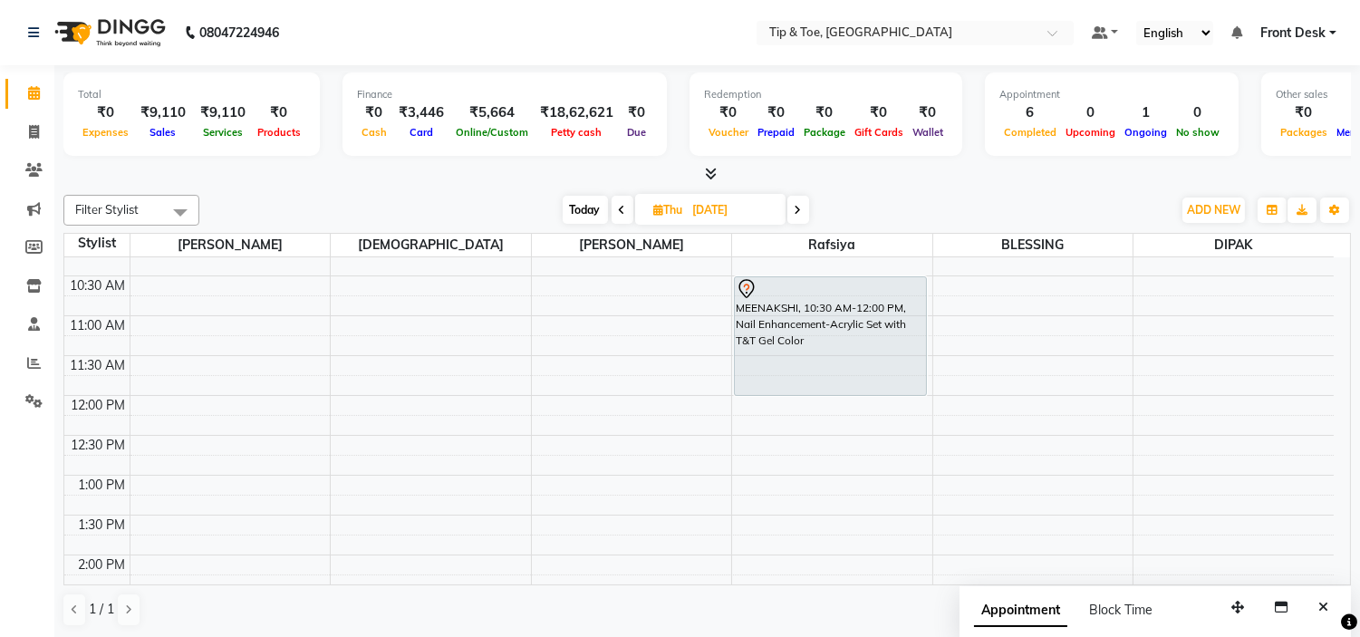
scroll to position [0, 0]
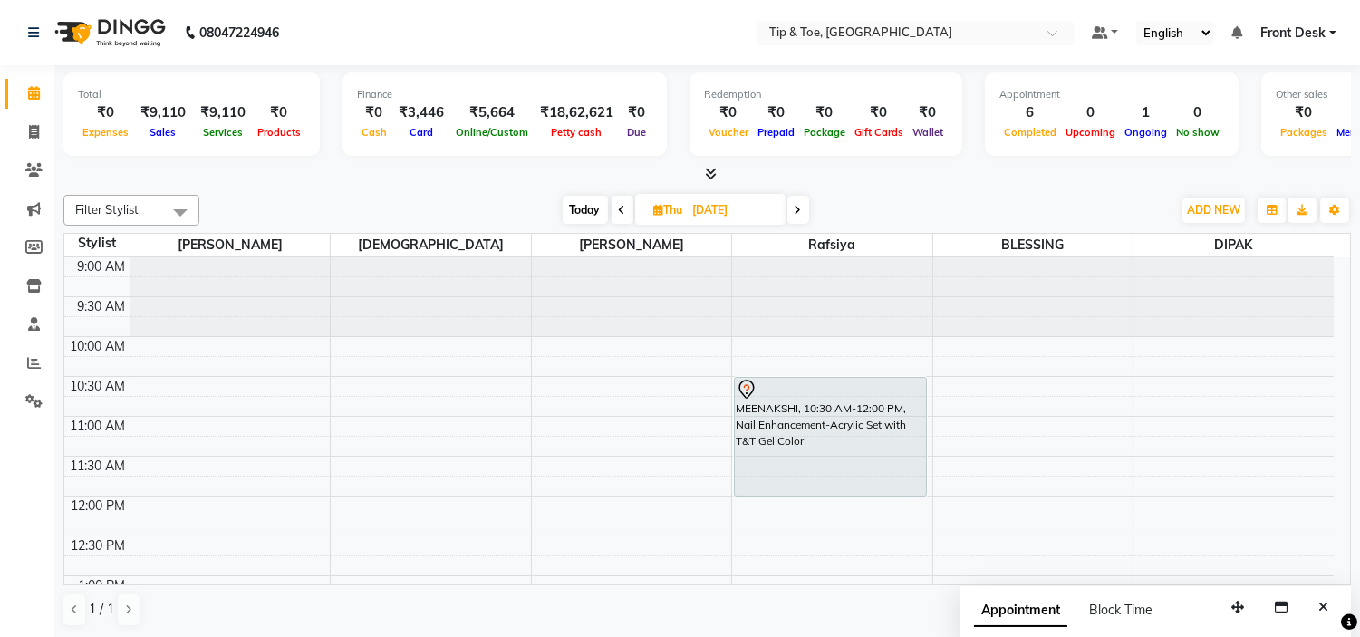
click at [680, 211] on span "Thu" at bounding box center [669, 210] width 38 height 14
select select "9"
select select "2025"
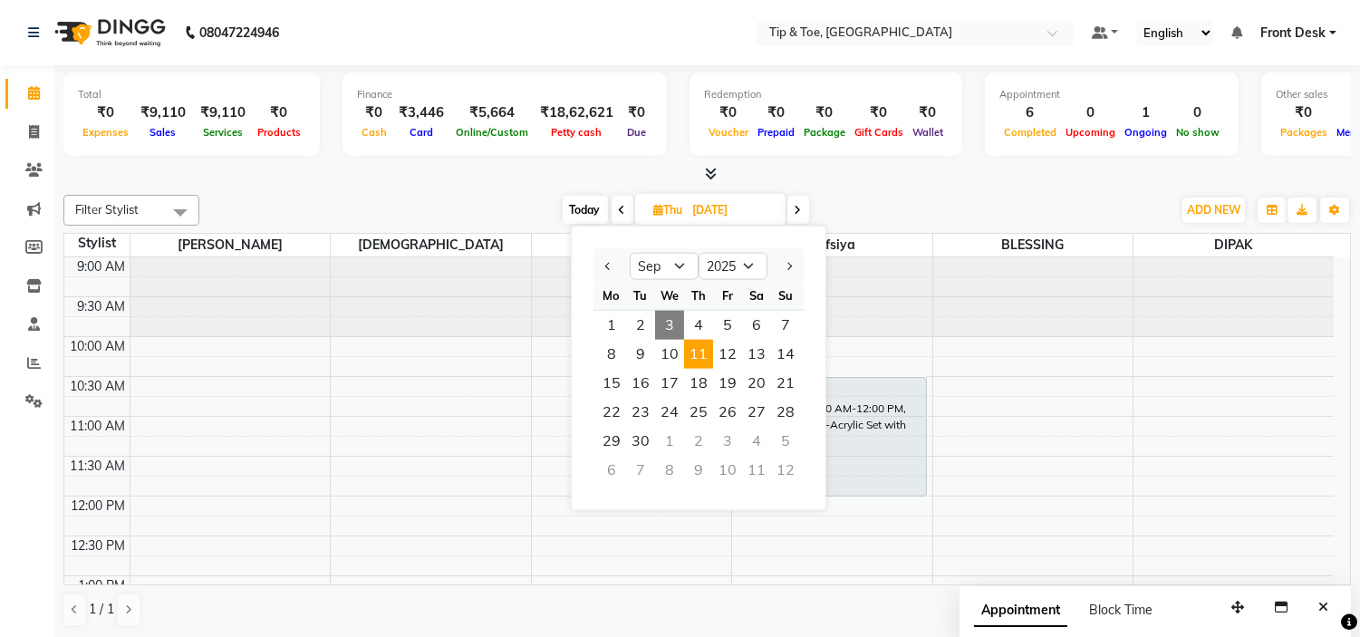
click at [707, 351] on span "11" at bounding box center [698, 354] width 29 height 29
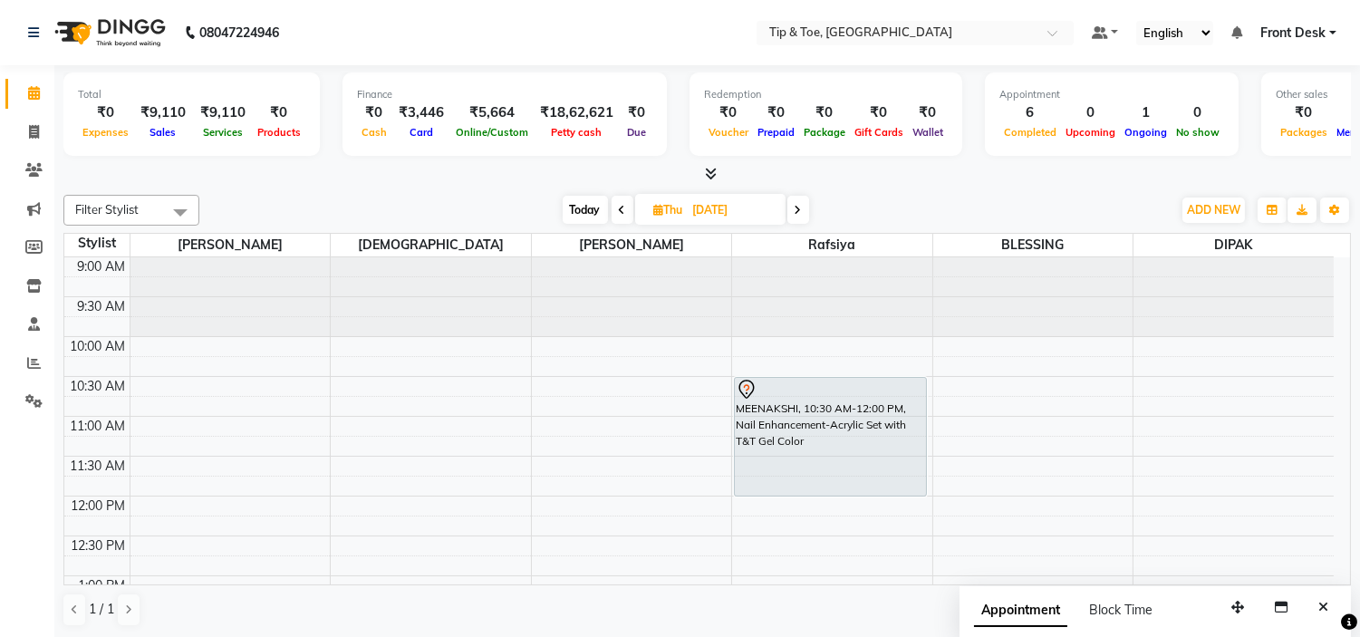
click at [683, 207] on span "Thu" at bounding box center [669, 210] width 38 height 14
select select "9"
select select "2025"
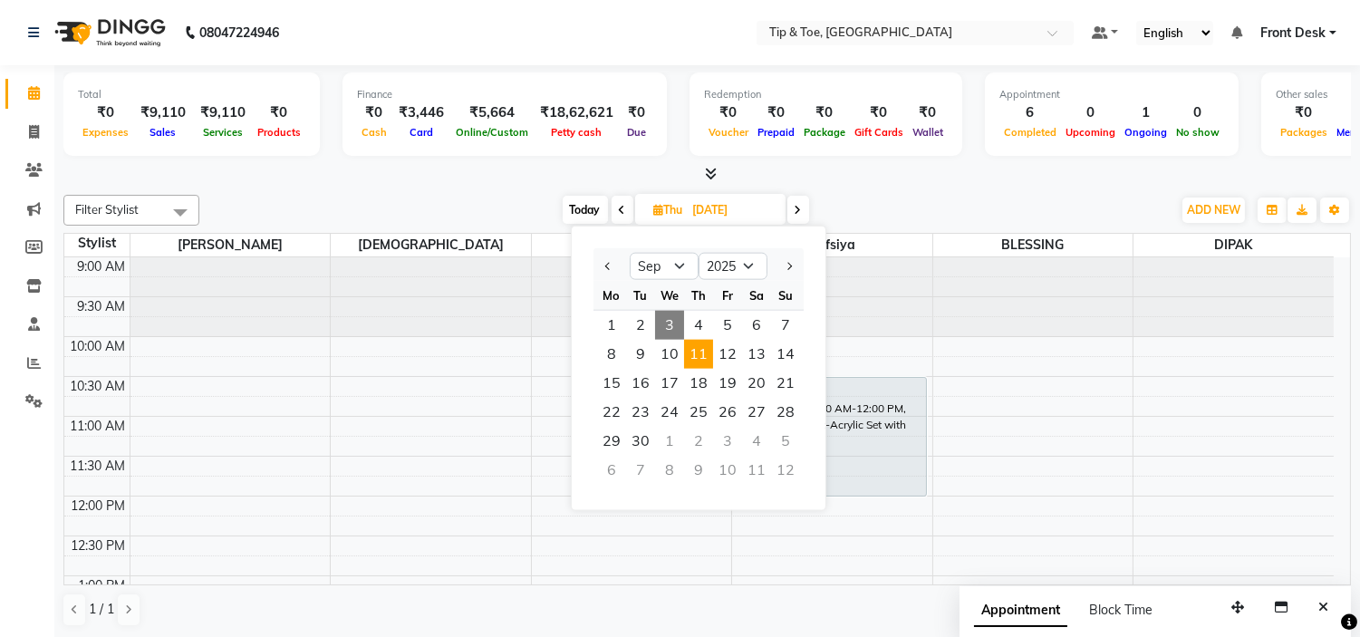
click at [678, 319] on span "3" at bounding box center [669, 325] width 29 height 29
type input "[DATE]"
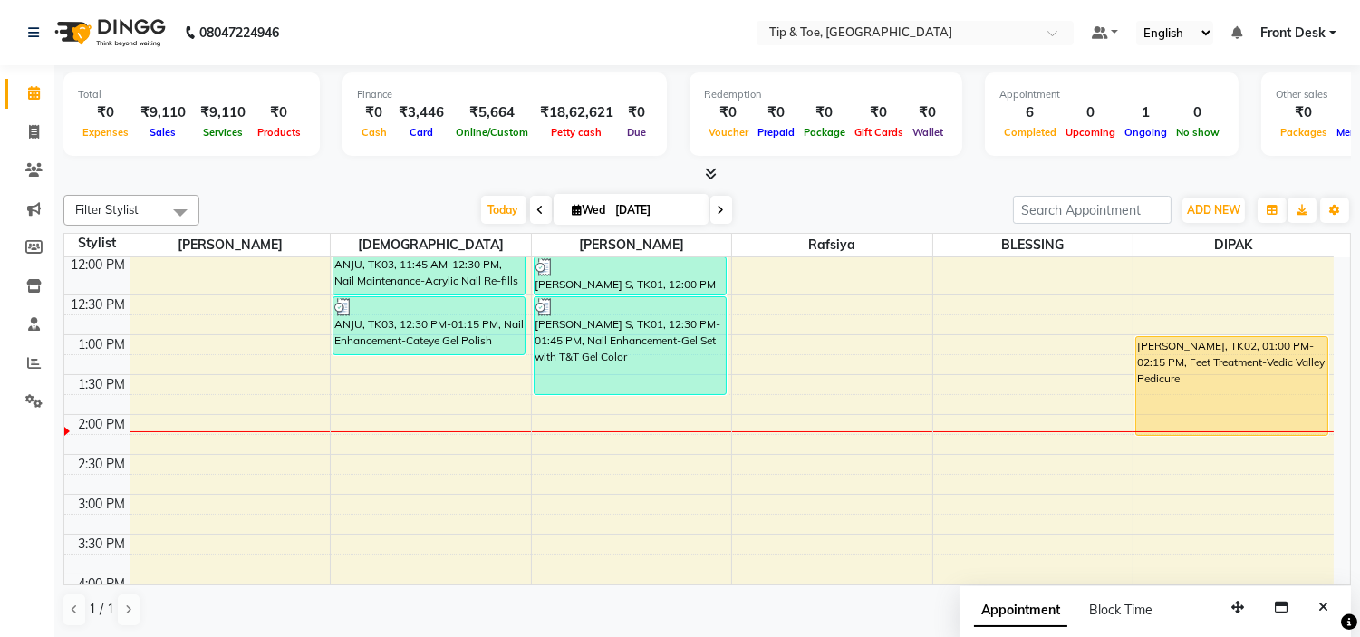
scroll to position [200, 0]
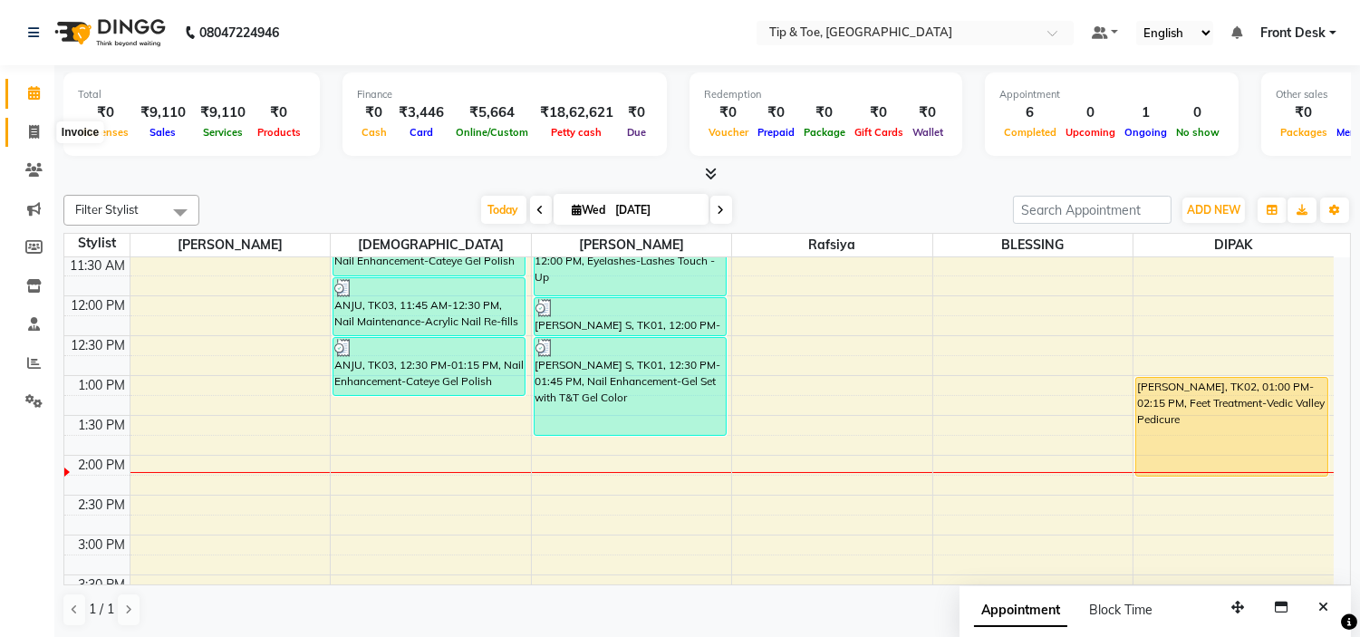
click at [29, 130] on icon at bounding box center [34, 132] width 10 height 14
select select "service"
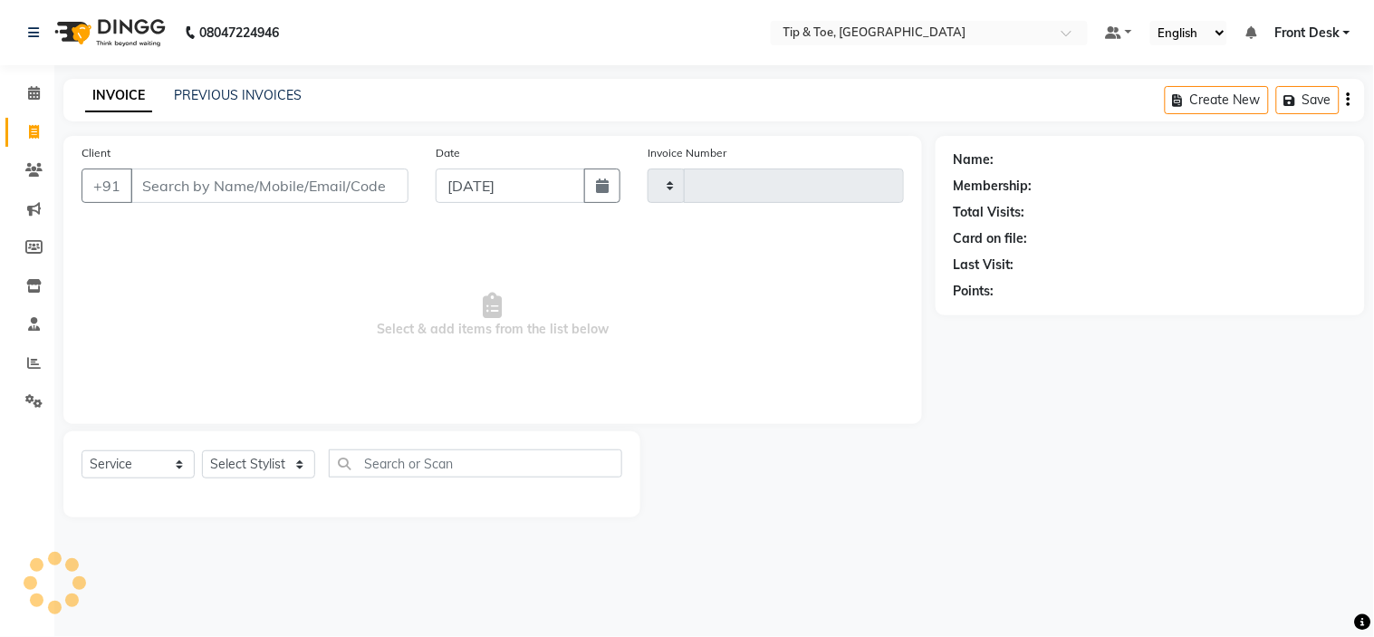
type input "1002"
select select "5360"
click at [216, 87] on link "PREVIOUS INVOICES" at bounding box center [238, 95] width 128 height 16
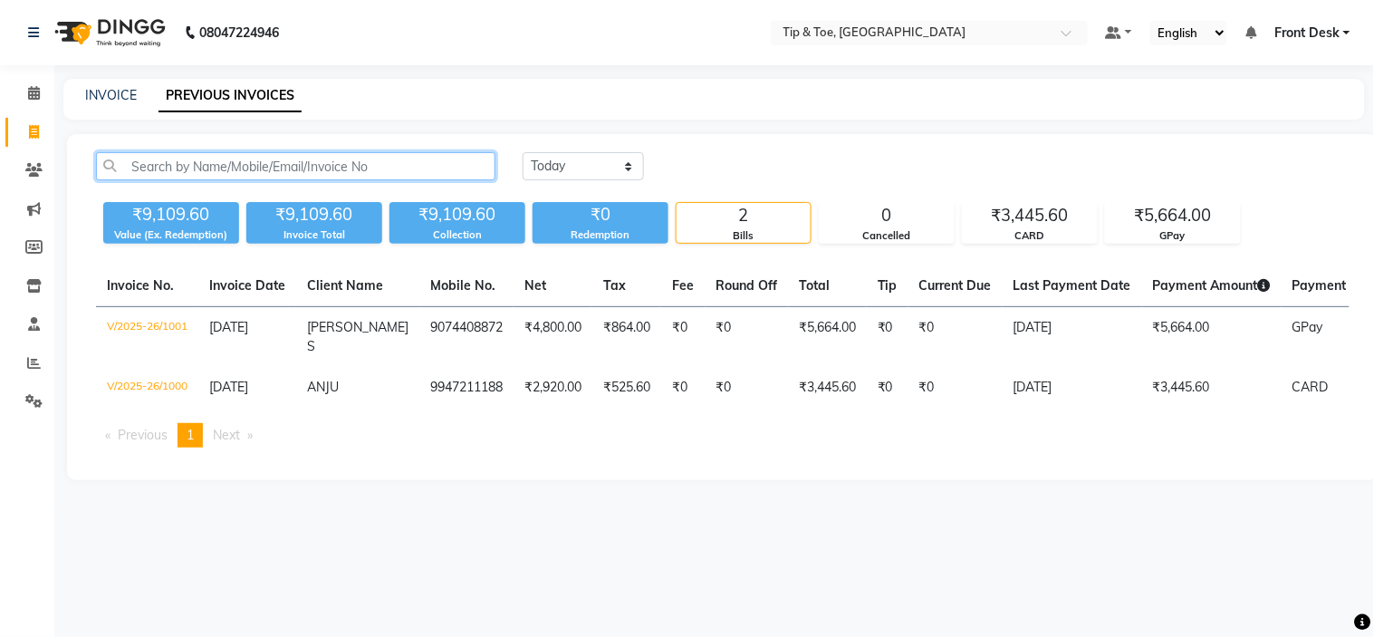
click at [206, 170] on input "text" at bounding box center [296, 166] width 400 height 28
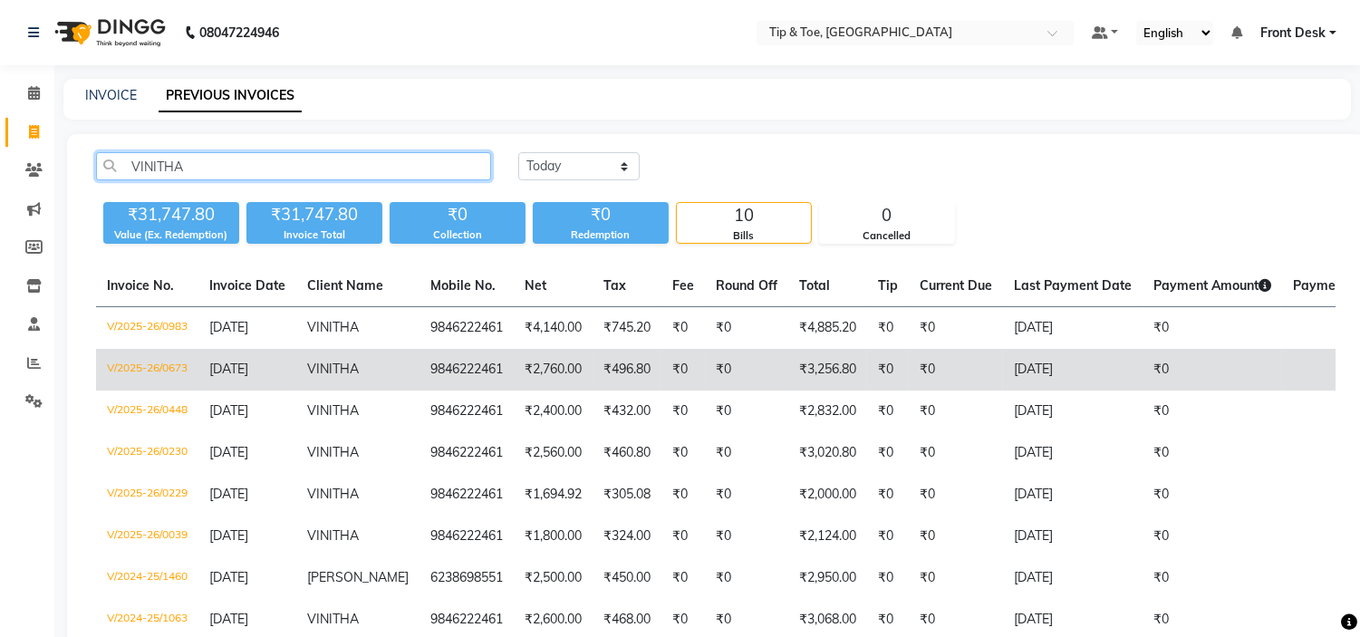
type input "VINITHA"
click at [453, 356] on td "9846222461" at bounding box center [466, 370] width 94 height 42
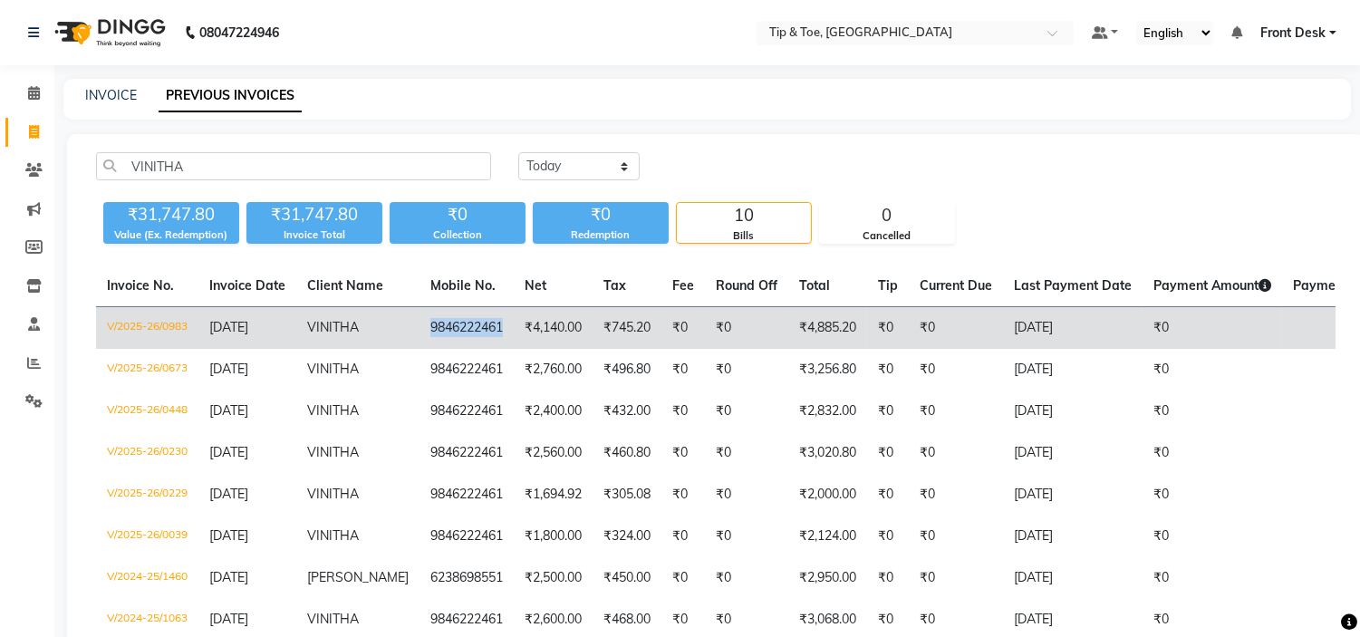
drag, startPoint x: 477, startPoint y: 323, endPoint x: 408, endPoint y: 332, distance: 70.3
click at [419, 332] on td "9846222461" at bounding box center [466, 328] width 94 height 43
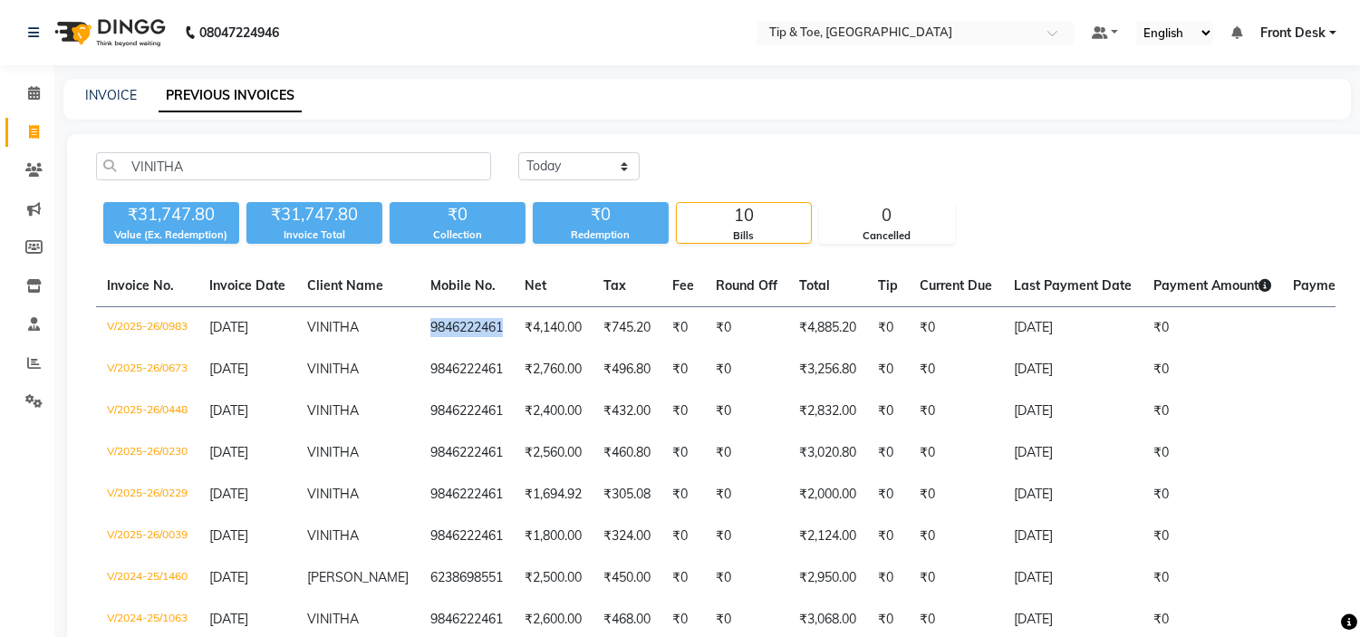
copy td "9846222461"
click at [37, 92] on icon at bounding box center [34, 93] width 12 height 14
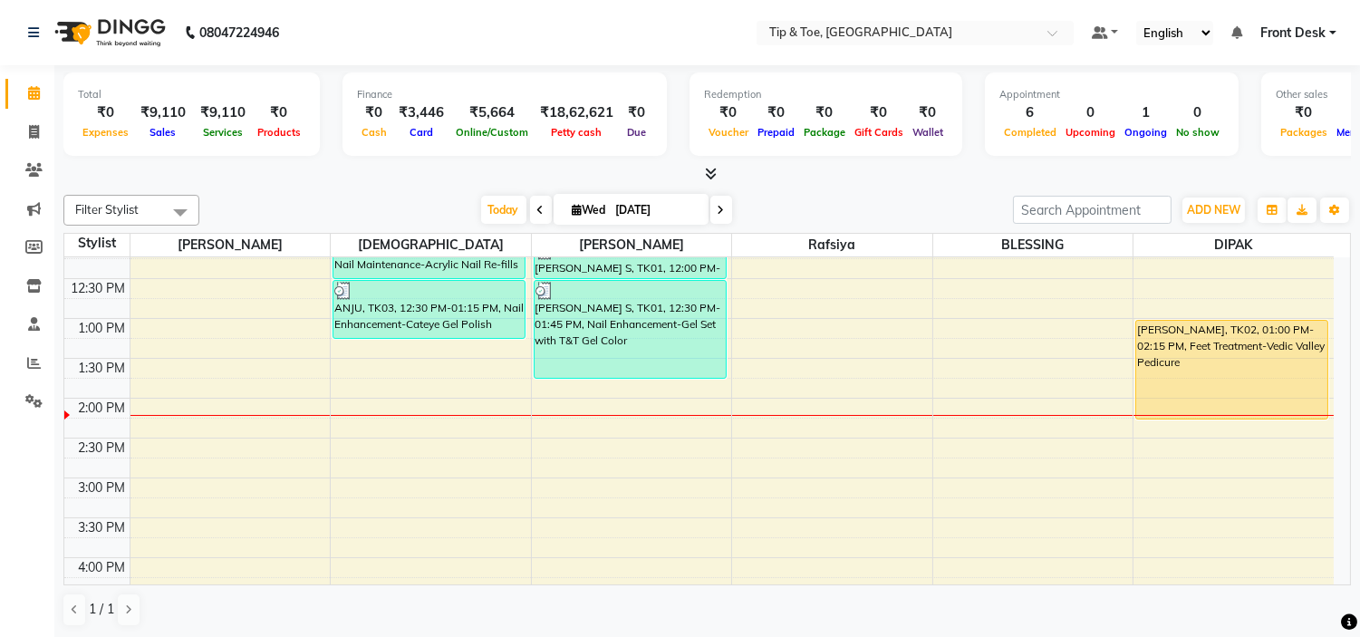
scroll to position [302, 0]
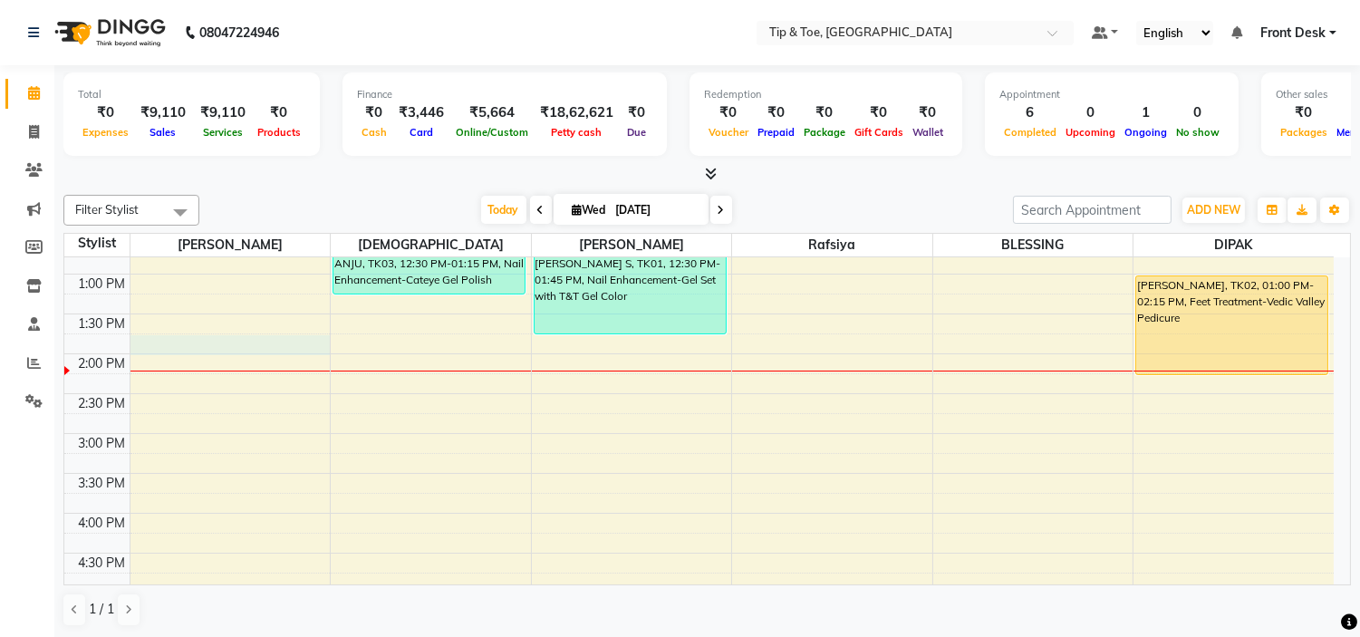
click at [242, 345] on div "9:00 AM 9:30 AM 10:00 AM 10:30 AM 11:00 AM 11:30 AM 12:00 PM 12:30 PM 1:00 PM 1…" at bounding box center [698, 474] width 1269 height 1036
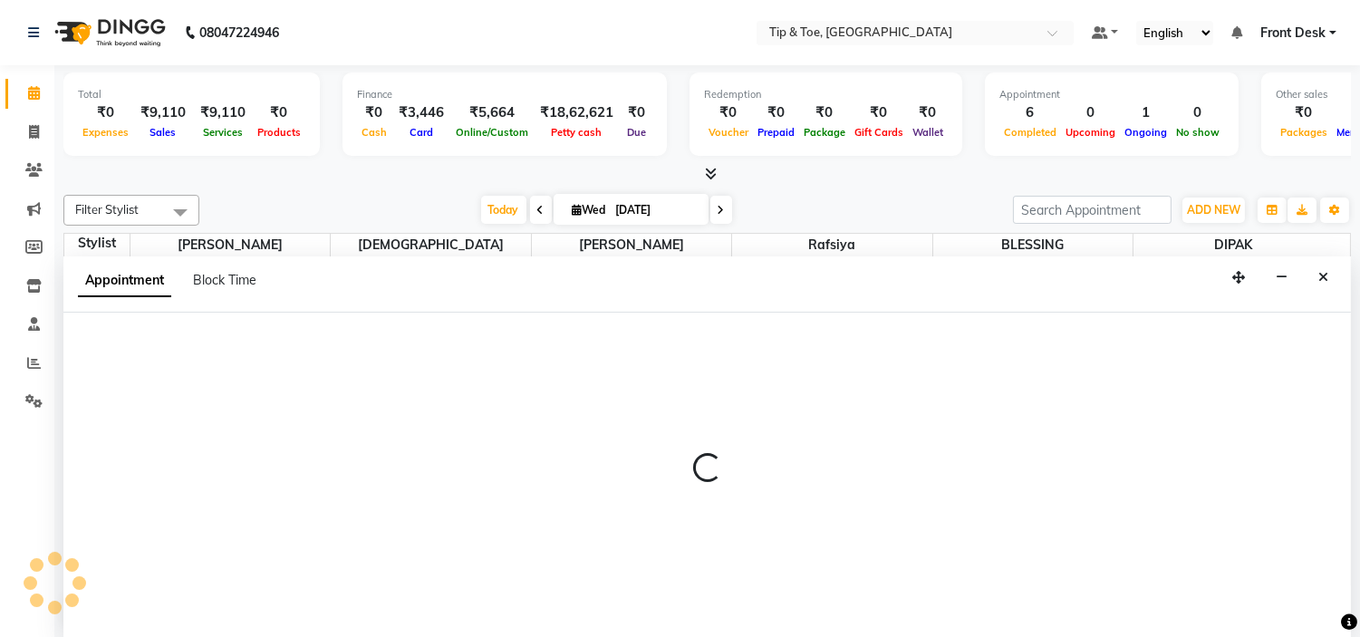
scroll to position [1, 0]
select select "35568"
select select "825"
select select "tentative"
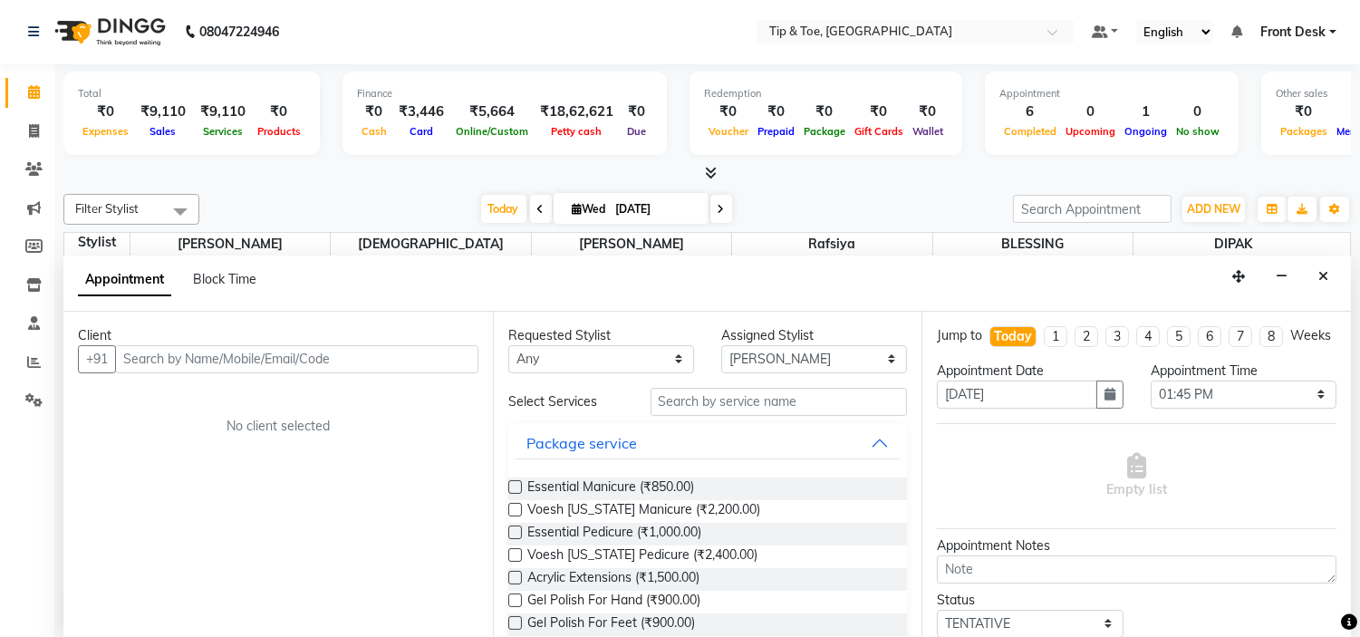
click at [277, 357] on input "text" at bounding box center [296, 359] width 363 height 28
type input "9846222461"
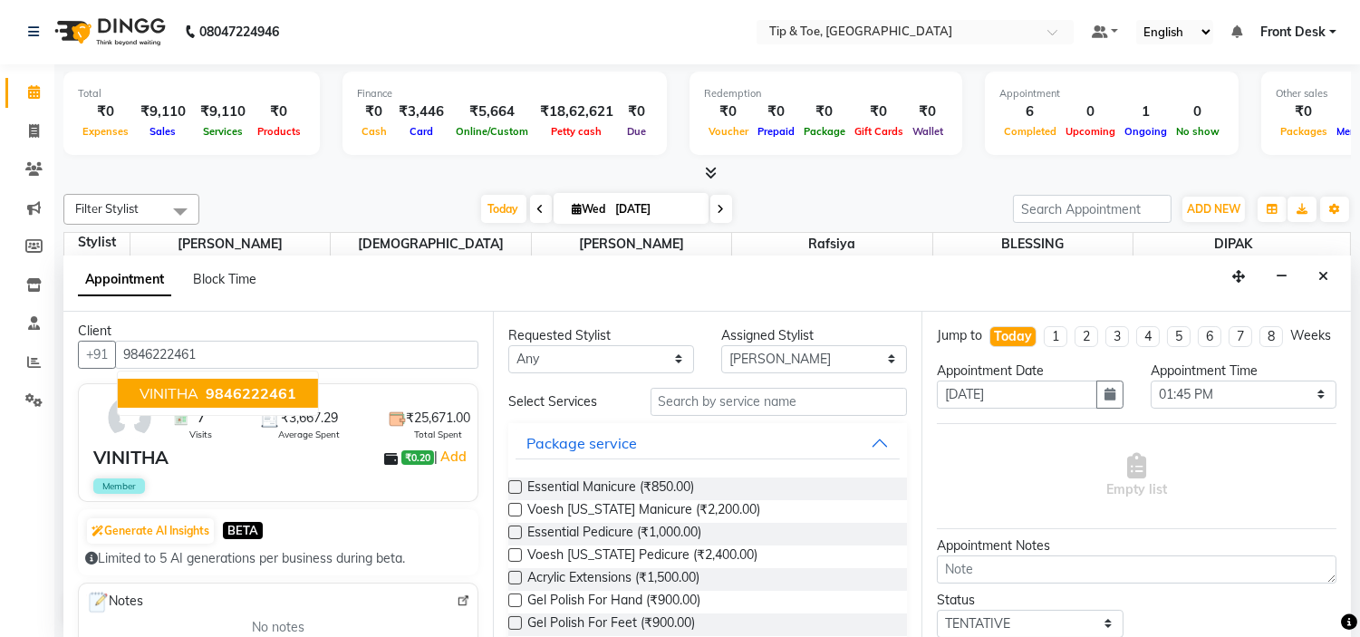
scroll to position [0, 0]
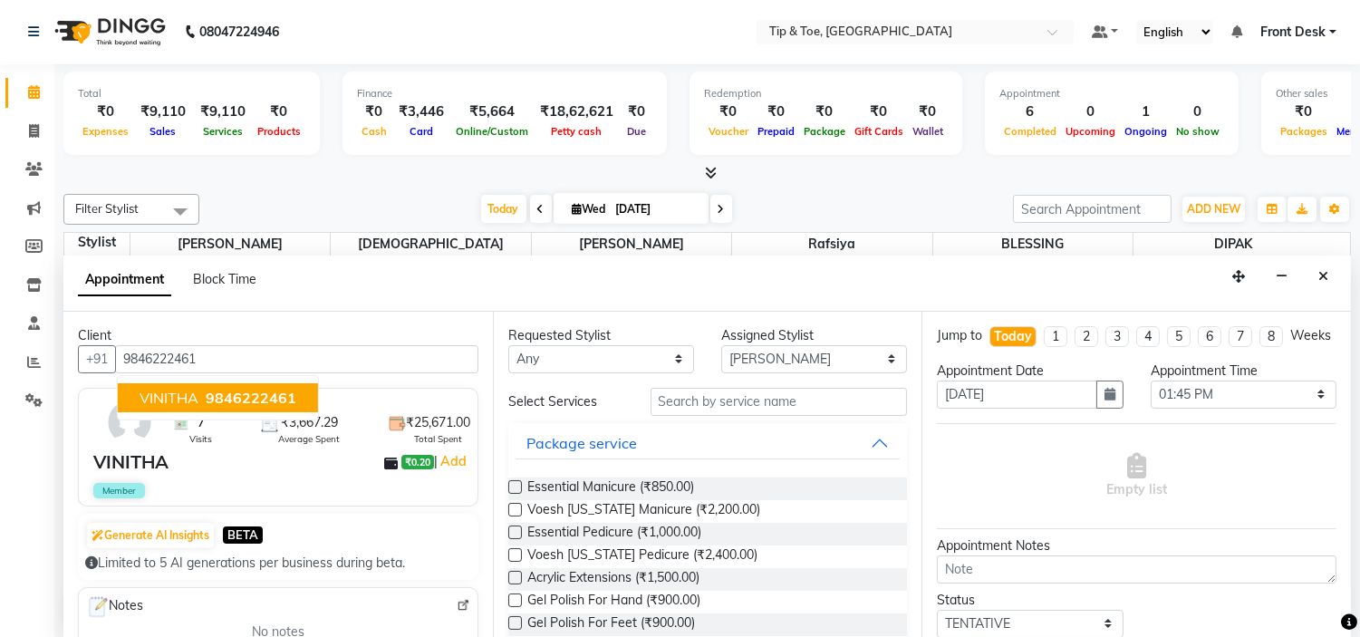
drag, startPoint x: 274, startPoint y: 364, endPoint x: 121, endPoint y: 342, distance: 154.8
click at [122, 348] on input "9846222461" at bounding box center [296, 359] width 363 height 28
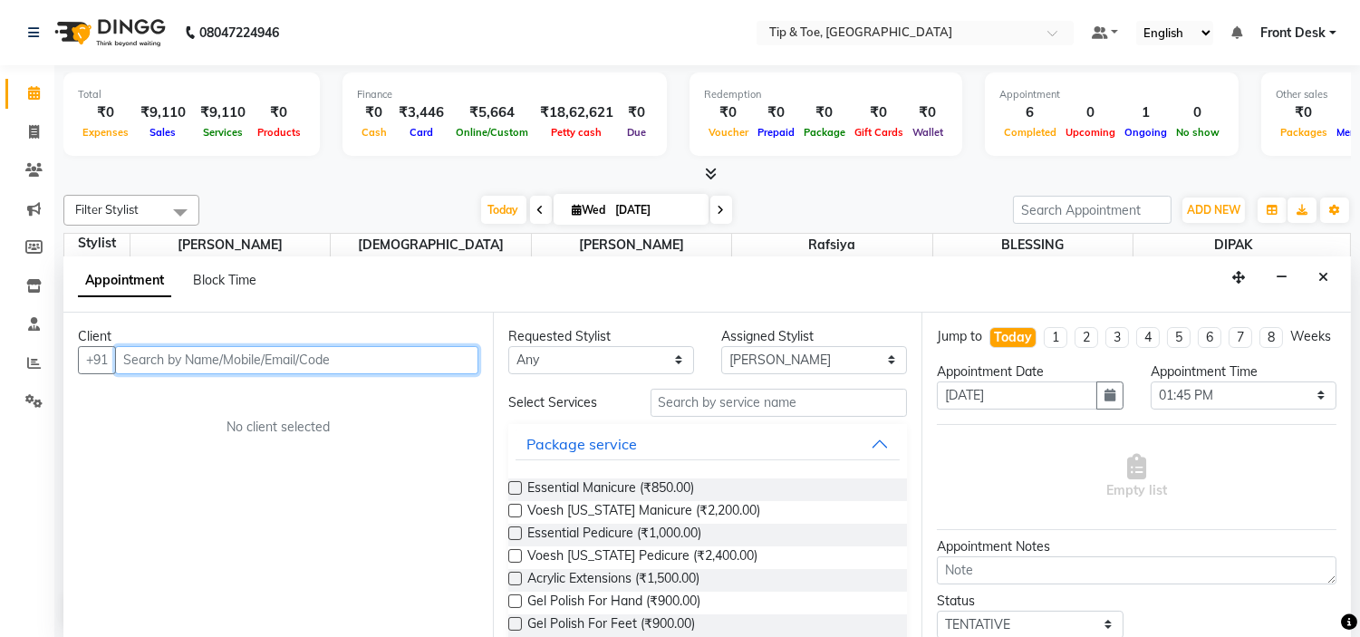
click at [387, 365] on input "text" at bounding box center [296, 360] width 363 height 28
paste input "9846222461"
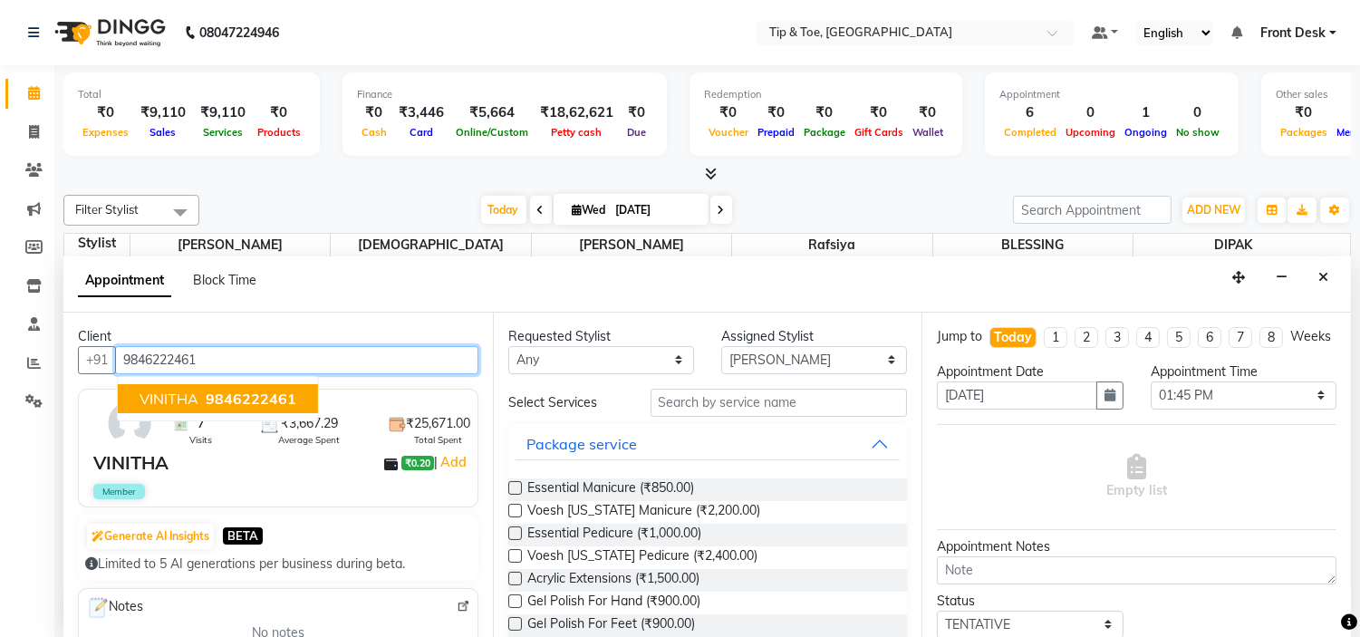
click at [296, 393] on button "VINITHA 9846222461" at bounding box center [218, 398] width 200 height 29
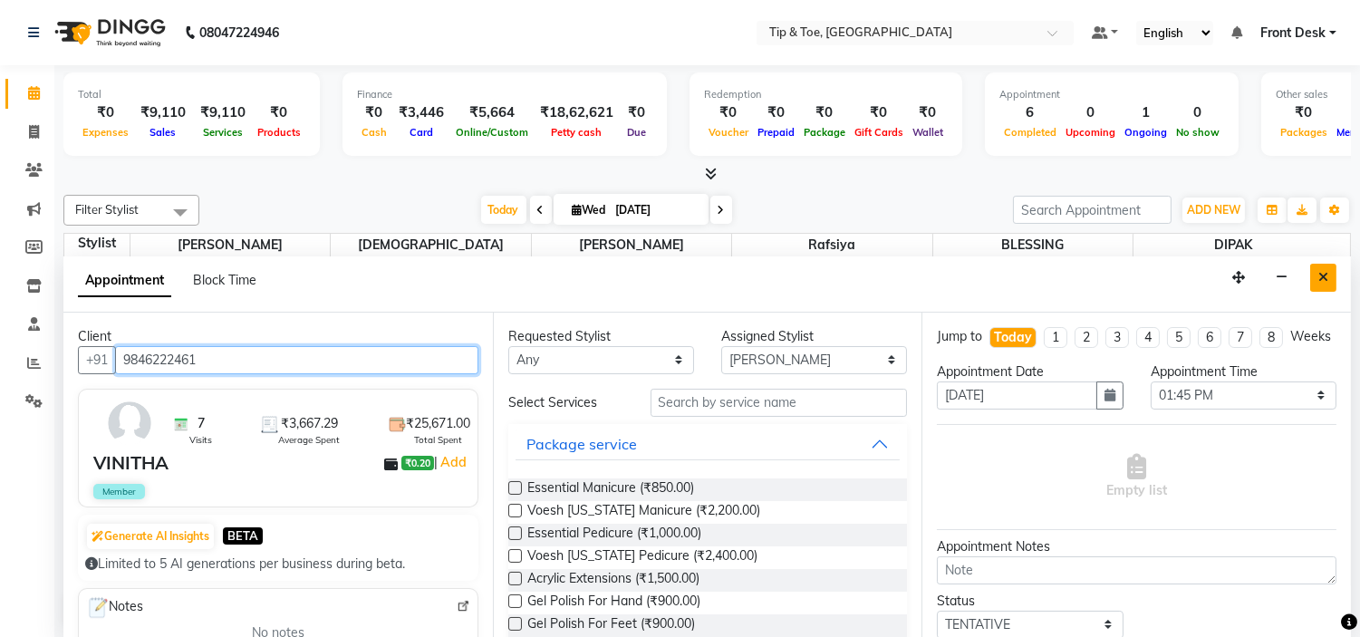
type input "9846222461"
click at [1324, 275] on icon "Close" at bounding box center [1323, 277] width 10 height 13
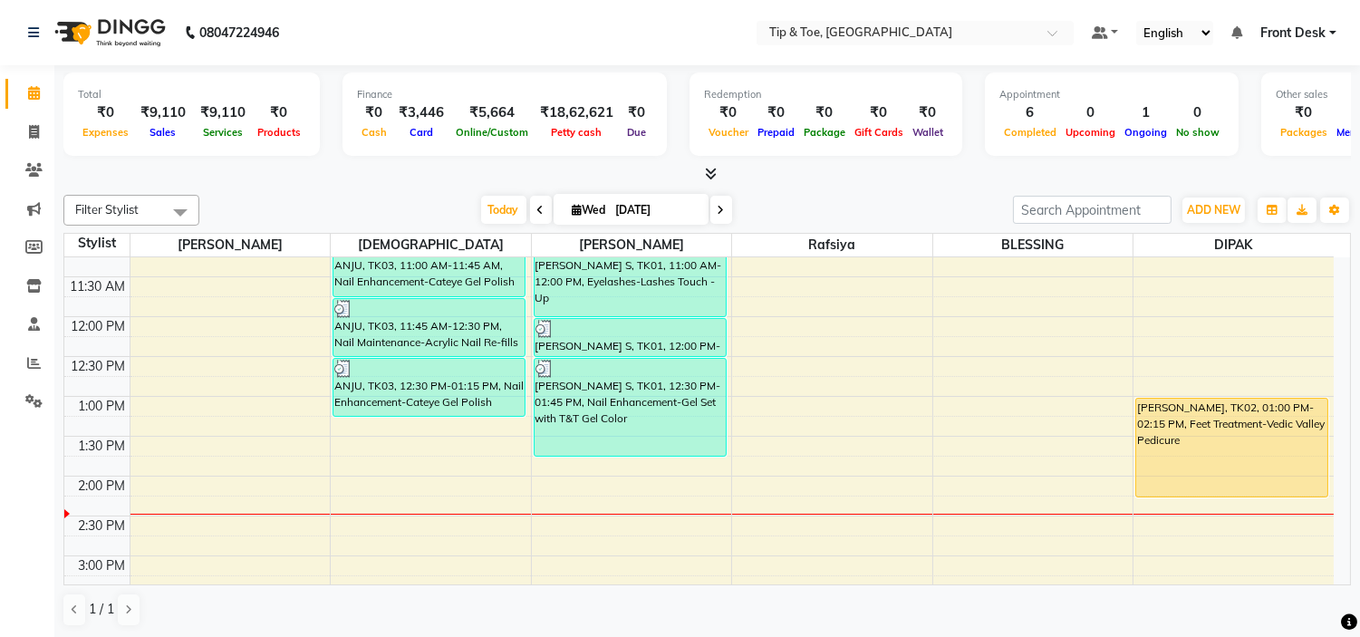
scroll to position [201, 0]
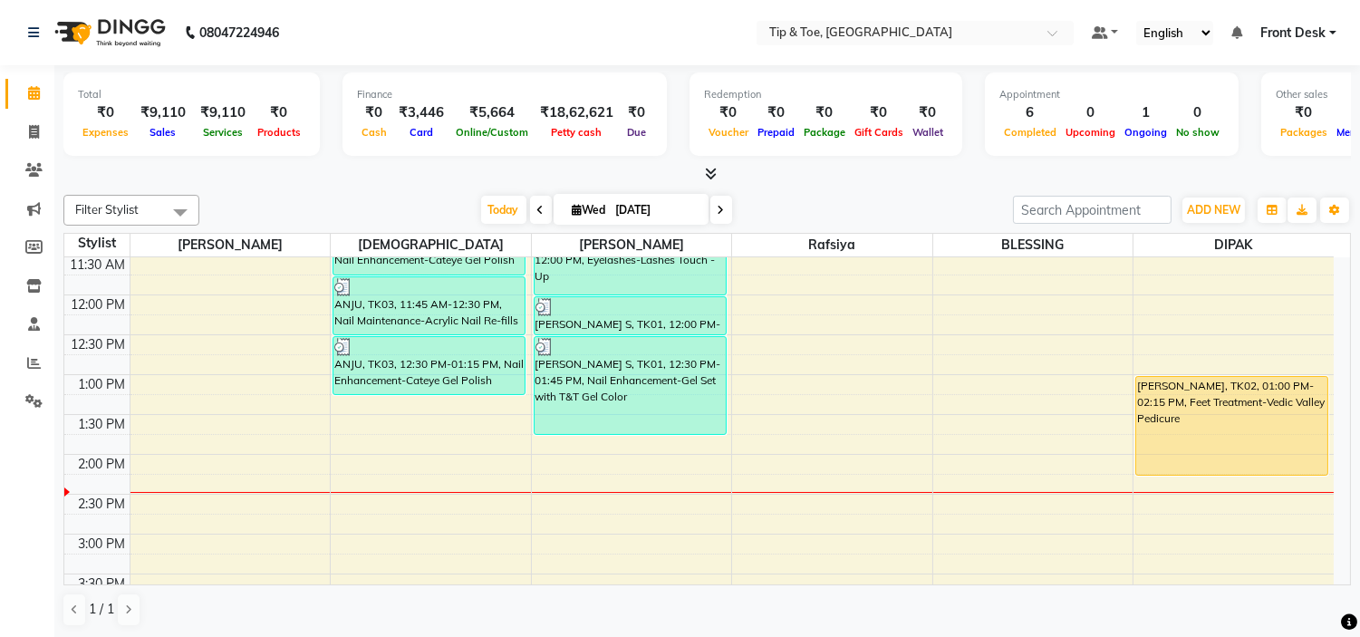
click at [713, 215] on span at bounding box center [721, 210] width 22 height 28
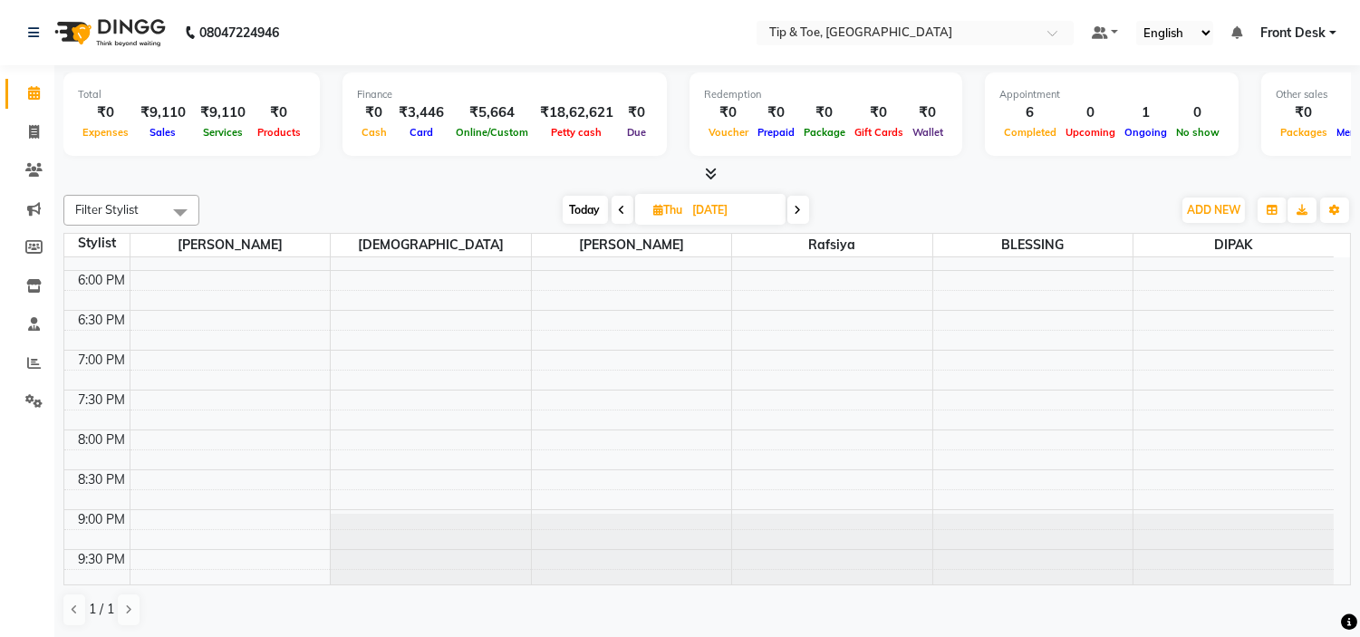
scroll to position [302, 0]
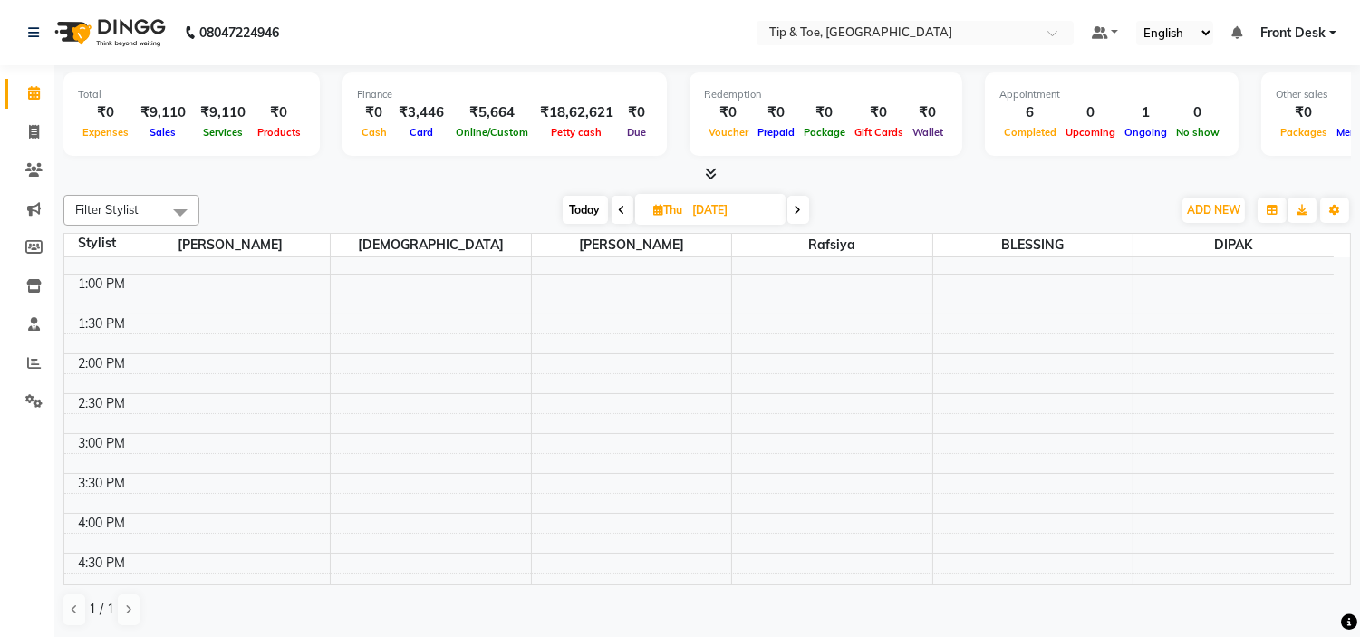
click at [612, 211] on span at bounding box center [623, 210] width 22 height 28
type input "[DATE]"
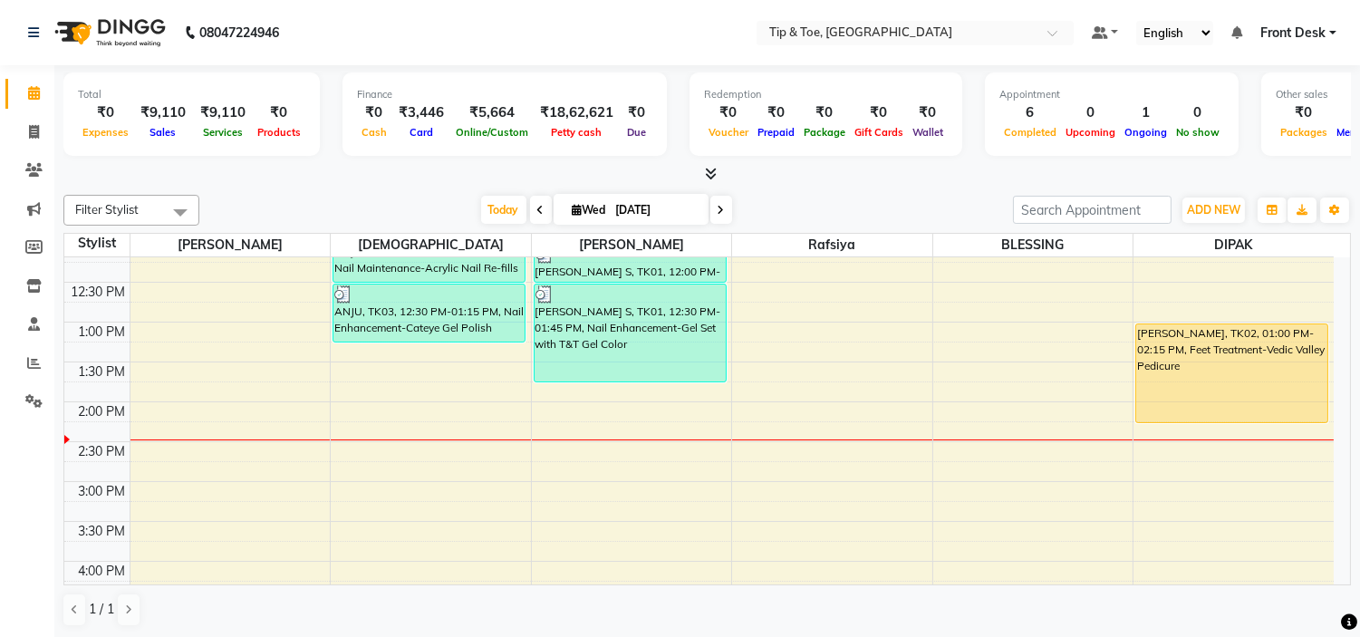
scroll to position [301, 0]
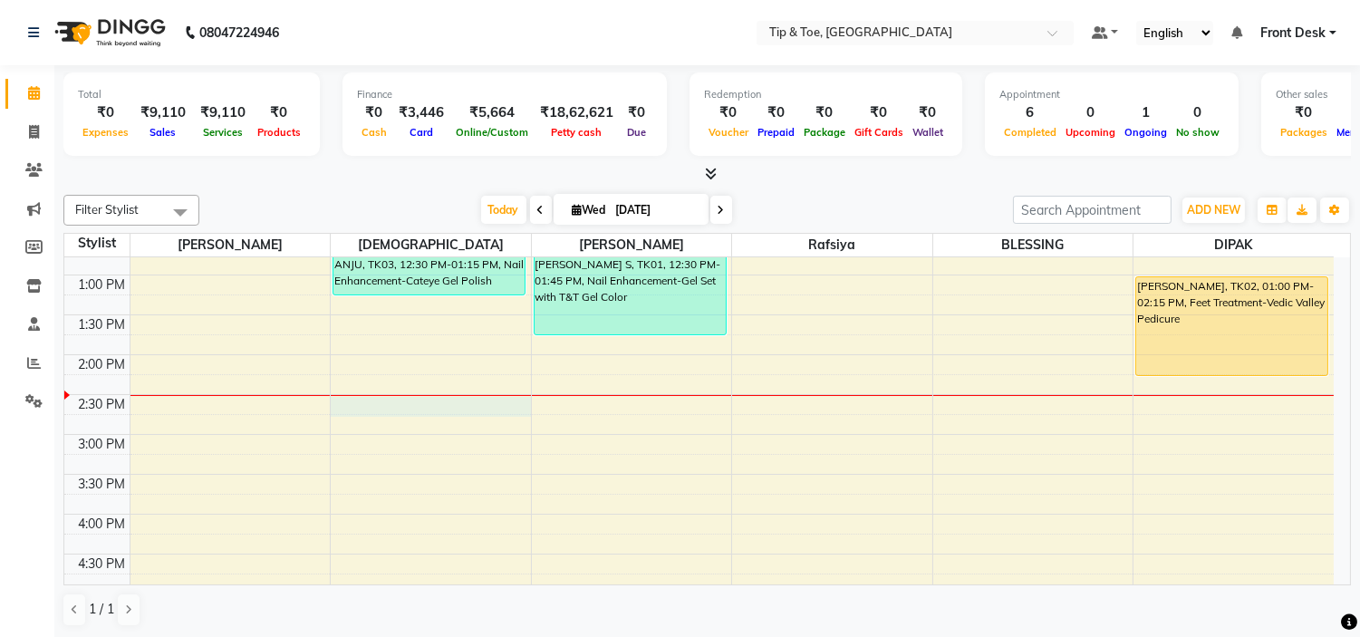
click at [436, 409] on div "9:00 AM 9:30 AM 10:00 AM 10:30 AM 11:00 AM 11:30 AM 12:00 PM 12:30 PM 1:00 PM 1…" at bounding box center [698, 475] width 1269 height 1036
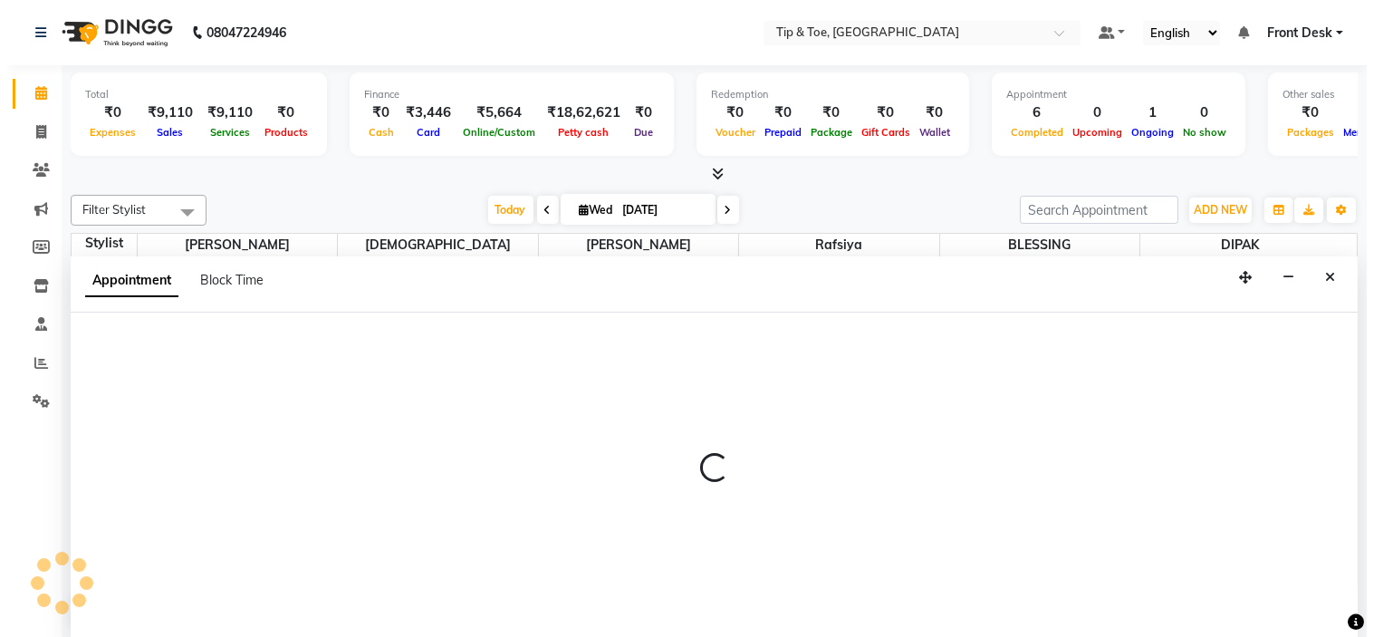
scroll to position [1, 0]
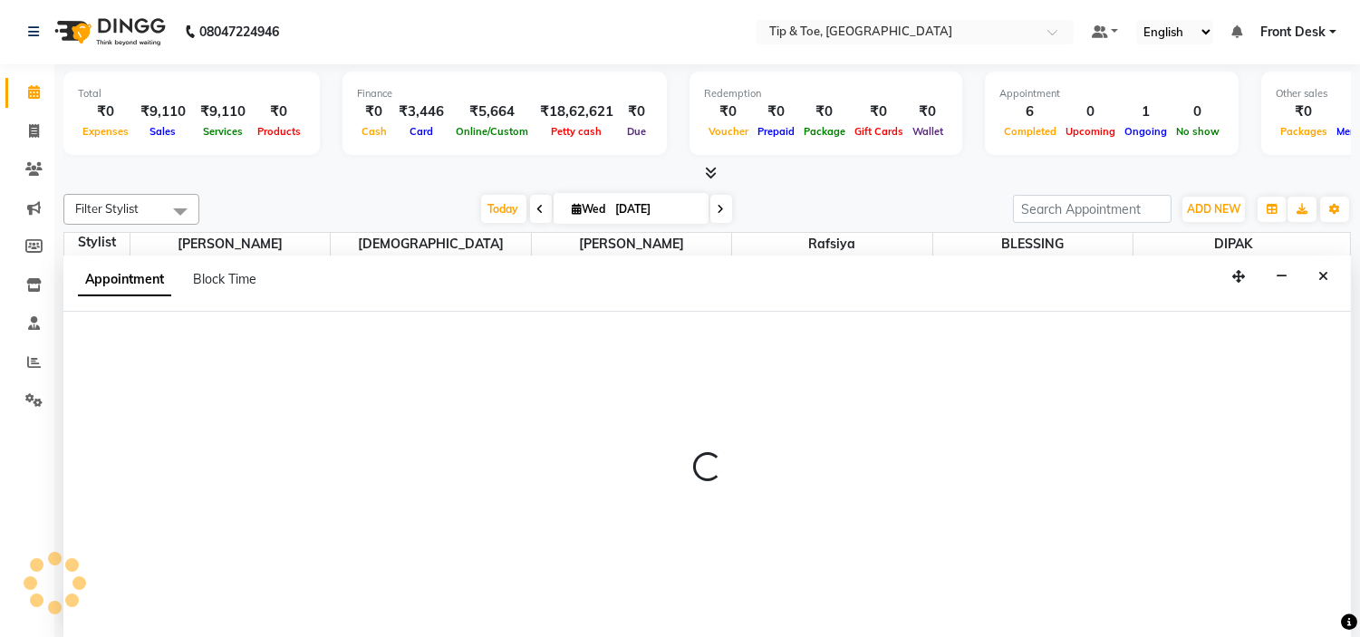
select select "37611"
select select "870"
select select "tentative"
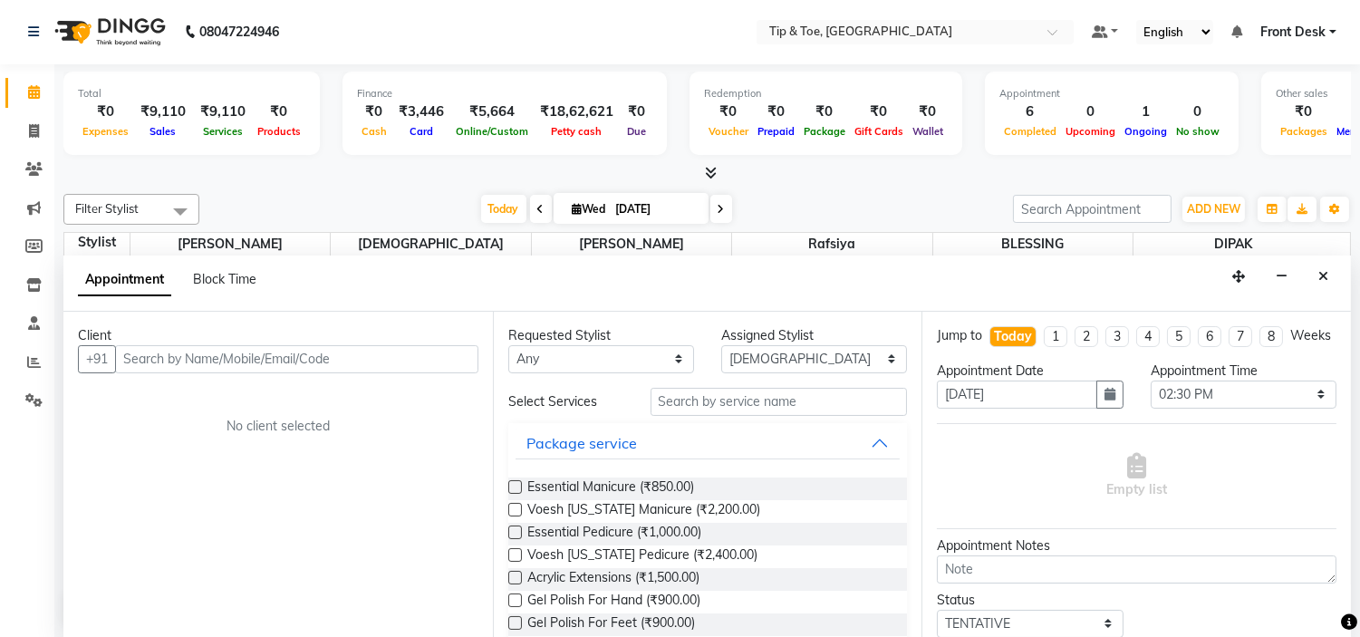
click at [249, 358] on input "text" at bounding box center [296, 359] width 363 height 28
type input "[PERSON_NAME]"
click at [431, 369] on button "Add Client" at bounding box center [440, 359] width 75 height 28
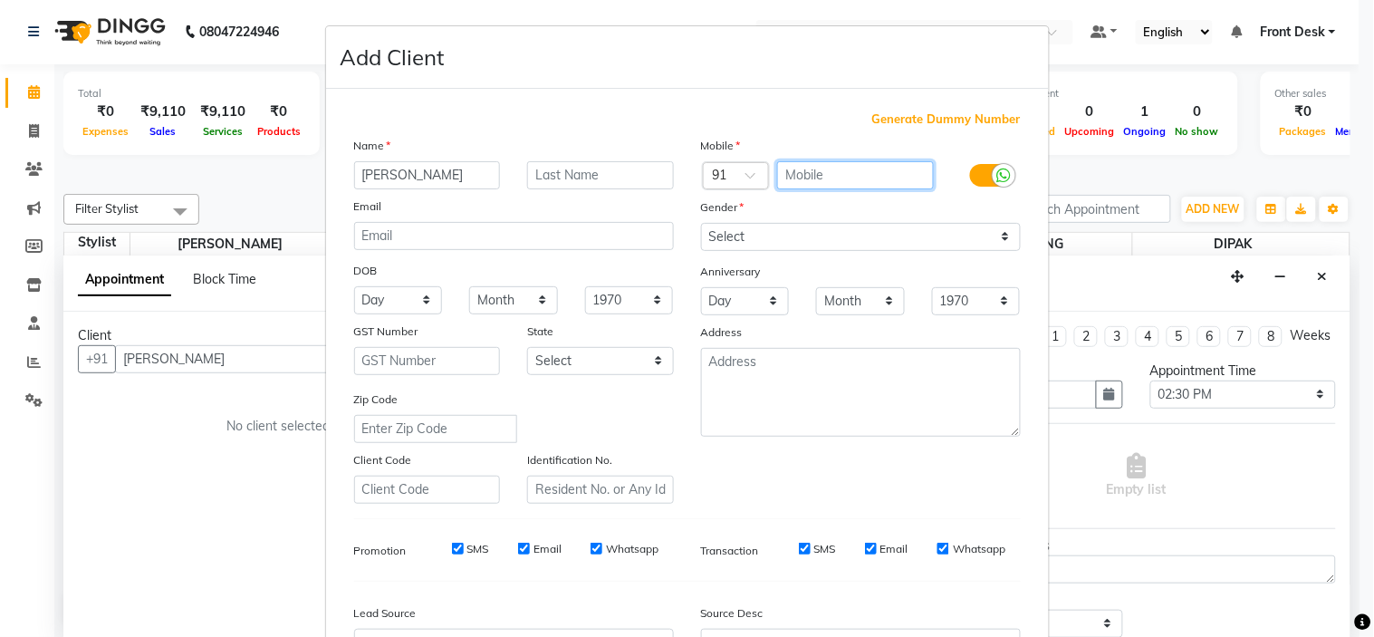
click at [801, 178] on input "text" at bounding box center [855, 175] width 157 height 28
type input "9539535710"
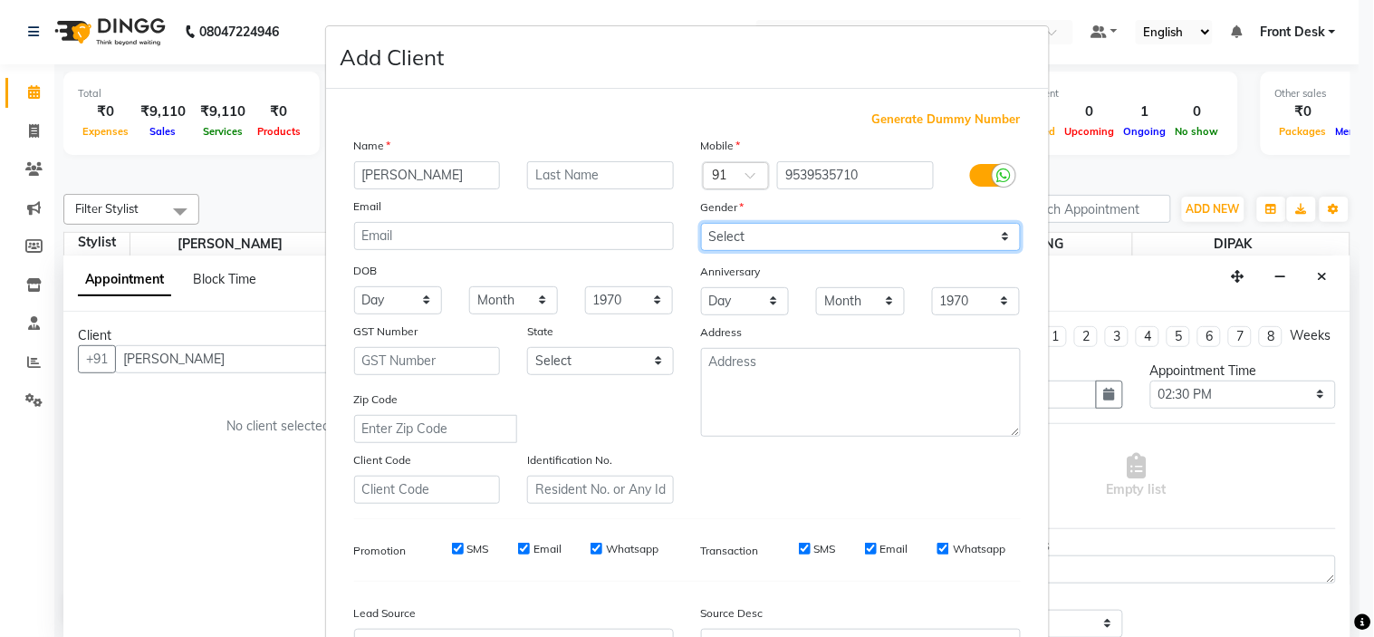
click at [766, 232] on select "Select [DEMOGRAPHIC_DATA] [DEMOGRAPHIC_DATA] Other Prefer Not To Say" at bounding box center [861, 237] width 320 height 28
select select "[DEMOGRAPHIC_DATA]"
click at [701, 223] on select "Select [DEMOGRAPHIC_DATA] [DEMOGRAPHIC_DATA] Other Prefer Not To Say" at bounding box center [861, 237] width 320 height 28
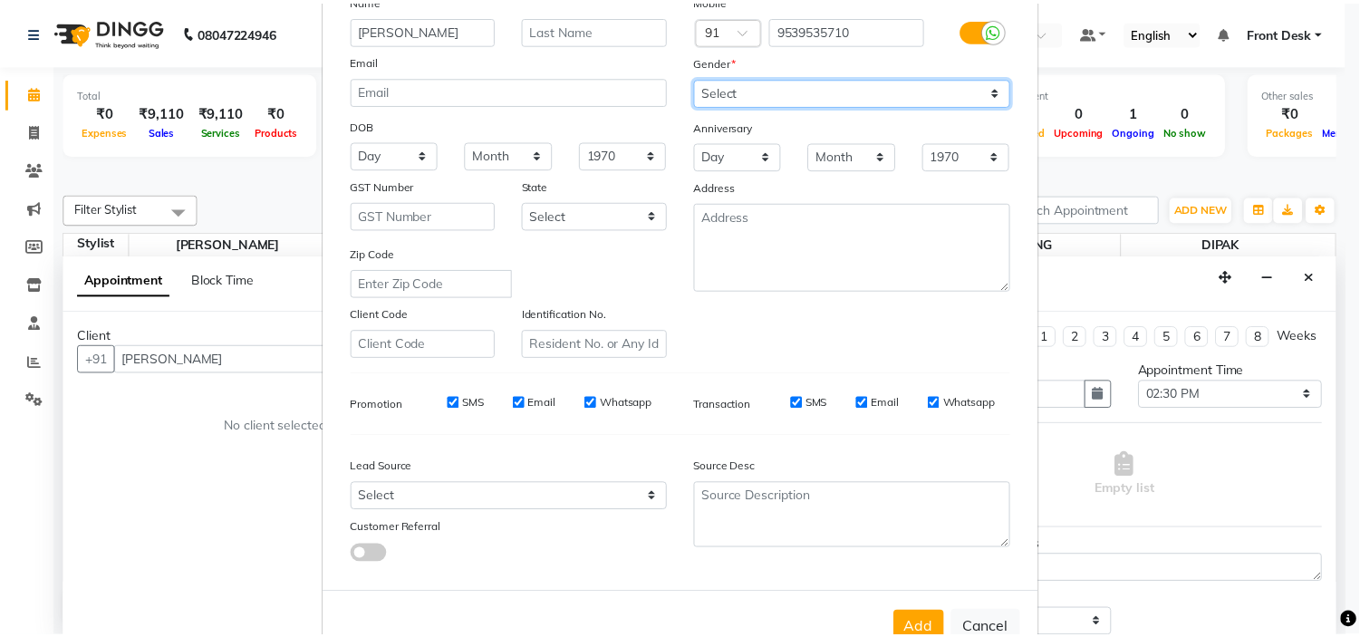
scroll to position [200, 0]
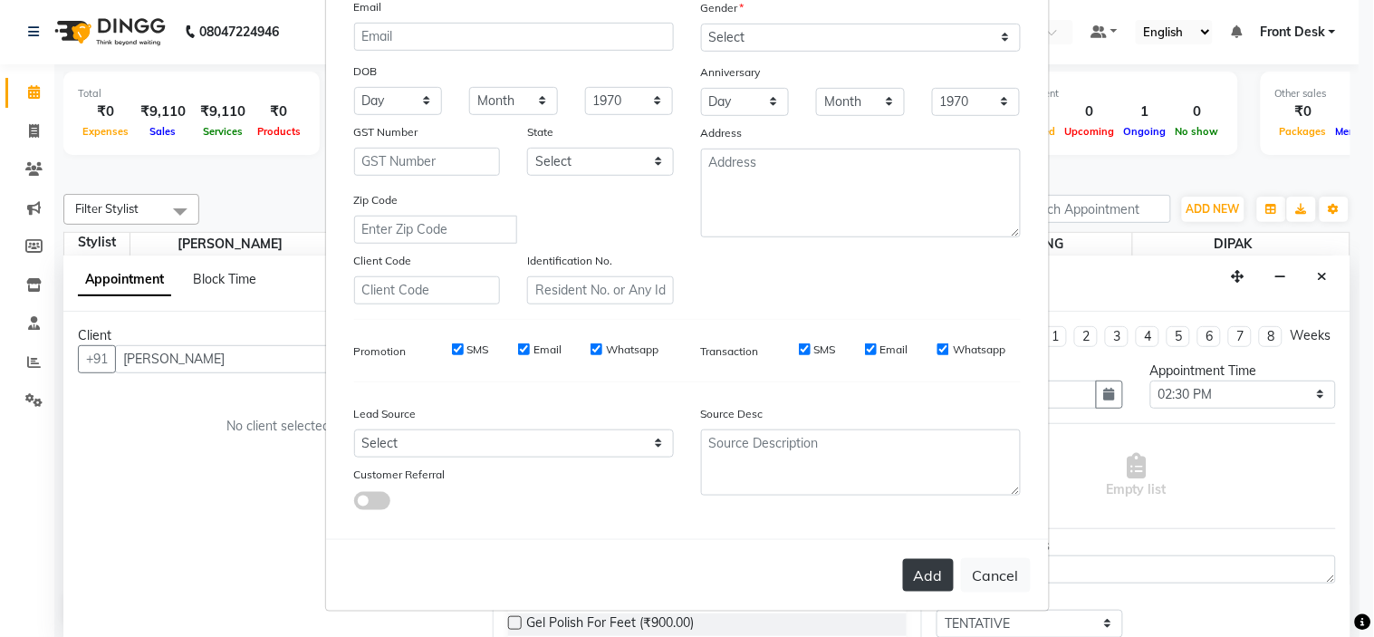
click at [927, 583] on button "Add" at bounding box center [928, 575] width 51 height 33
type input "9539535710"
select select
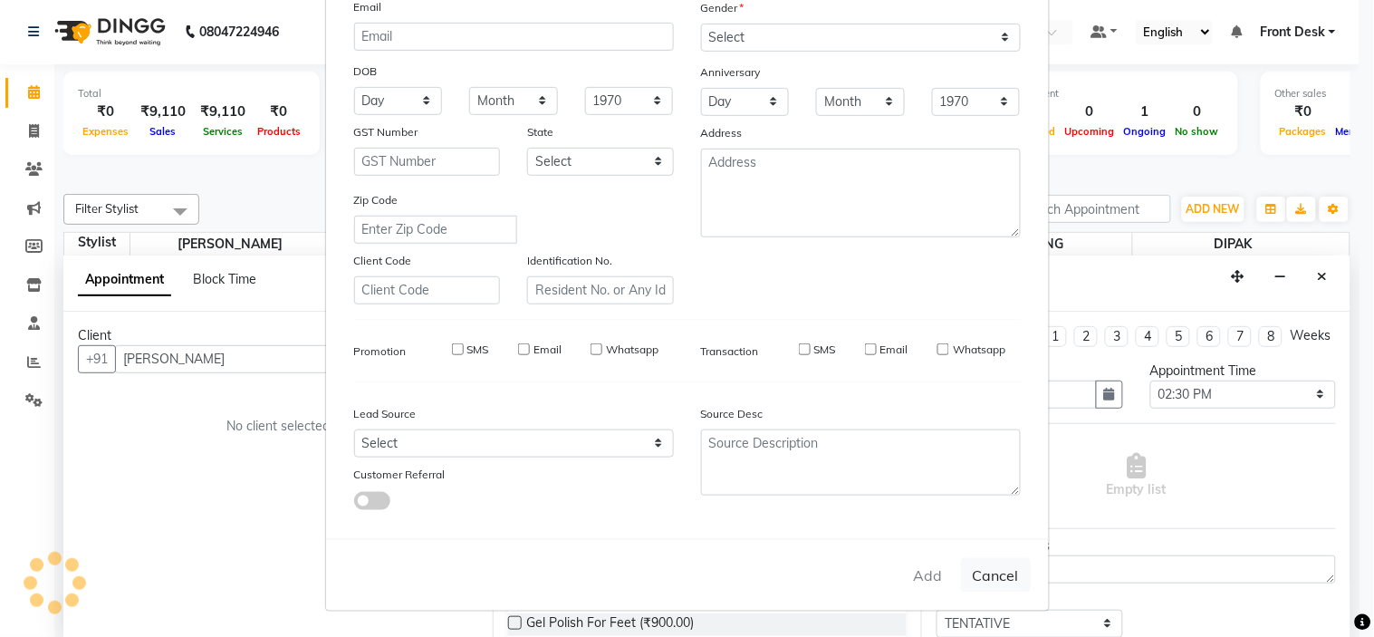
select select
checkbox input "false"
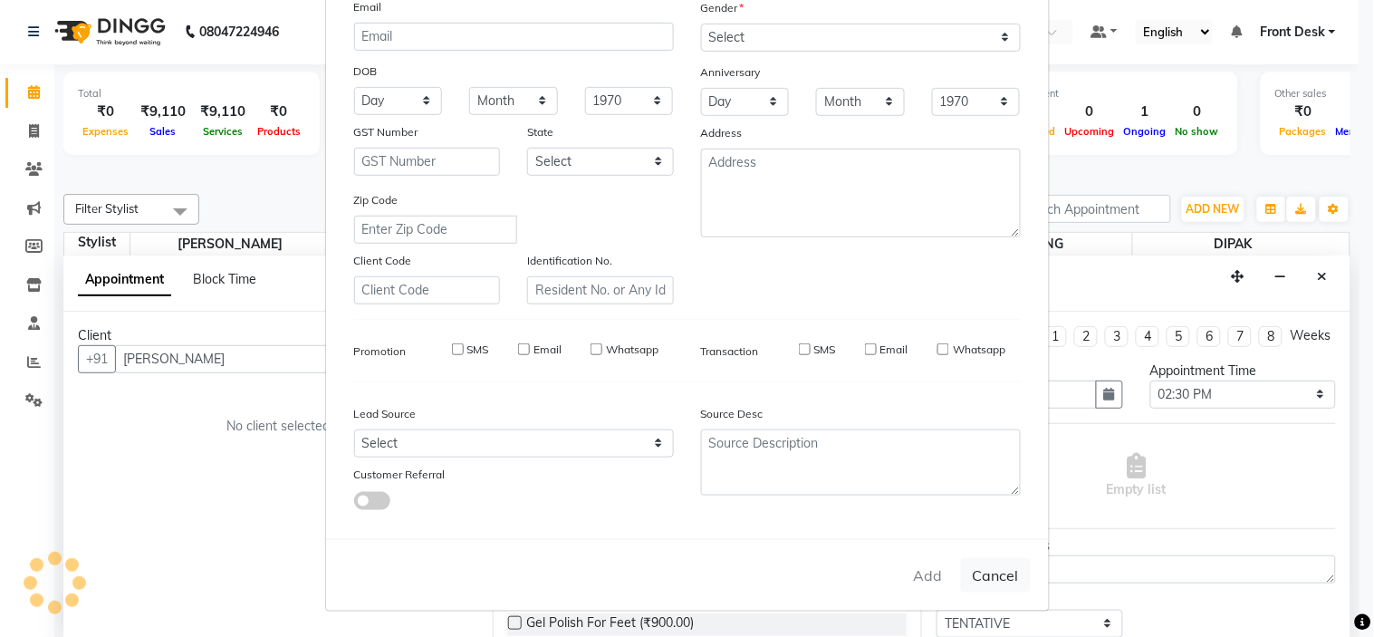
checkbox input "false"
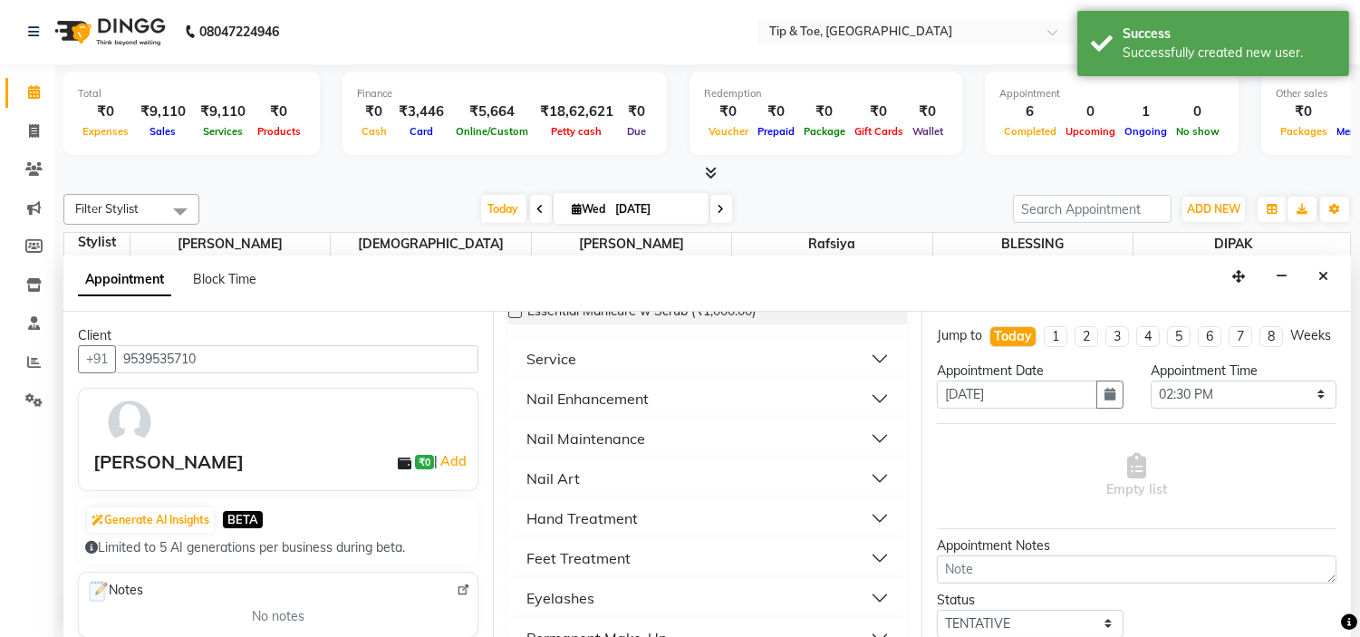
scroll to position [402, 0]
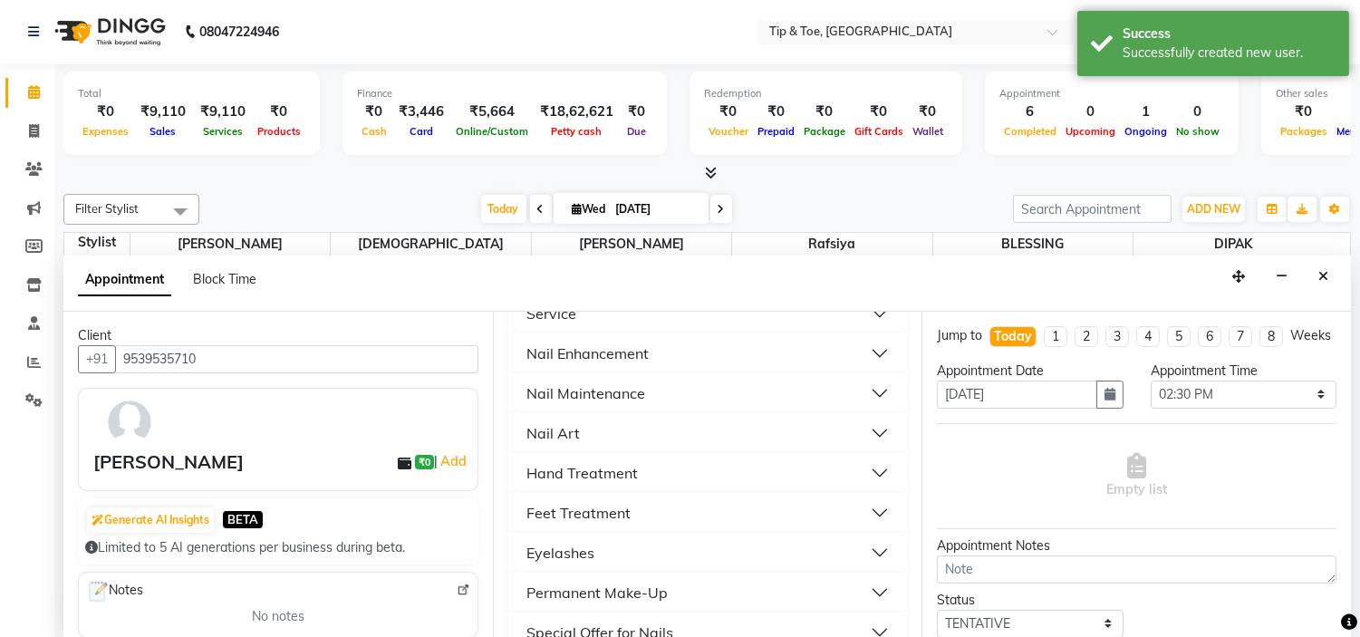
click at [682, 387] on button "Nail Maintenance" at bounding box center [708, 393] width 385 height 33
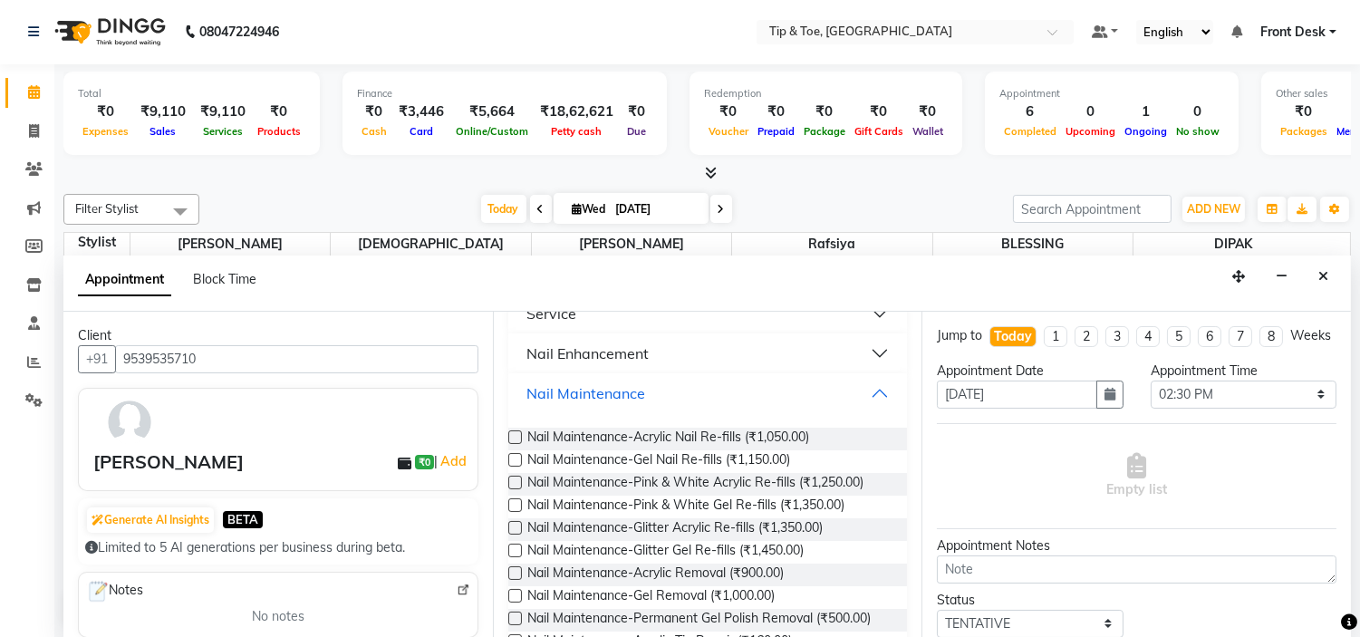
scroll to position [503, 0]
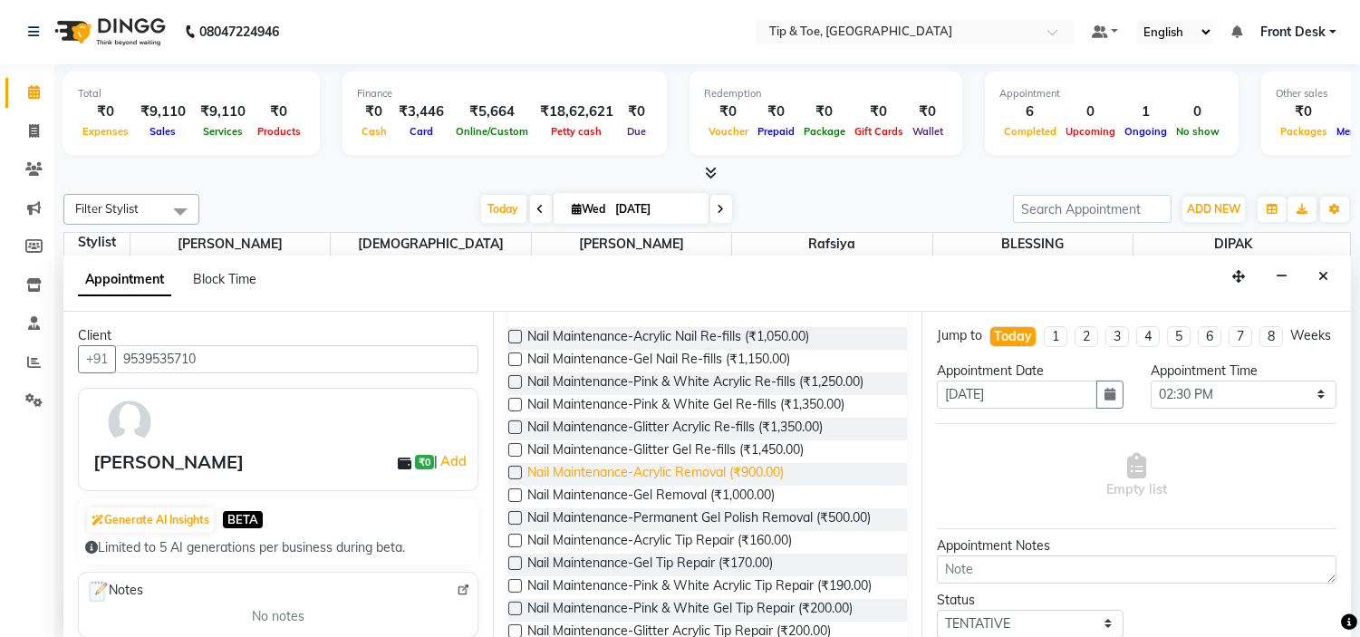
click at [774, 471] on span "Nail Maintenance-Acrylic Removal (₹900.00)" at bounding box center [655, 474] width 256 height 23
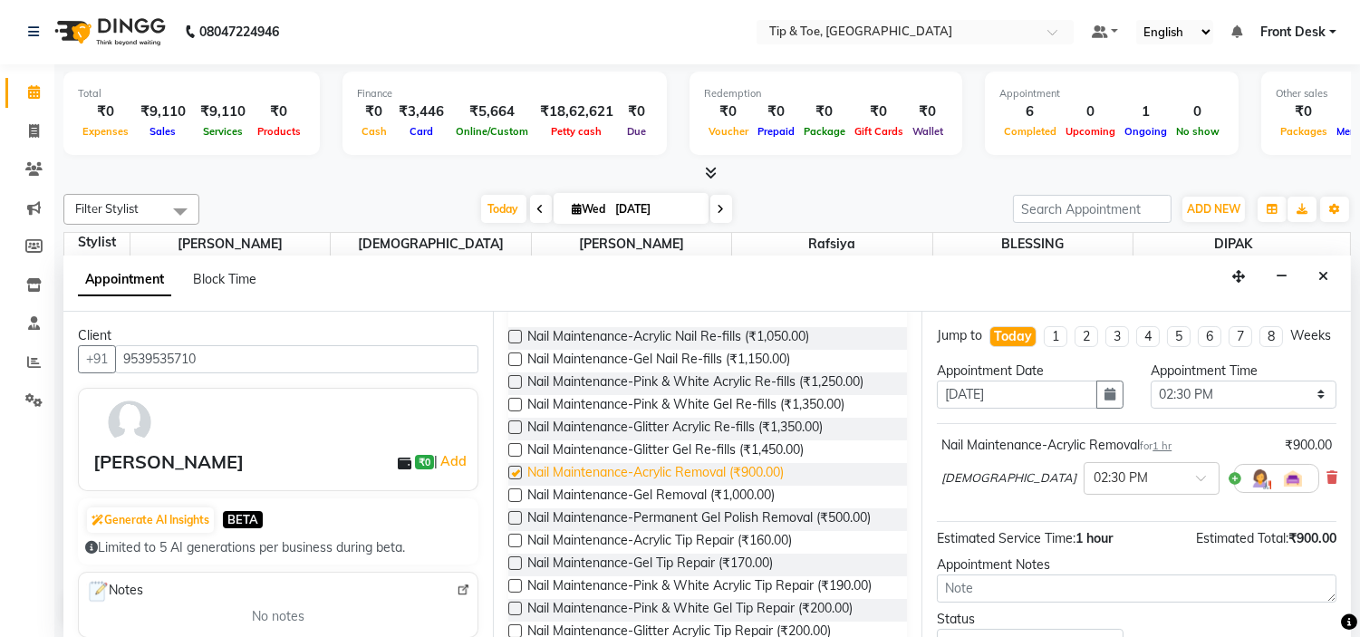
checkbox input "false"
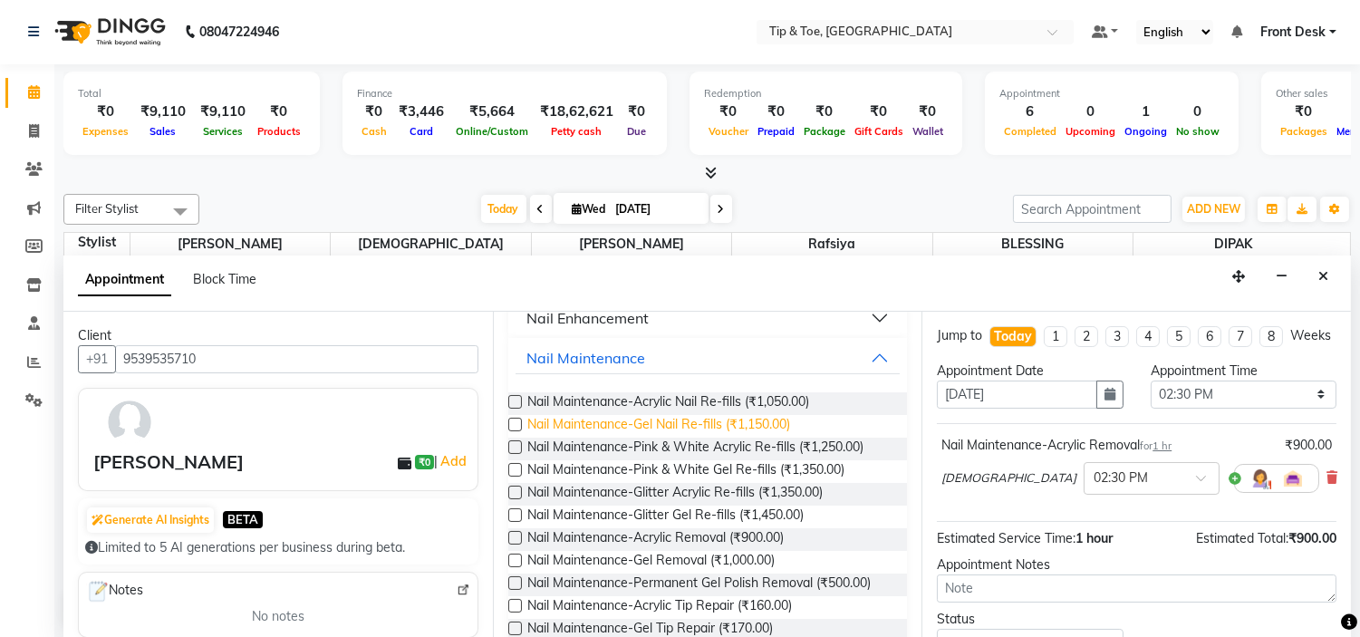
scroll to position [402, 0]
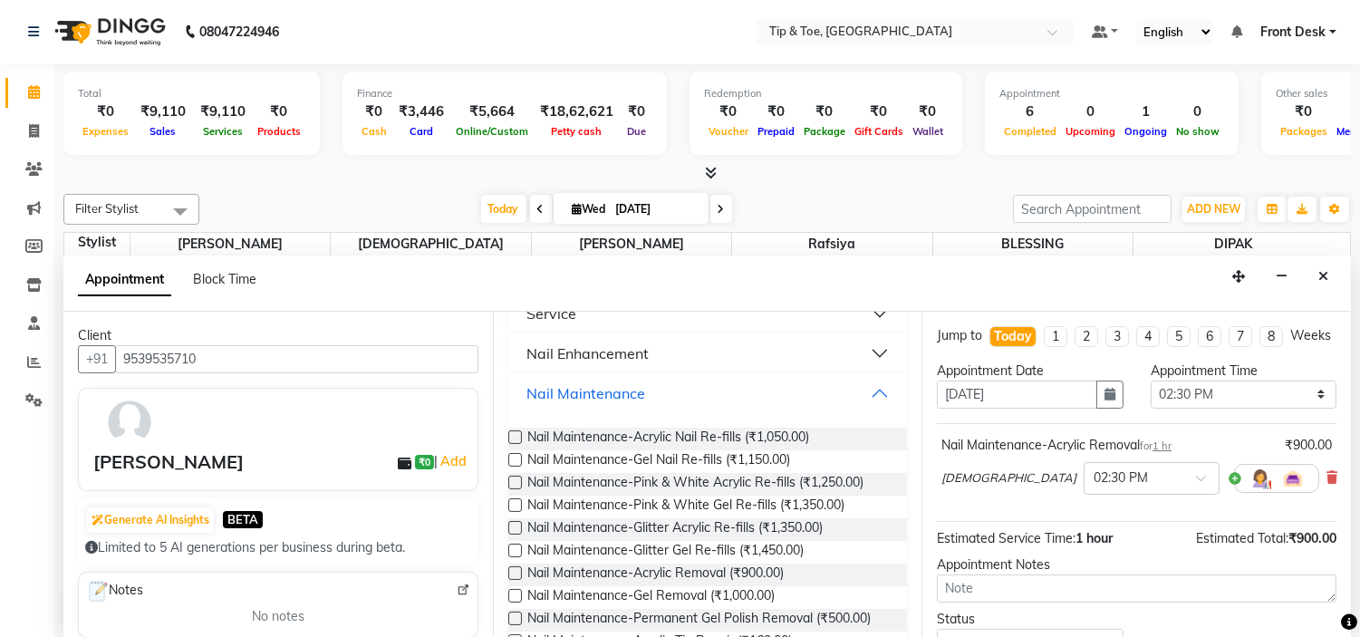
click at [748, 394] on button "Nail Maintenance" at bounding box center [708, 393] width 385 height 33
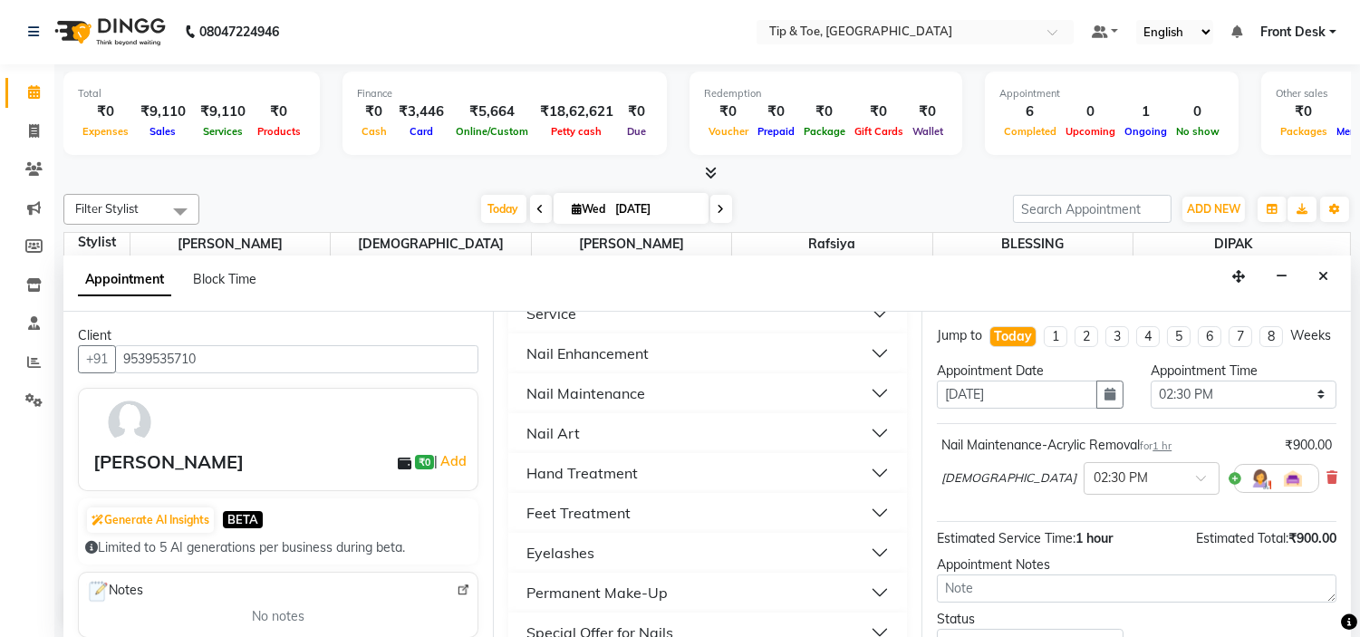
click at [727, 348] on button "Nail Enhancement" at bounding box center [708, 353] width 385 height 33
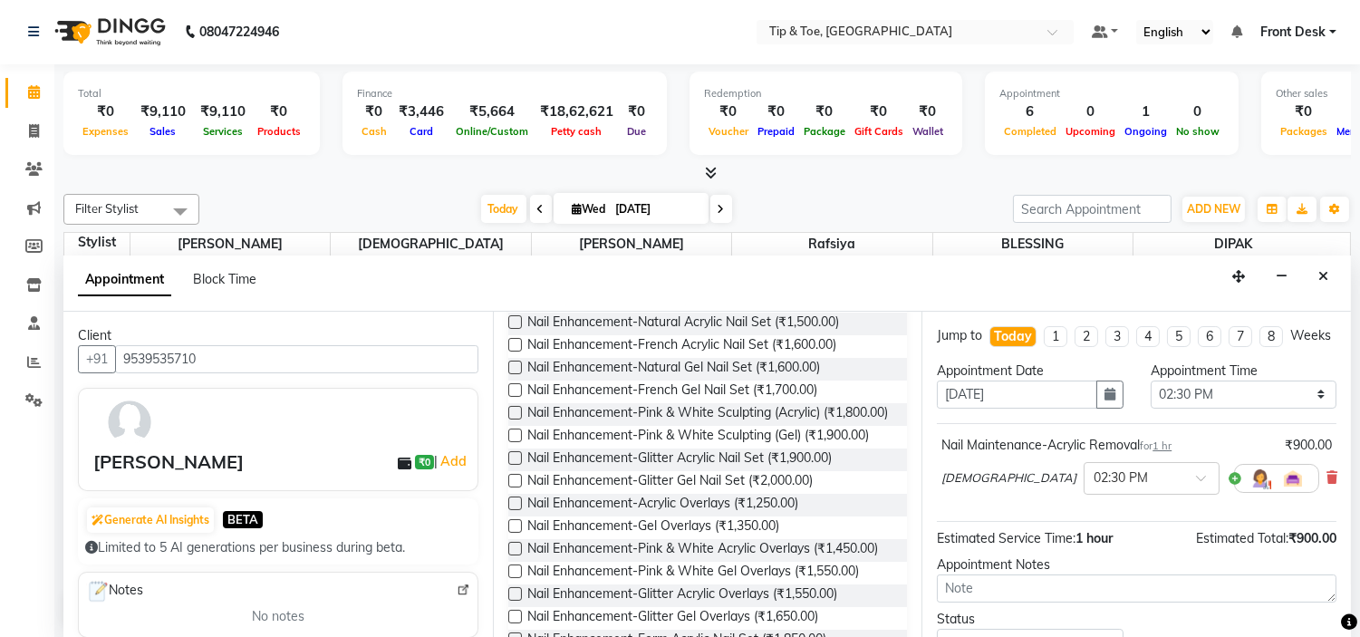
scroll to position [603, 0]
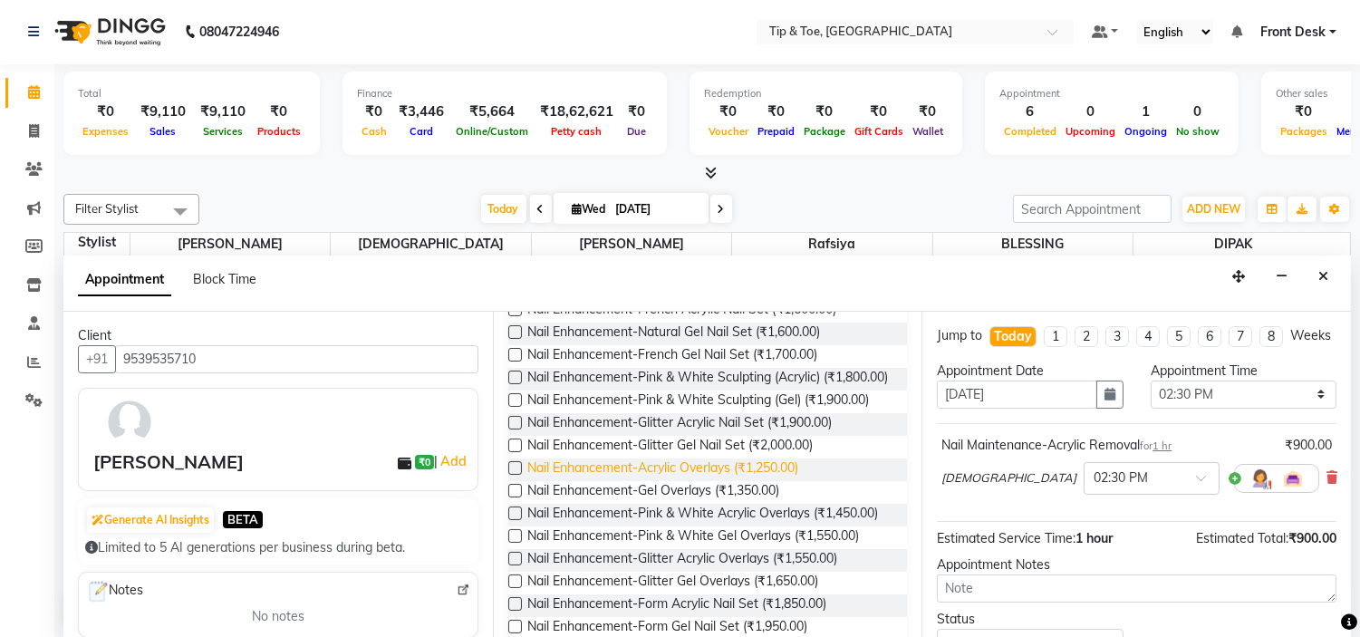
click at [777, 481] on span "Nail Enhancement-Acrylic Overlays (₹1,250.00)" at bounding box center [662, 469] width 271 height 23
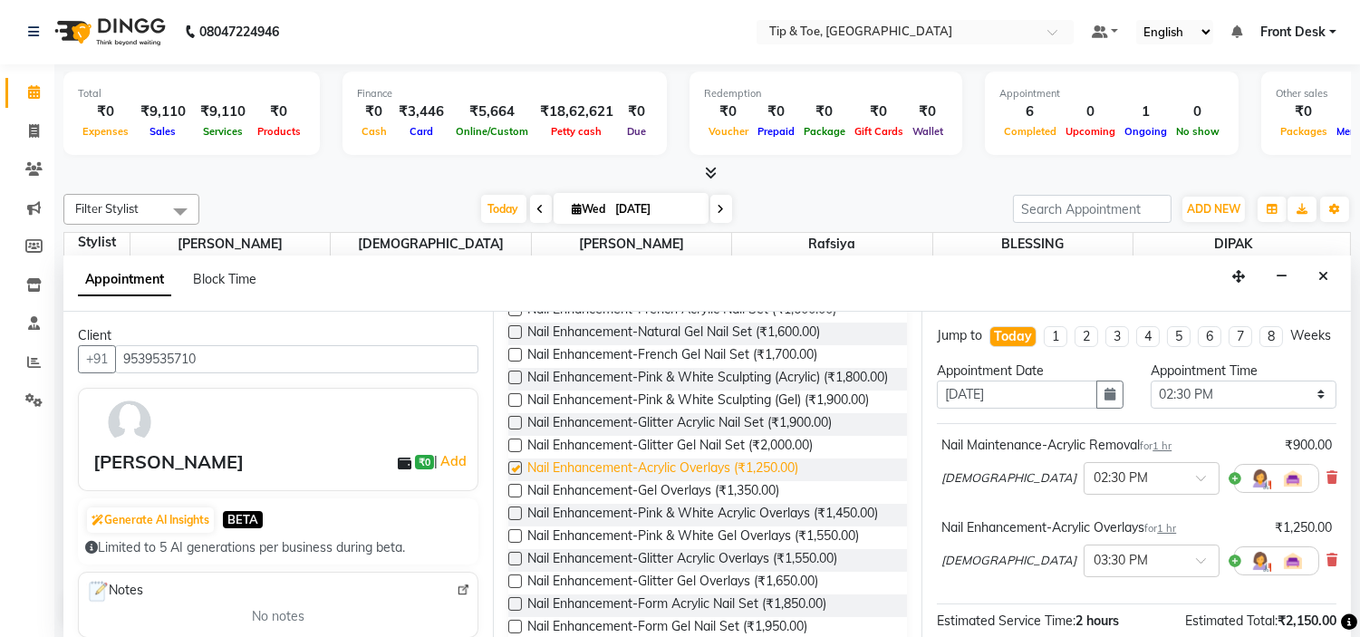
checkbox input "false"
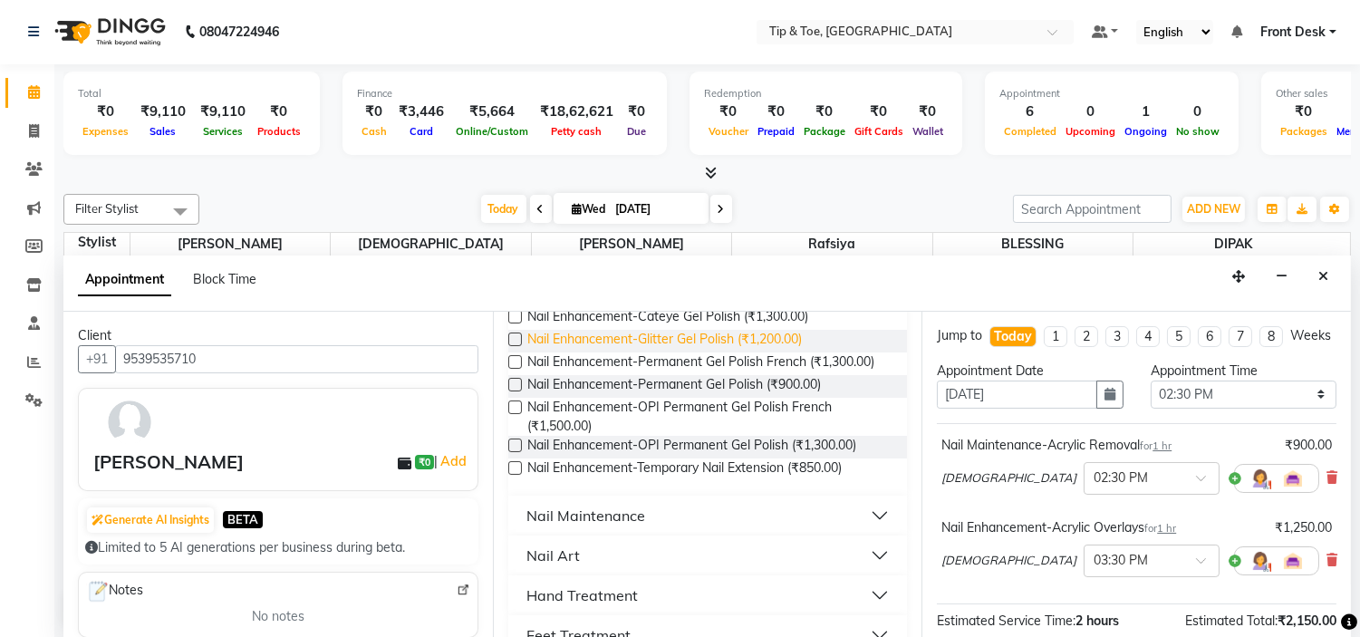
scroll to position [1007, 0]
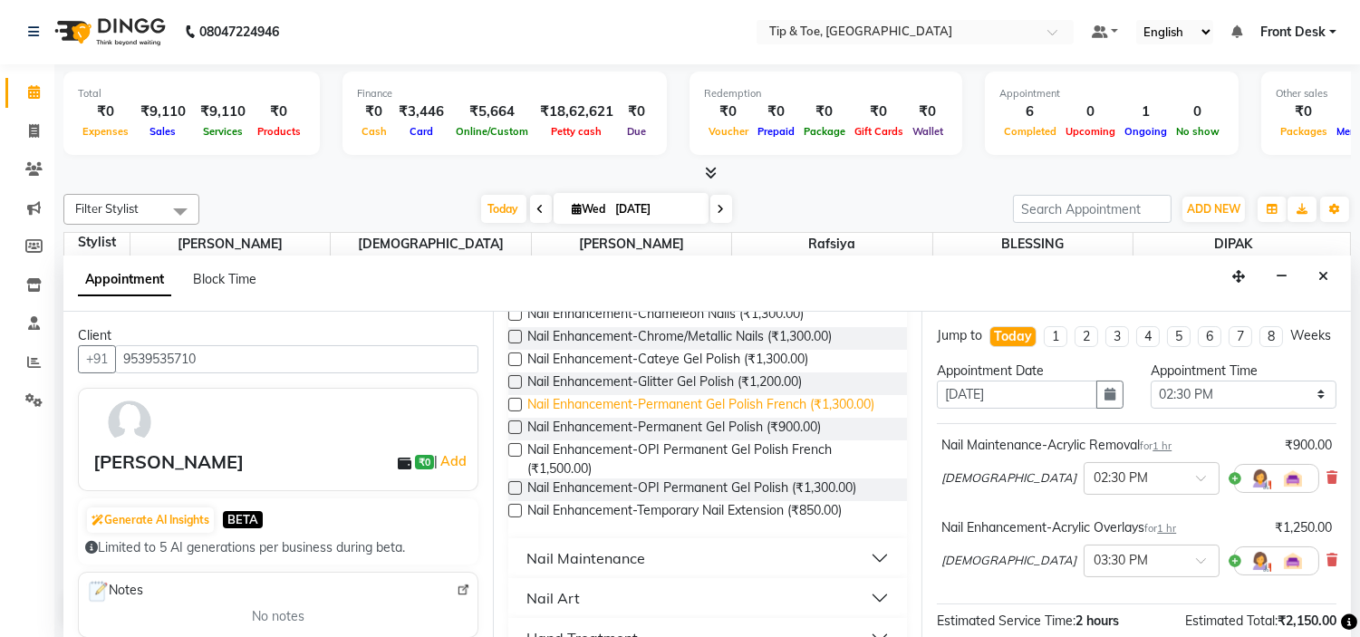
drag, startPoint x: 772, startPoint y: 492, endPoint x: 793, endPoint y: 489, distance: 21.0
click at [772, 487] on div "Nail Enhancement-Acrylic Set with OPI Gel Color (₹2,600.00) Nail Enhancement-Ge…" at bounding box center [708, 153] width 400 height 769
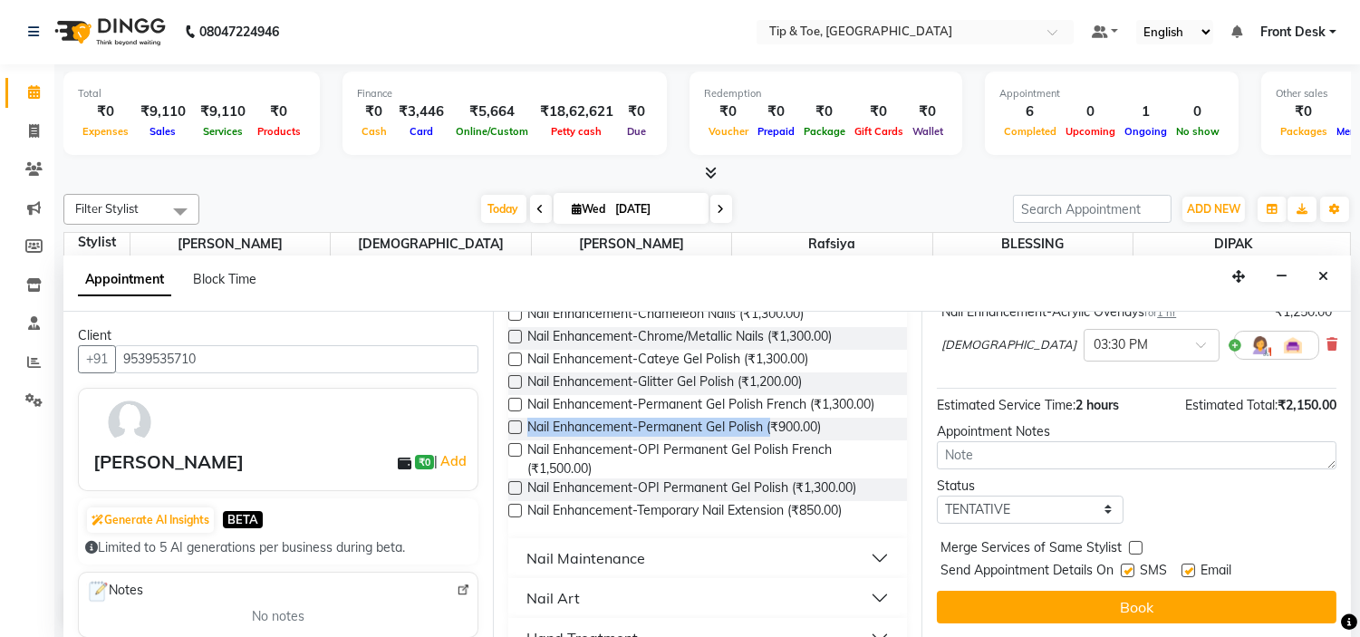
scroll to position [232, 0]
click at [806, 440] on span "Nail Enhancement-Permanent Gel Polish (₹900.00)" at bounding box center [674, 429] width 294 height 23
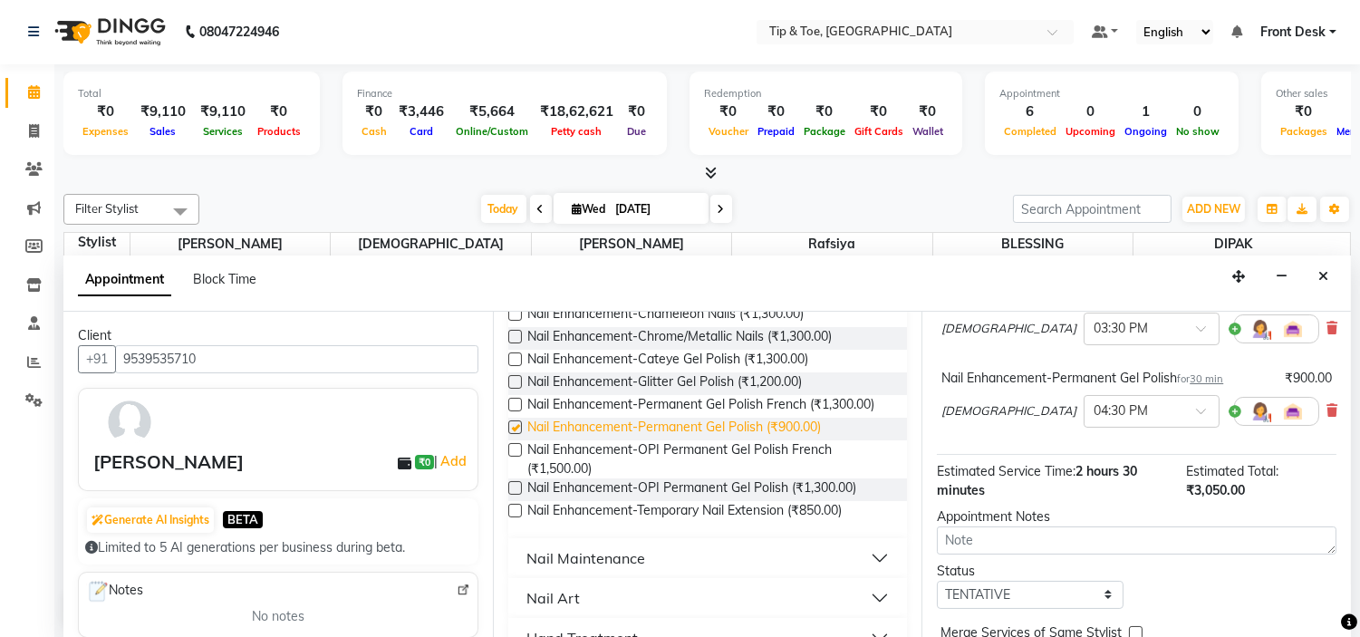
checkbox input "false"
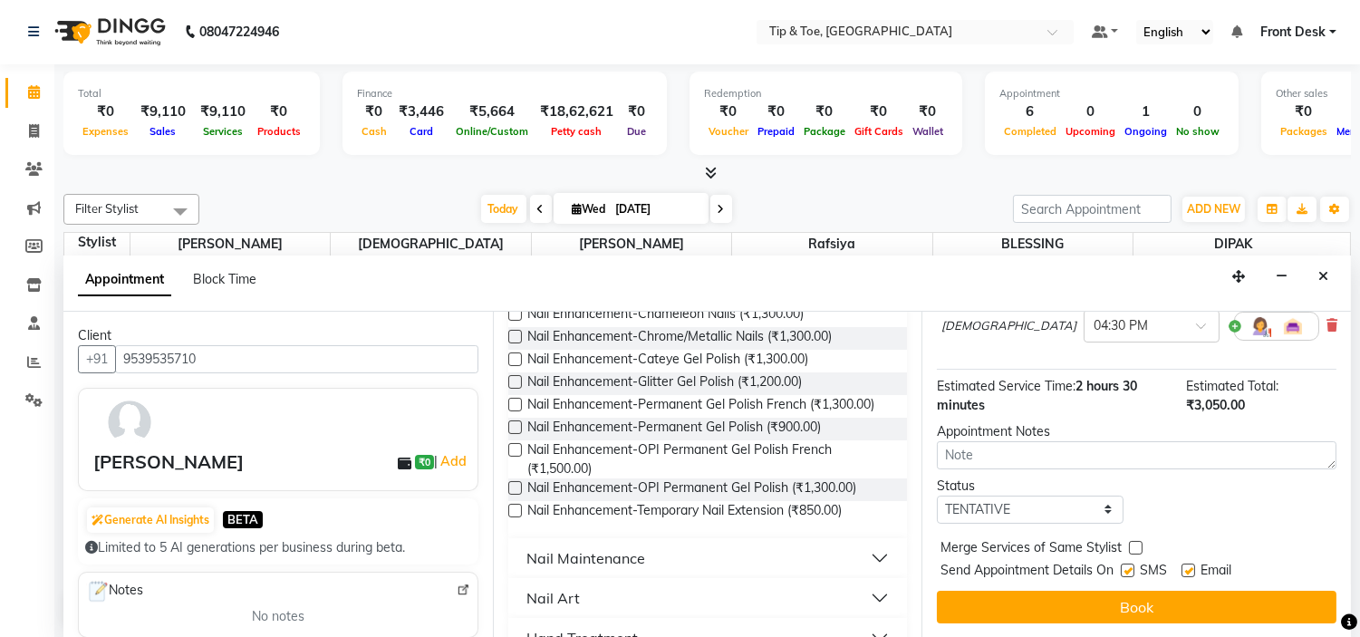
scroll to position [333, 0]
click at [1191, 573] on label at bounding box center [1188, 571] width 14 height 14
click at [1191, 573] on input "checkbox" at bounding box center [1187, 572] width 12 height 12
checkbox input "false"
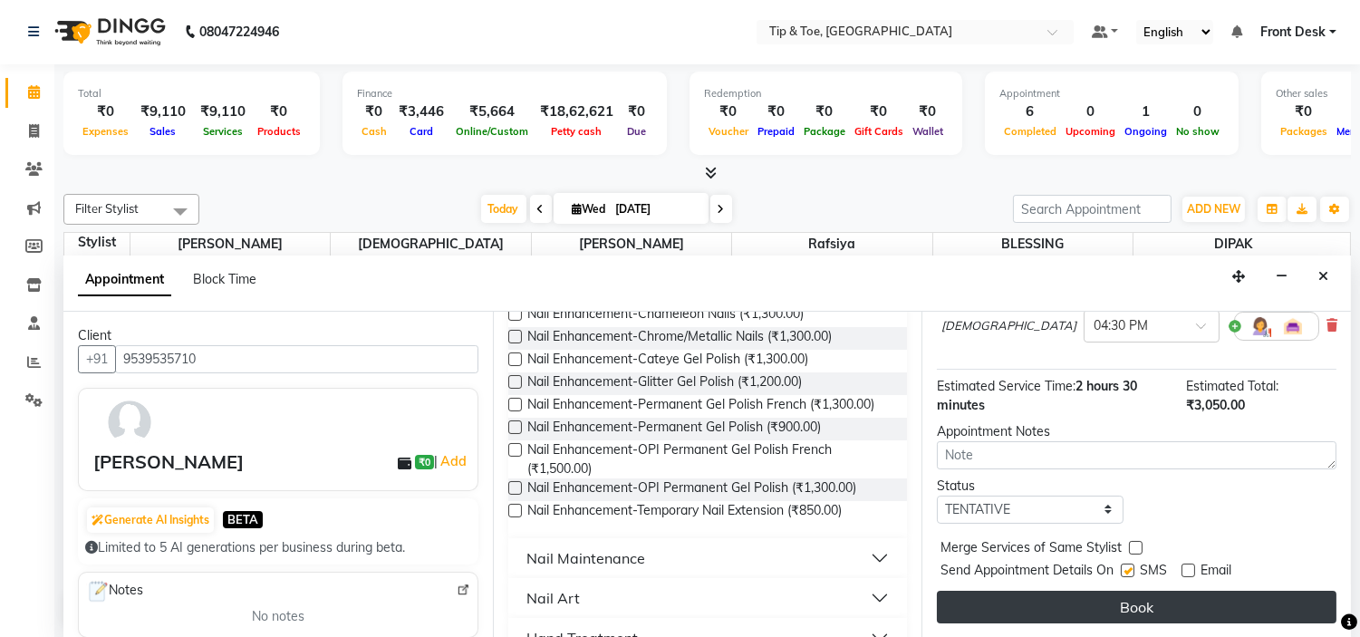
click at [1205, 594] on button "Book" at bounding box center [1137, 607] width 400 height 33
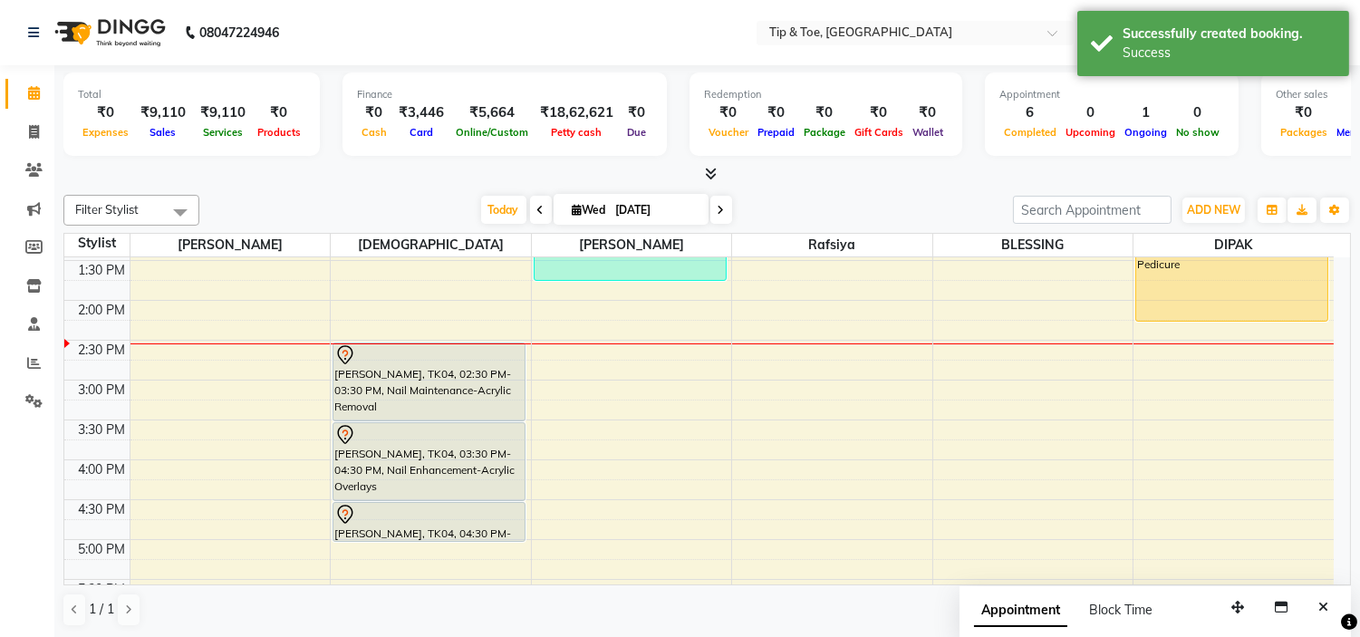
scroll to position [401, 0]
